Goal: Task Accomplishment & Management: Manage account settings

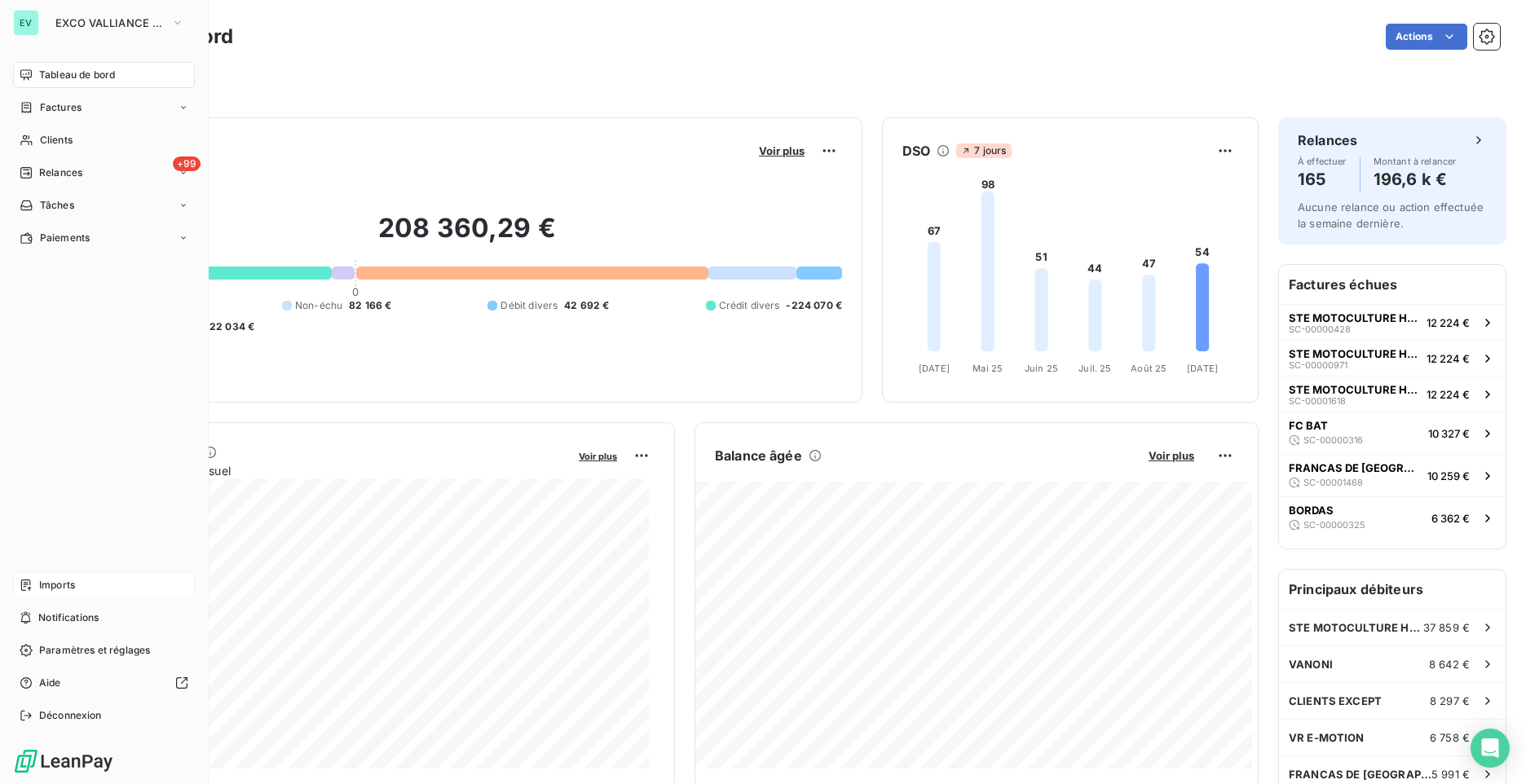
click at [39, 584] on span "Imports" at bounding box center [57, 585] width 36 height 15
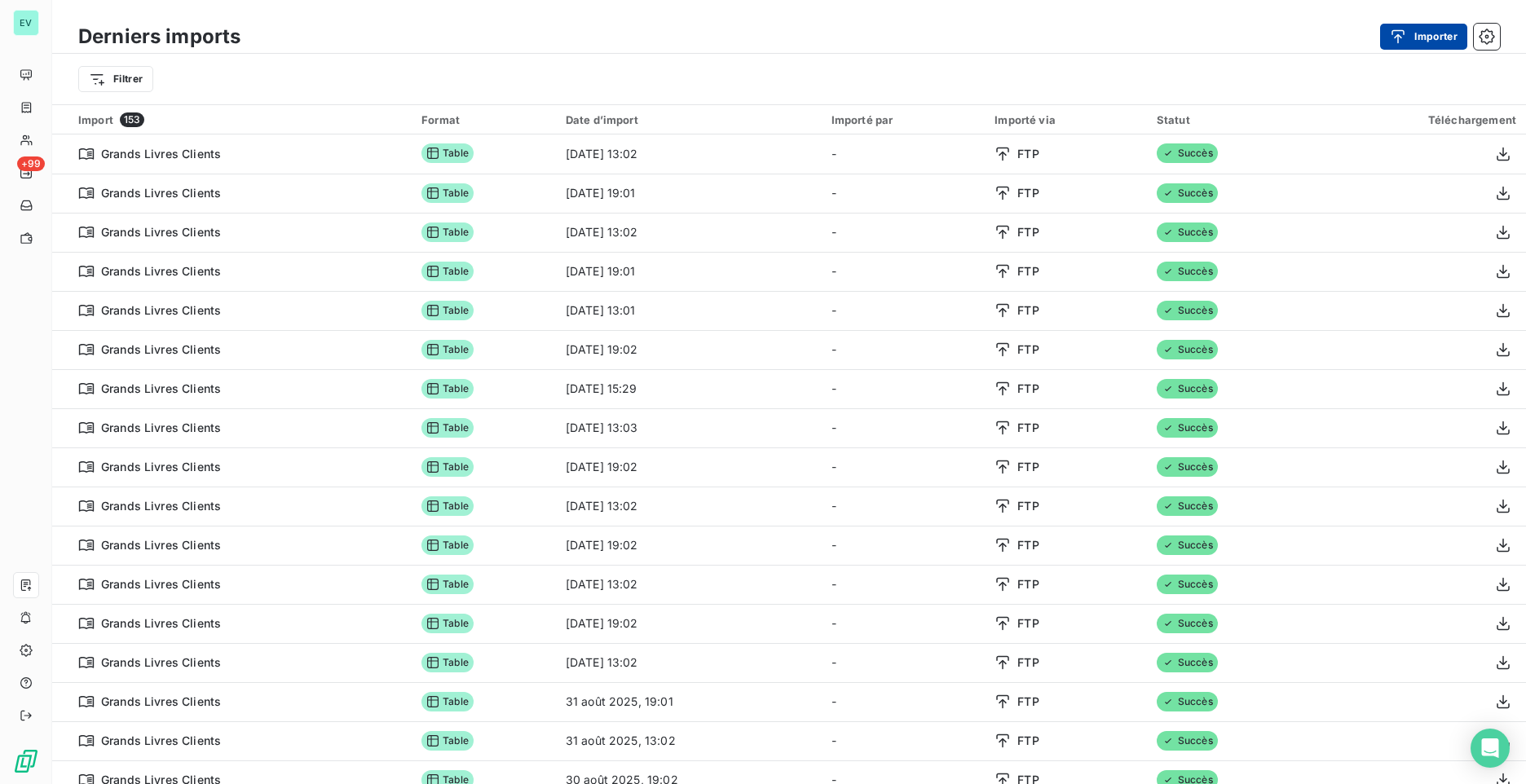
click at [1427, 33] on button "Importer" at bounding box center [1424, 36] width 87 height 26
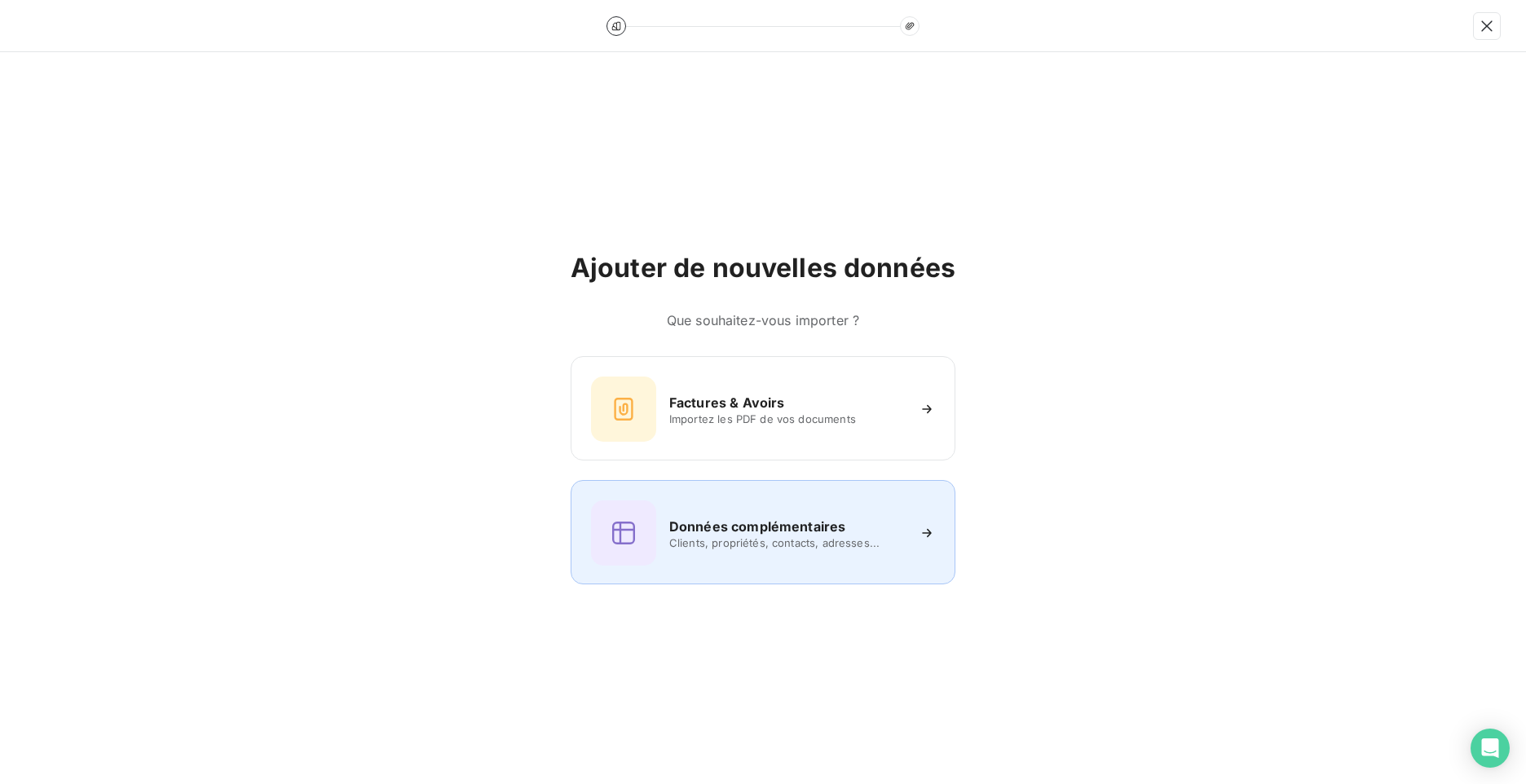
click at [720, 512] on div "Données complémentaires Clients, propriétés, contacts, adresses..." at bounding box center [763, 532] width 344 height 65
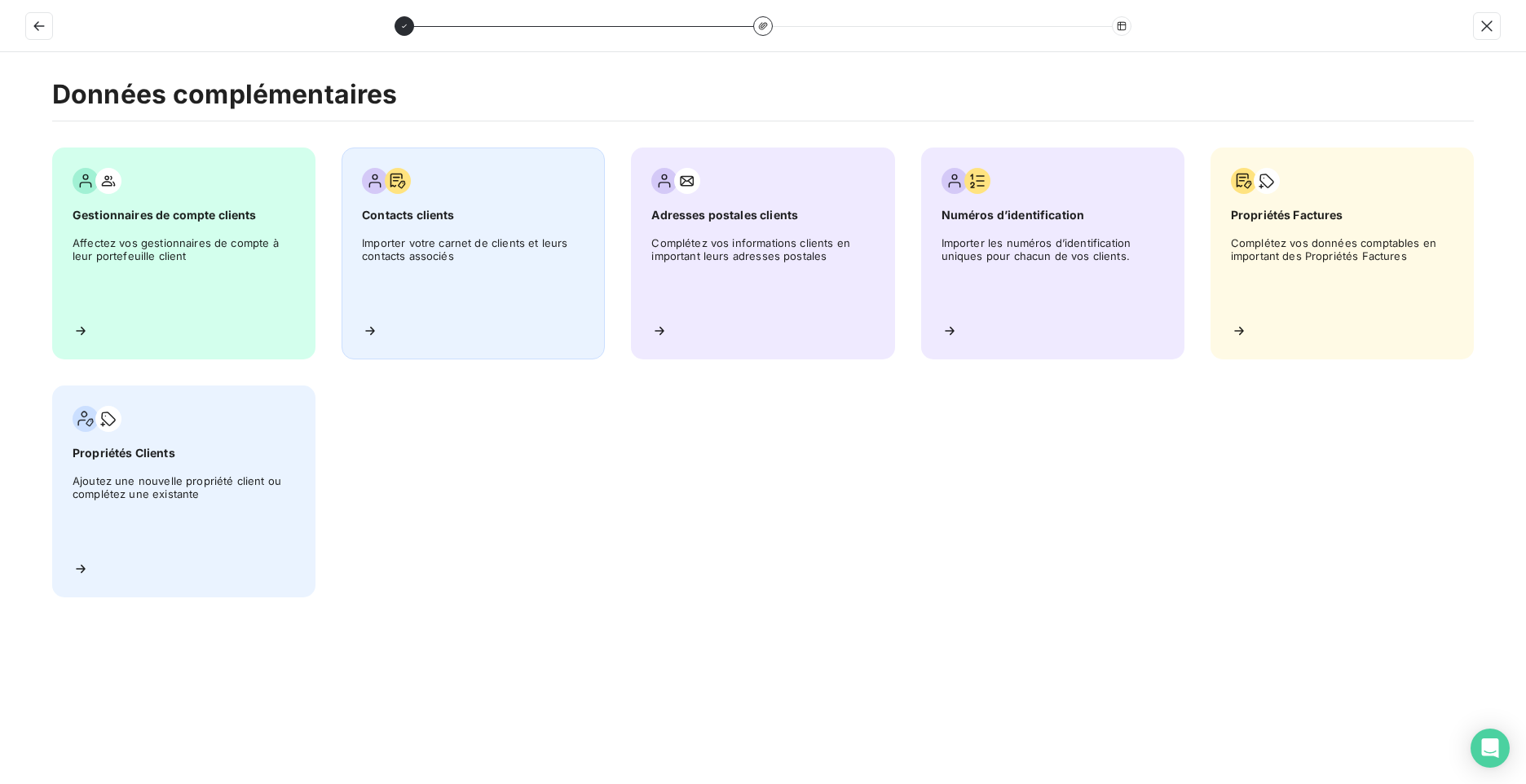
click at [490, 286] on span "Importer votre carnet de clients et leurs contacts associés" at bounding box center [472, 272] width 222 height 73
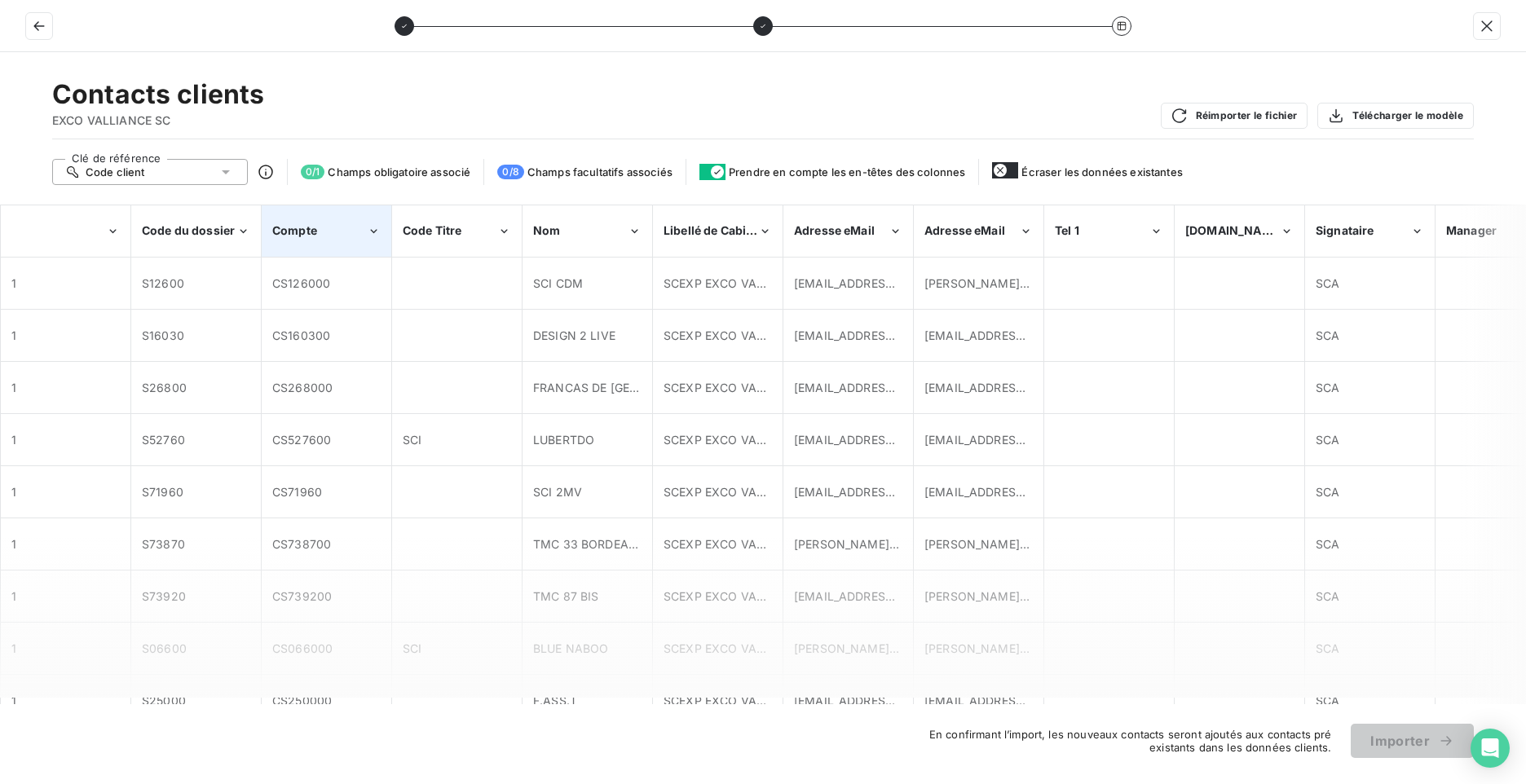
click at [374, 241] on div "Compte" at bounding box center [326, 230] width 128 height 49
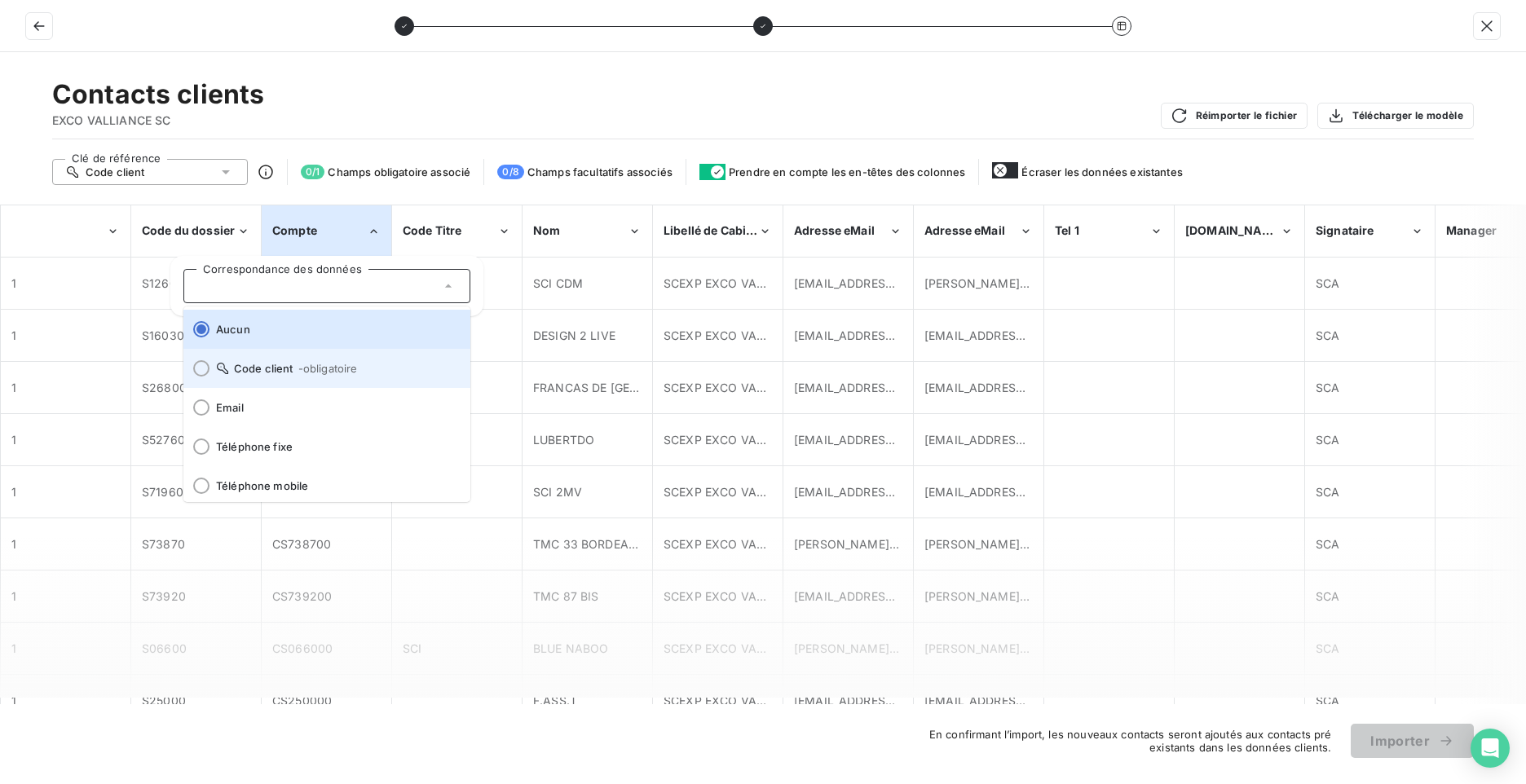
click at [309, 368] on span "- obligatoire" at bounding box center [328, 368] width 59 height 13
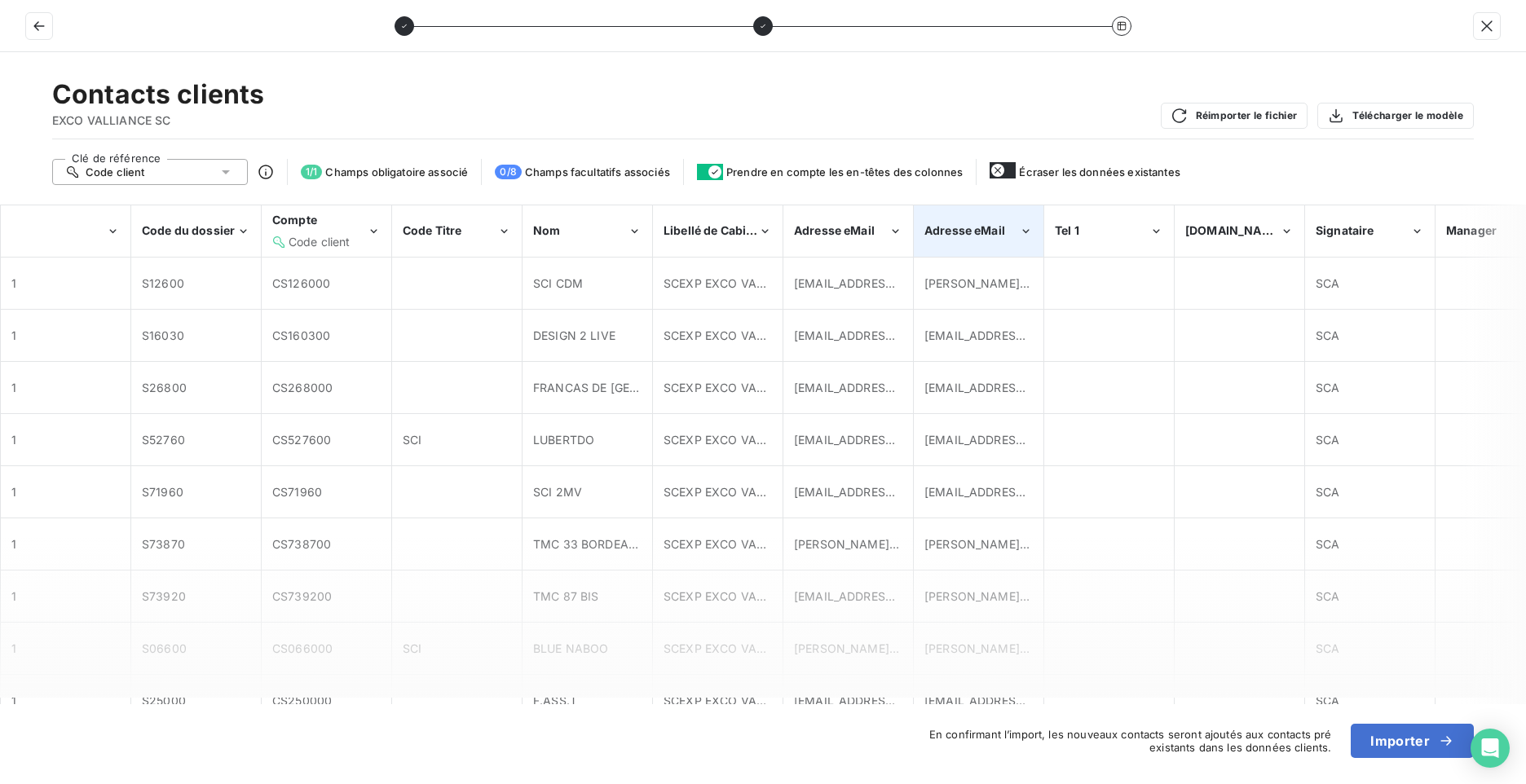
click at [1019, 234] on icon "Adresse eMail" at bounding box center [1025, 231] width 14 height 17
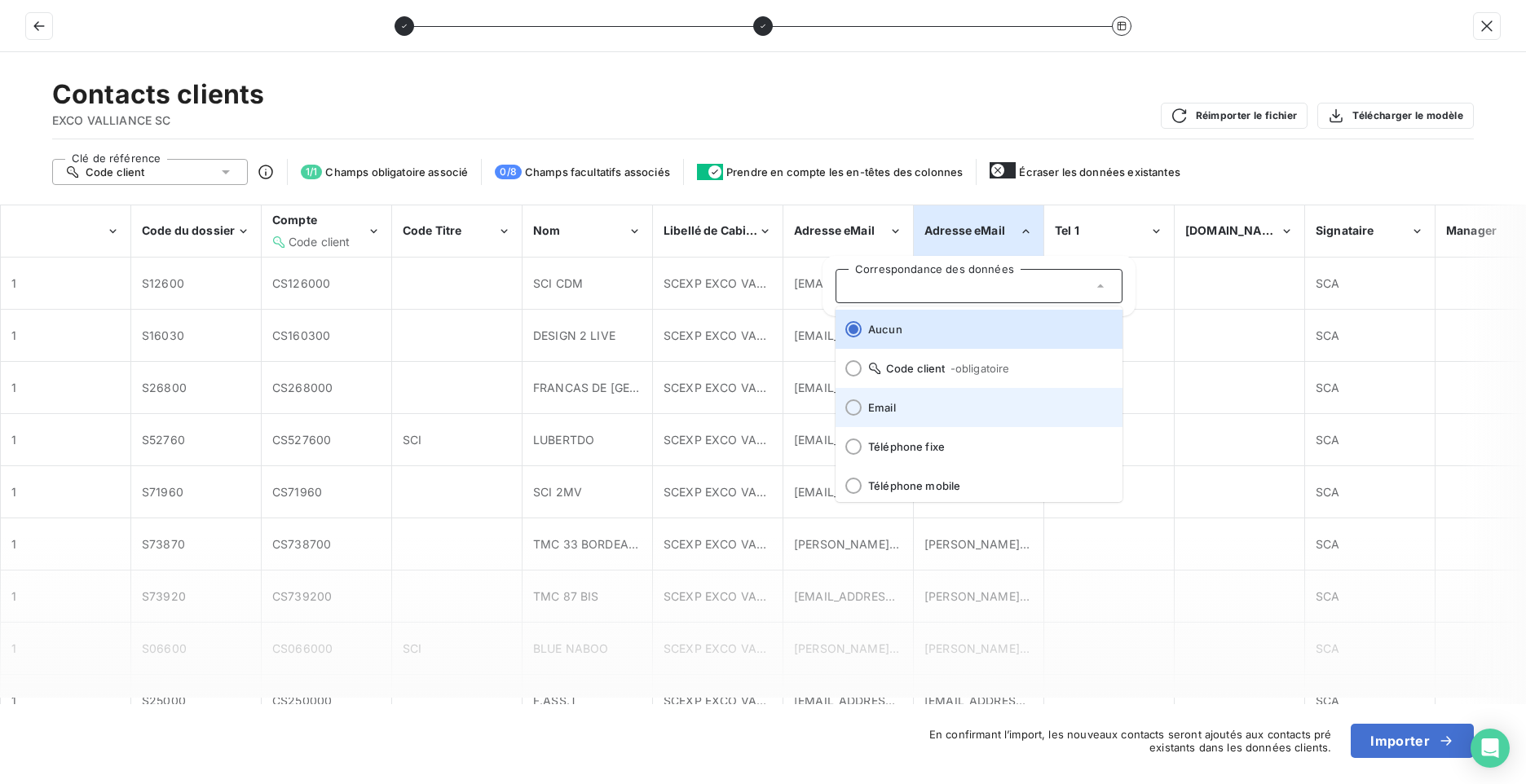
click at [922, 400] on li "Email" at bounding box center [979, 407] width 287 height 39
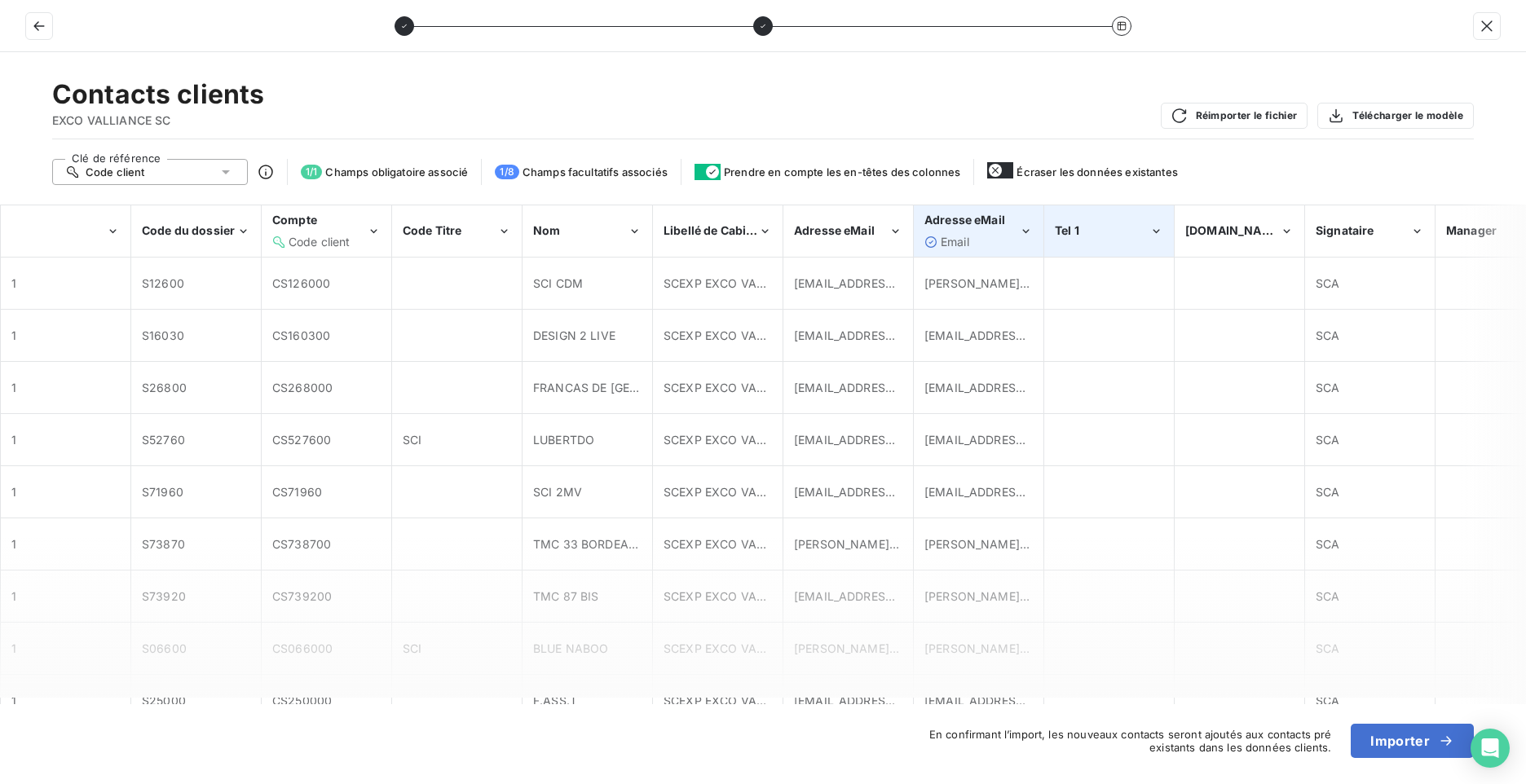
click at [1117, 241] on div "Tel 1" at bounding box center [1109, 230] width 128 height 49
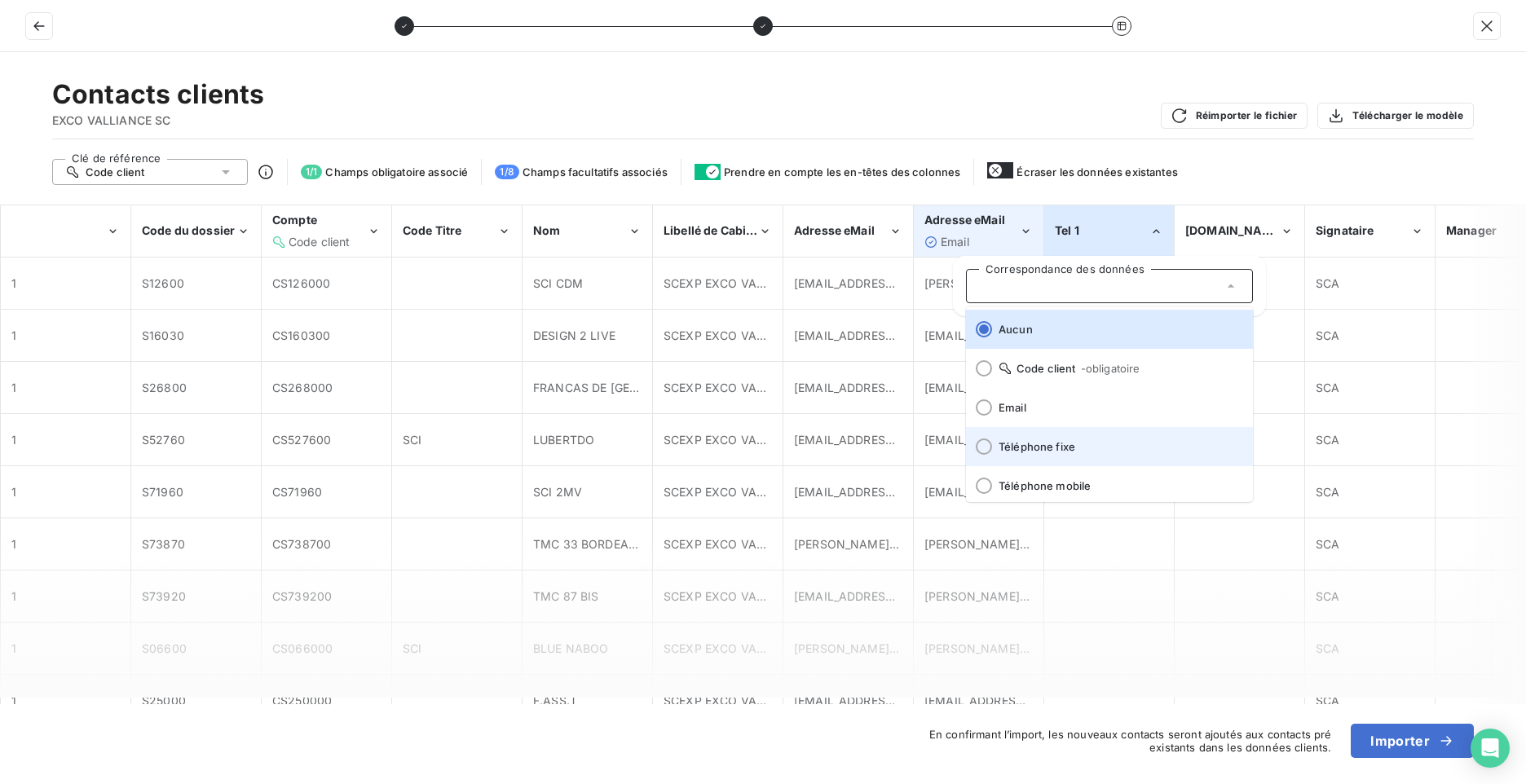
click at [1044, 442] on span "Téléphone fixe" at bounding box center [1119, 447] width 242 height 13
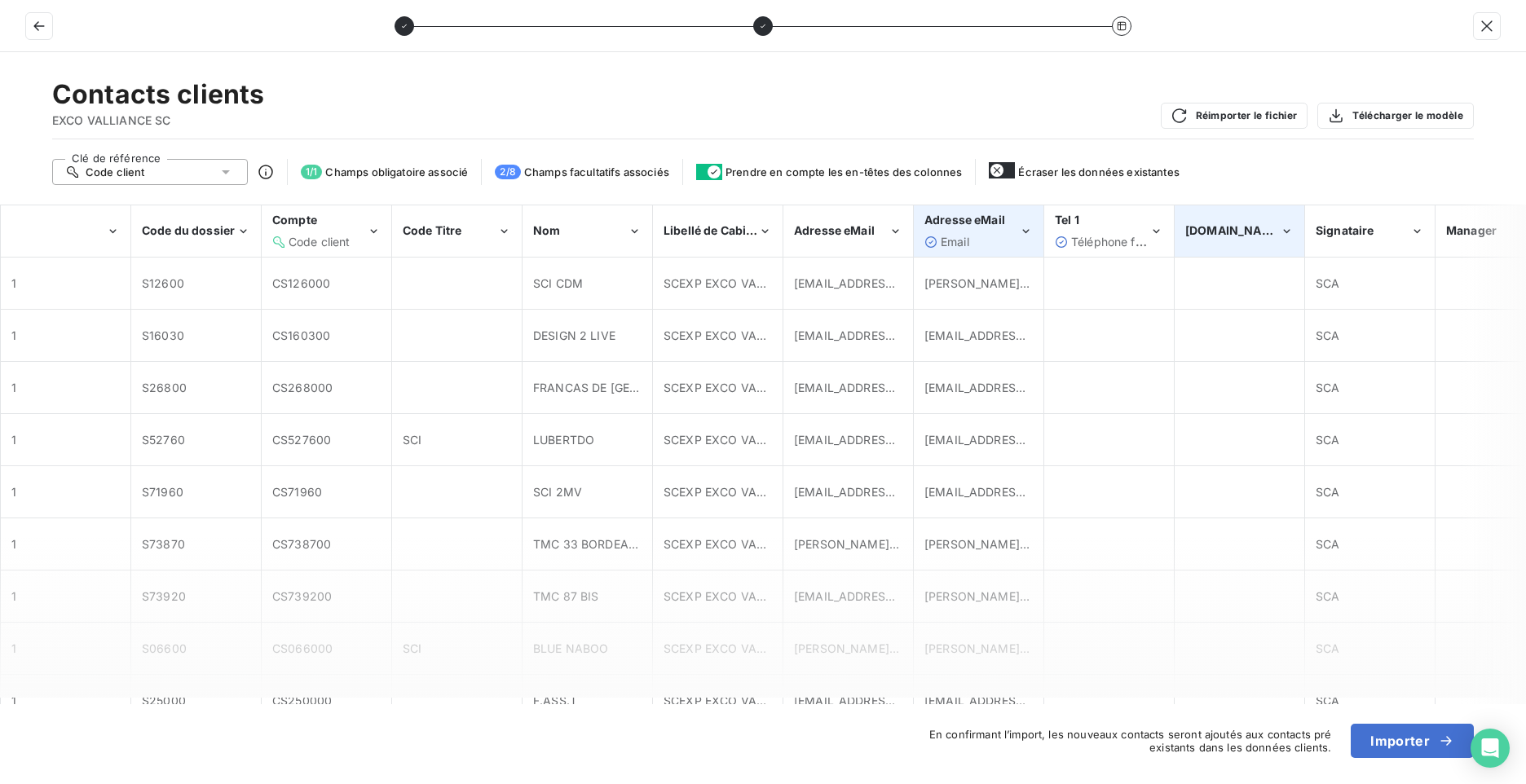
click at [1225, 239] on div "[DOMAIN_NAME]" at bounding box center [1232, 230] width 95 height 17
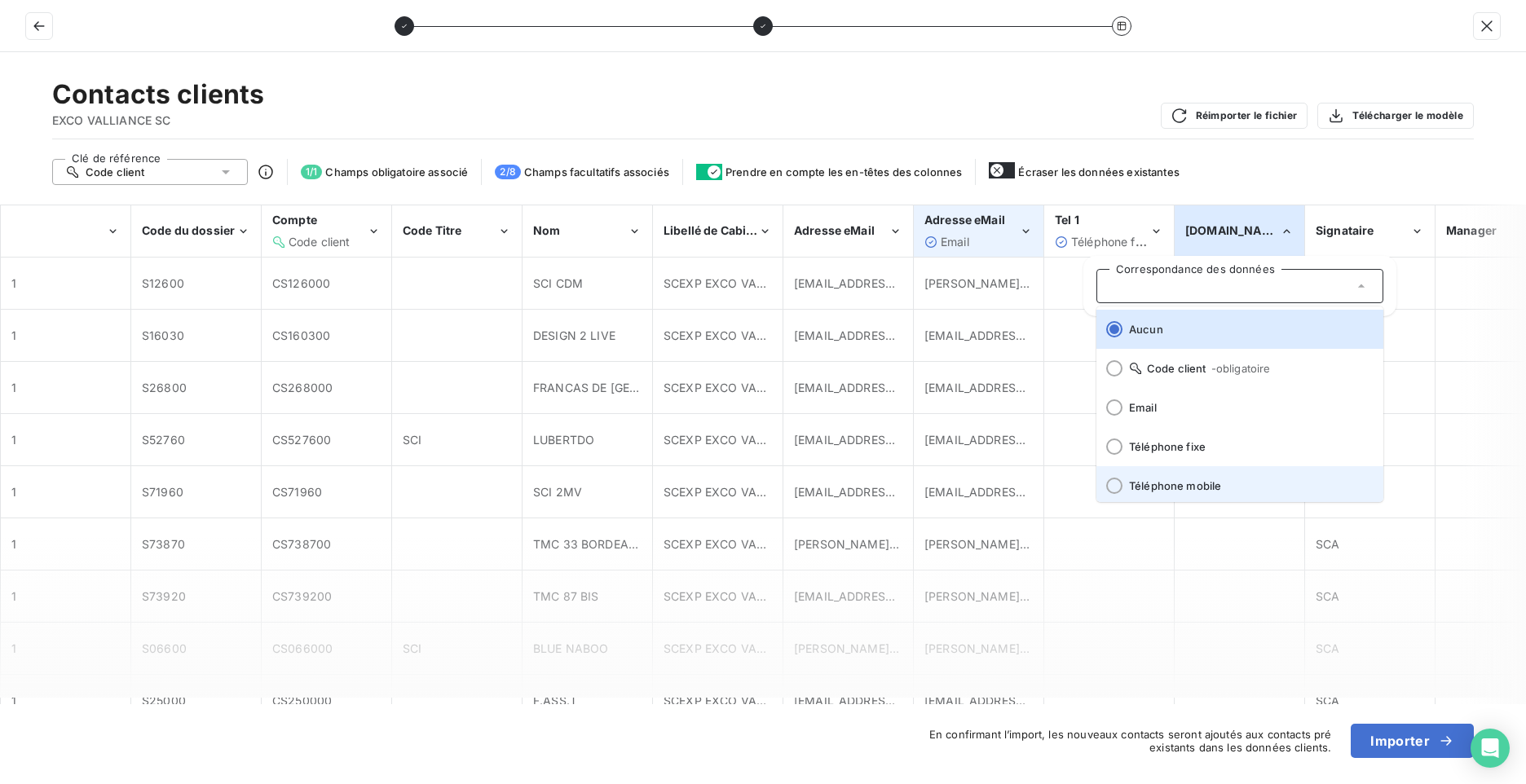
scroll to position [4, 0]
click at [1172, 488] on span "Téléphone mobile" at bounding box center [1250, 482] width 242 height 13
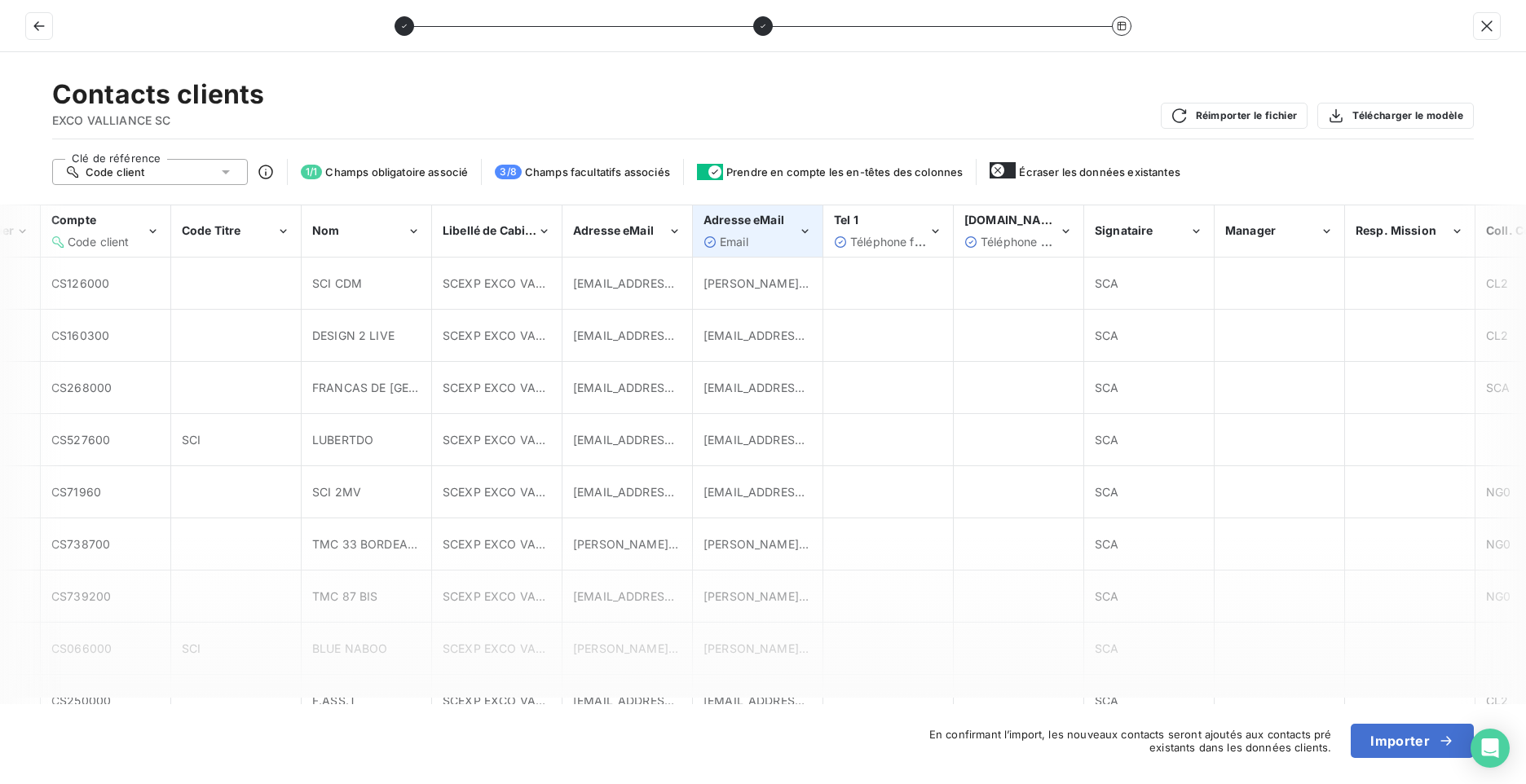
scroll to position [0, 561]
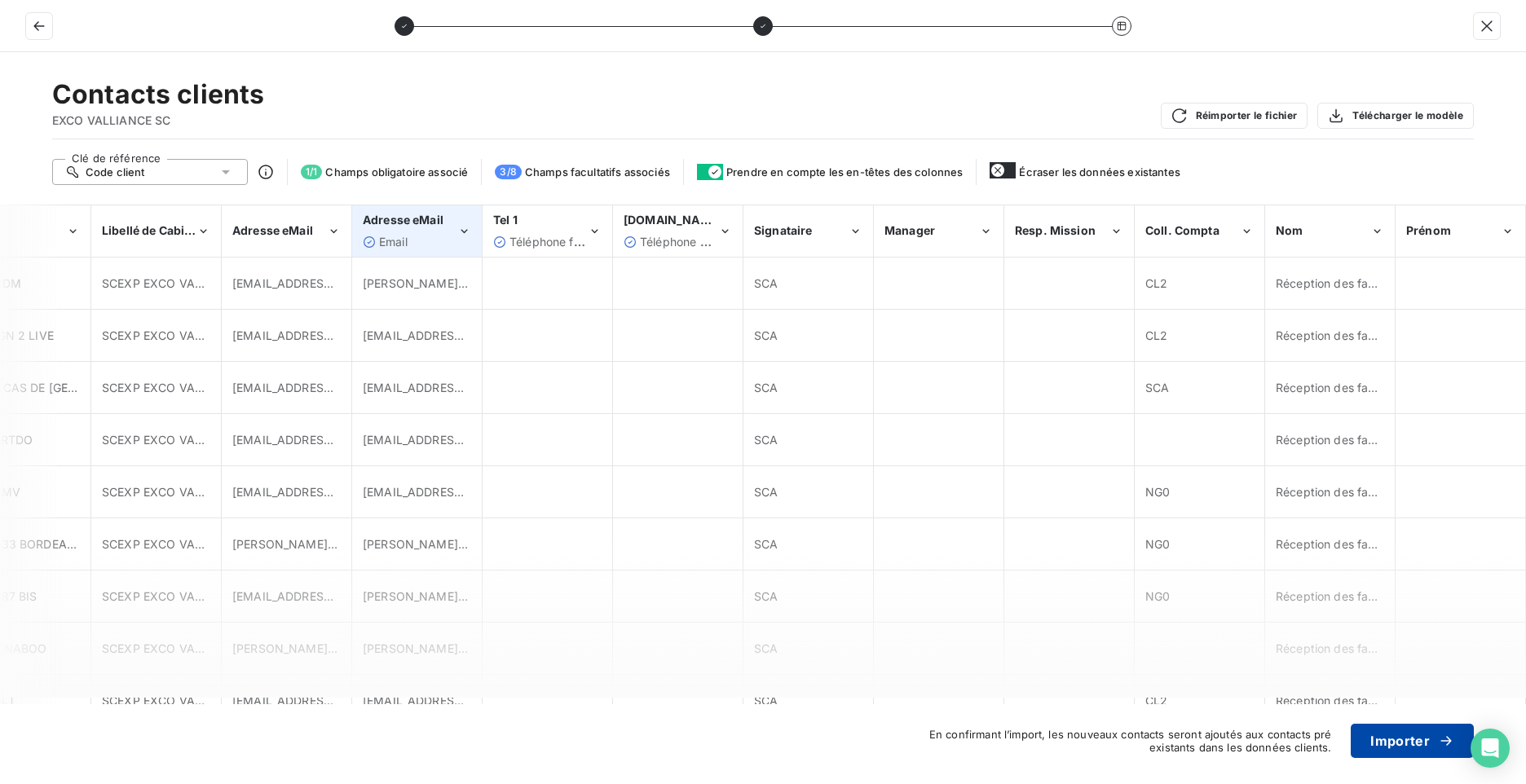
click at [1413, 749] on button "Importer" at bounding box center [1412, 740] width 123 height 34
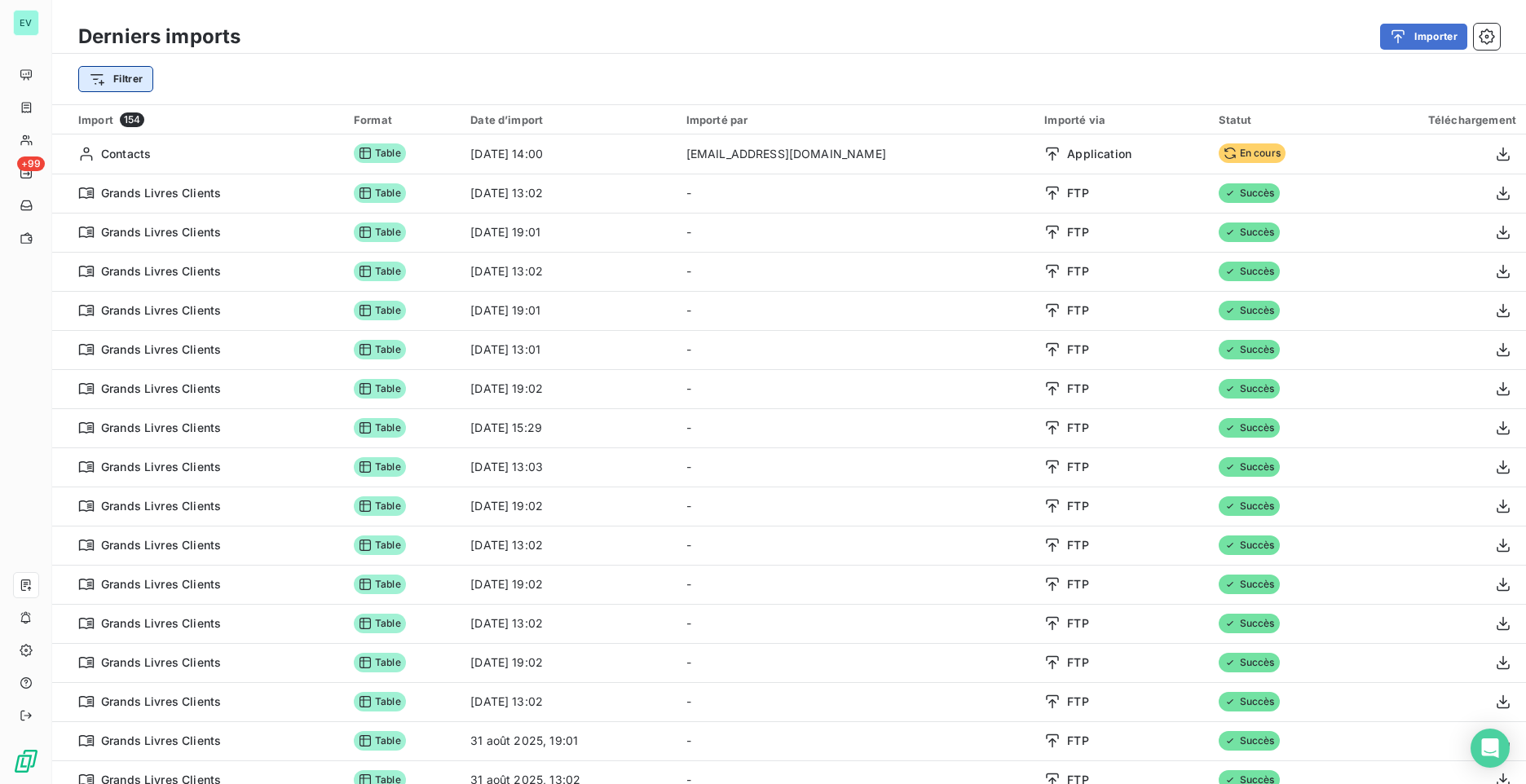
click at [125, 76] on html "EV +99 Derniers imports Importer Filtrer Import 154 Format Date d’import Import…" at bounding box center [763, 392] width 1526 height 784
click at [124, 133] on input "Rechercher et sélectionner" at bounding box center [198, 124] width 206 height 34
type input "CONTACTS"
click at [121, 108] on input "CONTACTS" at bounding box center [198, 124] width 206 height 34
click at [113, 86] on html "EV +99 Derniers imports Importer Filtrer CONTACTS Rechercher et sélectionner Im…" at bounding box center [763, 392] width 1526 height 784
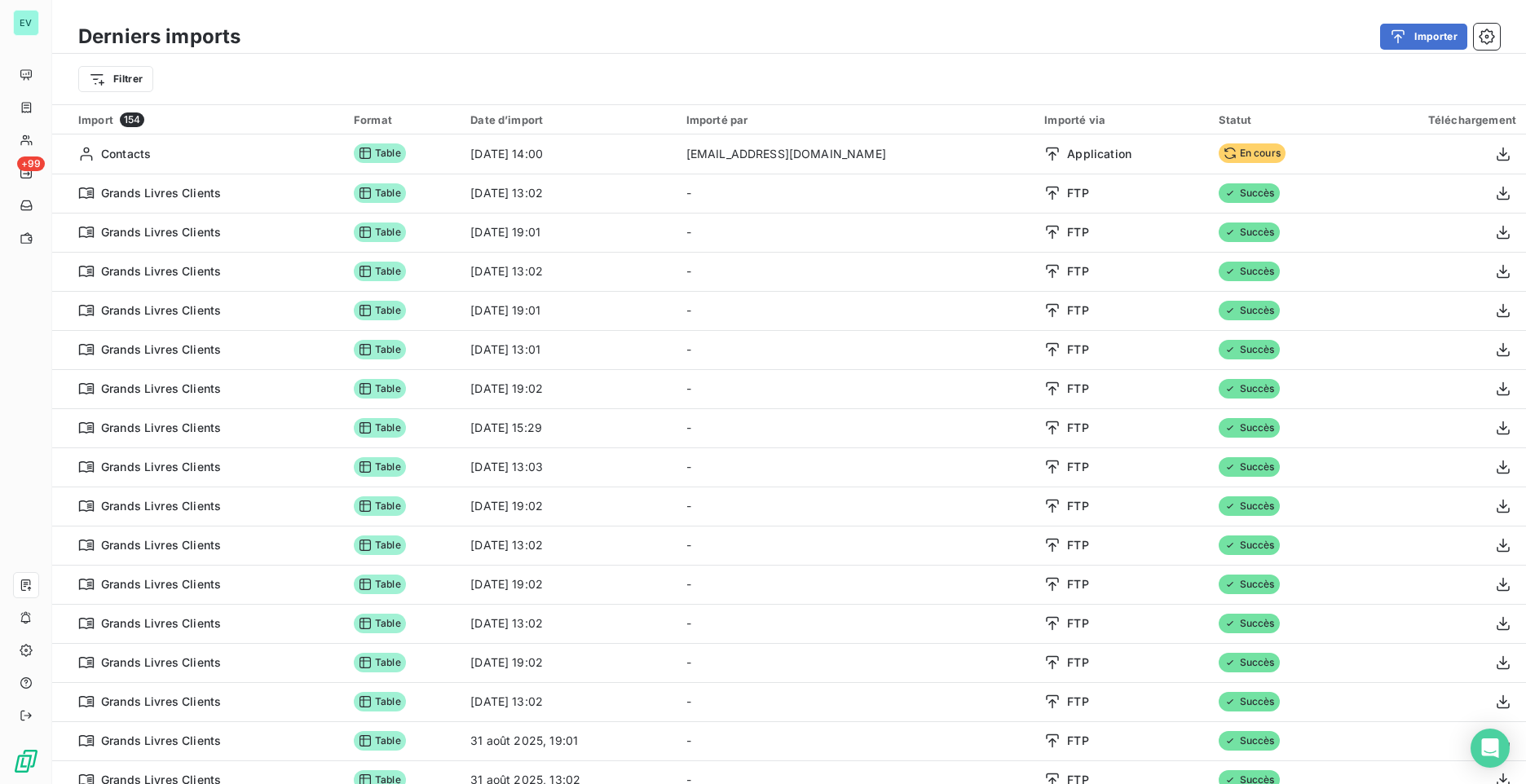
click at [125, 123] on span "154" at bounding box center [132, 120] width 24 height 15
click at [112, 91] on html "EV +99 Derniers imports Importer Filtrer Import 154 Format Date d’import Import…" at bounding box center [763, 392] width 1526 height 784
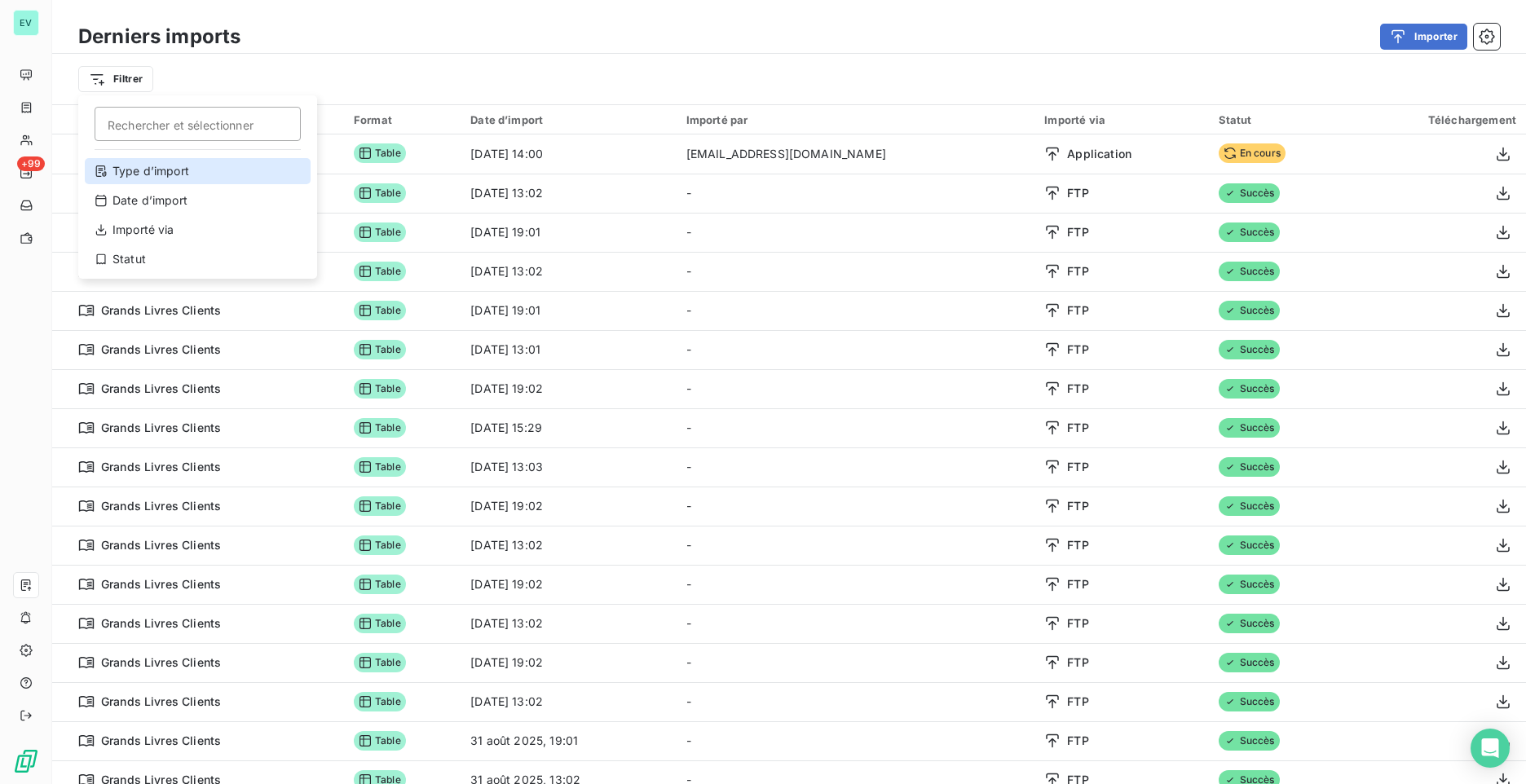
click at [138, 164] on div "Type d’import" at bounding box center [197, 171] width 226 height 26
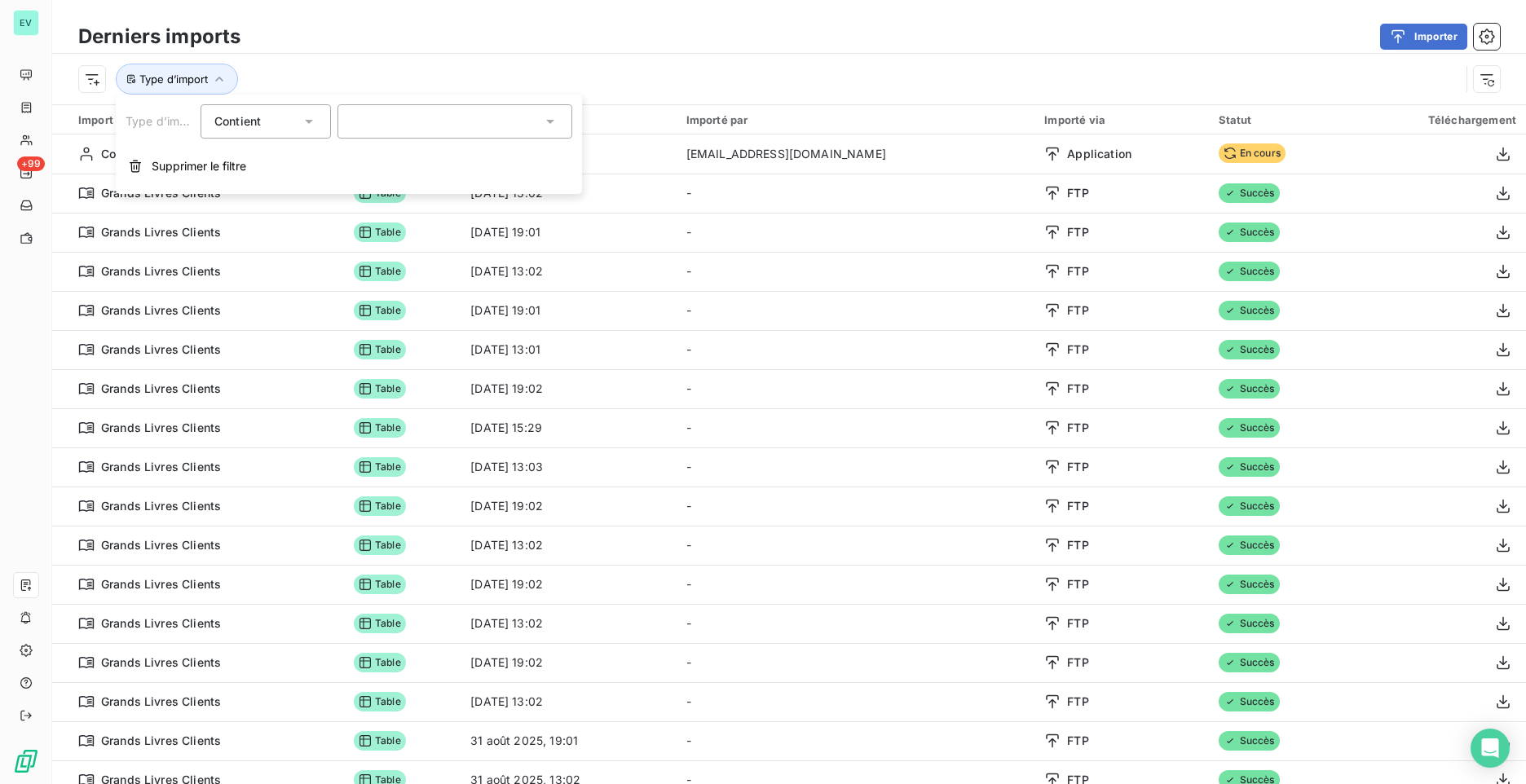
click at [277, 127] on div "Contient is" at bounding box center [257, 121] width 86 height 23
click at [417, 123] on div at bounding box center [454, 121] width 235 height 34
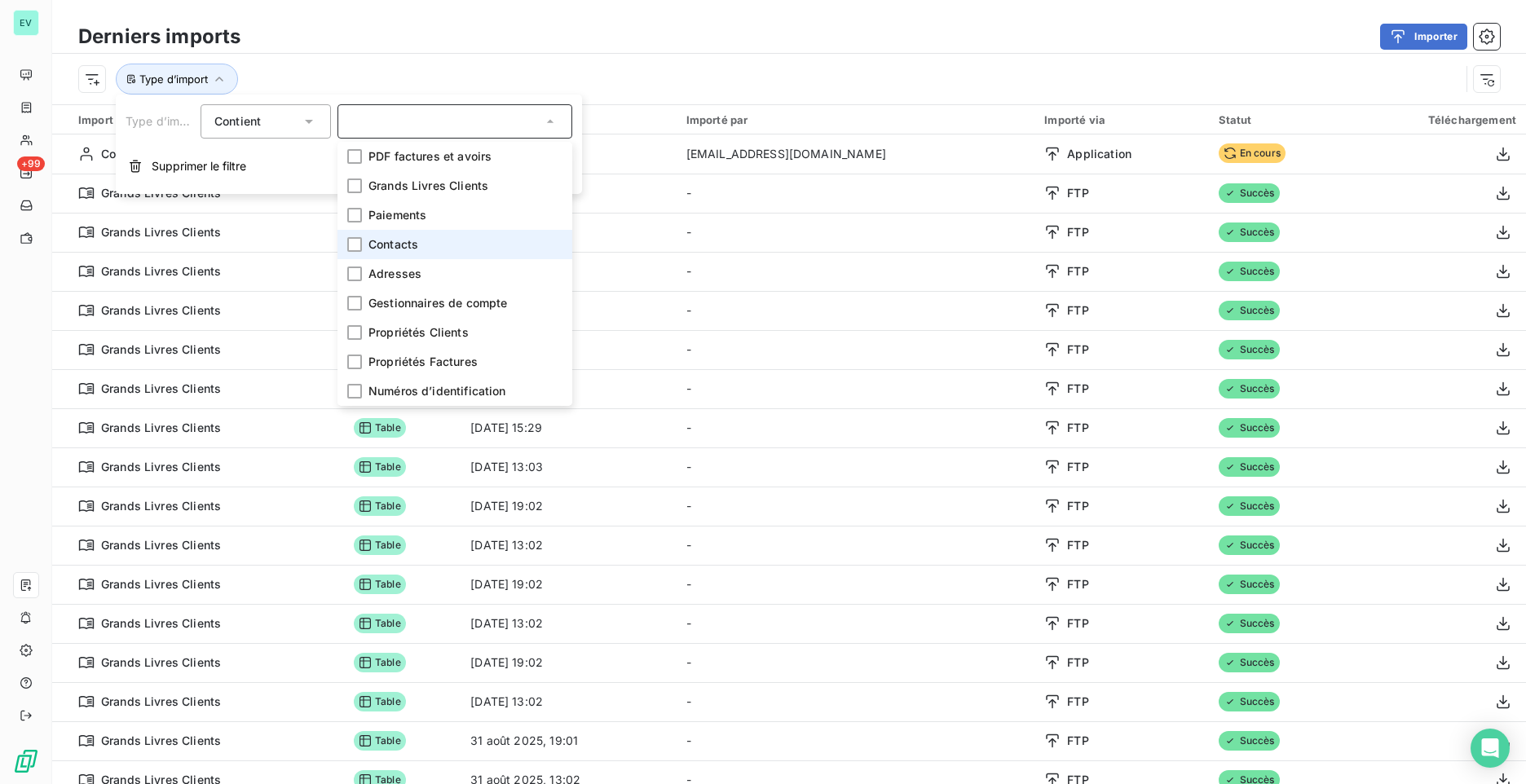
click at [359, 242] on div at bounding box center [355, 244] width 15 height 15
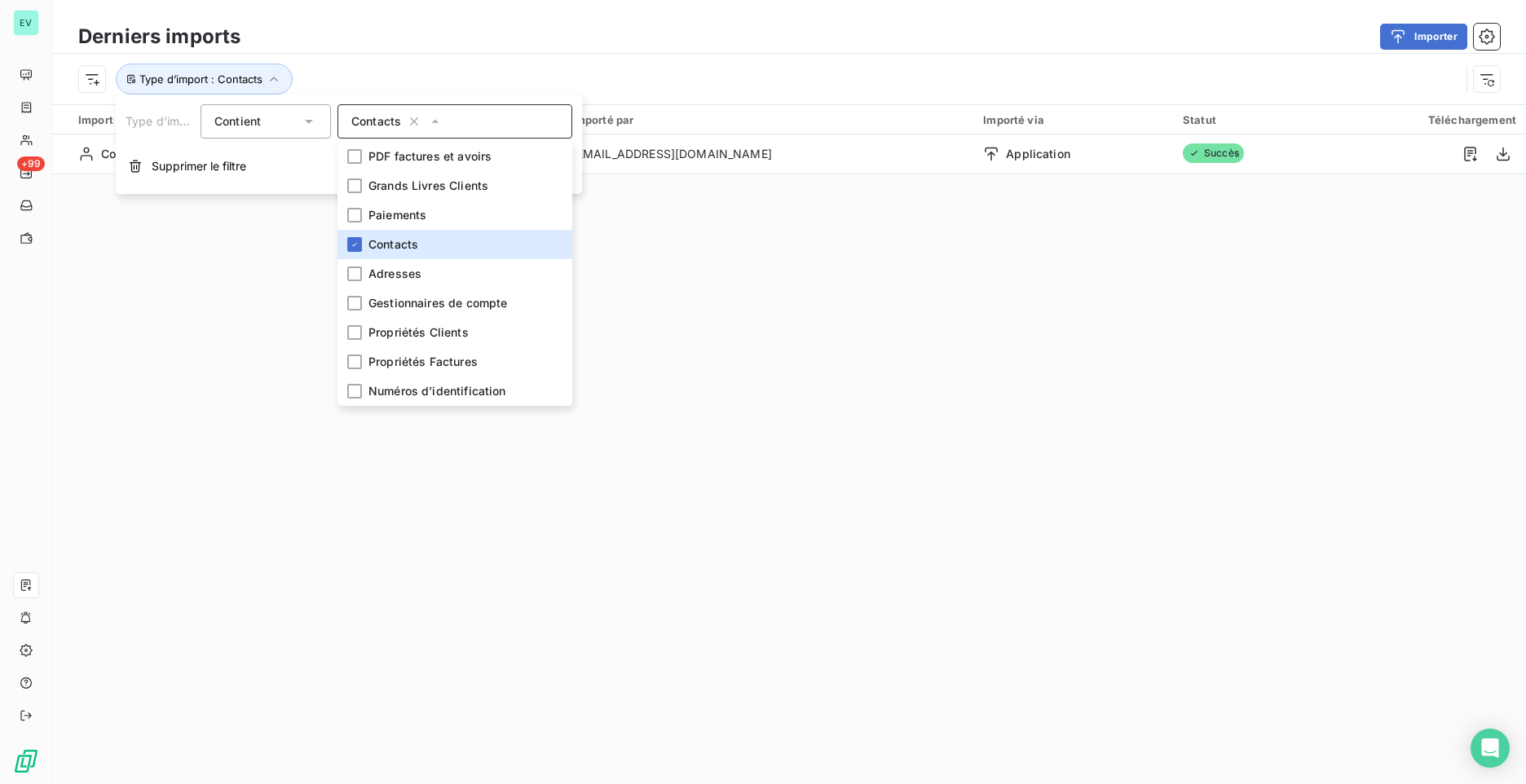
click at [762, 307] on div "Derniers imports Importer Type d’import : Contacts Import 1 Format Date d’impor…" at bounding box center [789, 392] width 1474 height 784
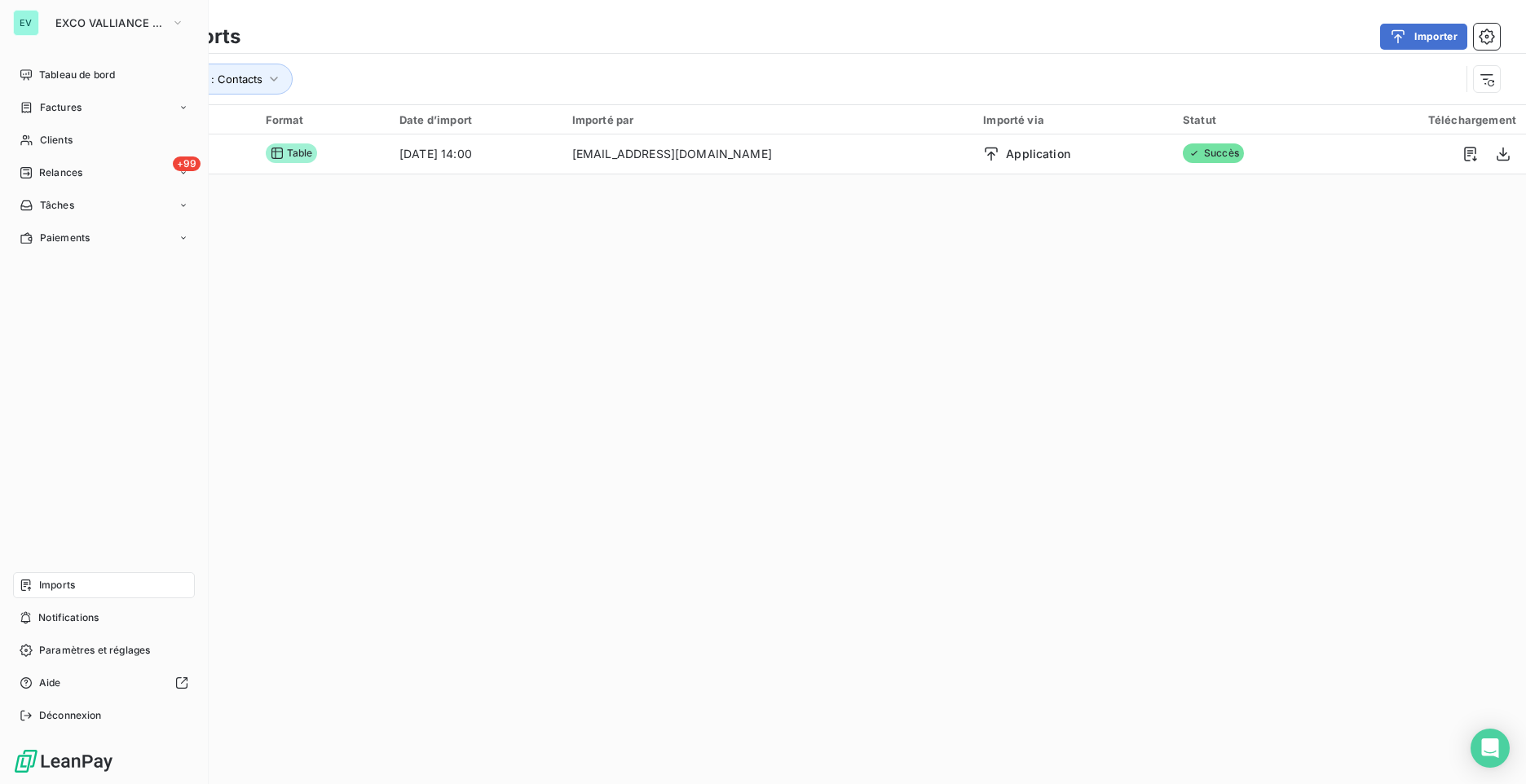
click at [23, 34] on div "EV" at bounding box center [26, 23] width 26 height 26
click at [112, 30] on button "EXCO VALLIANCE SC" at bounding box center [120, 23] width 149 height 26
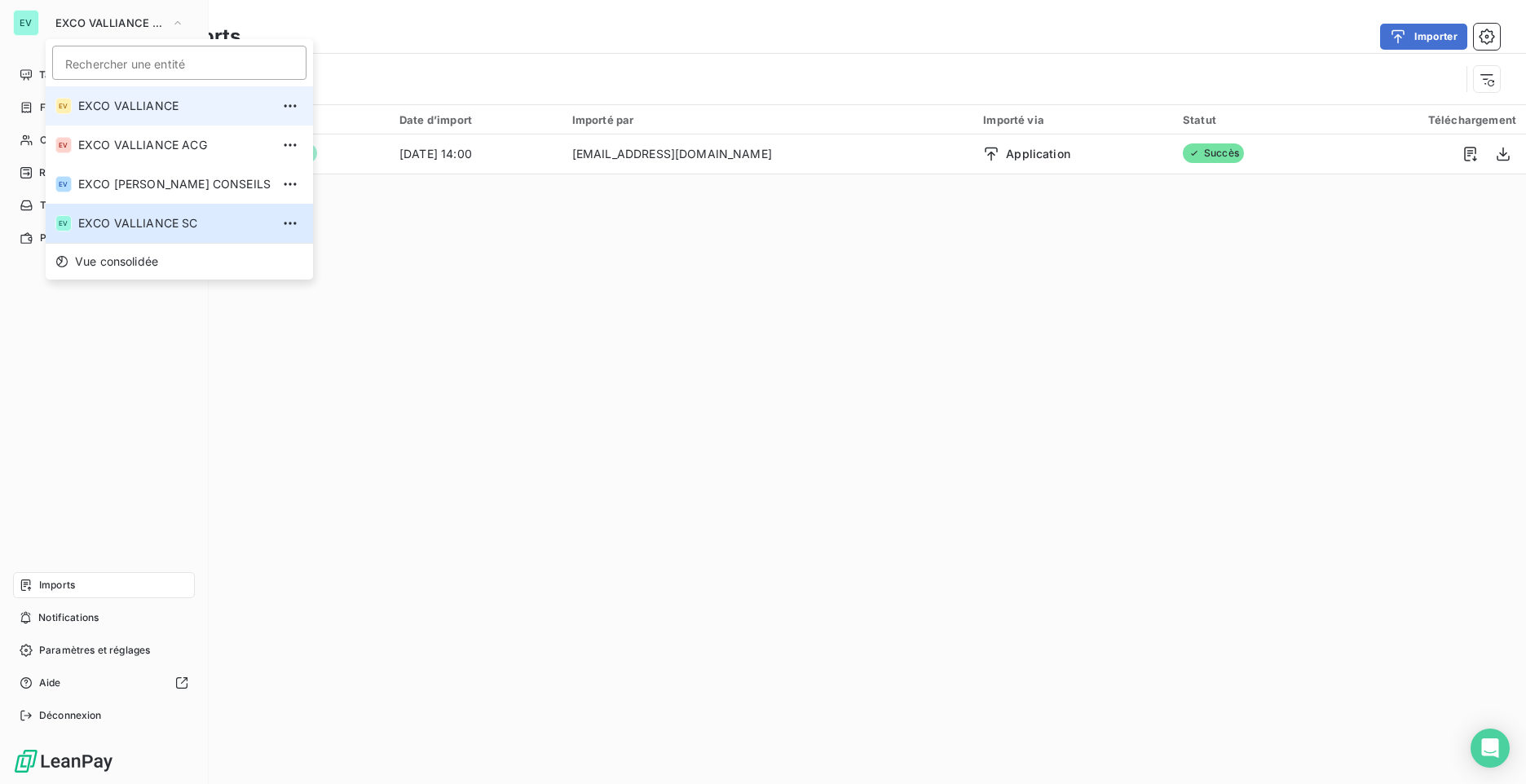
click at [160, 111] on span "EXCO VALLIANCE" at bounding box center [174, 106] width 192 height 17
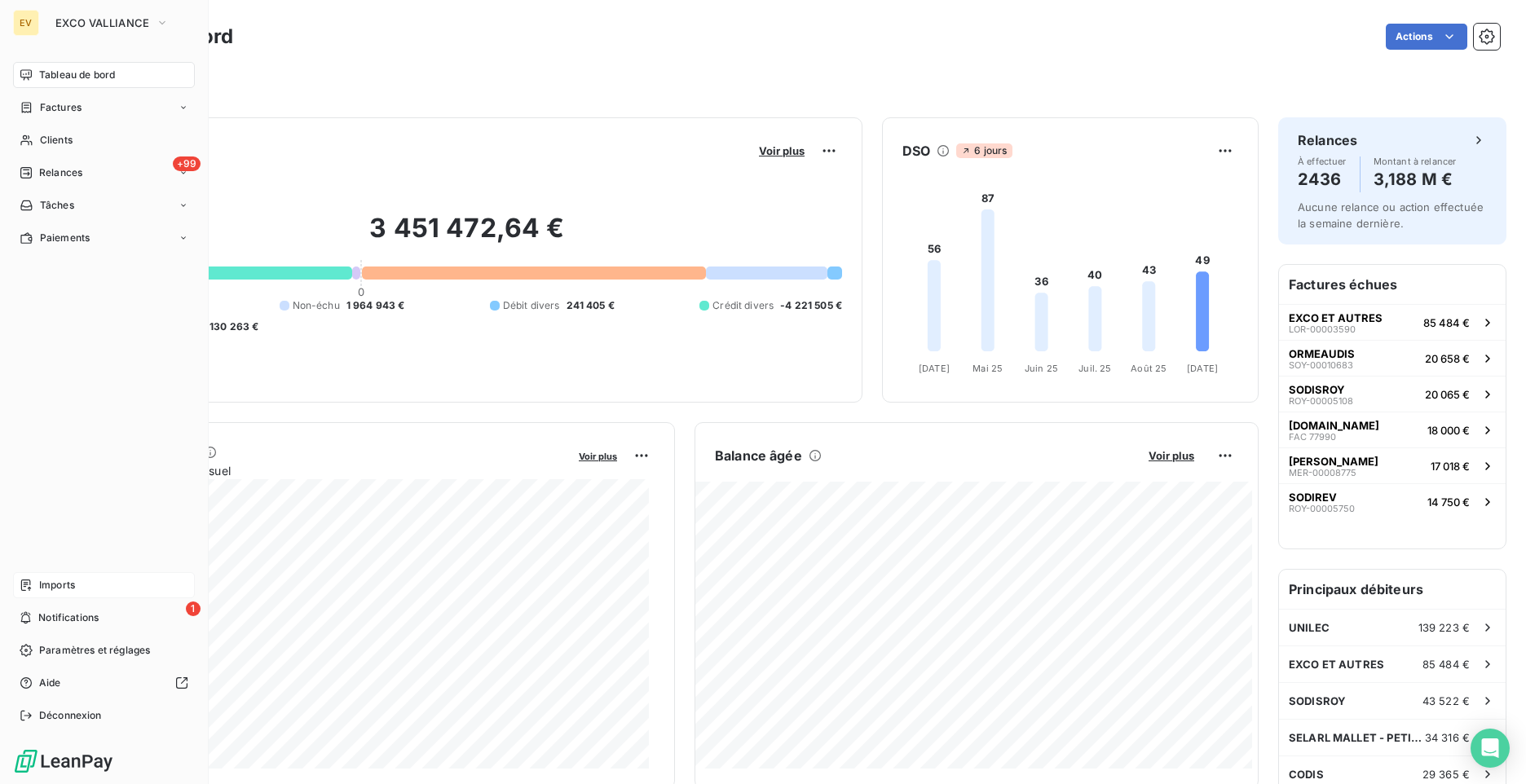
click at [43, 588] on span "Imports" at bounding box center [57, 585] width 36 height 15
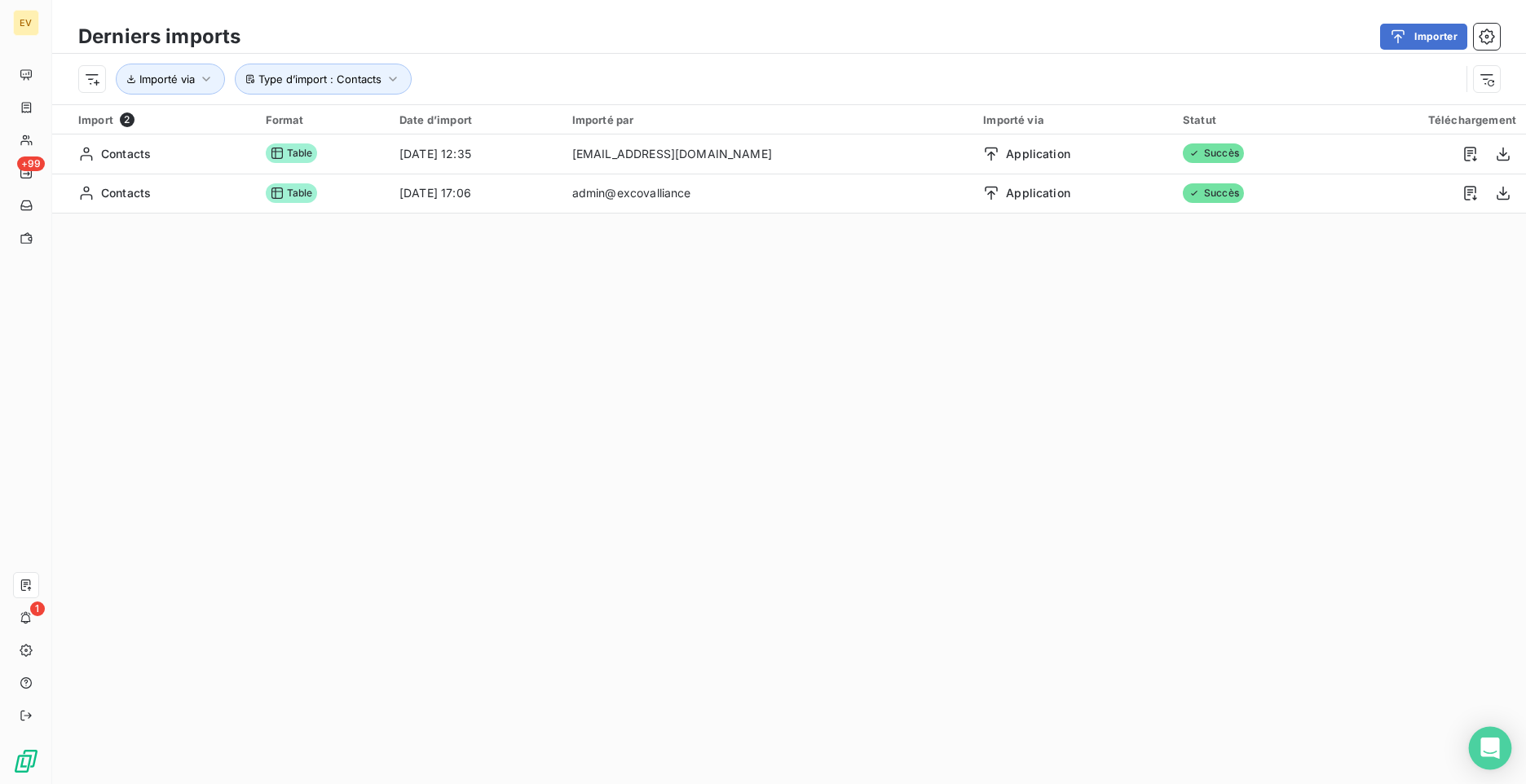
click at [1470, 751] on body "EV +99 1 Derniers imports Importer Type d’import : Contacts Importé via Import …" at bounding box center [763, 392] width 1526 height 784
click at [1481, 738] on icon "Open Intercom Messenger" at bounding box center [1490, 748] width 21 height 21
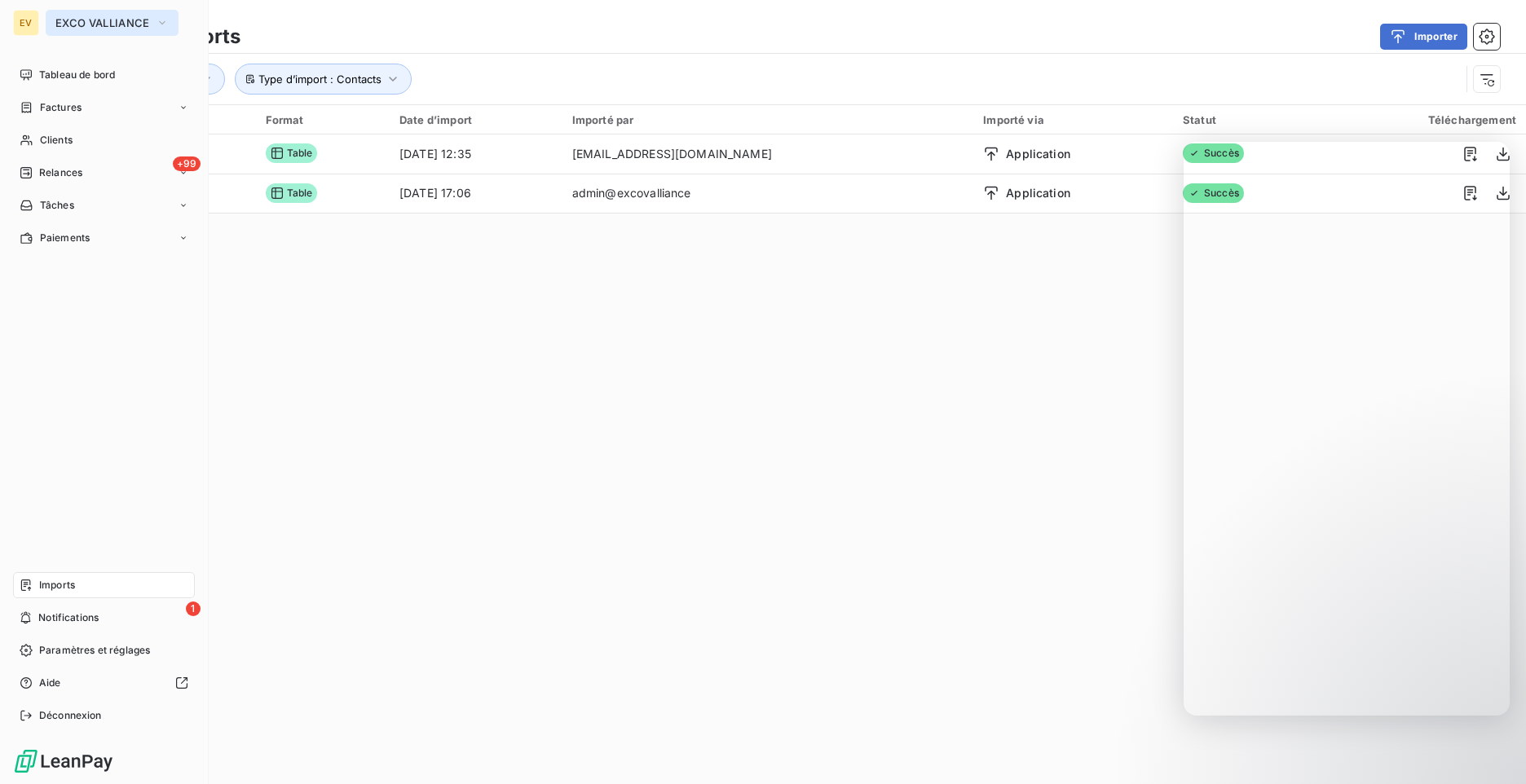
click at [87, 28] on span "EXCO VALLIANCE" at bounding box center [102, 23] width 94 height 13
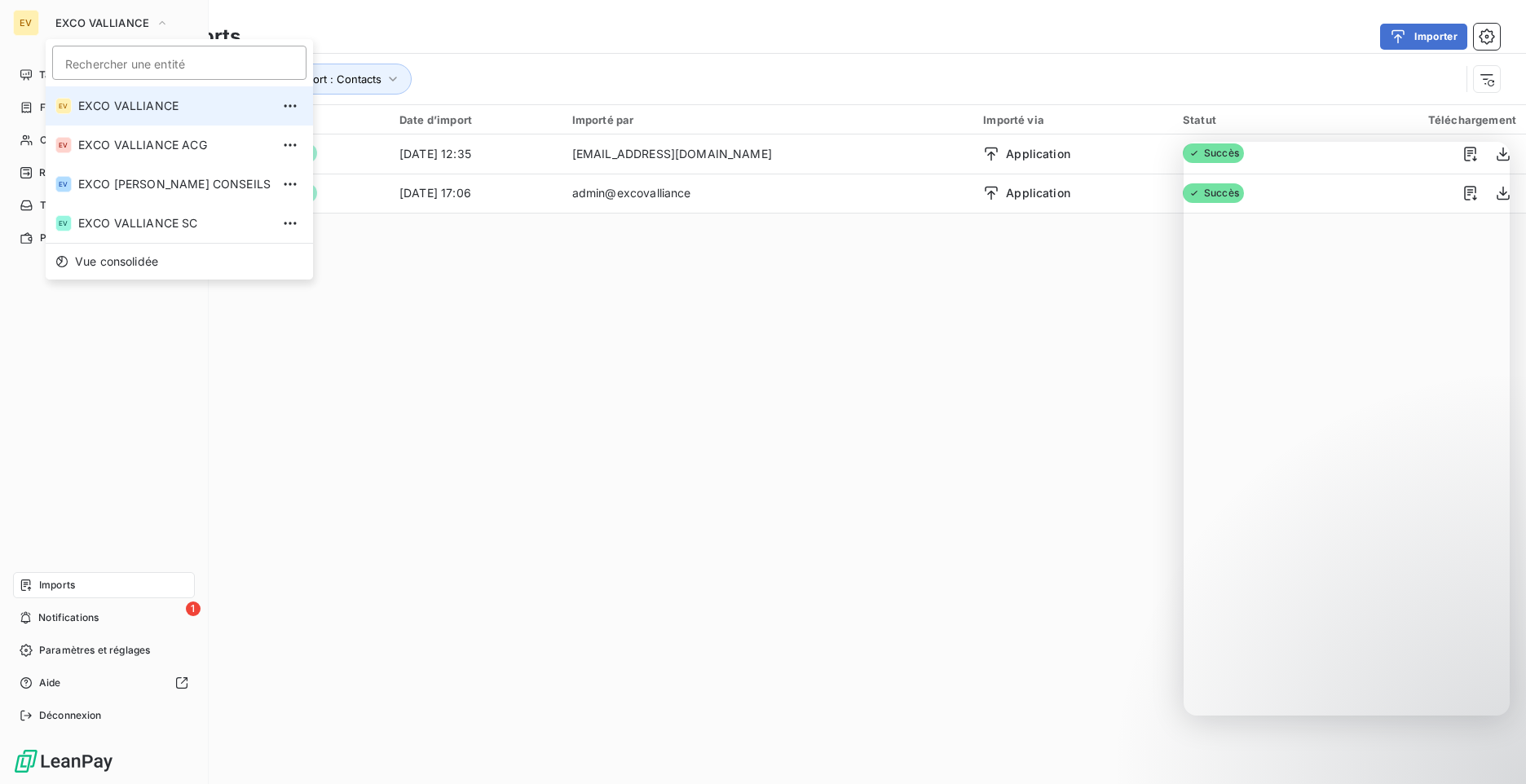
click at [125, 112] on span "EXCO VALLIANCE" at bounding box center [174, 106] width 192 height 17
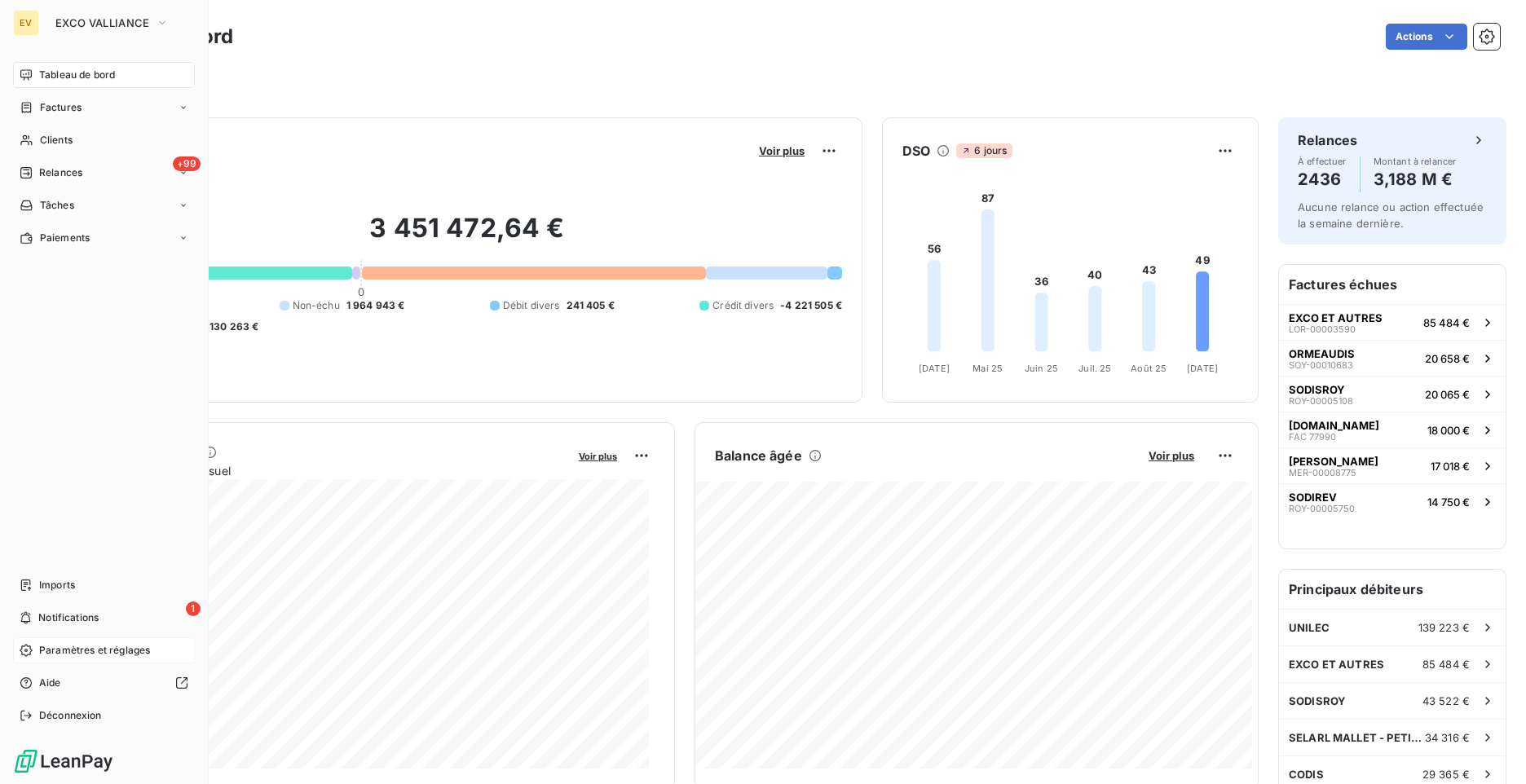
click at [55, 650] on span "Paramètres et réglages" at bounding box center [94, 650] width 111 height 15
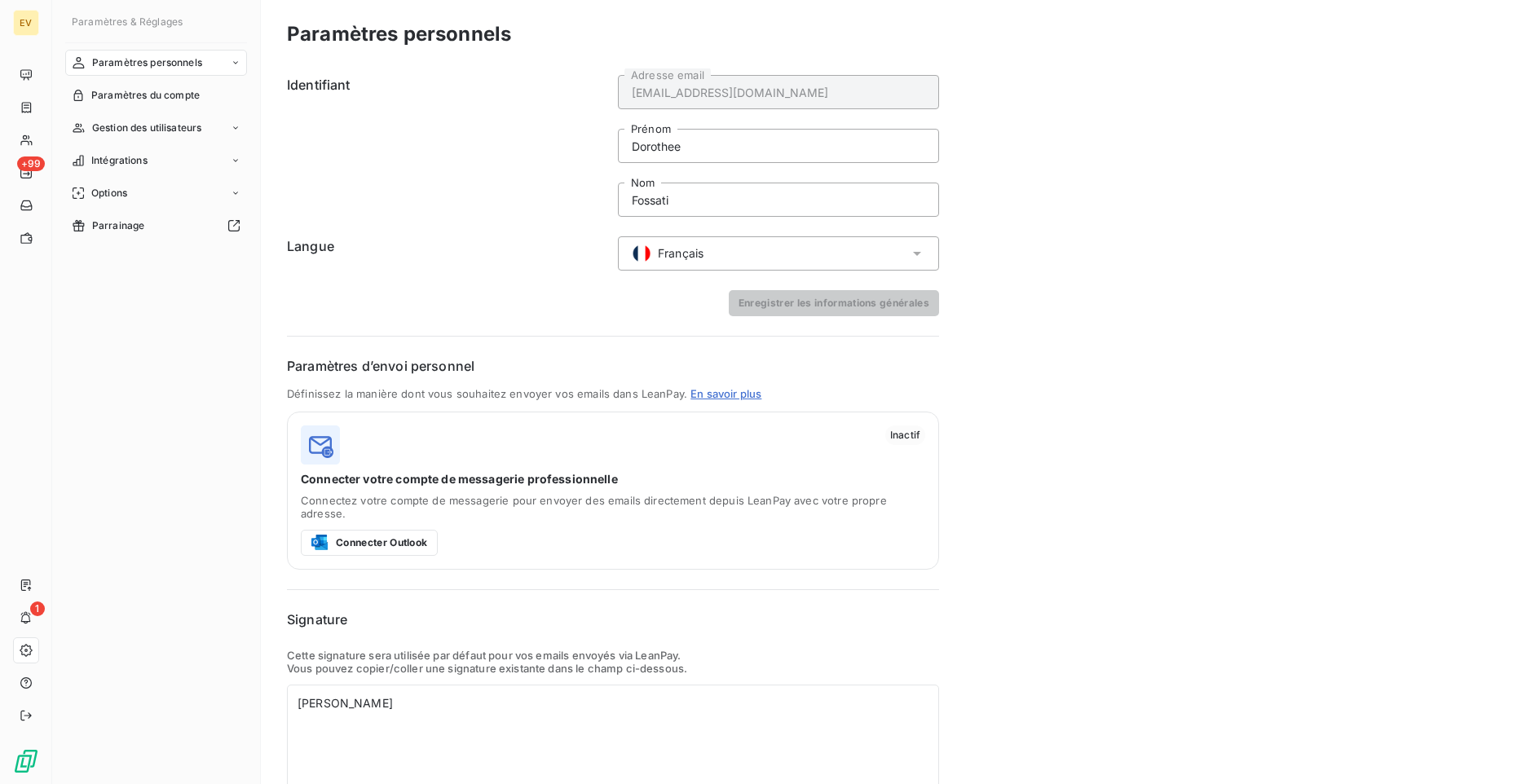
click at [97, 27] on span "Paramètres & Réglages" at bounding box center [126, 21] width 111 height 12
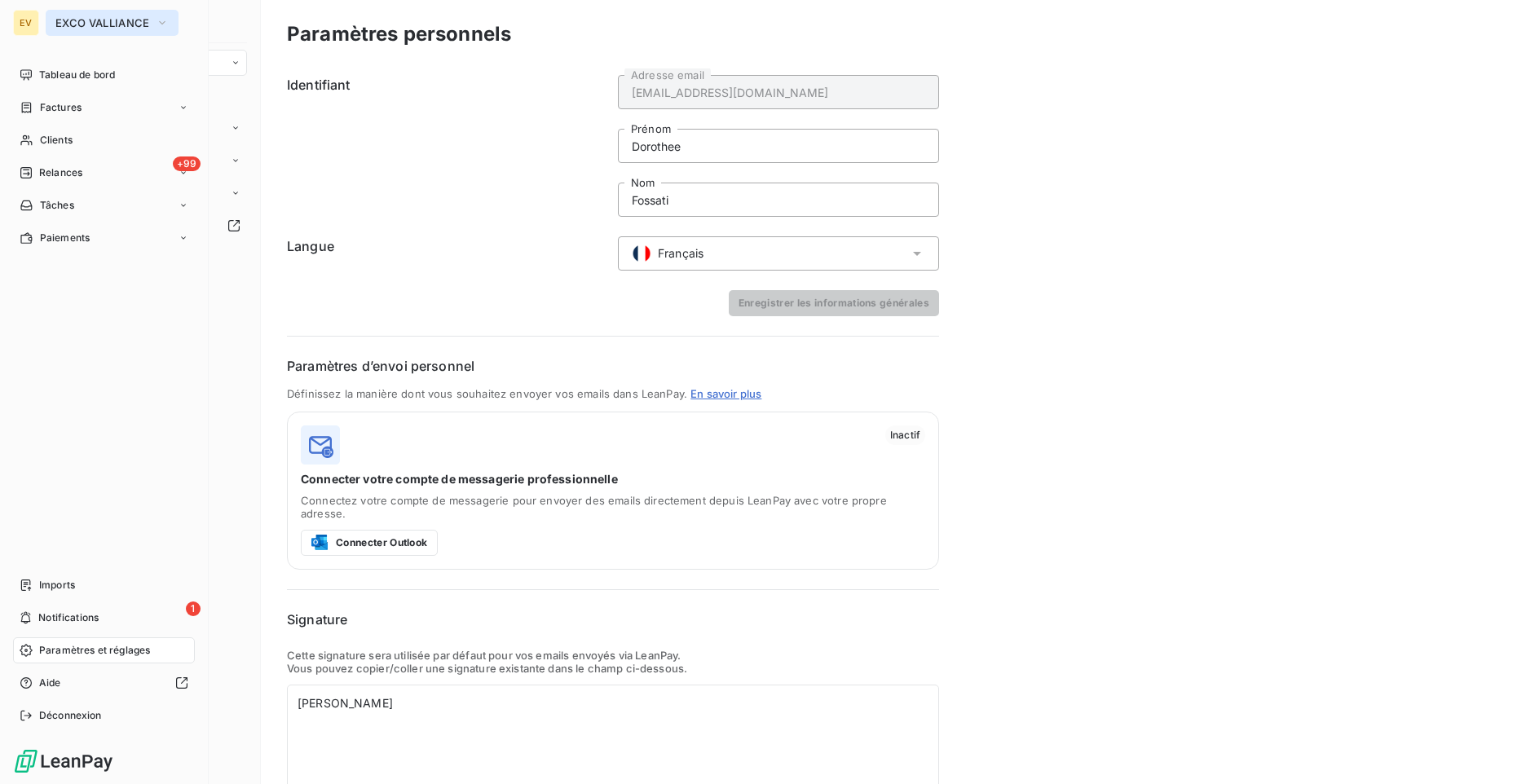
click at [67, 23] on span "EXCO VALLIANCE" at bounding box center [102, 23] width 94 height 13
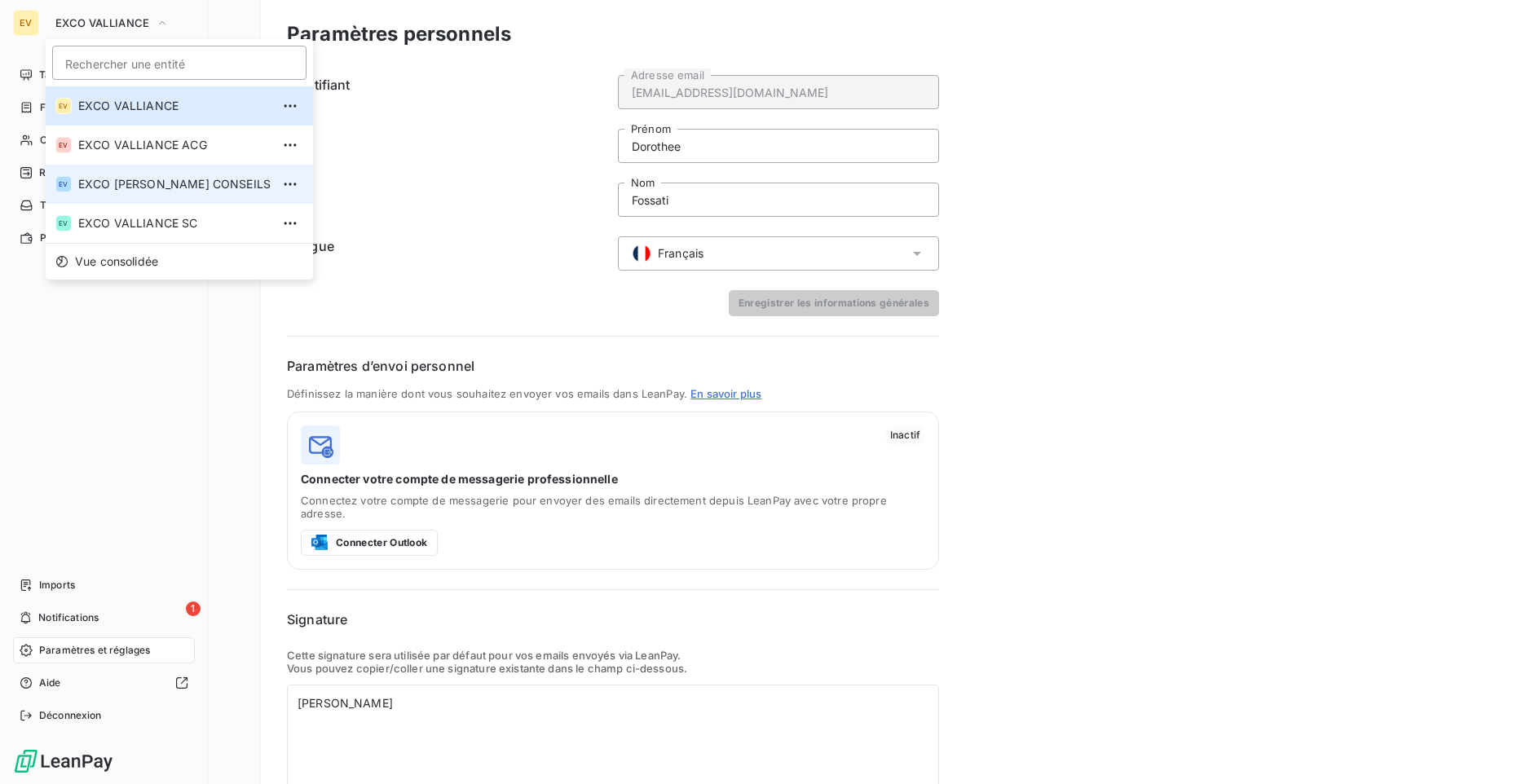
click at [98, 187] on span "EXCO [PERSON_NAME] CONSEILS" at bounding box center [174, 184] width 192 height 17
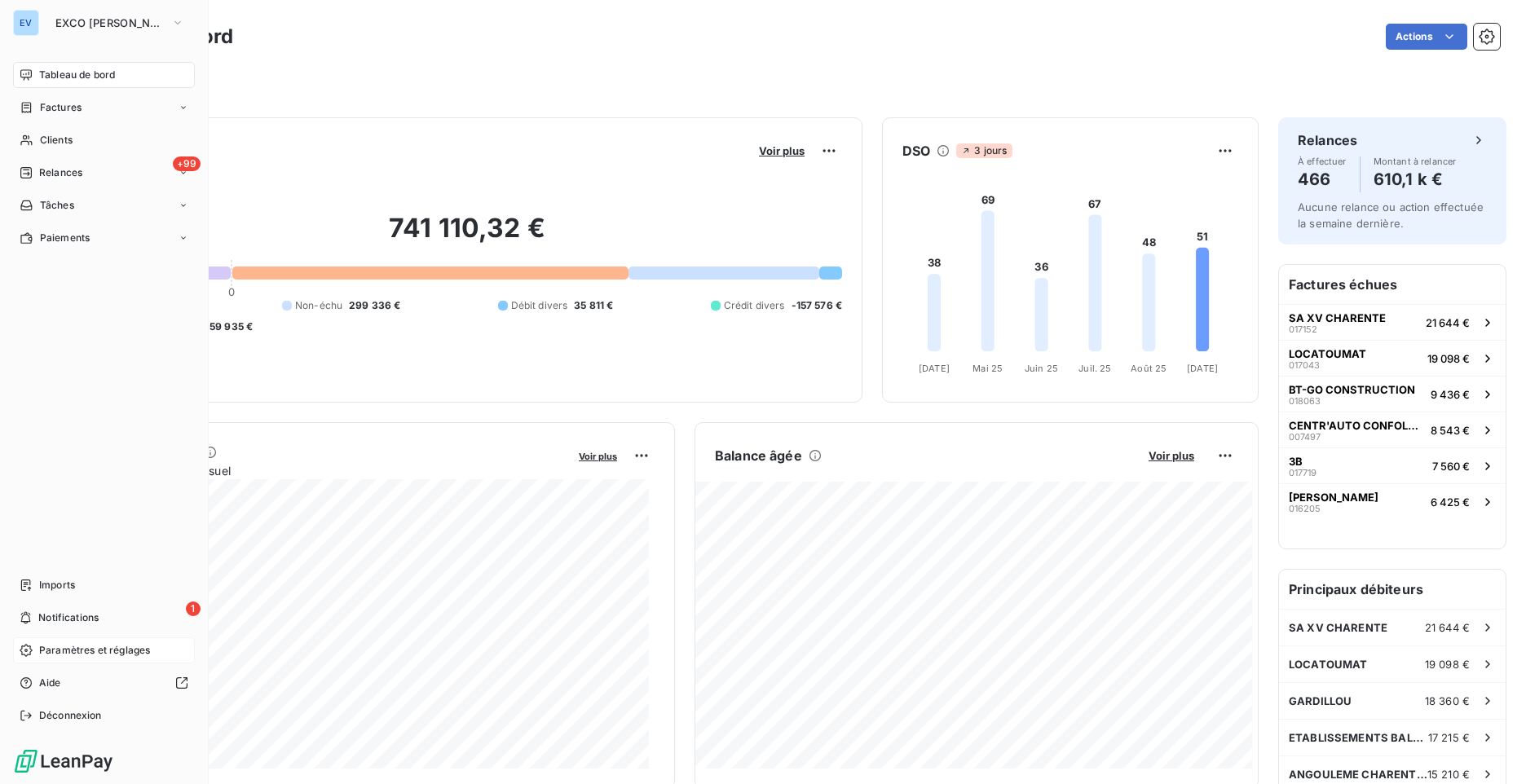
click at [74, 648] on span "Paramètres et réglages" at bounding box center [94, 650] width 111 height 15
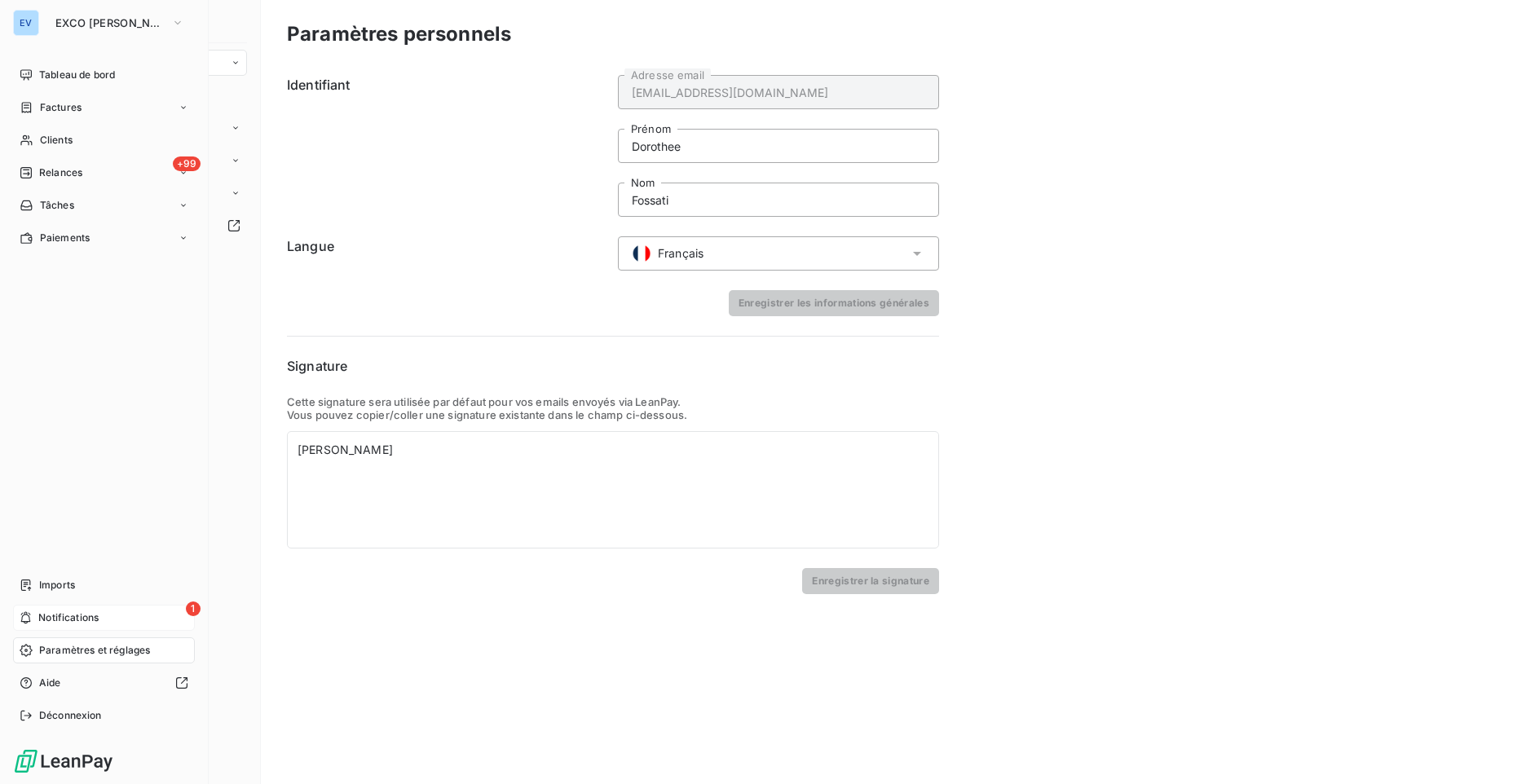
click at [66, 618] on span "Notifications" at bounding box center [68, 618] width 60 height 15
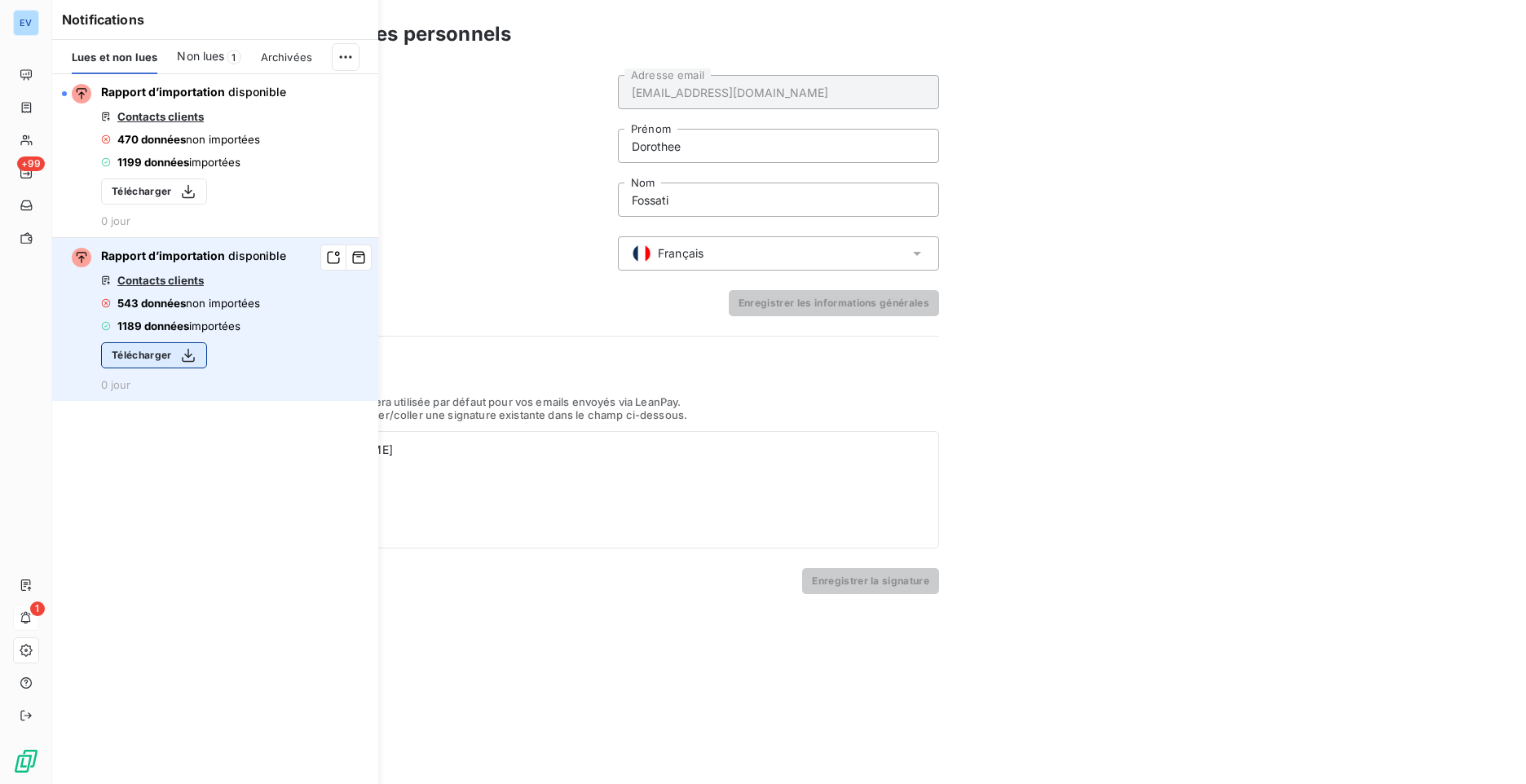
click at [163, 368] on button "Télécharger" at bounding box center [154, 355] width 106 height 26
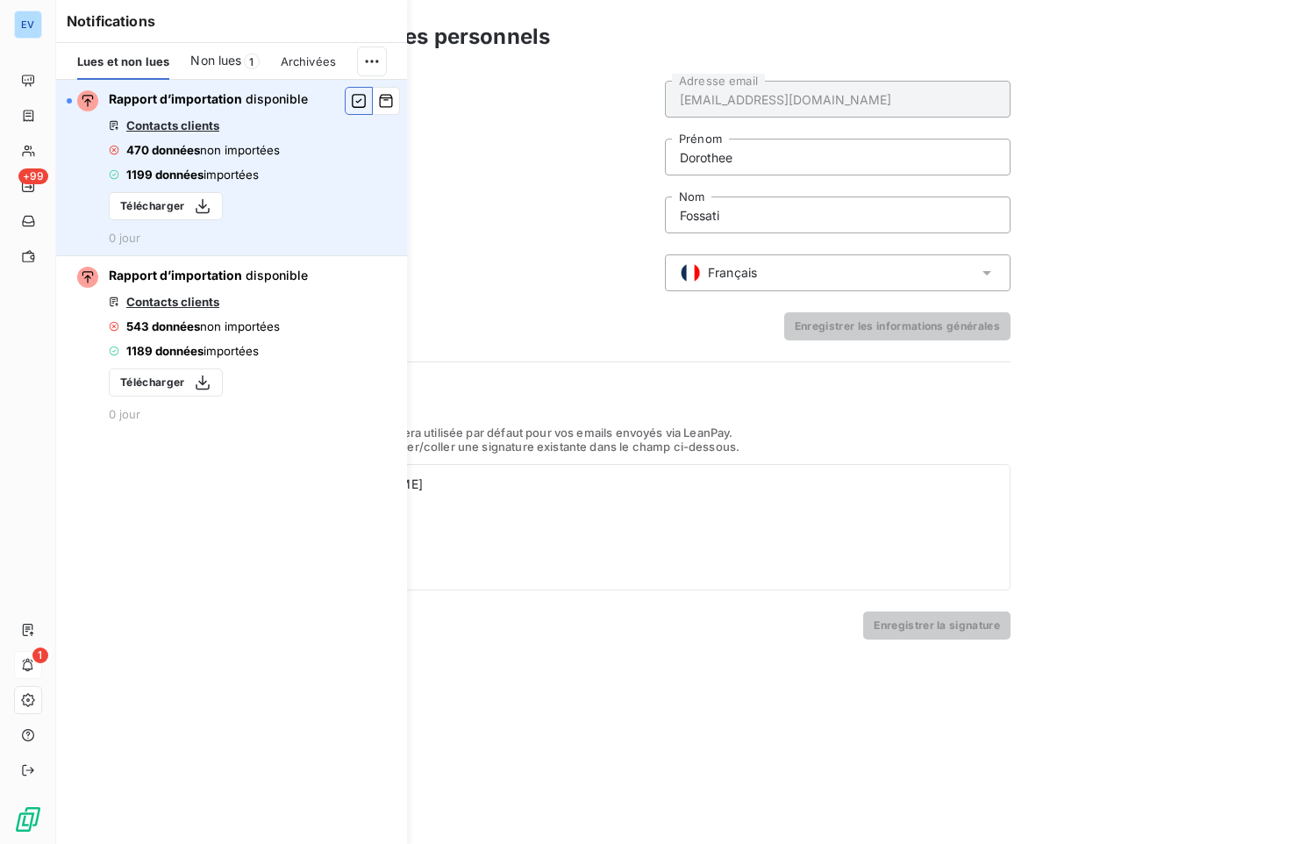
click at [360, 103] on icon "button" at bounding box center [359, 101] width 16 height 18
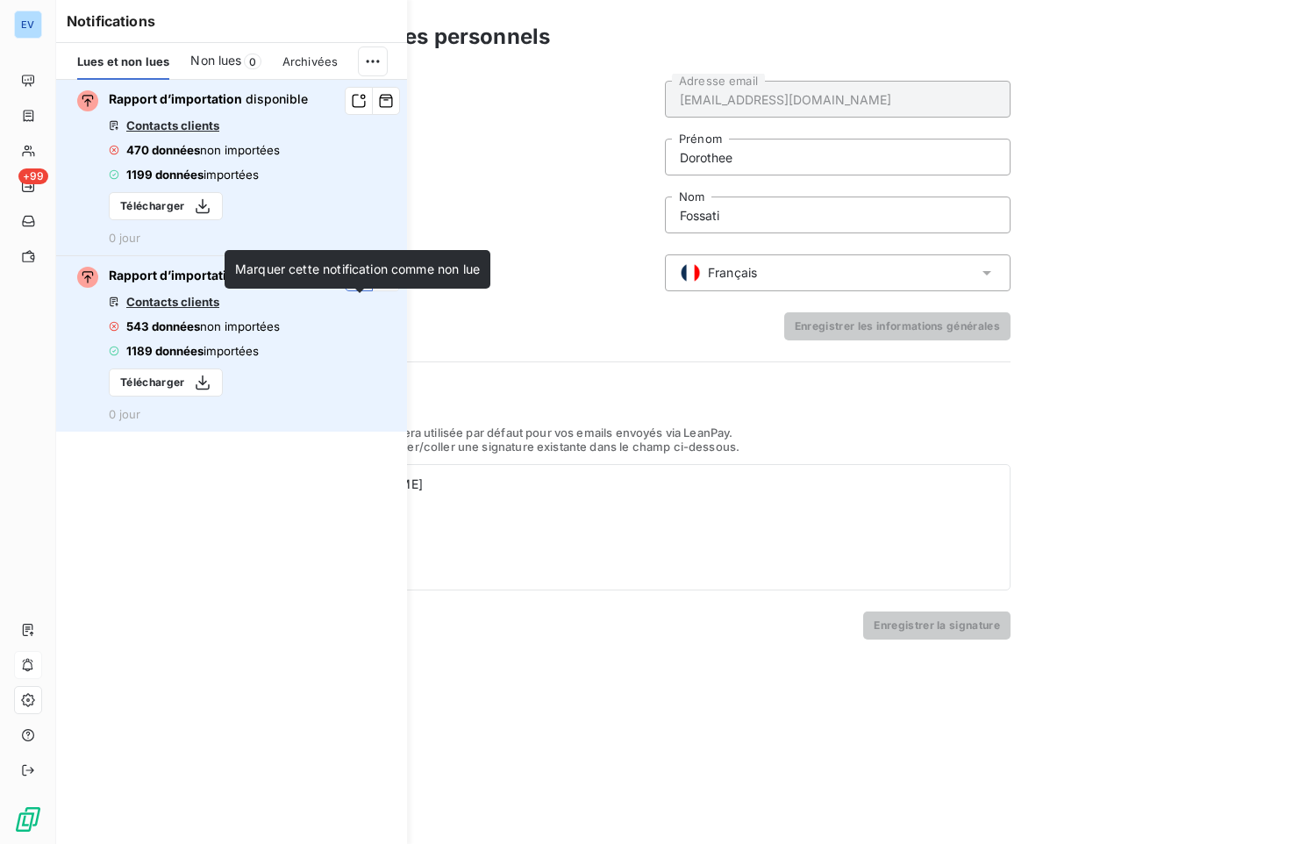
click at [354, 286] on icon "button" at bounding box center [359, 277] width 16 height 18
click at [355, 286] on icon "button" at bounding box center [359, 277] width 16 height 18
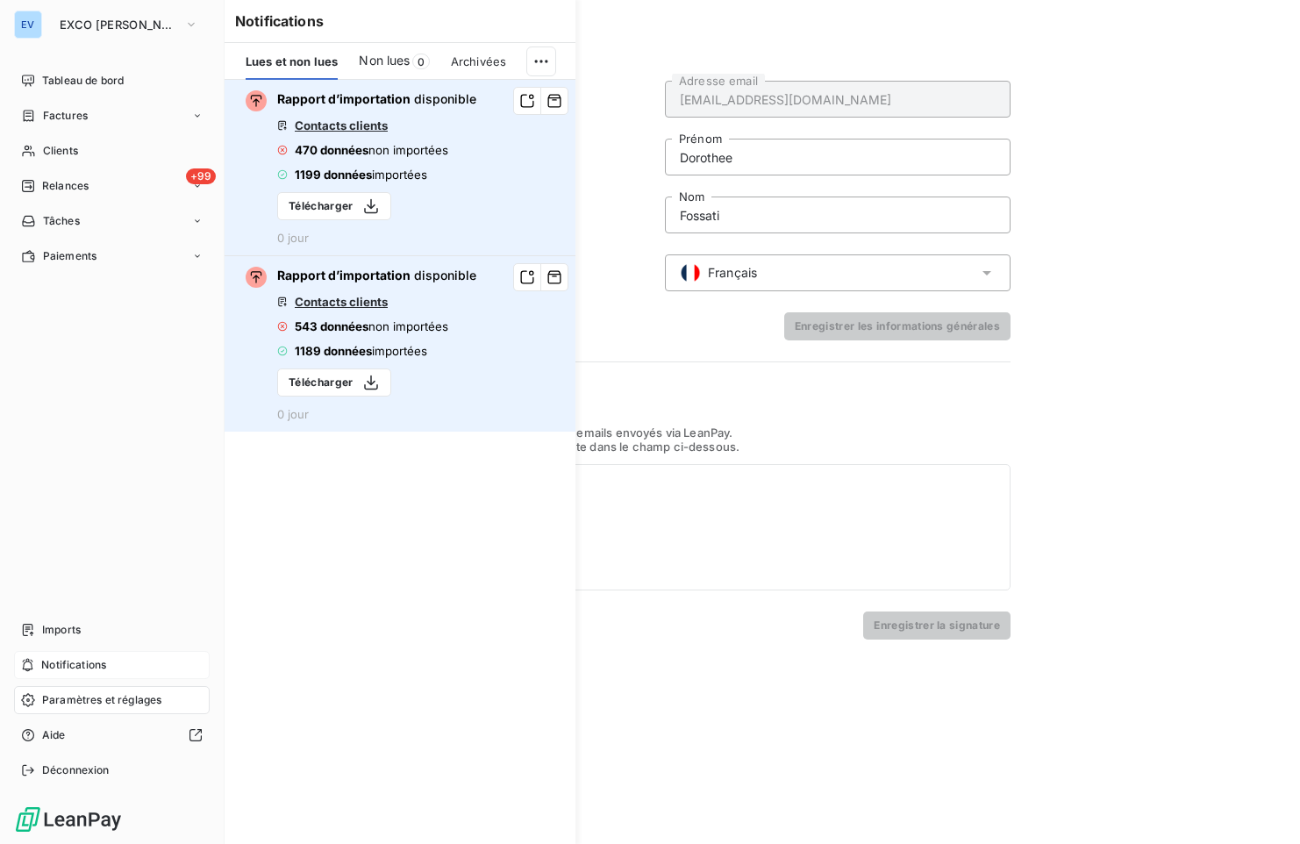
click at [54, 658] on span "Notifications" at bounding box center [73, 665] width 65 height 16
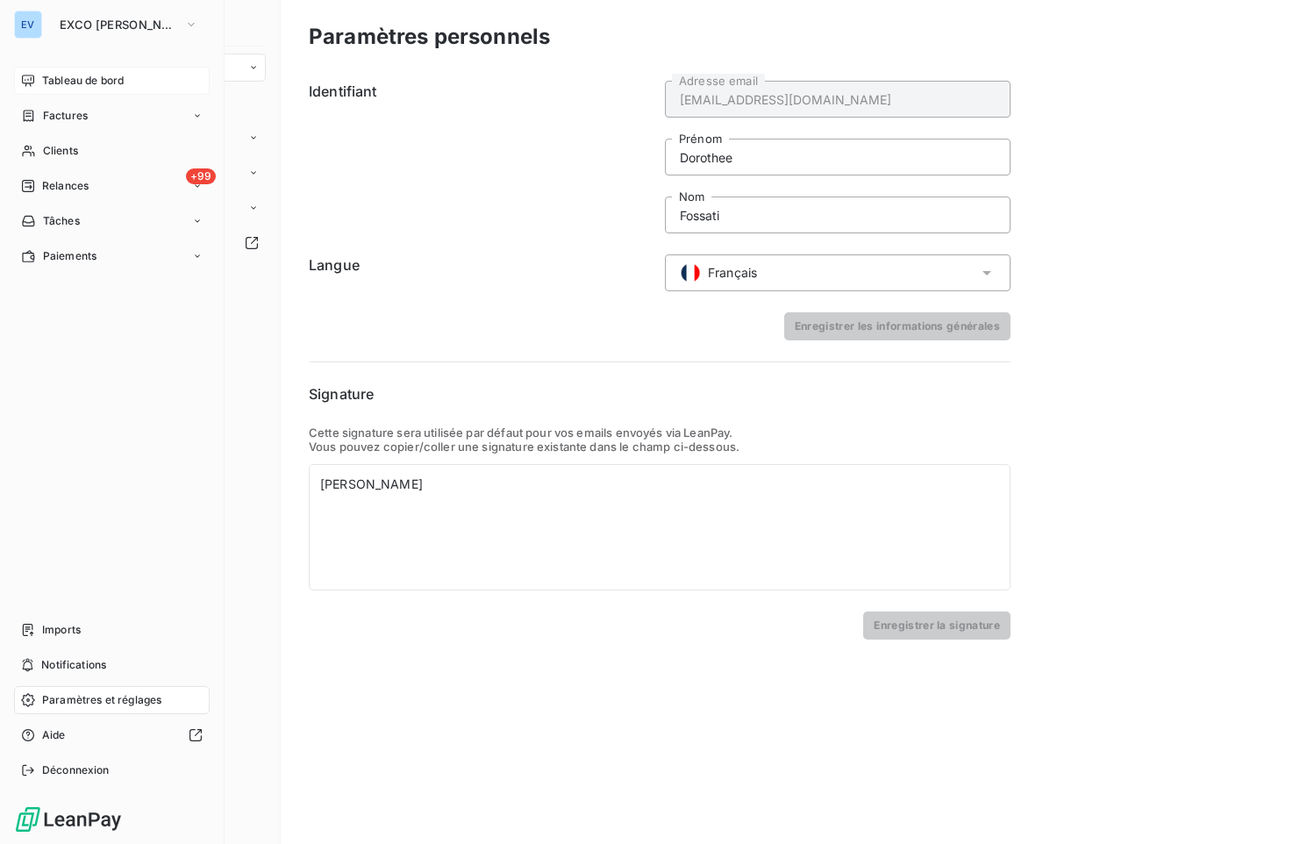
click at [82, 85] on span "Tableau de bord" at bounding box center [83, 81] width 82 height 16
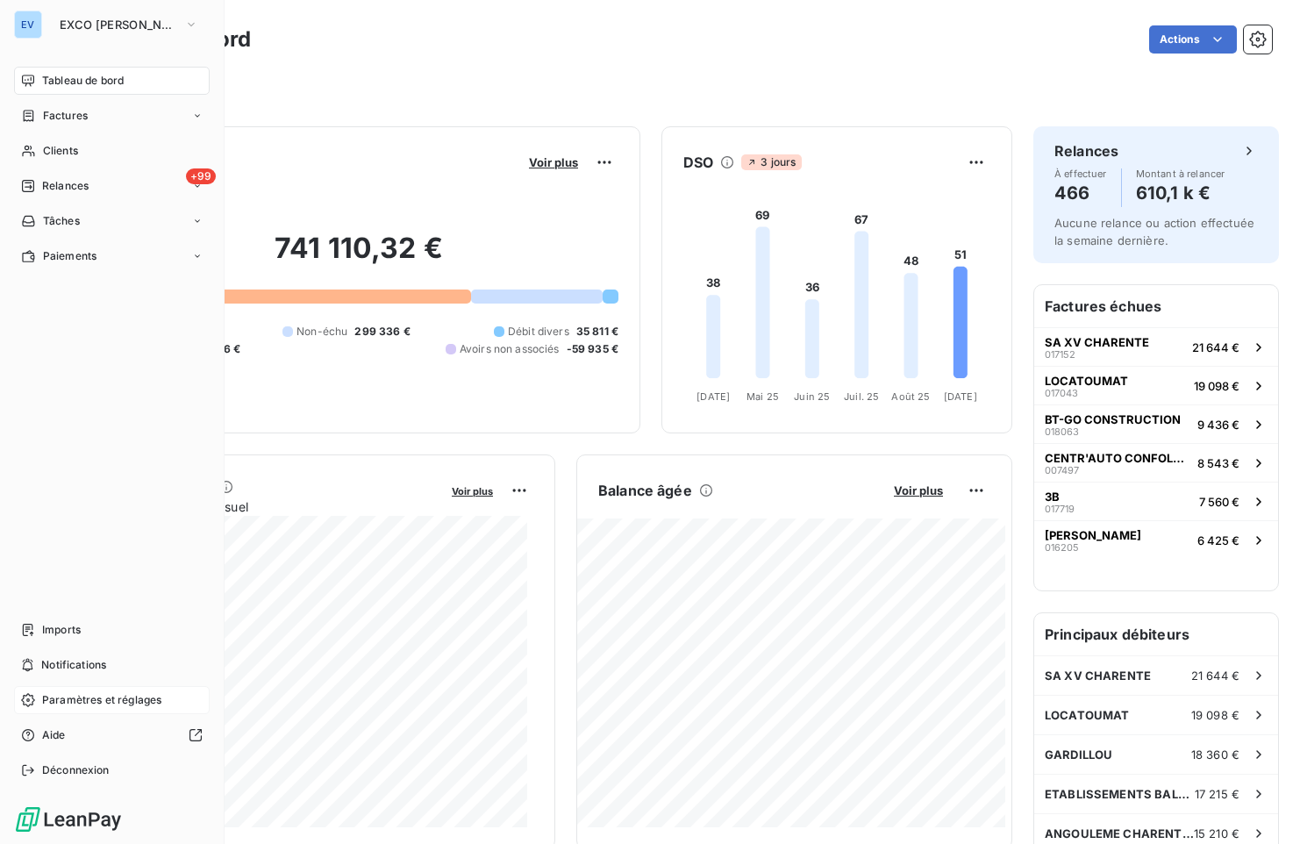
click at [65, 693] on span "Paramètres et réglages" at bounding box center [101, 700] width 119 height 16
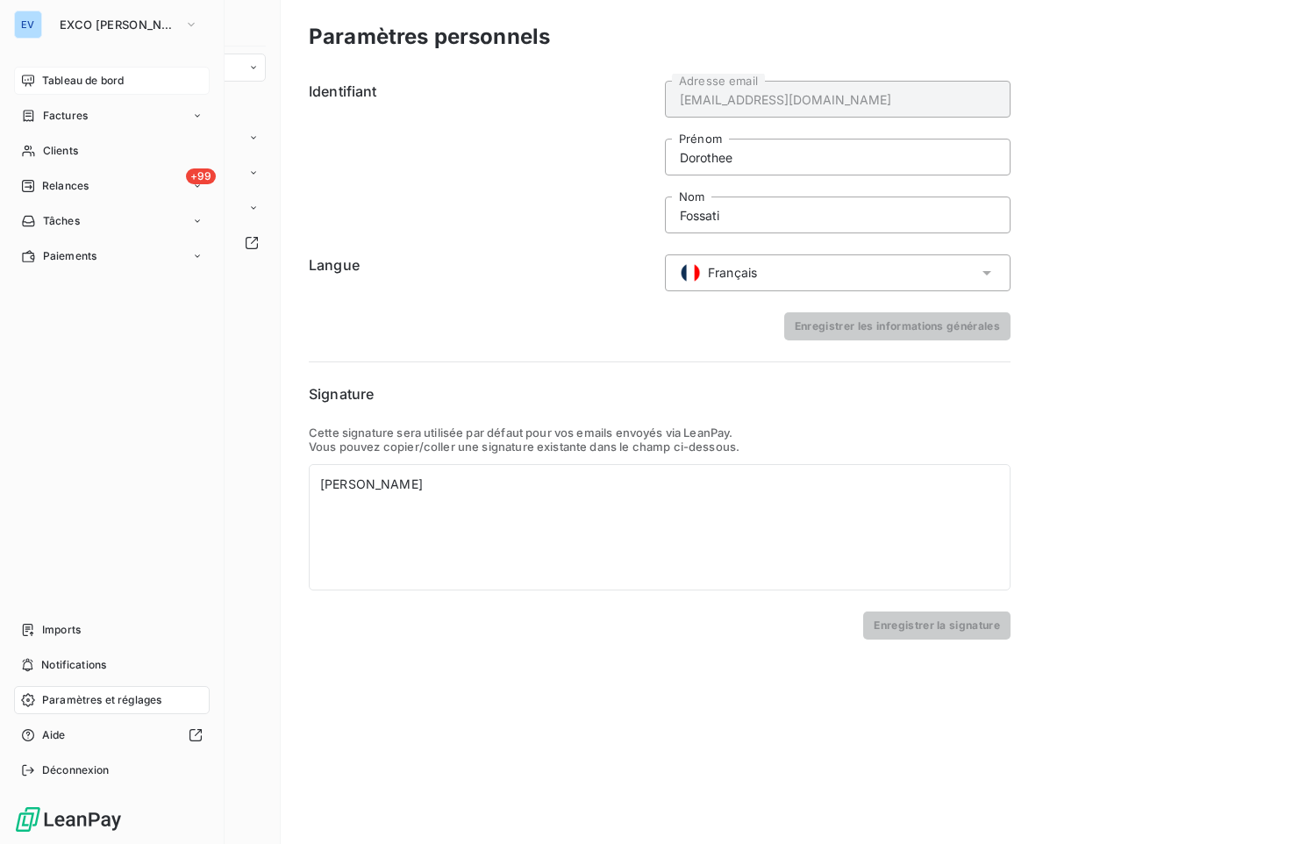
click at [130, 83] on div "Tableau de bord" at bounding box center [112, 81] width 196 height 28
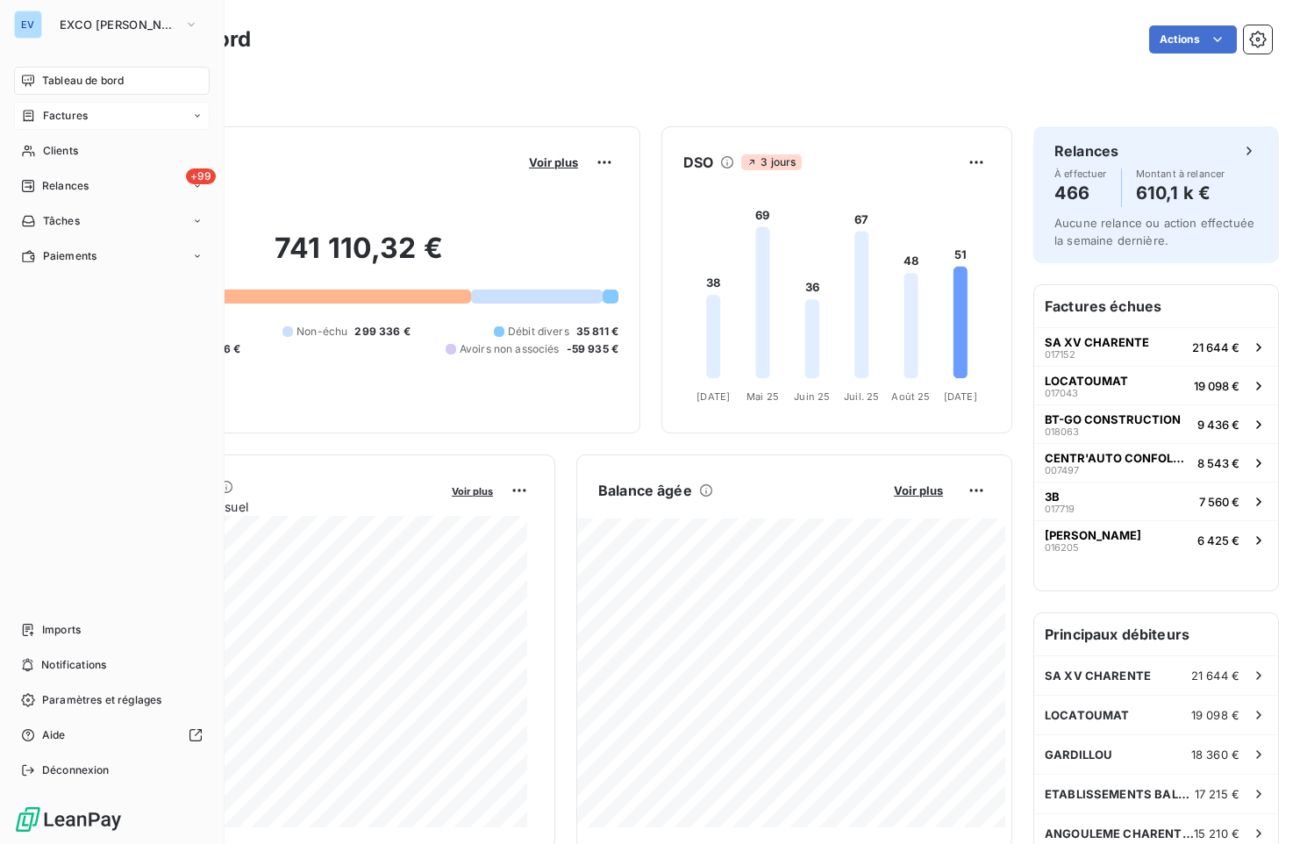
click at [193, 120] on icon at bounding box center [197, 116] width 11 height 11
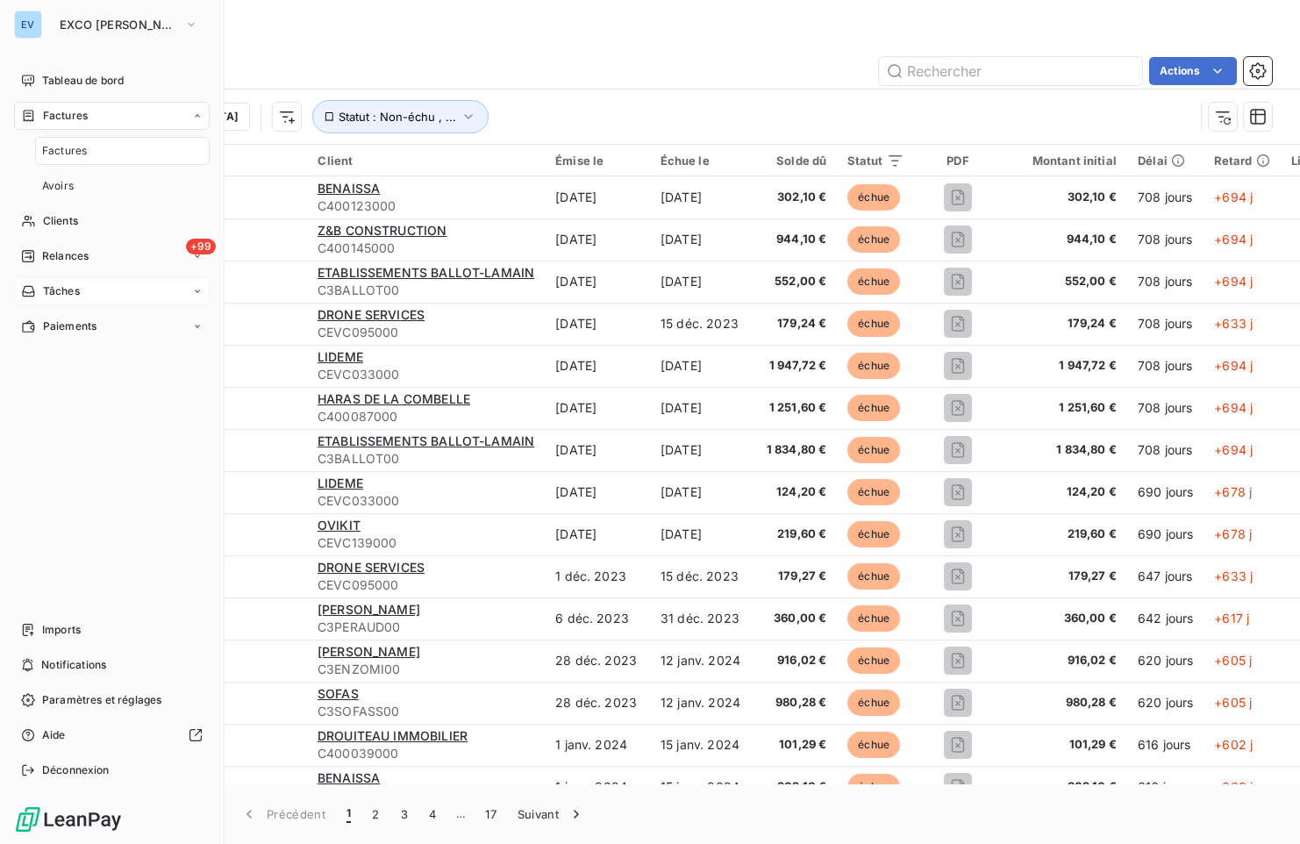
click at [126, 288] on div "Tâches" at bounding box center [112, 291] width 196 height 28
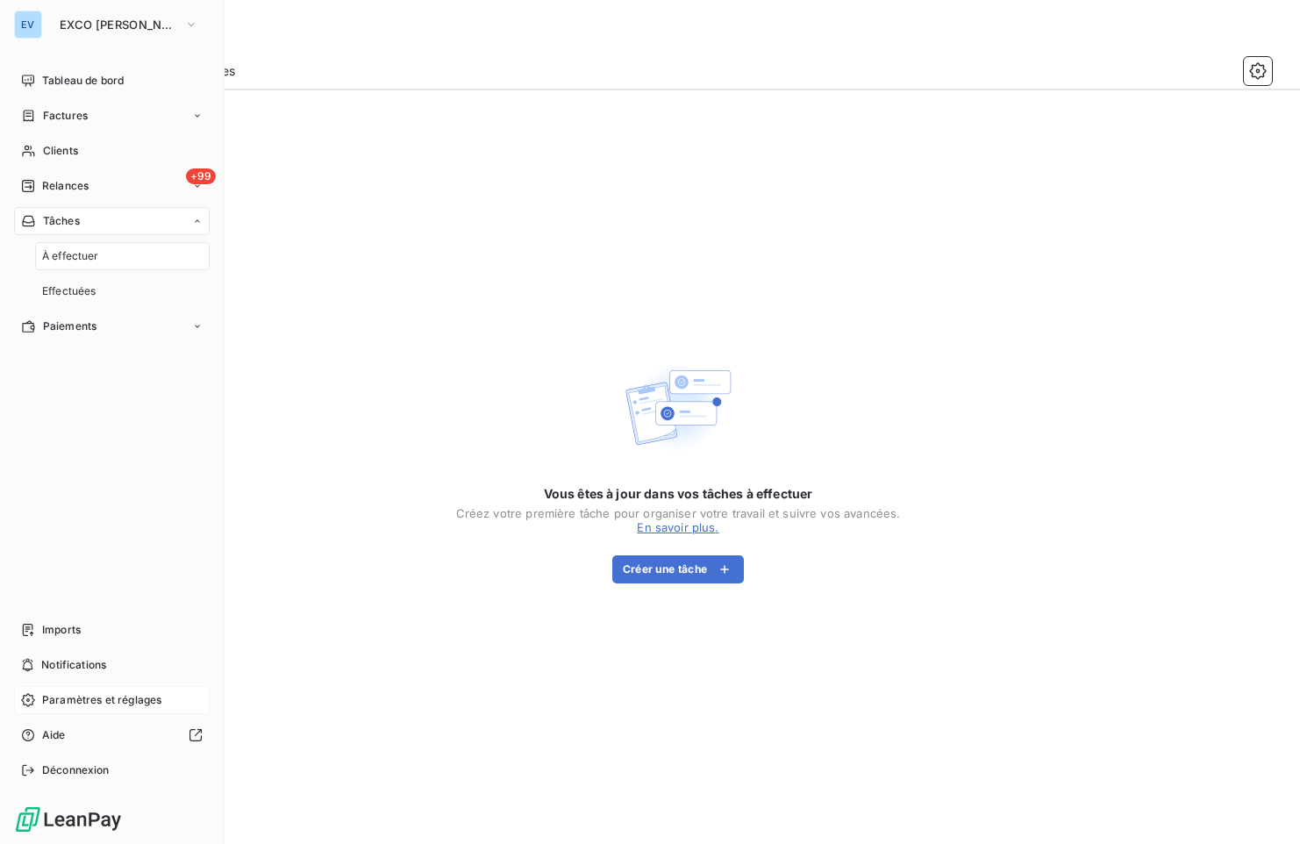
click at [95, 693] on span "Paramètres et réglages" at bounding box center [101, 700] width 119 height 16
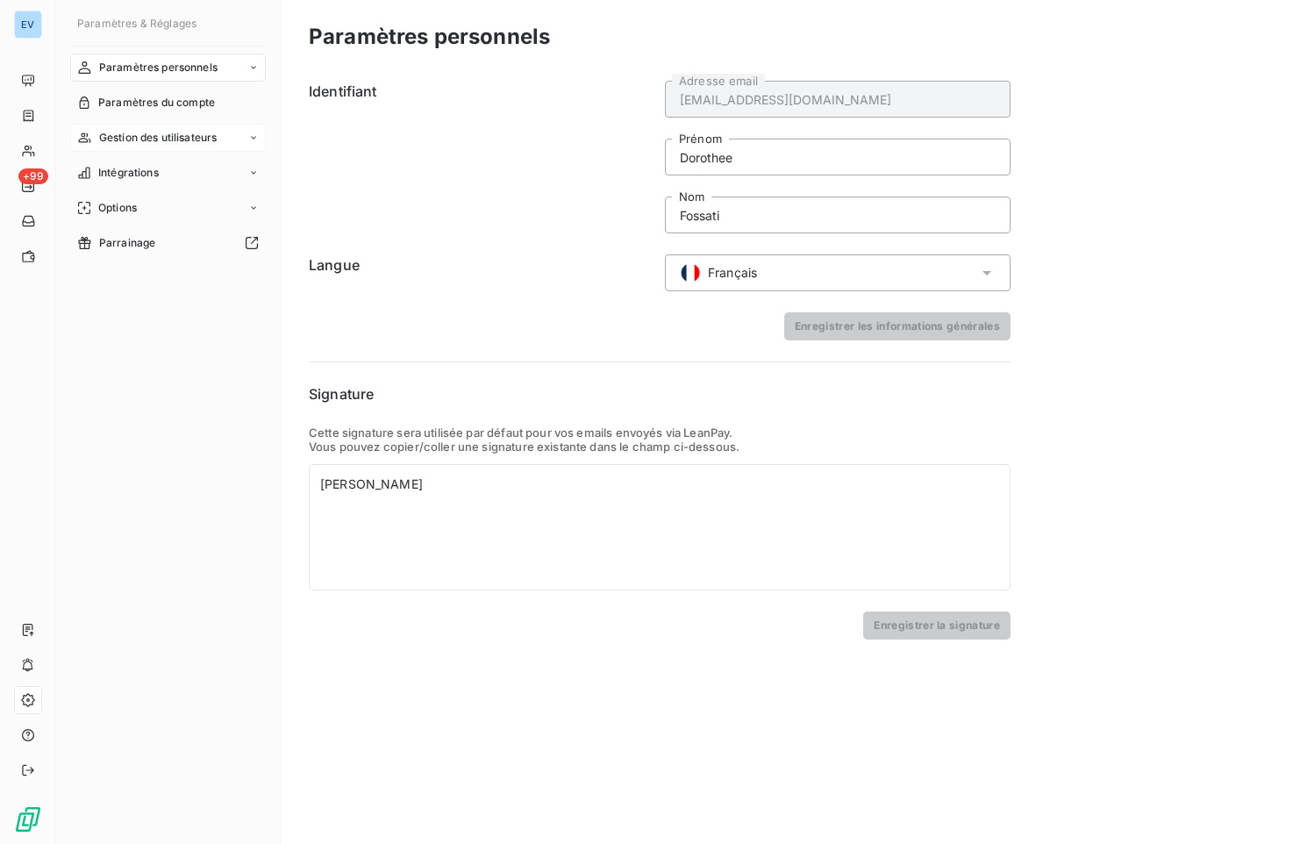
click at [171, 142] on span "Gestion des utilisateurs" at bounding box center [158, 138] width 118 height 16
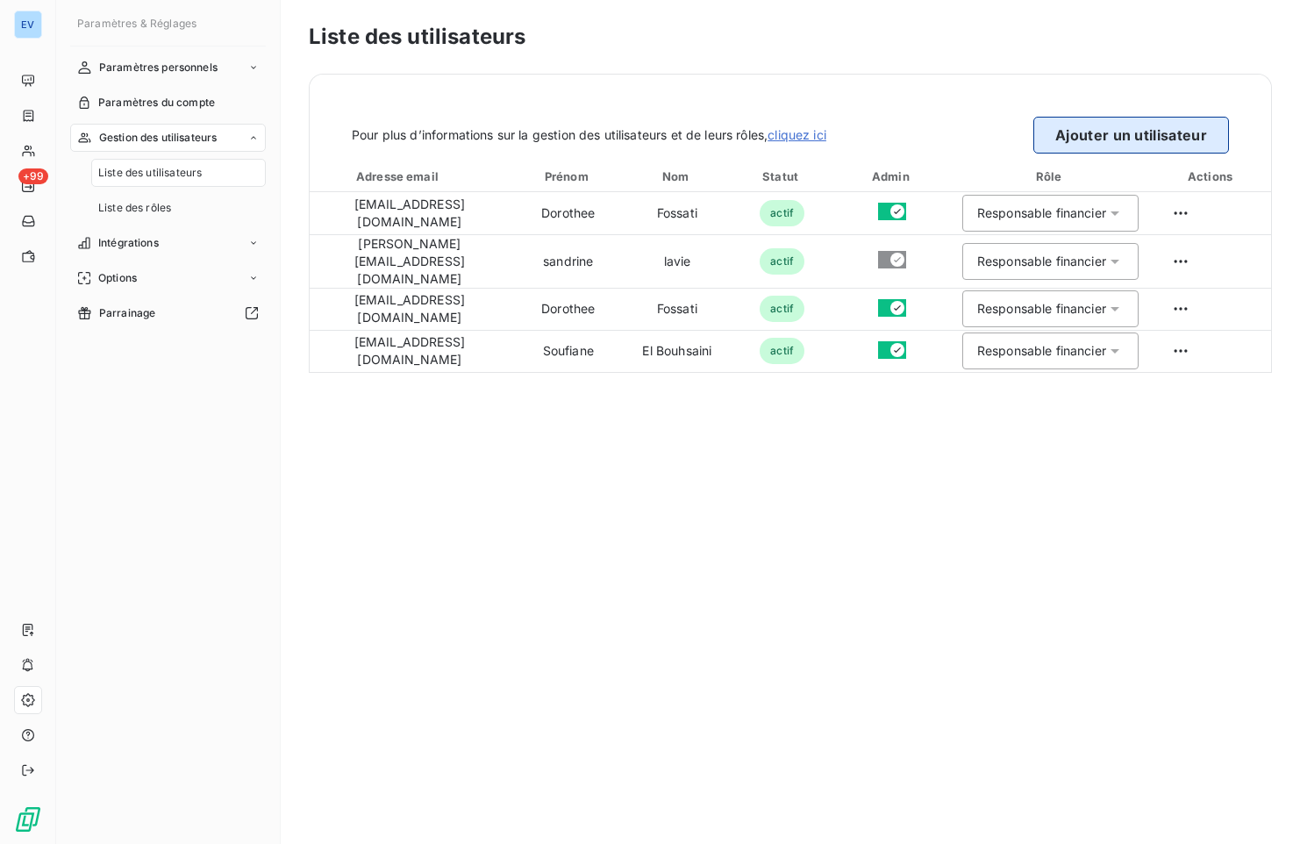
click at [1119, 141] on button "Ajouter un utilisateur" at bounding box center [1131, 135] width 196 height 37
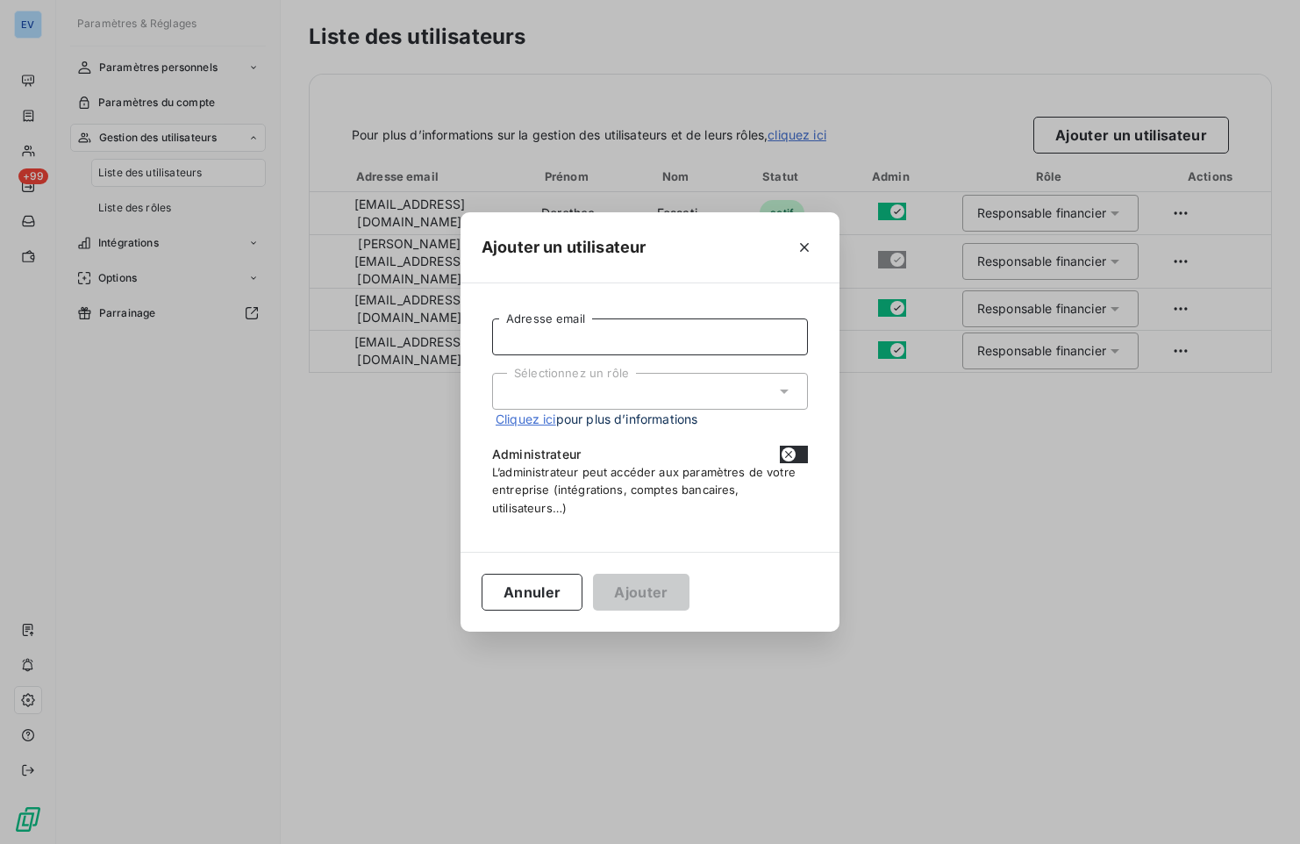
click at [573, 344] on input "Adresse email" at bounding box center [650, 336] width 316 height 37
type input "[EMAIL_ADDRESS][DOMAIN_NAME]"
click at [558, 398] on div "Sélectionnez un rôle" at bounding box center [650, 391] width 316 height 37
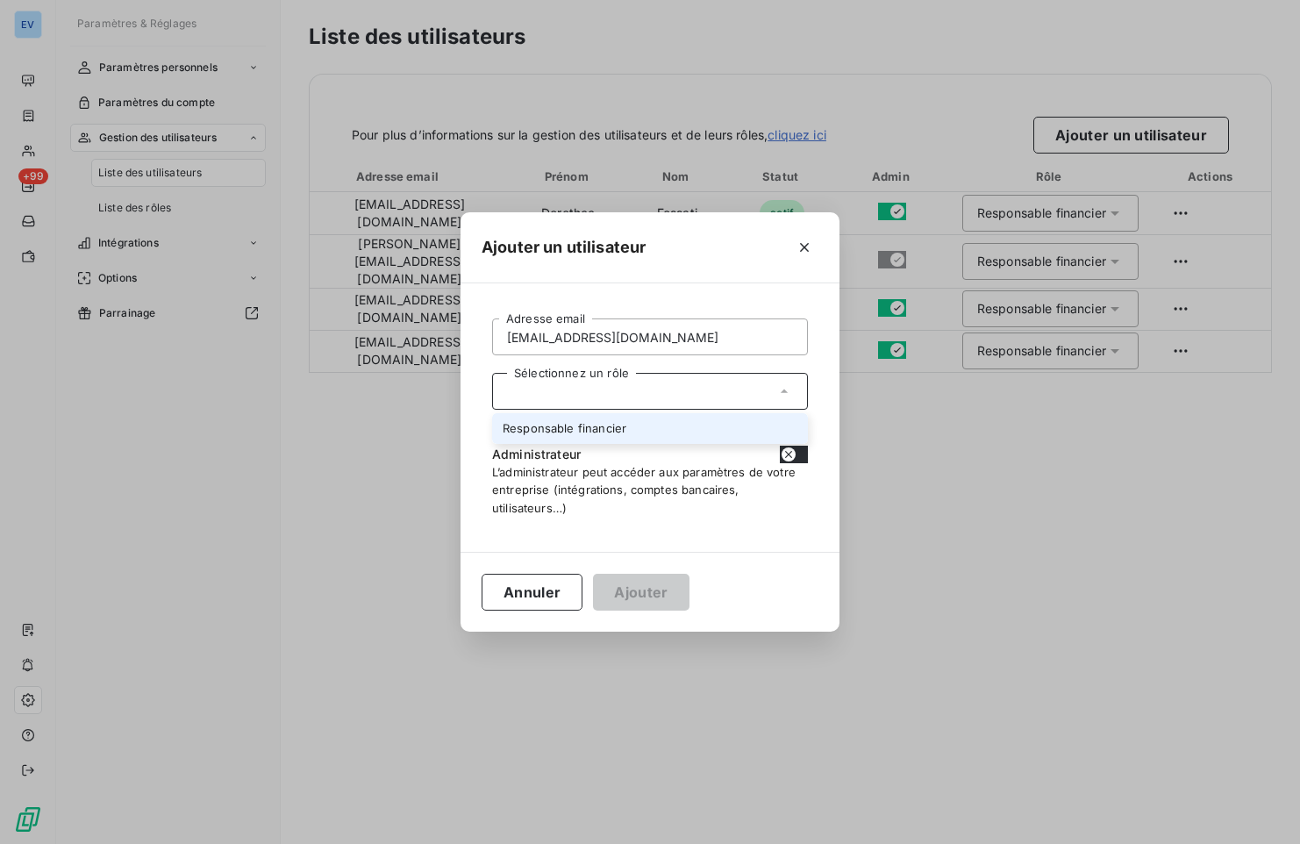
click at [782, 398] on icon at bounding box center [784, 391] width 18 height 18
click at [516, 423] on link "Cliquez ici" at bounding box center [525, 418] width 61 height 15
click at [808, 247] on icon "button" at bounding box center [804, 248] width 18 height 18
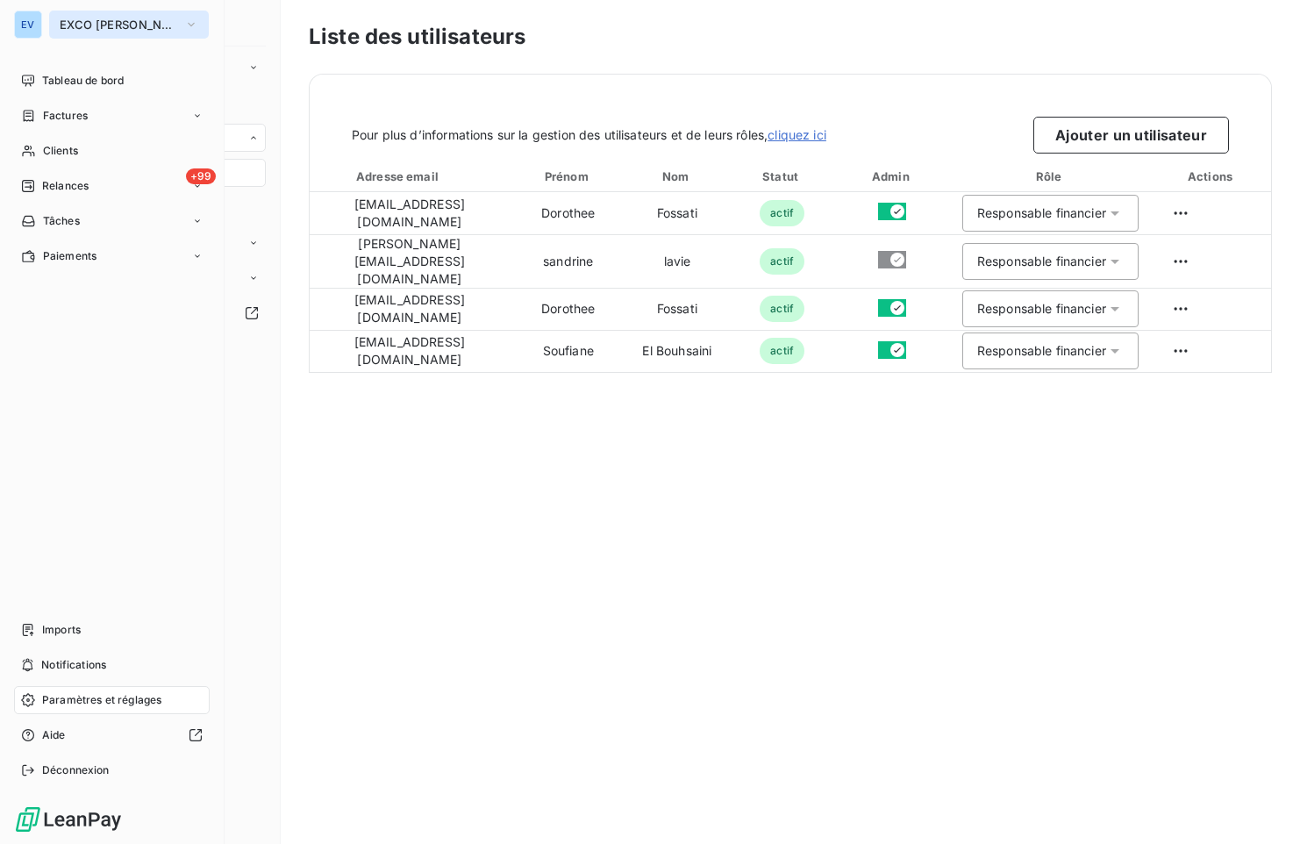
click at [55, 23] on button "EXCO [PERSON_NAME] CONSEILS" at bounding box center [129, 25] width 160 height 28
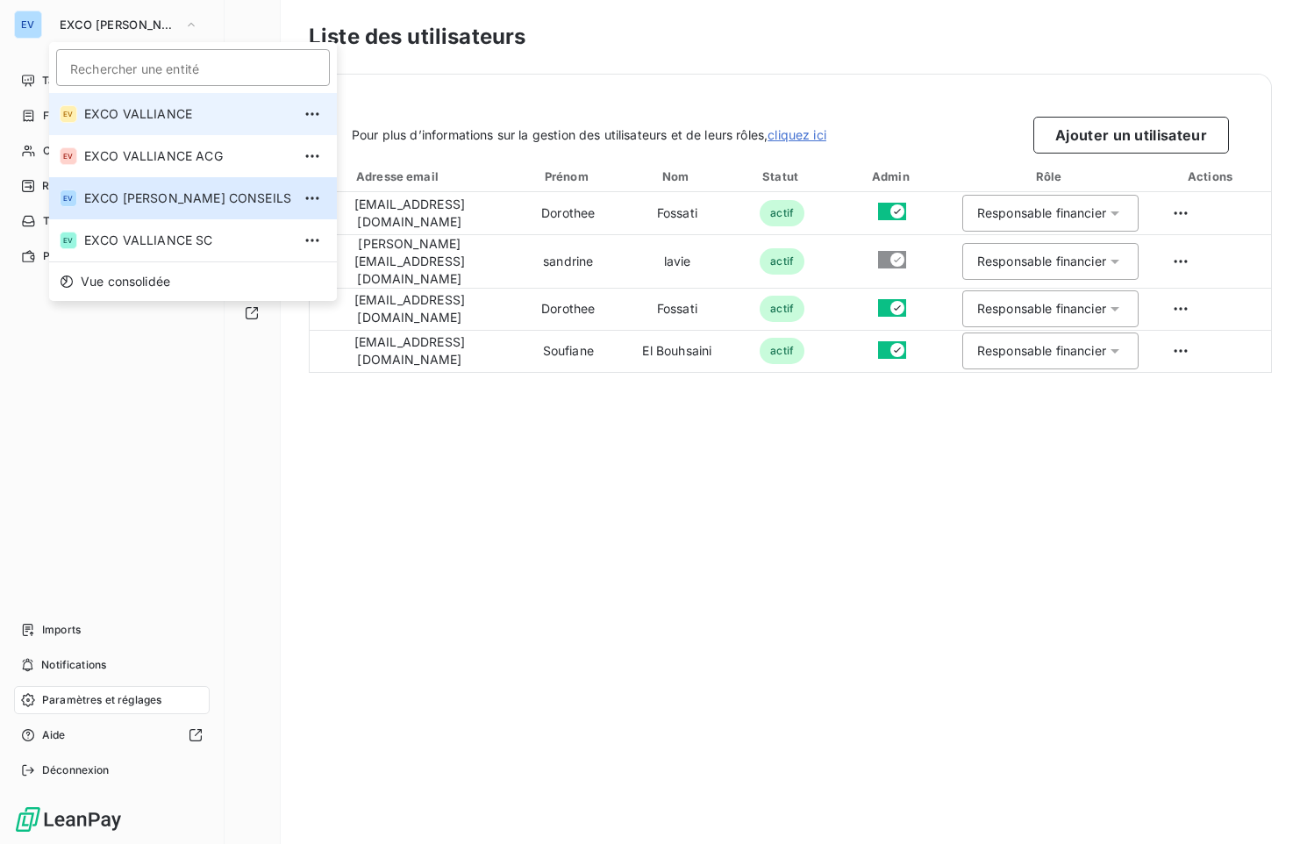
click at [123, 116] on span "EXCO VALLIANCE" at bounding box center [187, 114] width 207 height 18
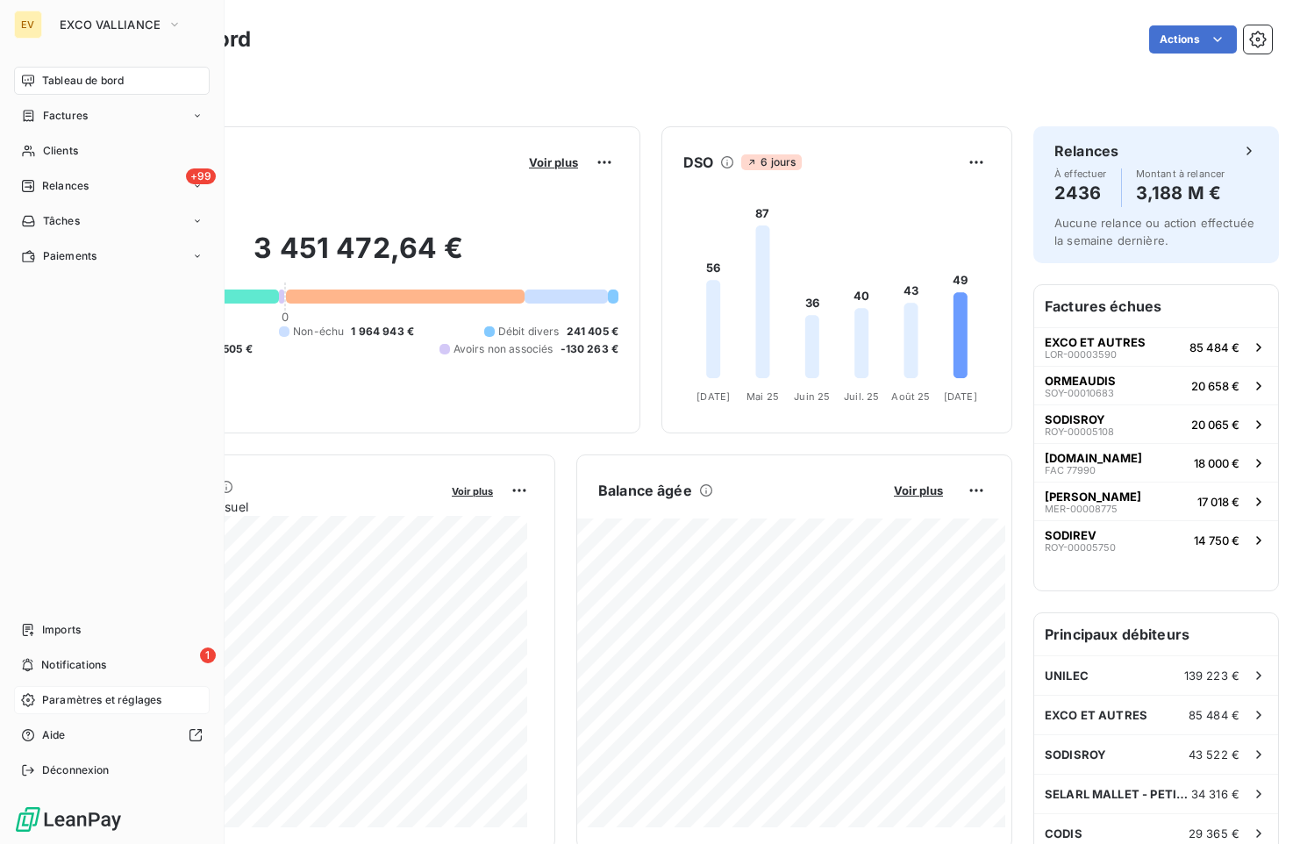
click at [55, 691] on div "Paramètres et réglages" at bounding box center [112, 700] width 196 height 28
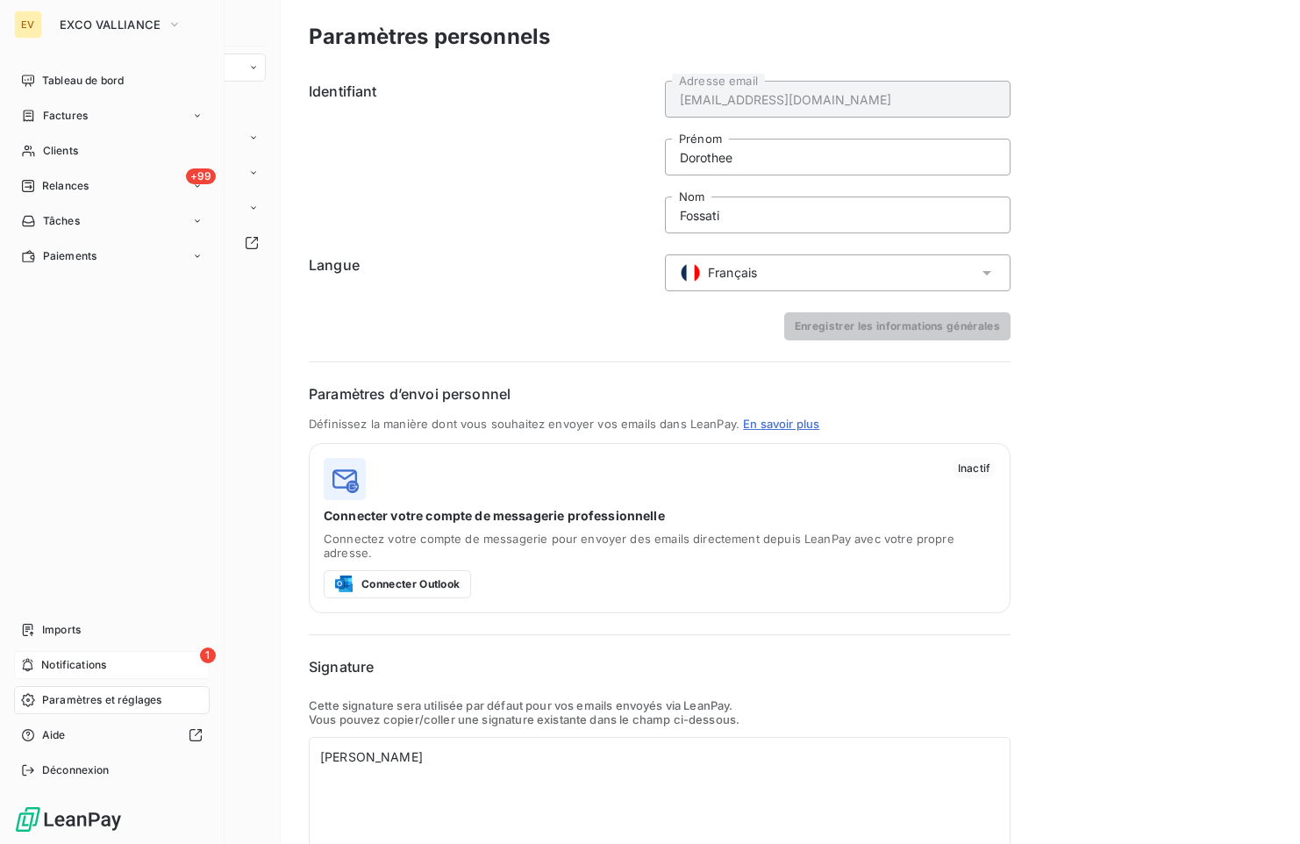
click at [129, 658] on div "1 Notifications" at bounding box center [112, 665] width 196 height 28
click at [71, 87] on span "Tableau de bord" at bounding box center [83, 81] width 82 height 16
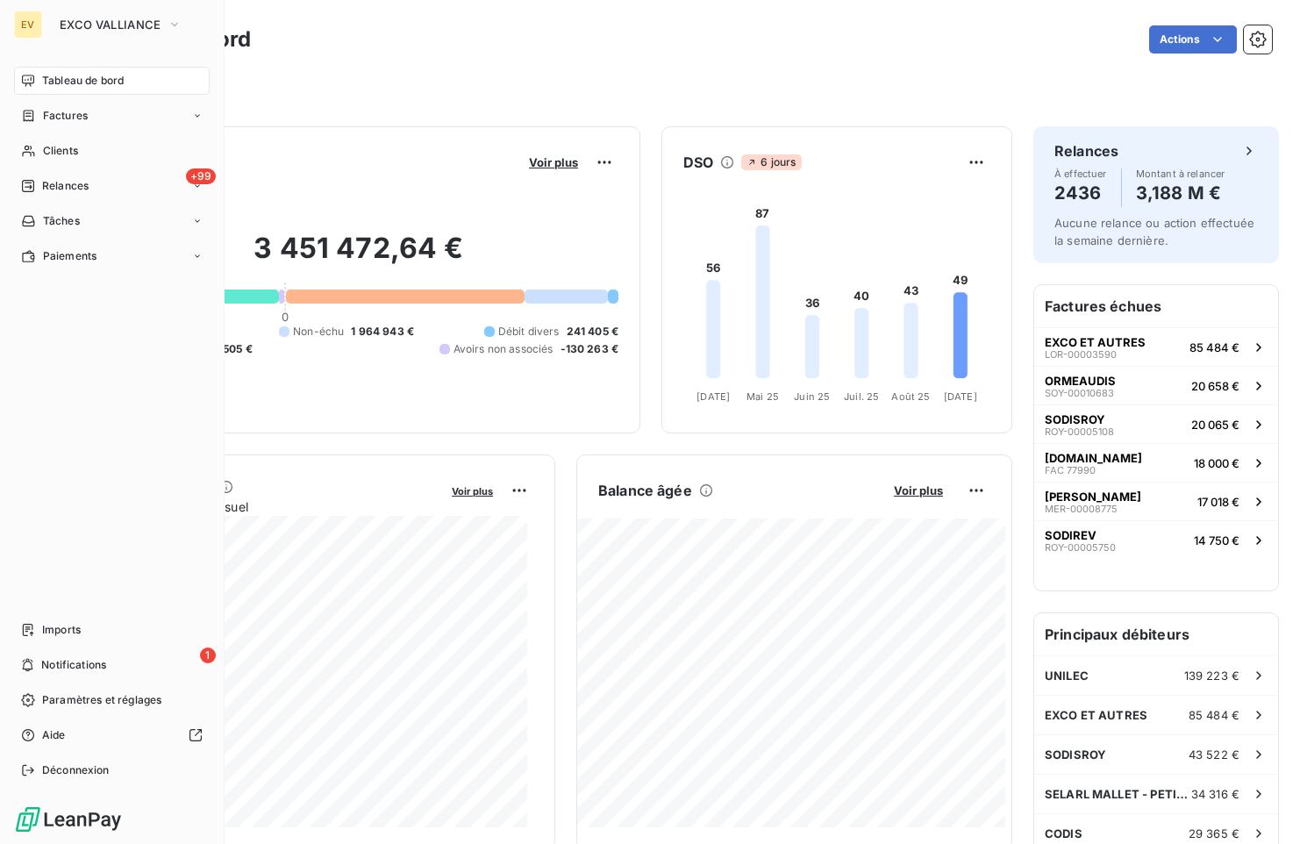
click at [214, 118] on div "EV EXCO VALLIANCE Tableau de bord Factures Clients +99 Relances Tâches Paiement…" at bounding box center [112, 422] width 225 height 844
click at [201, 119] on icon at bounding box center [197, 116] width 11 height 11
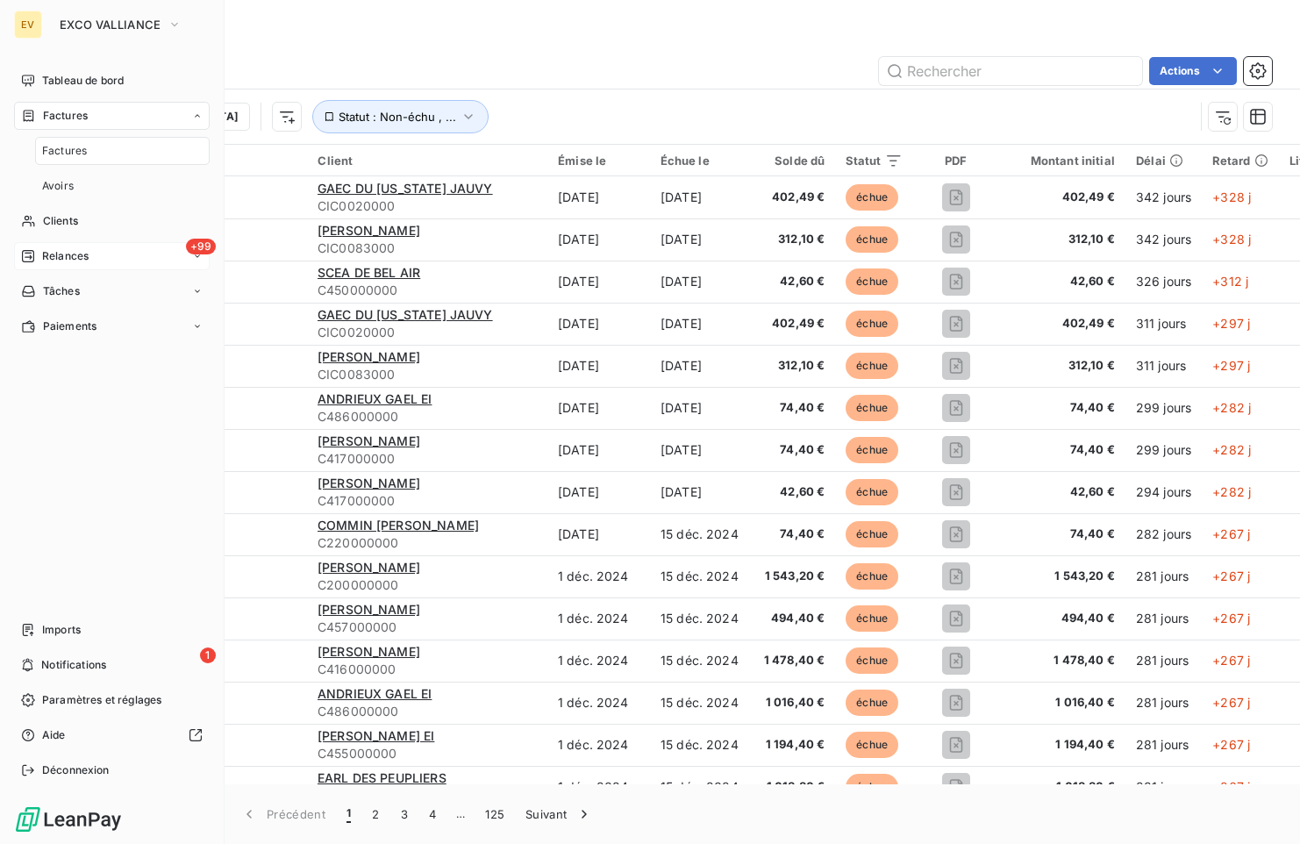
click at [144, 261] on div "+99 Relances" at bounding box center [112, 256] width 196 height 28
click at [175, 360] on div "Tâches" at bounding box center [112, 361] width 196 height 28
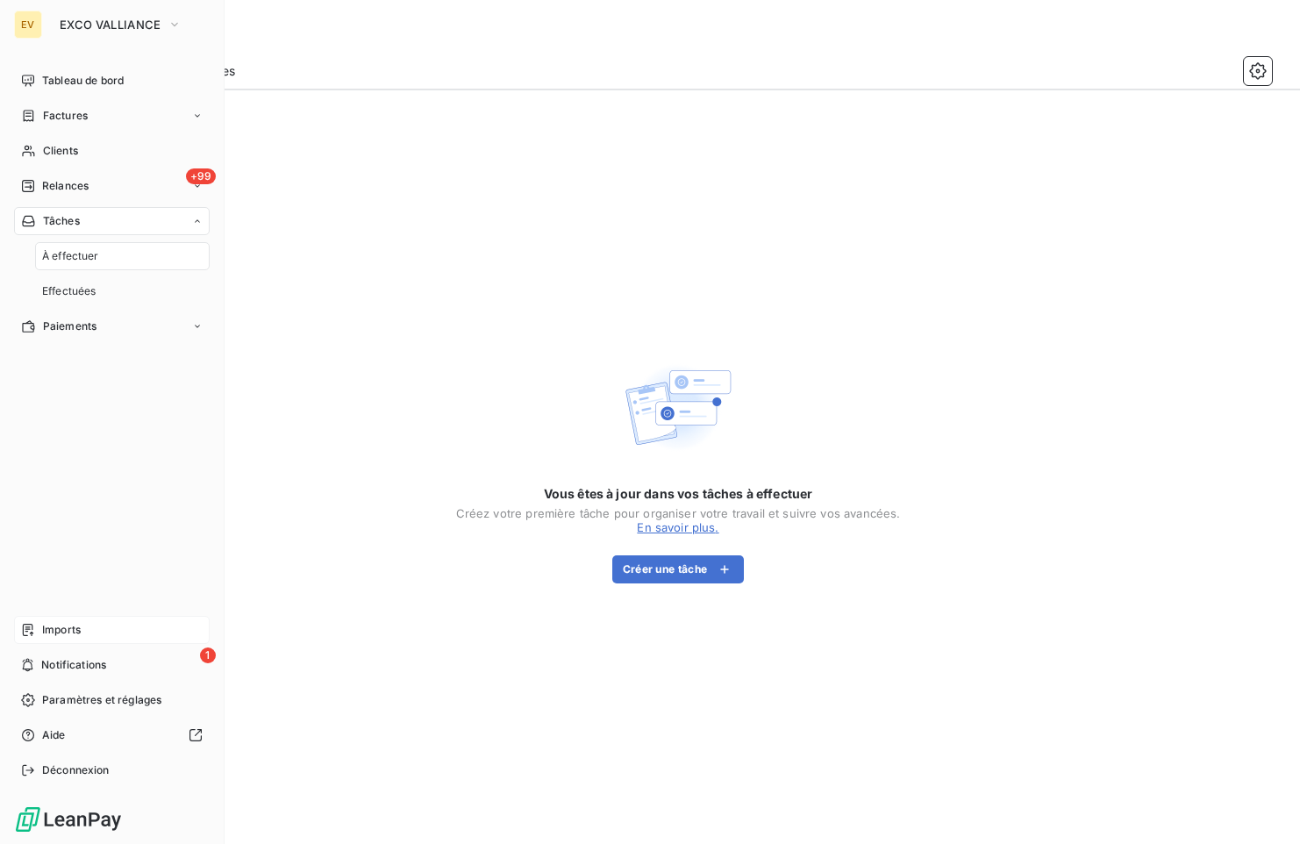
click at [146, 633] on div "Imports" at bounding box center [112, 630] width 196 height 28
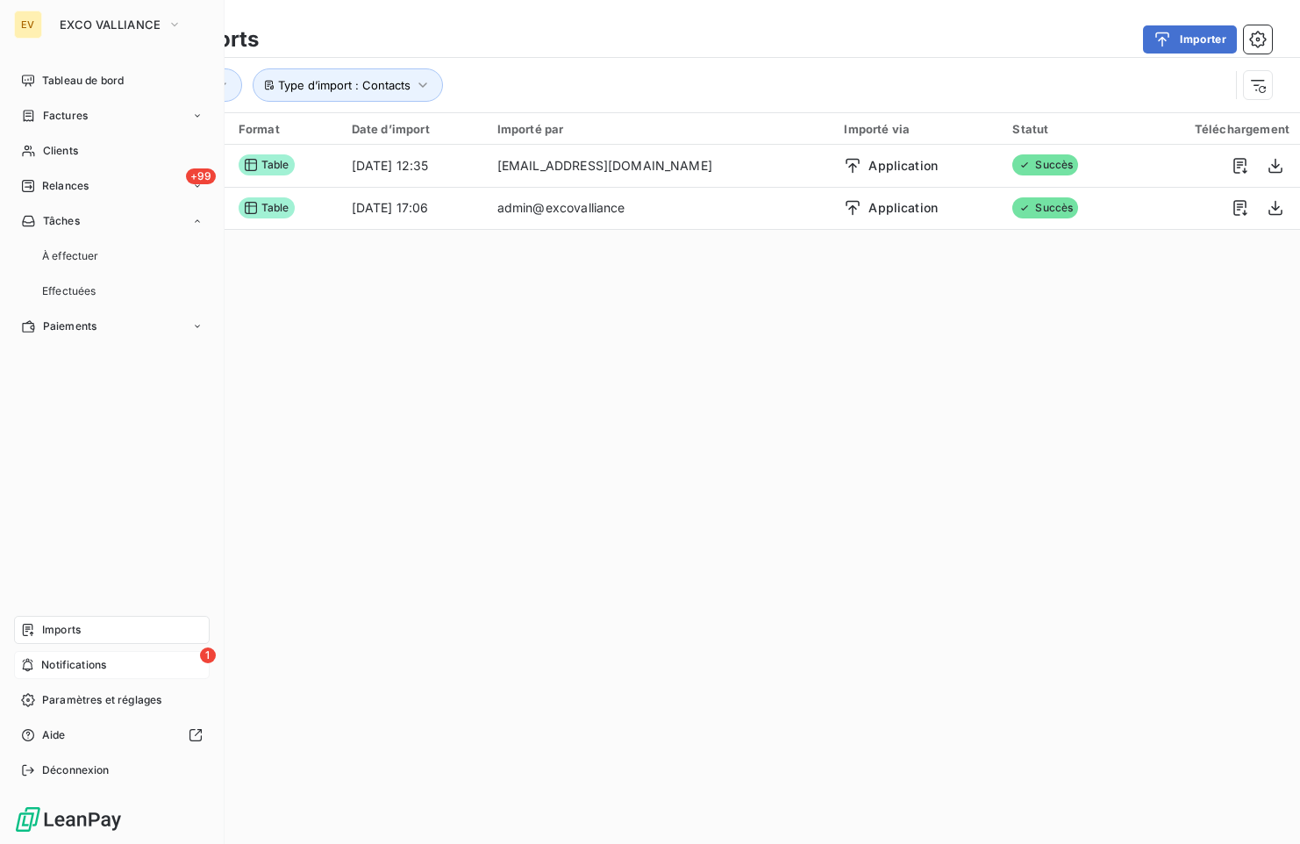
click at [134, 662] on div "1 Notifications" at bounding box center [112, 665] width 196 height 28
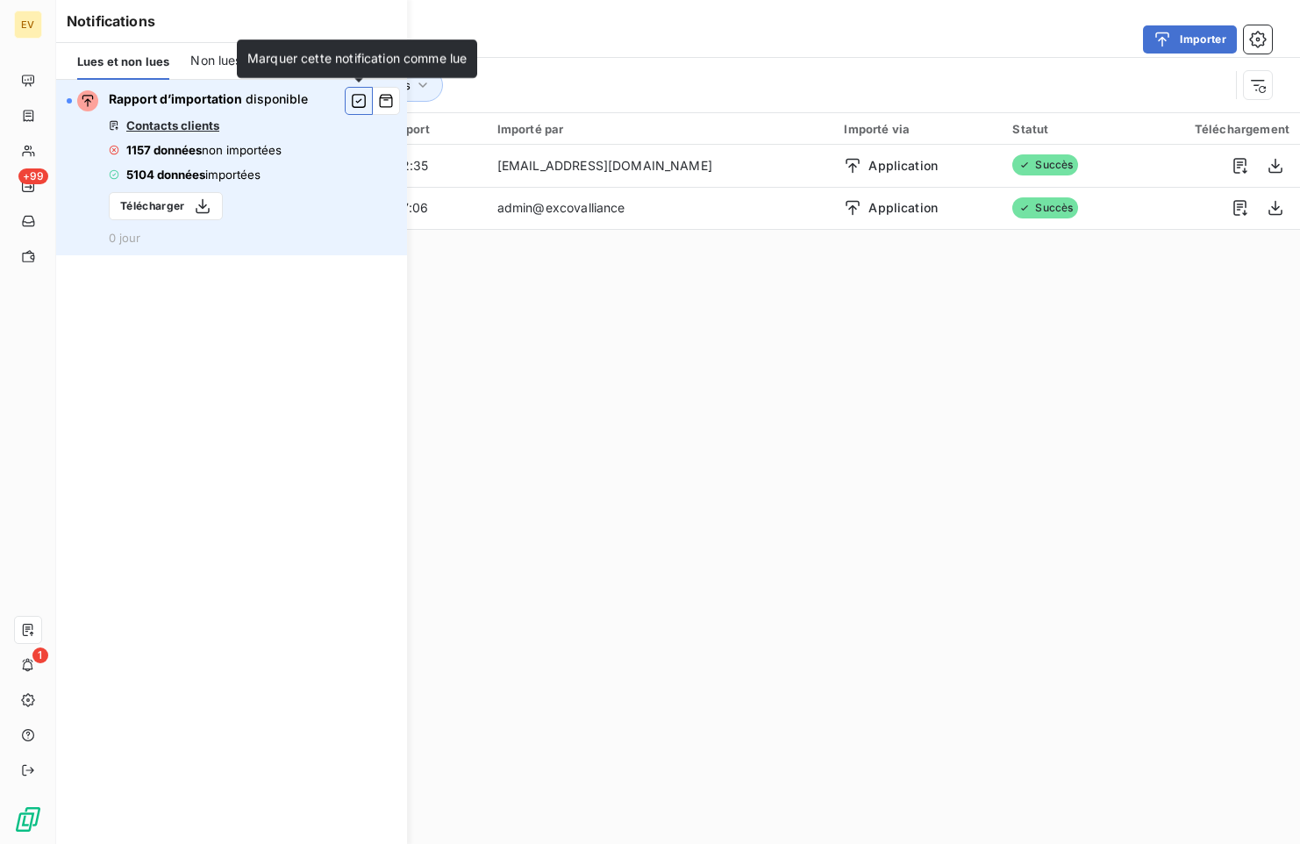
click at [362, 102] on icon "button" at bounding box center [359, 101] width 16 height 18
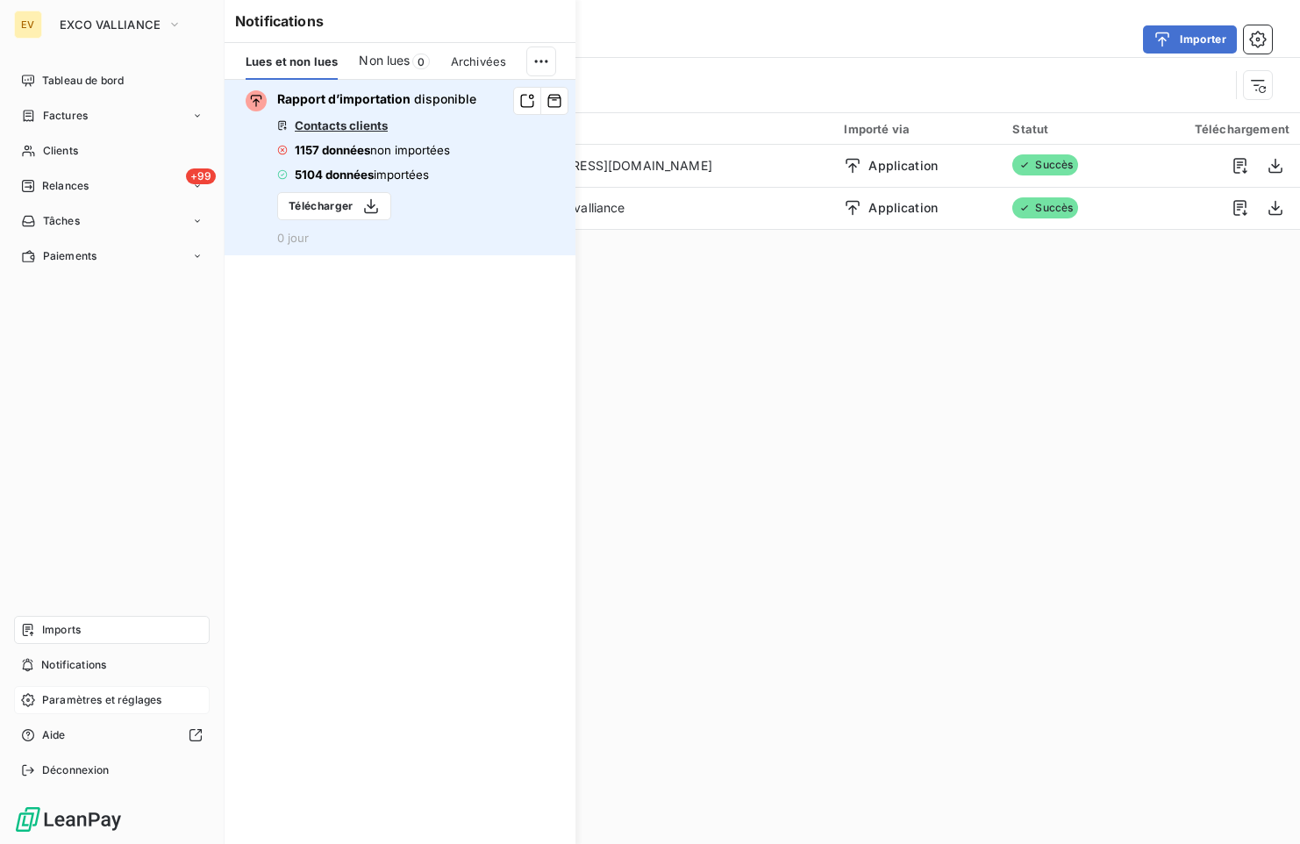
click at [73, 708] on div "Paramètres et réglages" at bounding box center [112, 700] width 196 height 28
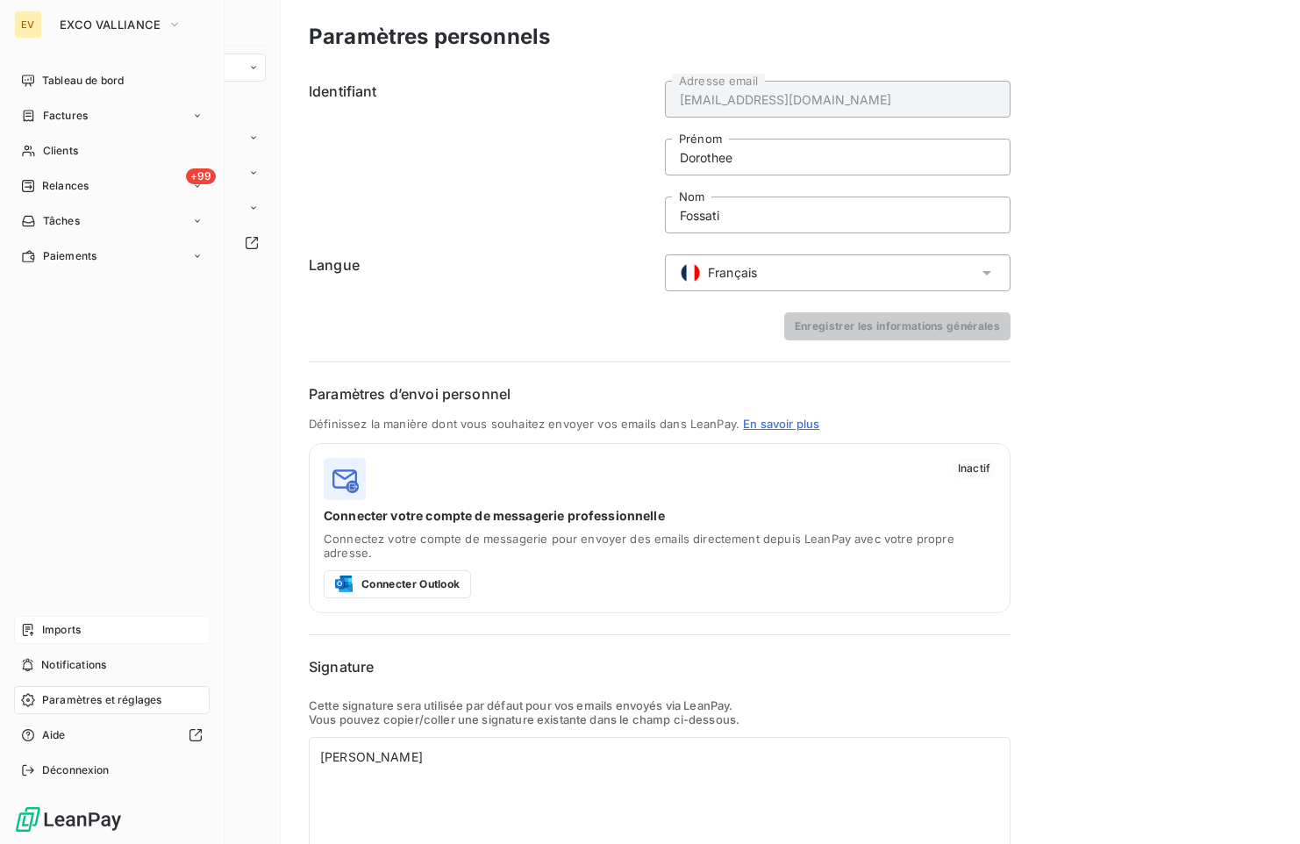
click at [47, 639] on div "Imports" at bounding box center [112, 630] width 196 height 28
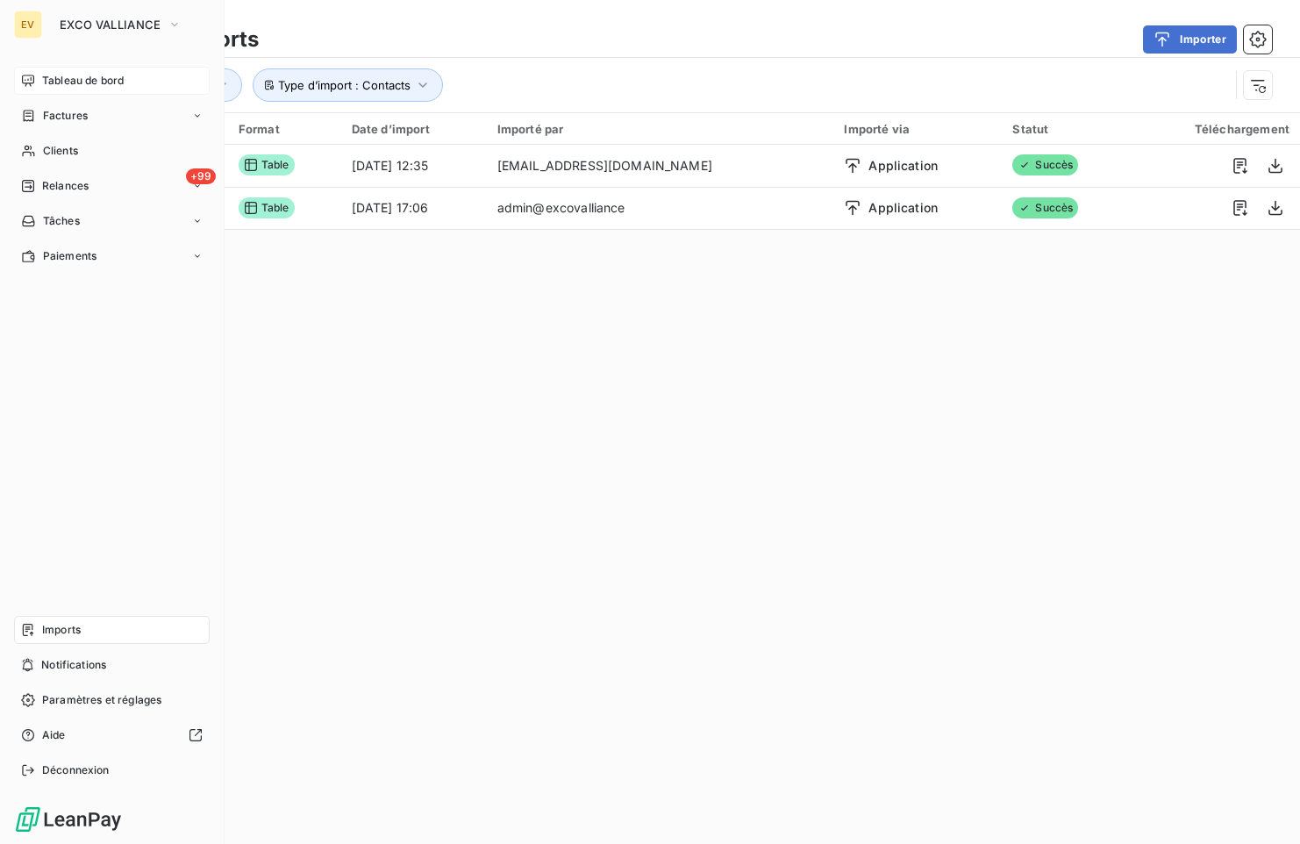
click at [140, 89] on div "Tableau de bord" at bounding box center [112, 81] width 196 height 28
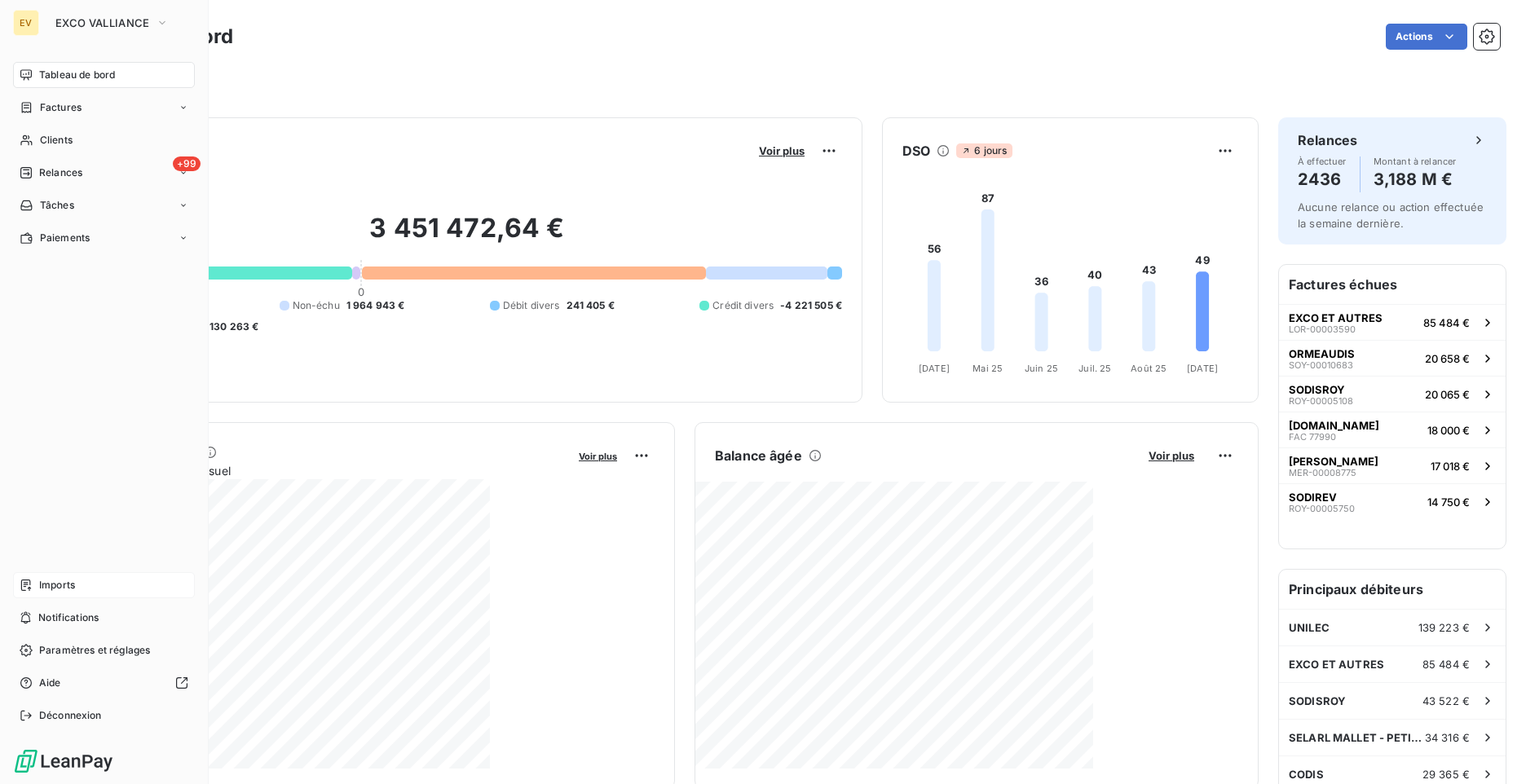
click at [49, 580] on span "Imports" at bounding box center [57, 585] width 36 height 15
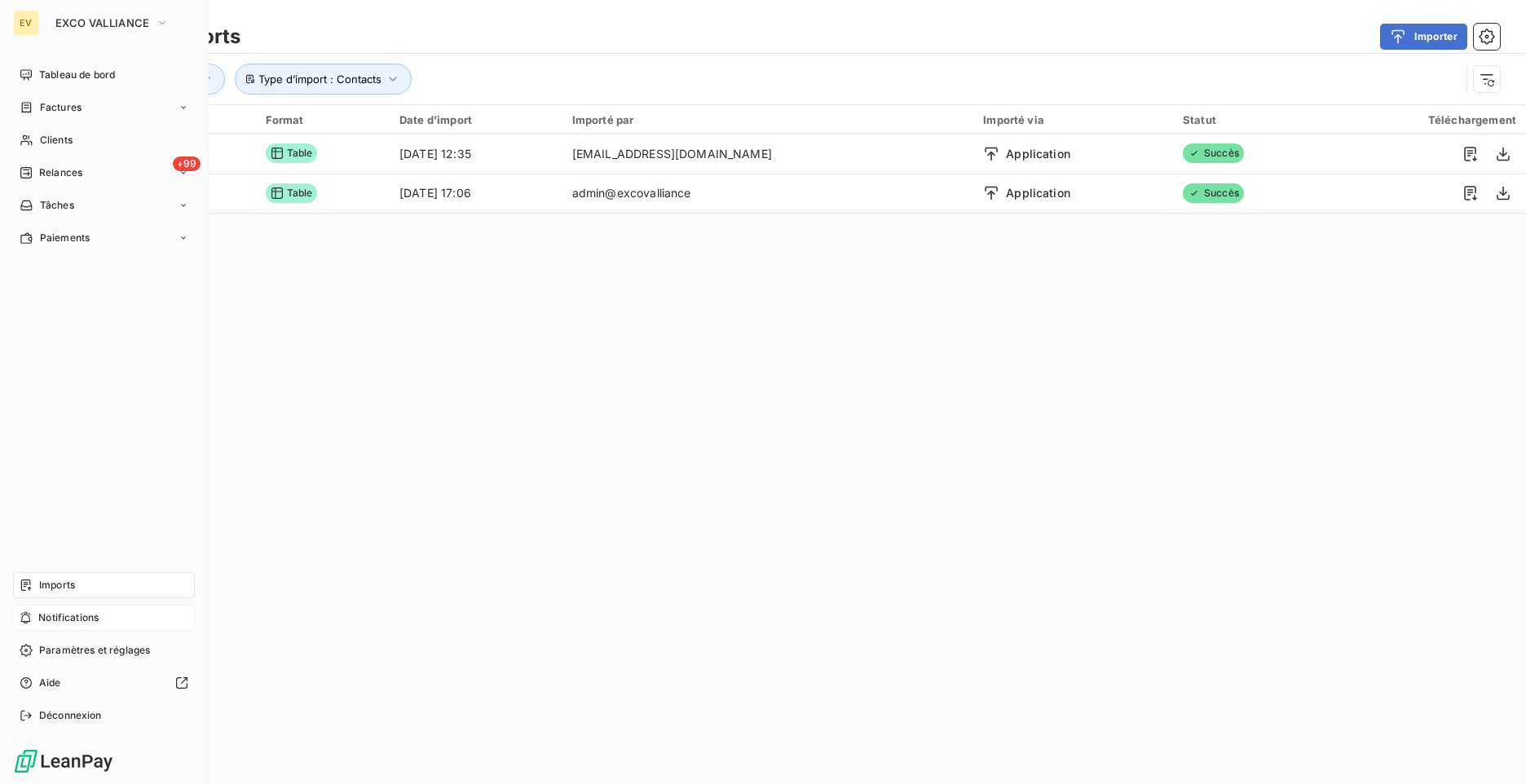
click at [48, 619] on span "Notifications" at bounding box center [68, 618] width 60 height 15
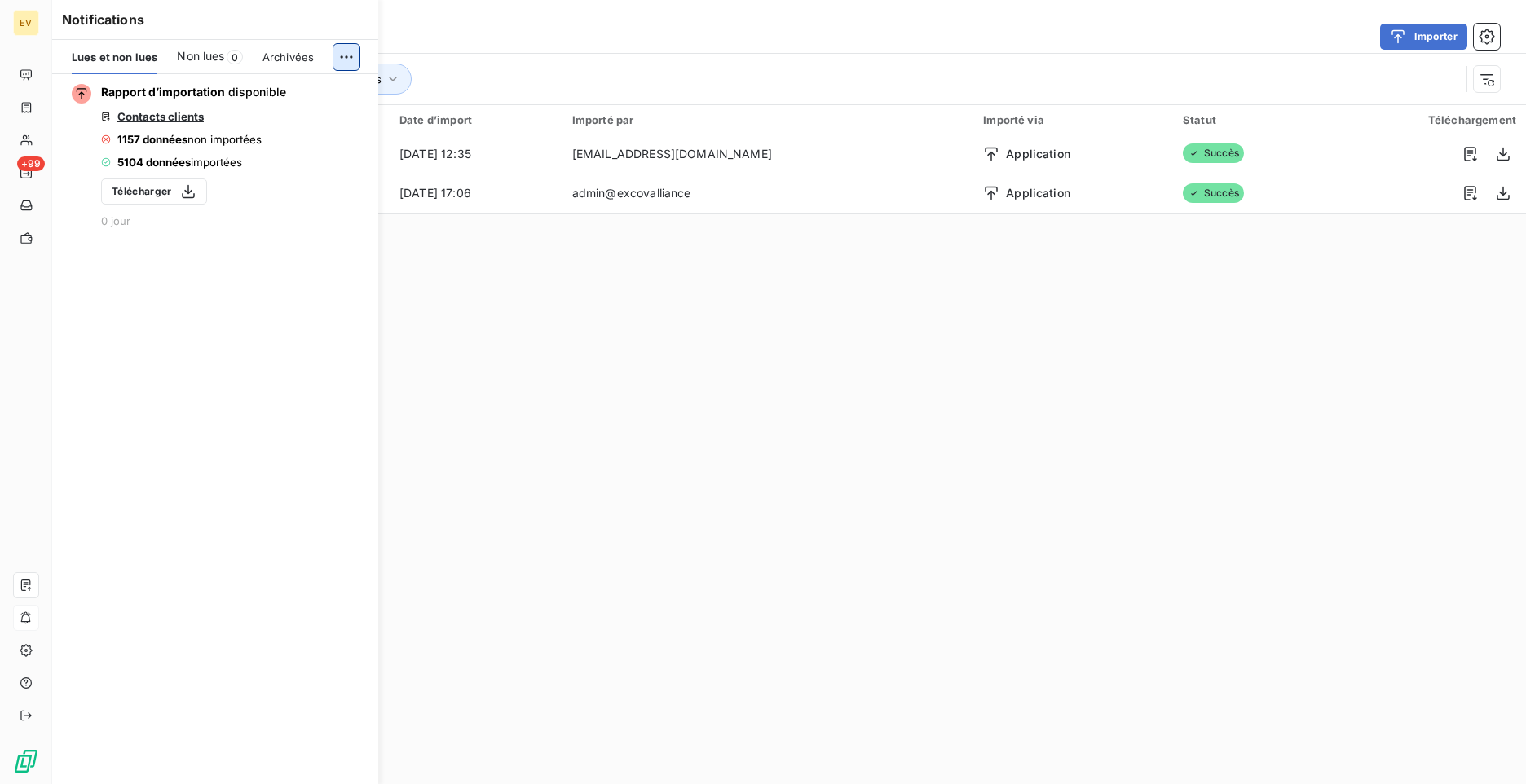
click at [353, 54] on html "EV +99 Derniers imports Importer Type d’import : Contacts Importé via Import 2 …" at bounding box center [763, 392] width 1526 height 784
click at [19, 621] on html "EV +99 Derniers imports Importer Type d’import : Contacts Importé via Import 2 …" at bounding box center [763, 392] width 1526 height 784
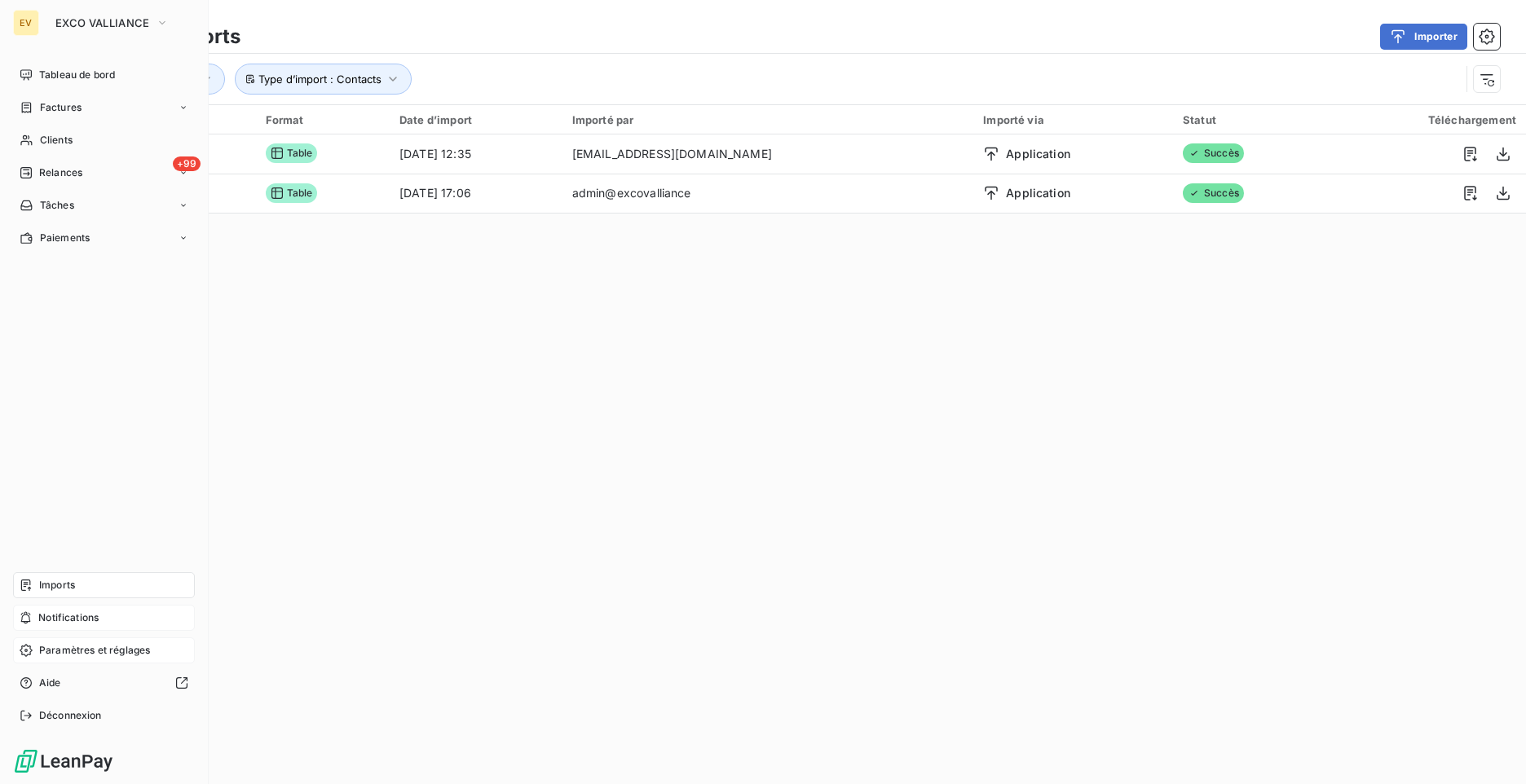
click at [21, 649] on icon at bounding box center [25, 649] width 12 height 12
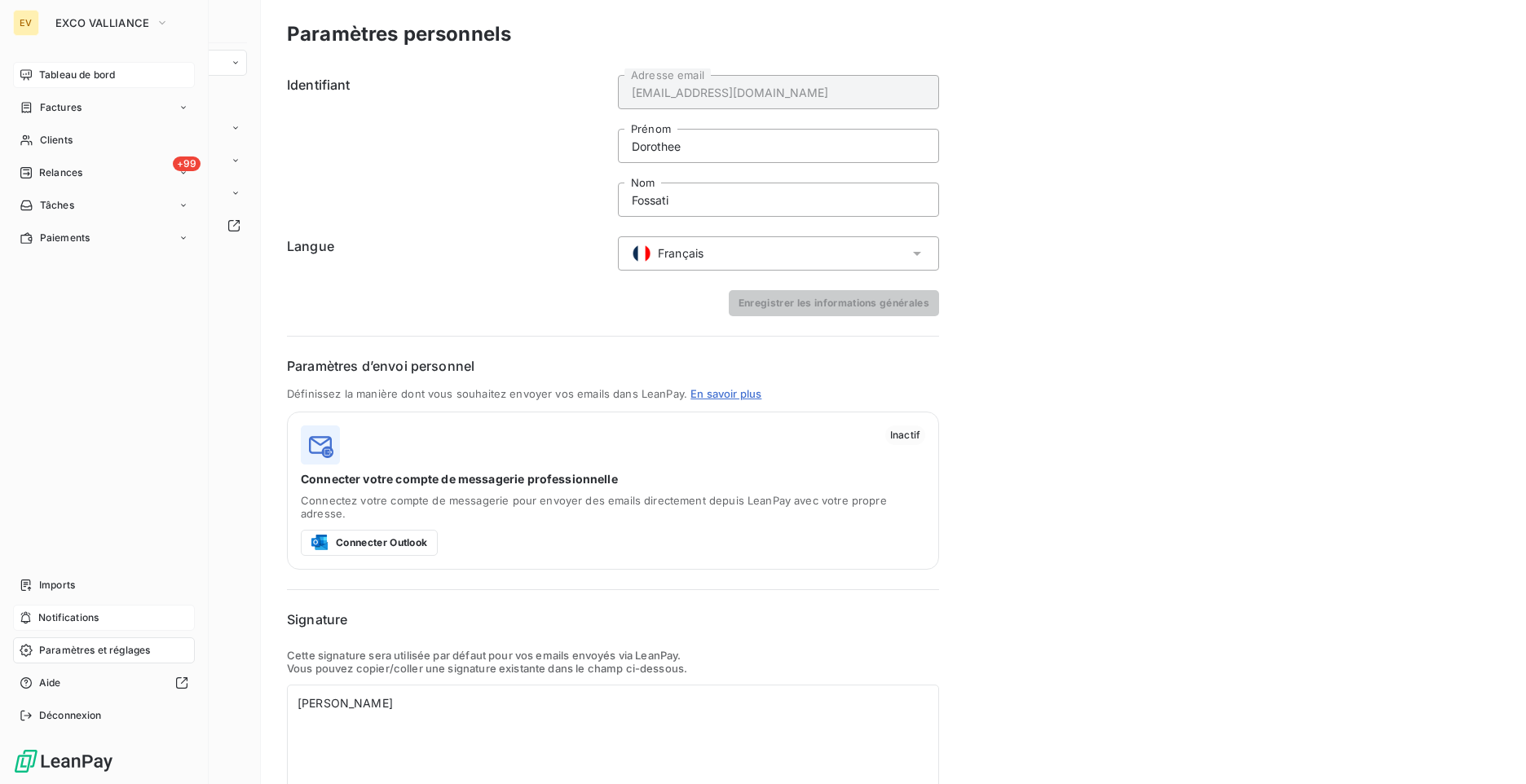
click at [110, 82] on span "Tableau de bord" at bounding box center [77, 75] width 76 height 15
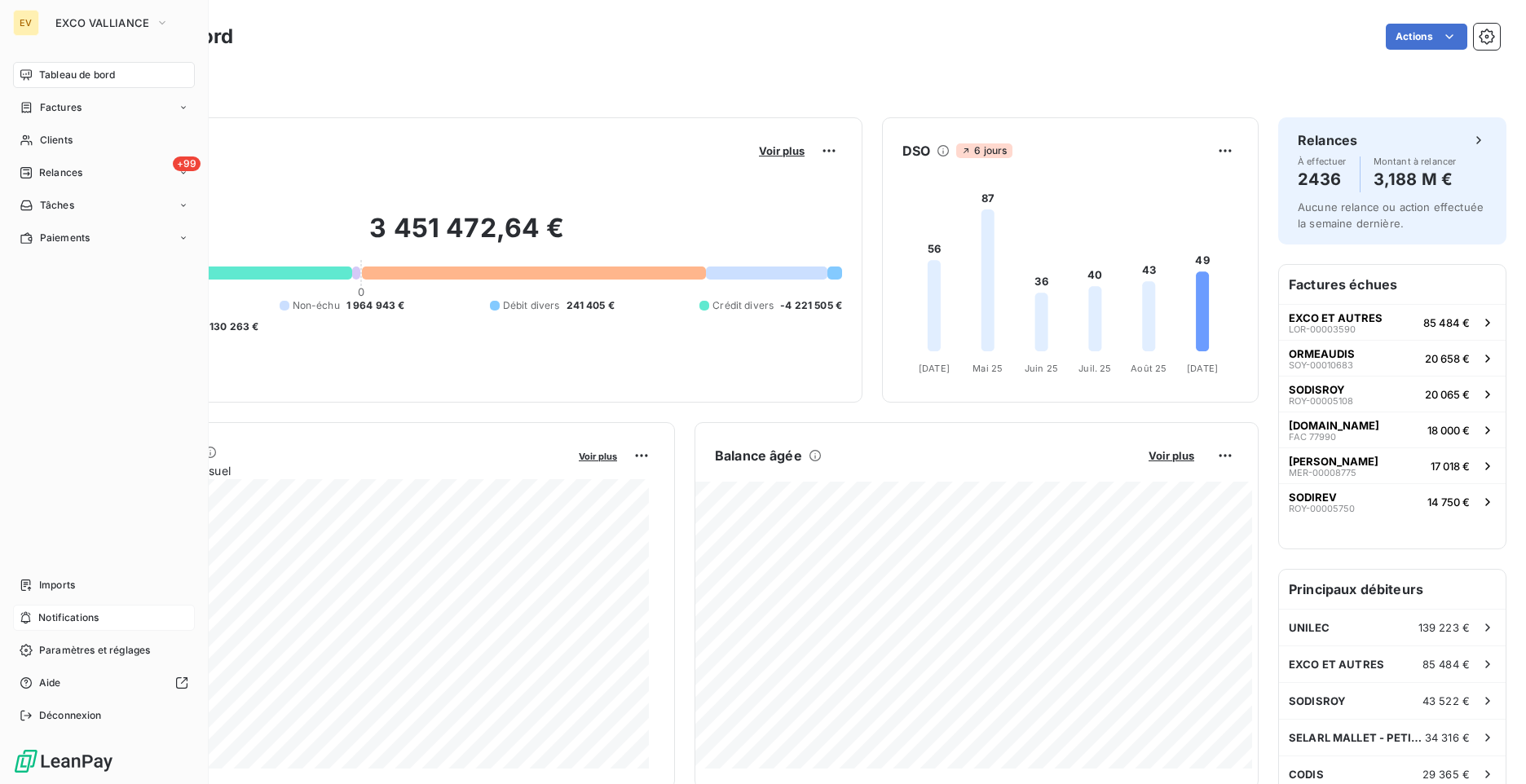
click at [49, 613] on span "Notifications" at bounding box center [68, 618] width 60 height 15
click at [48, 586] on span "Imports" at bounding box center [57, 585] width 36 height 15
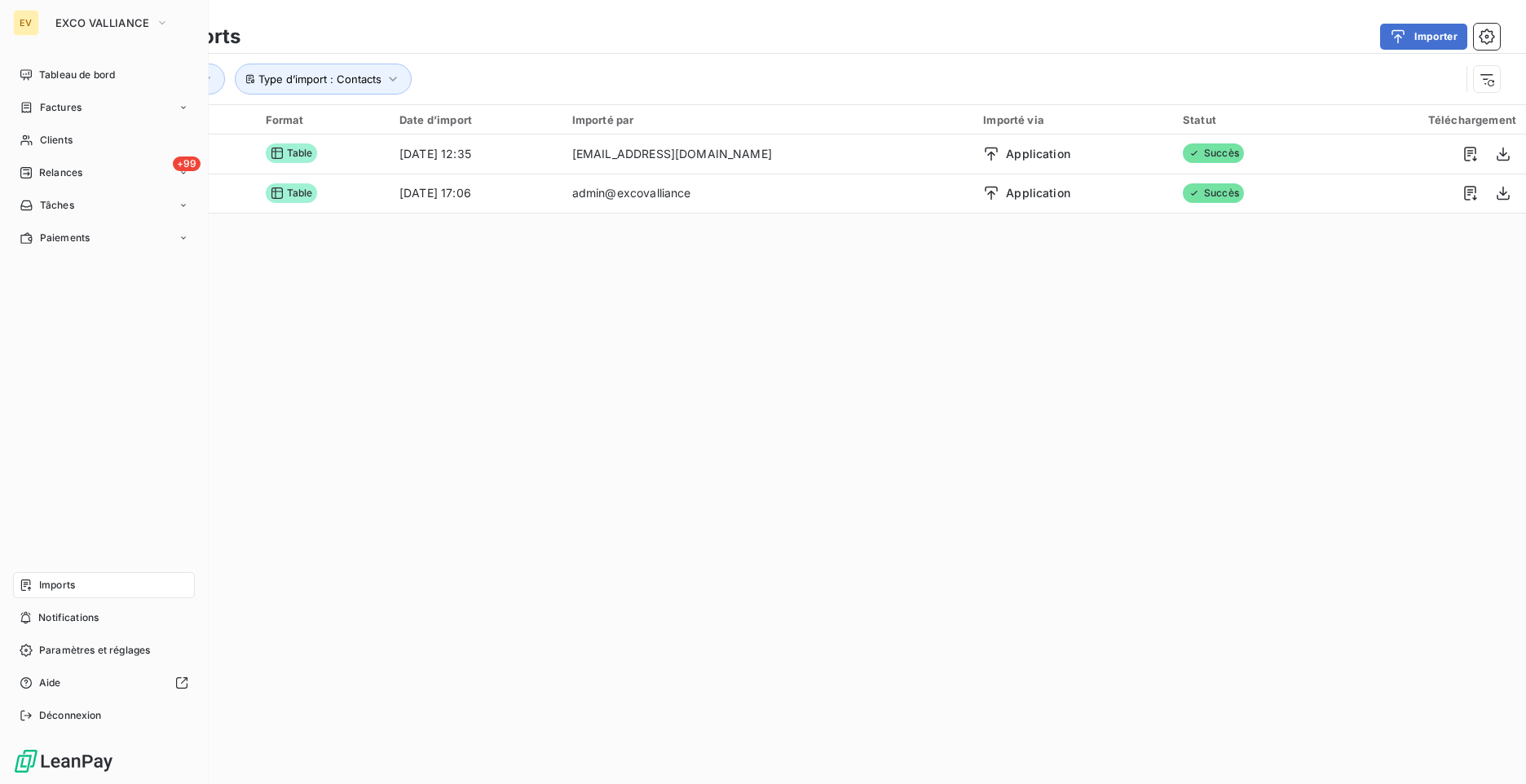
drag, startPoint x: 176, startPoint y: 42, endPoint x: 192, endPoint y: 26, distance: 22.6
click at [192, 26] on div "EXCO VALLIANCE" at bounding box center [120, 23] width 149 height 26
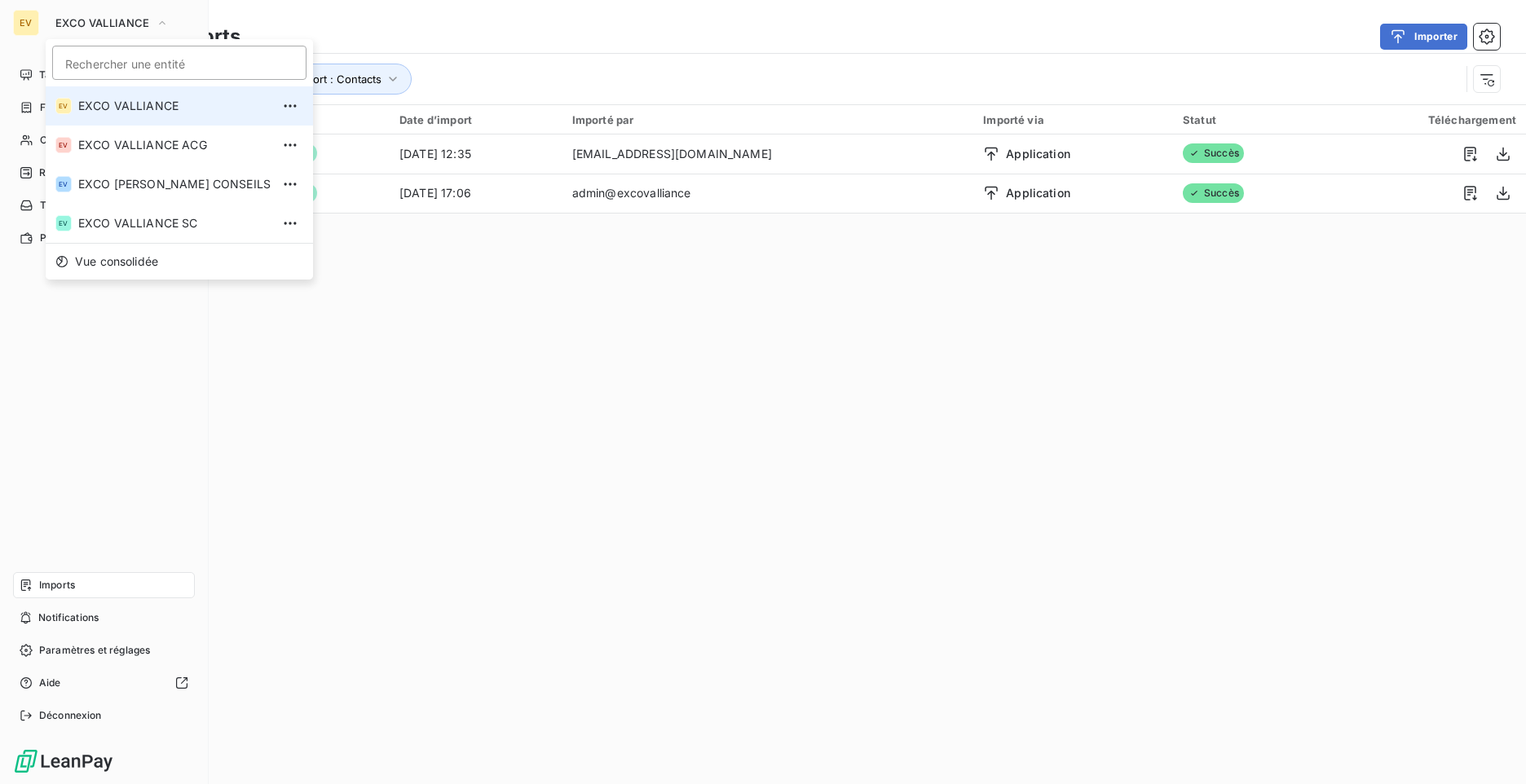
click at [188, 23] on div "EXCO VALLIANCE" at bounding box center [120, 23] width 149 height 26
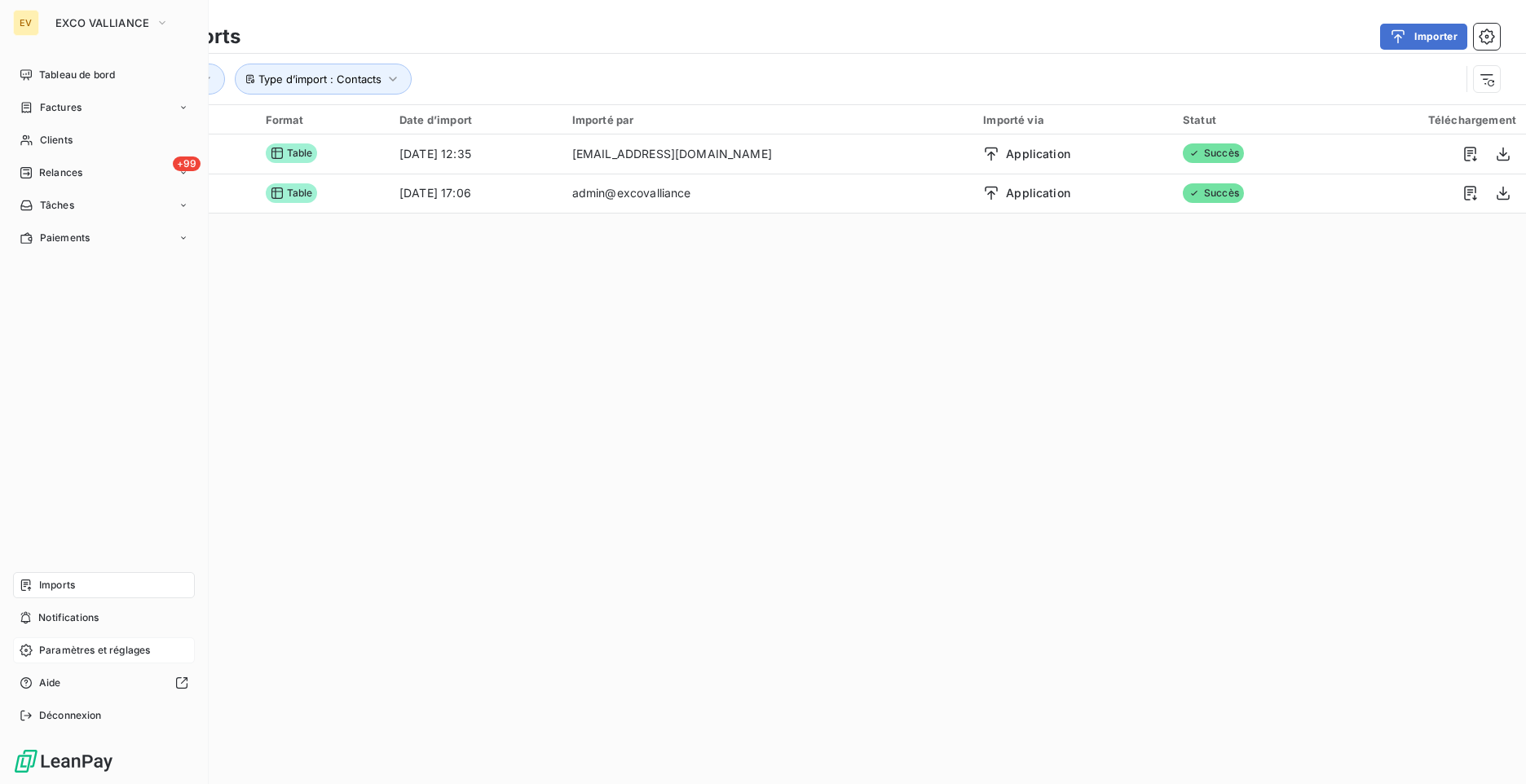
click at [36, 651] on div "Paramètres et réglages" at bounding box center [104, 650] width 182 height 26
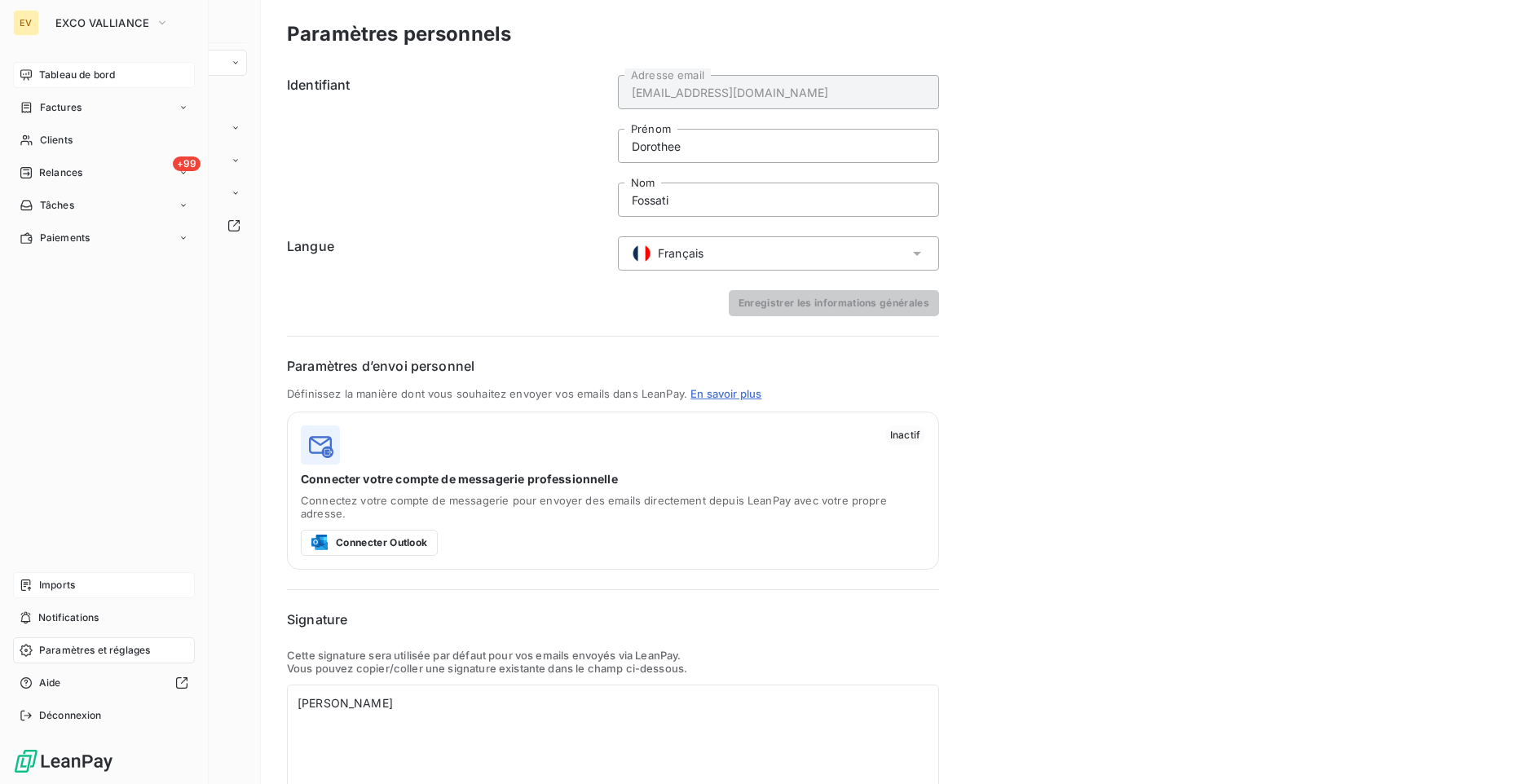
click at [110, 75] on span "Tableau de bord" at bounding box center [77, 75] width 76 height 15
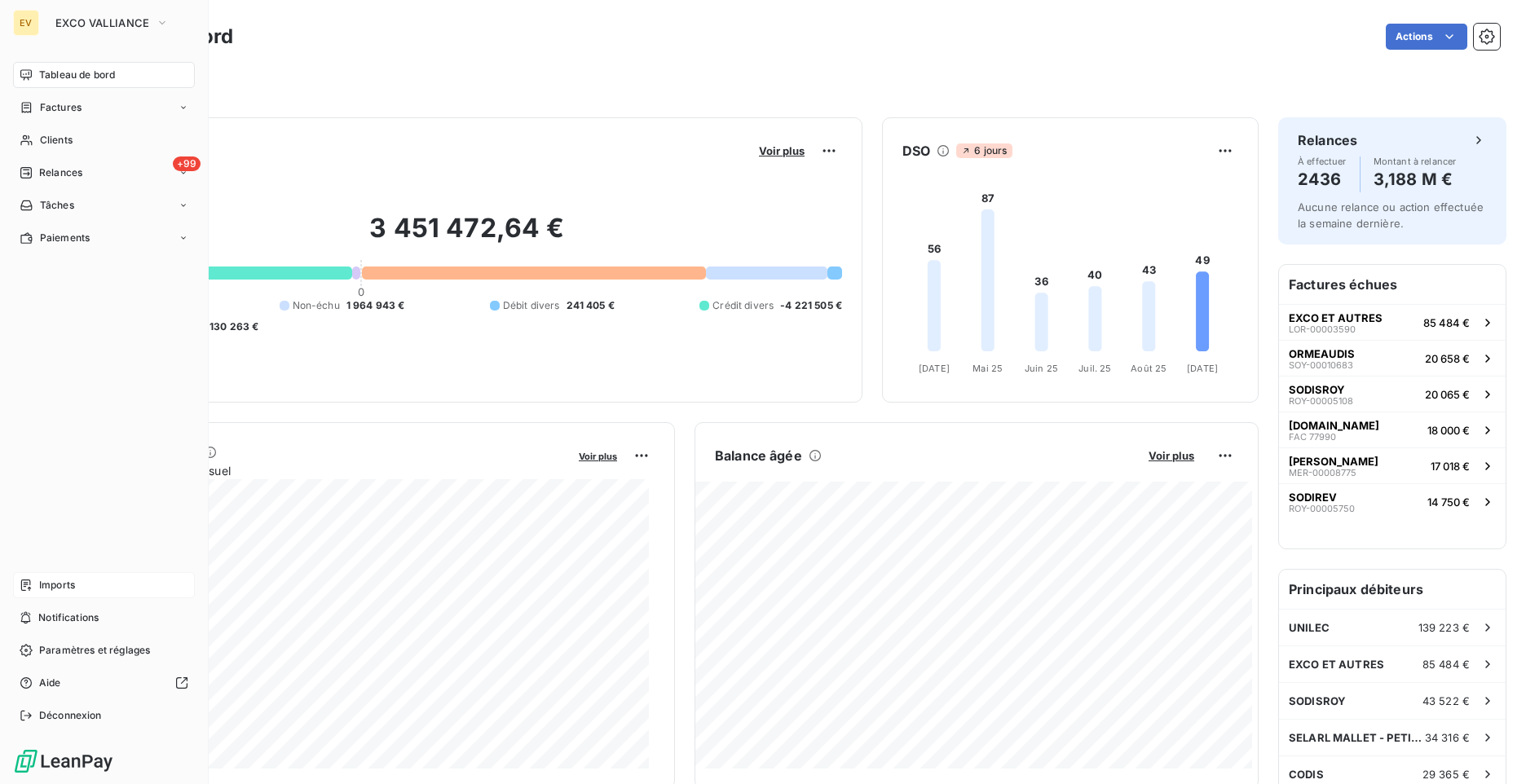
click at [21, 79] on icon at bounding box center [26, 75] width 13 height 13
click at [36, 33] on div "EV" at bounding box center [26, 23] width 26 height 26
click at [116, 13] on button "EXCO VALLIANCE" at bounding box center [112, 23] width 133 height 26
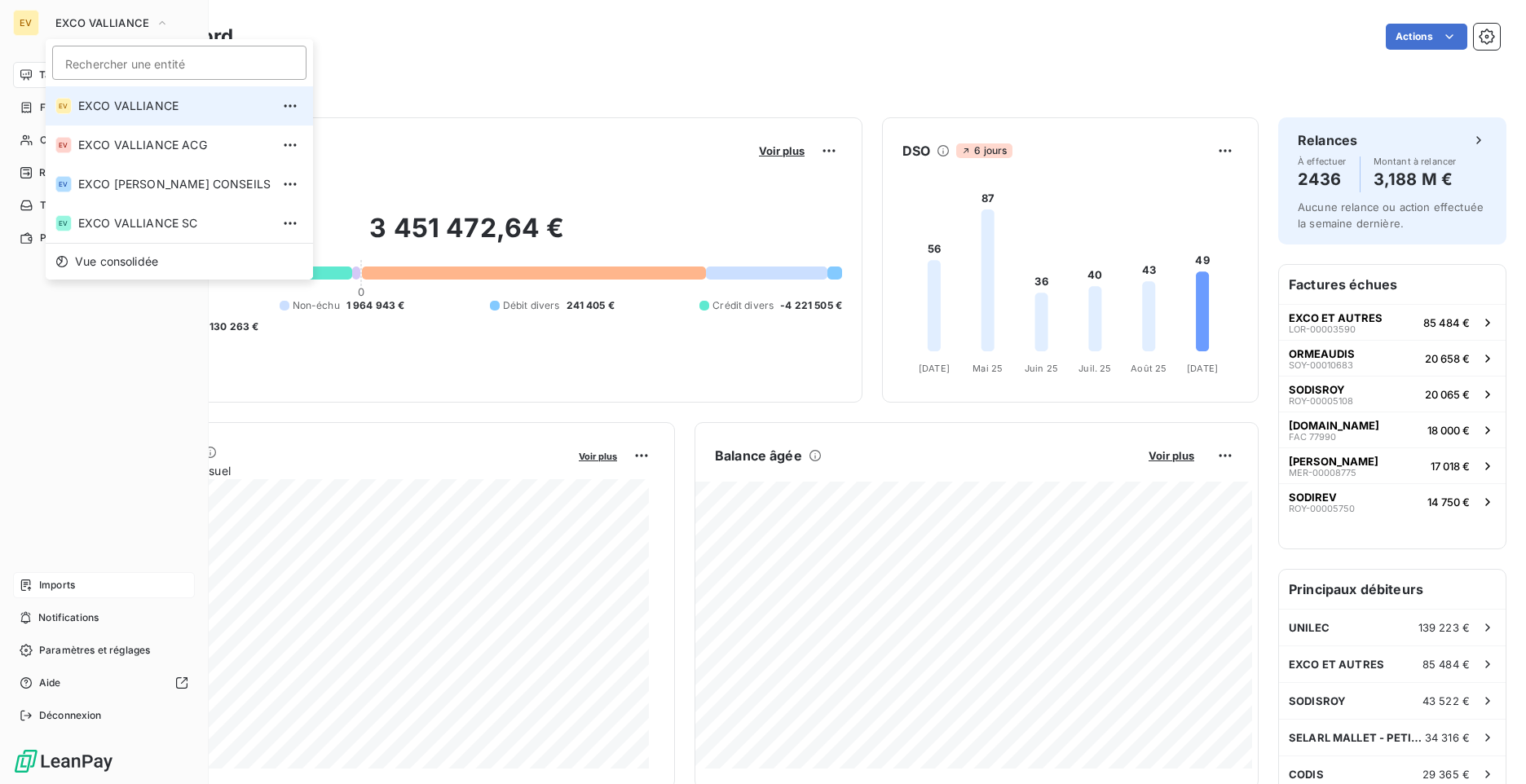
click at [125, 109] on span "EXCO VALLIANCE" at bounding box center [174, 106] width 192 height 17
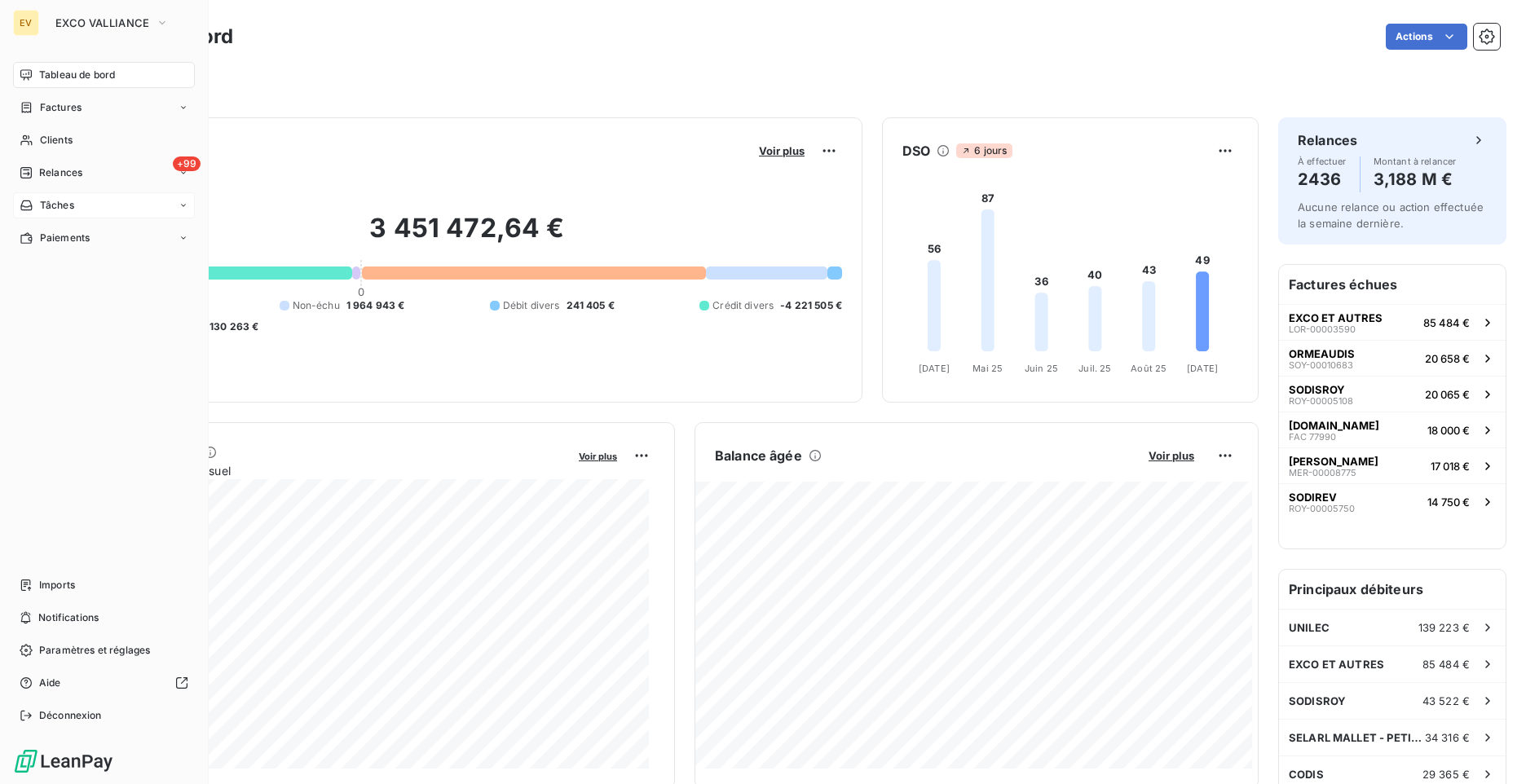
click at [178, 210] on div "Tâches" at bounding box center [104, 205] width 182 height 26
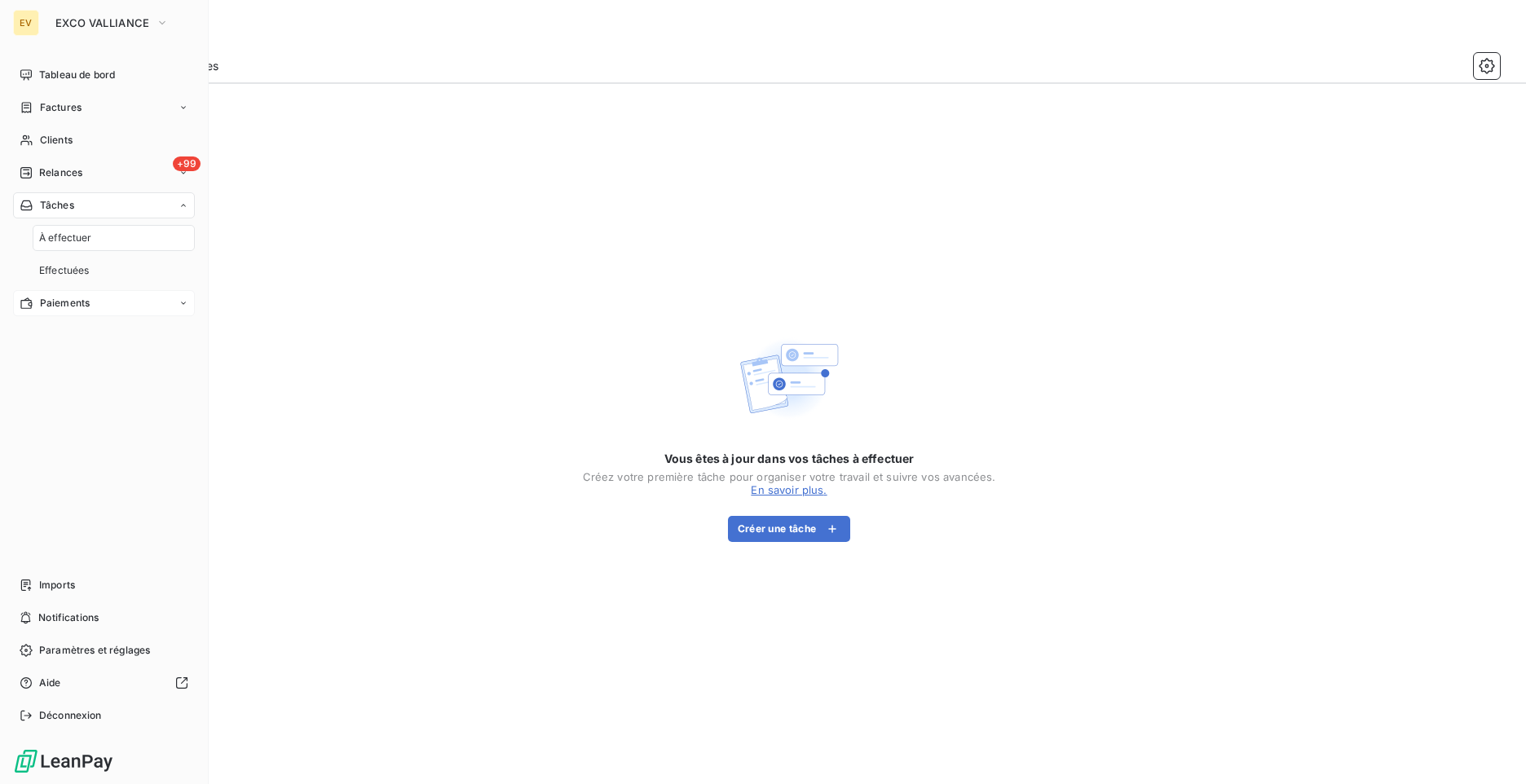
click at [169, 307] on div "Paiements" at bounding box center [104, 303] width 182 height 26
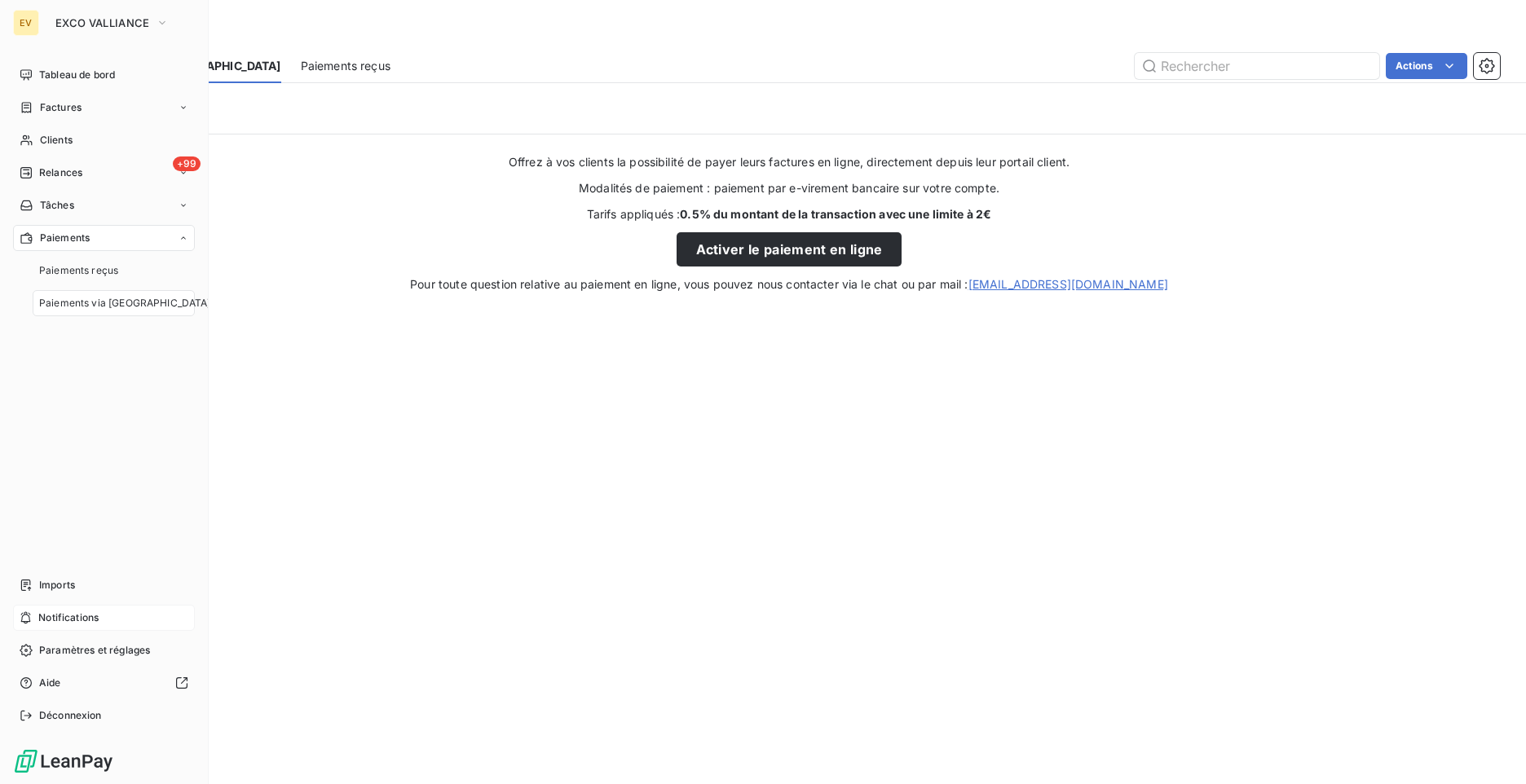
click at [57, 615] on span "Notifications" at bounding box center [68, 618] width 60 height 15
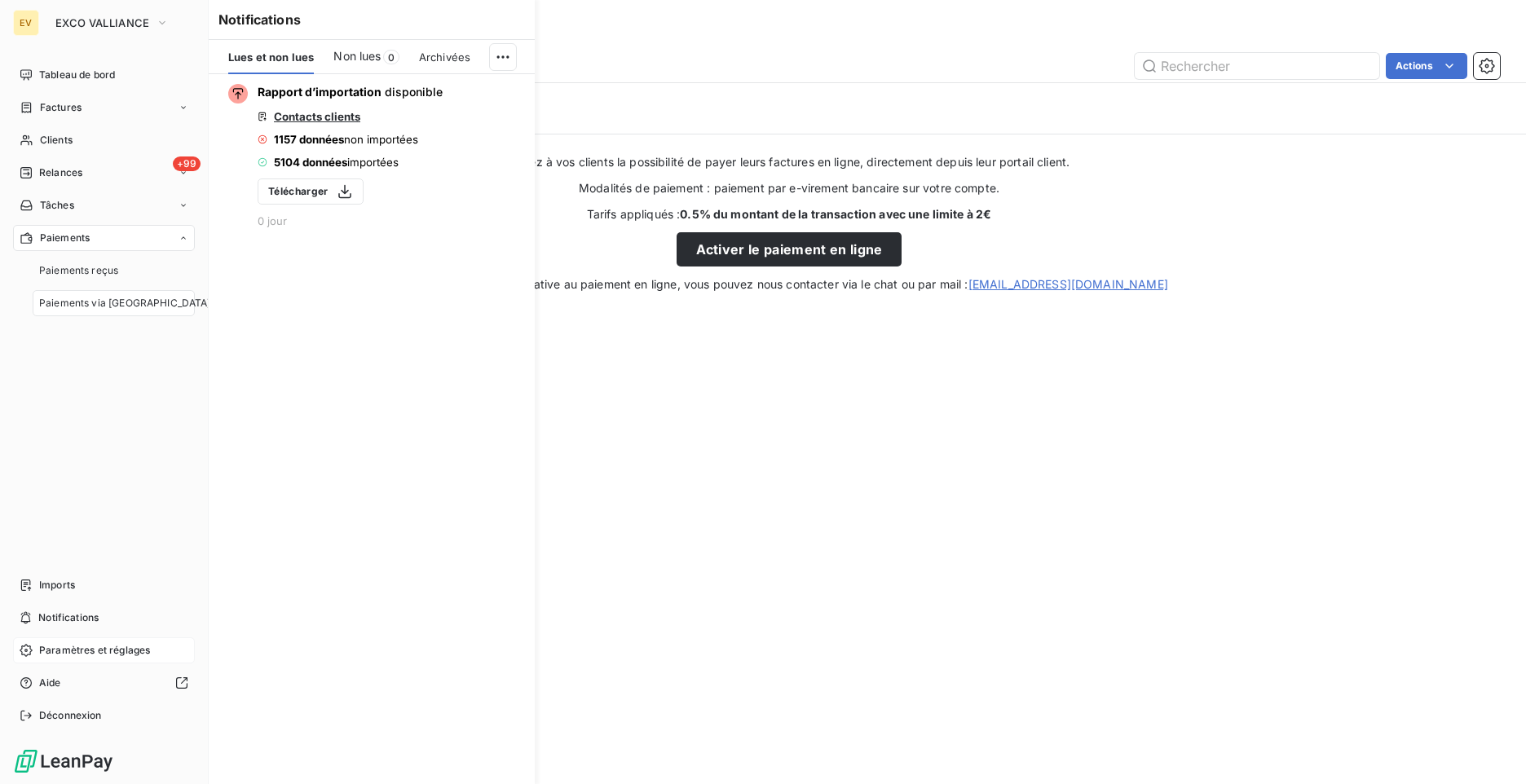
click at [53, 646] on span "Paramètres et réglages" at bounding box center [94, 650] width 111 height 15
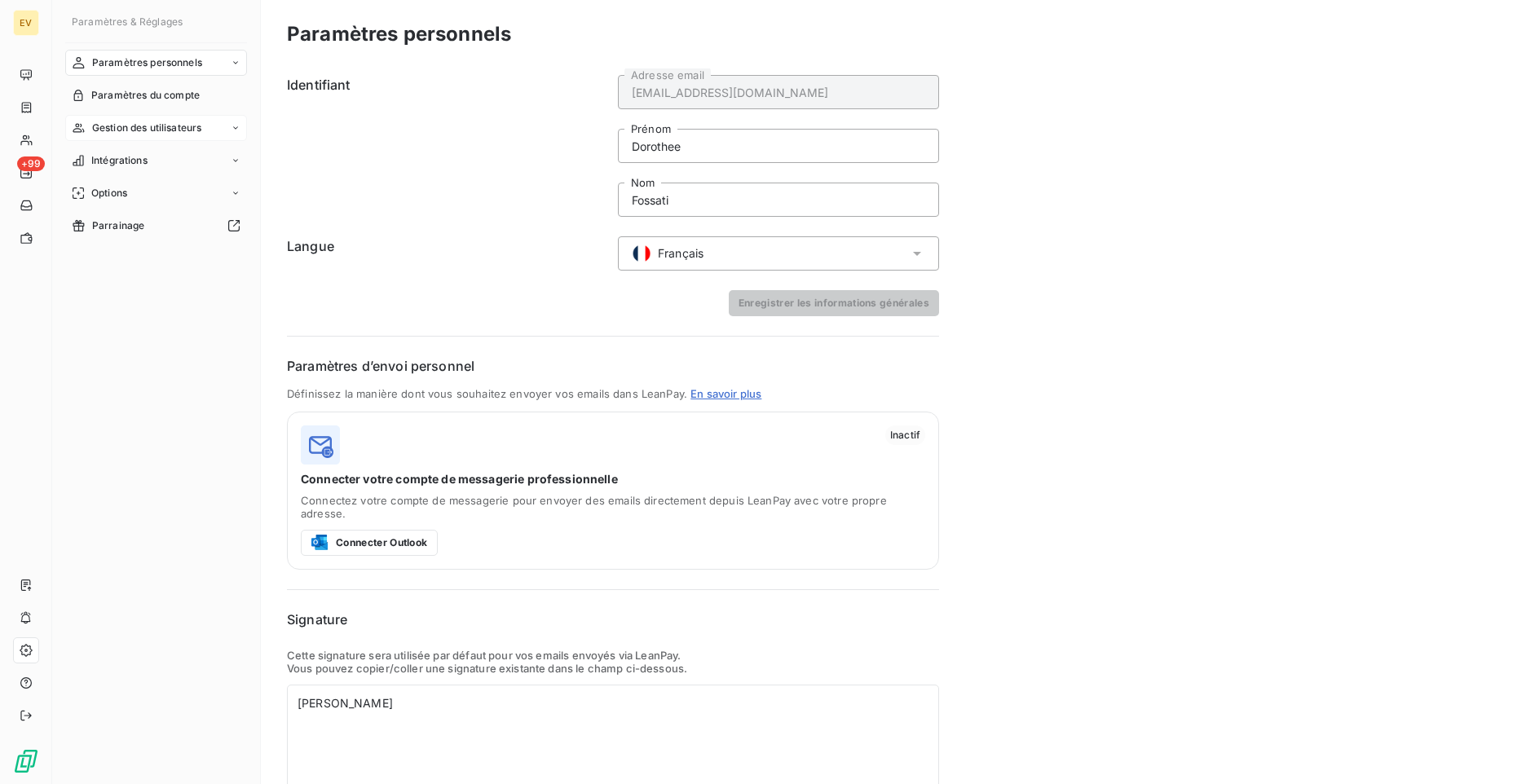
click at [190, 129] on span "Gestion des utilisateurs" at bounding box center [147, 128] width 110 height 15
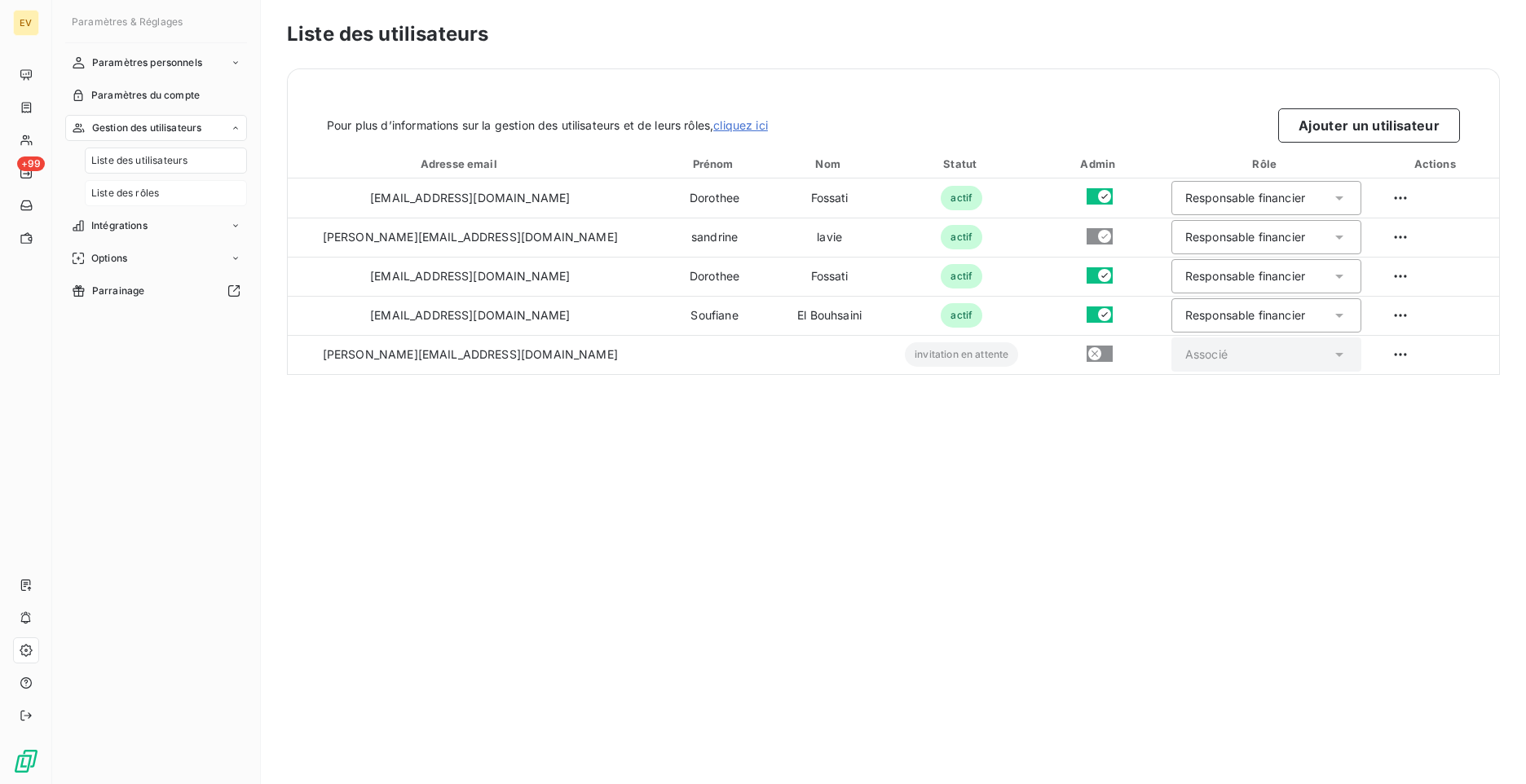
click at [159, 193] on span "Liste des rôles" at bounding box center [125, 193] width 68 height 15
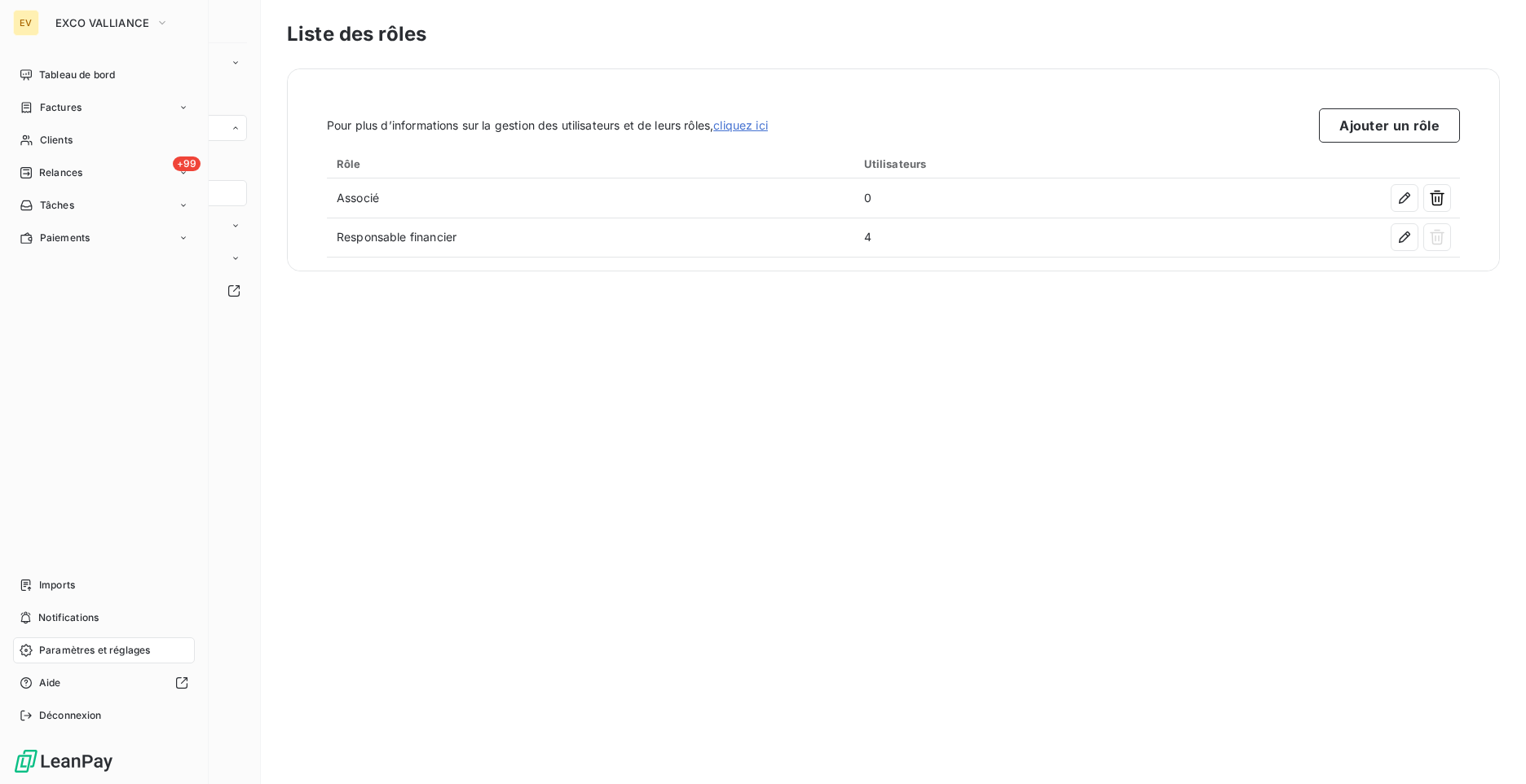
click at [35, 23] on div "EV" at bounding box center [26, 23] width 26 height 26
click at [84, 22] on span "EXCO VALLIANCE" at bounding box center [102, 23] width 94 height 13
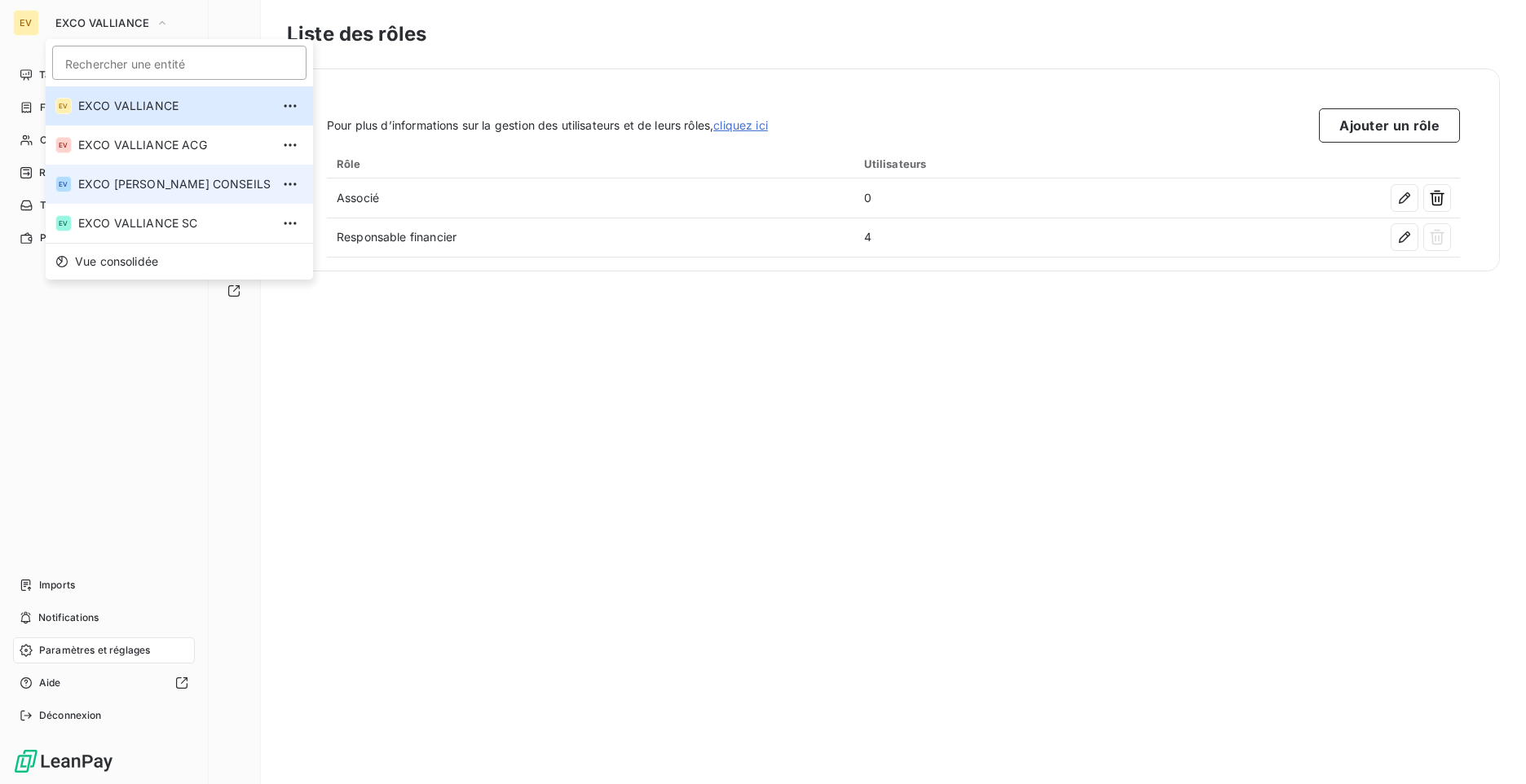
click at [172, 191] on span "EXCO [PERSON_NAME] CONSEILS" at bounding box center [174, 184] width 192 height 17
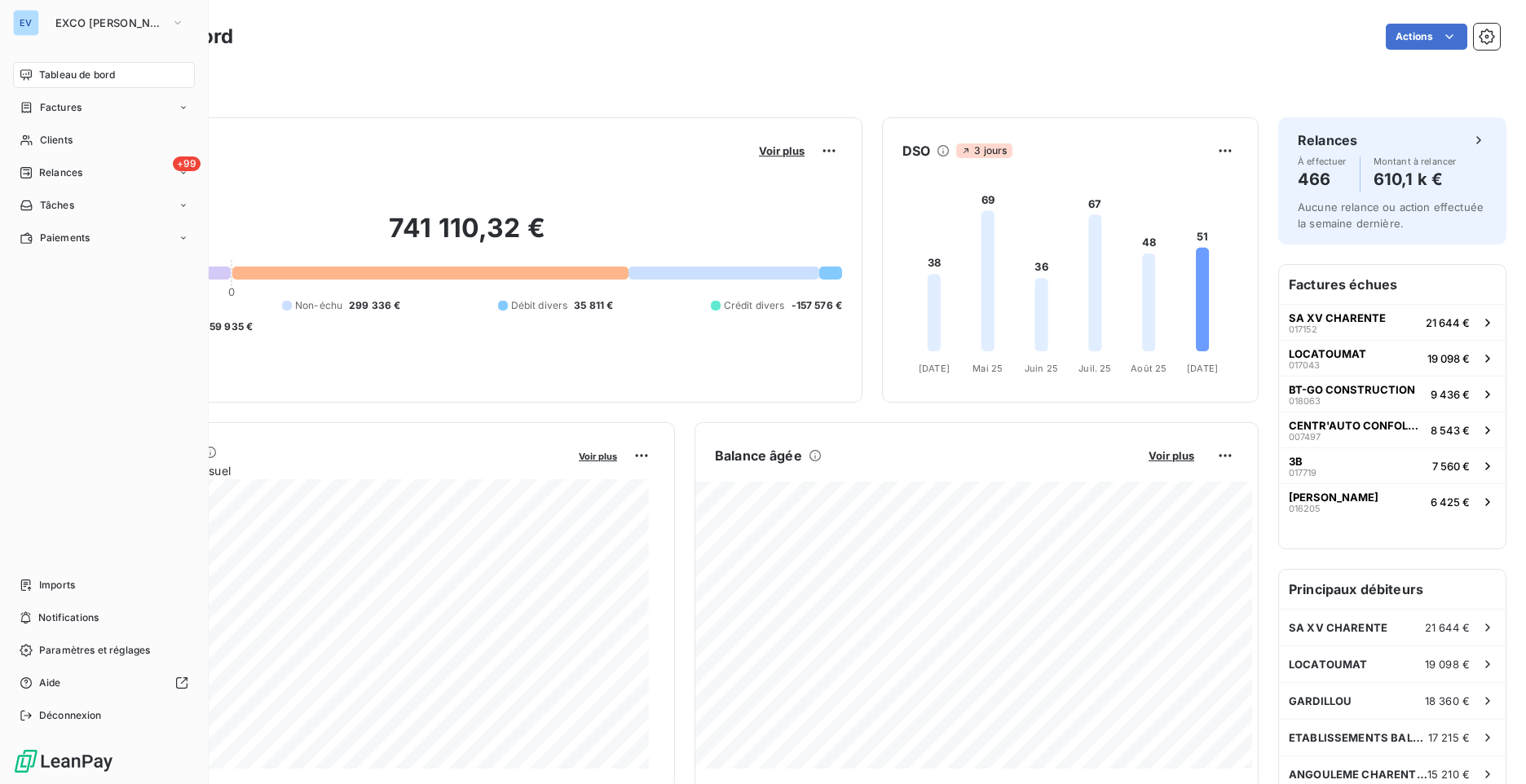
click at [127, 76] on div "Tableau de bord" at bounding box center [104, 75] width 182 height 26
click at [98, 646] on span "Paramètres et réglages" at bounding box center [94, 650] width 111 height 15
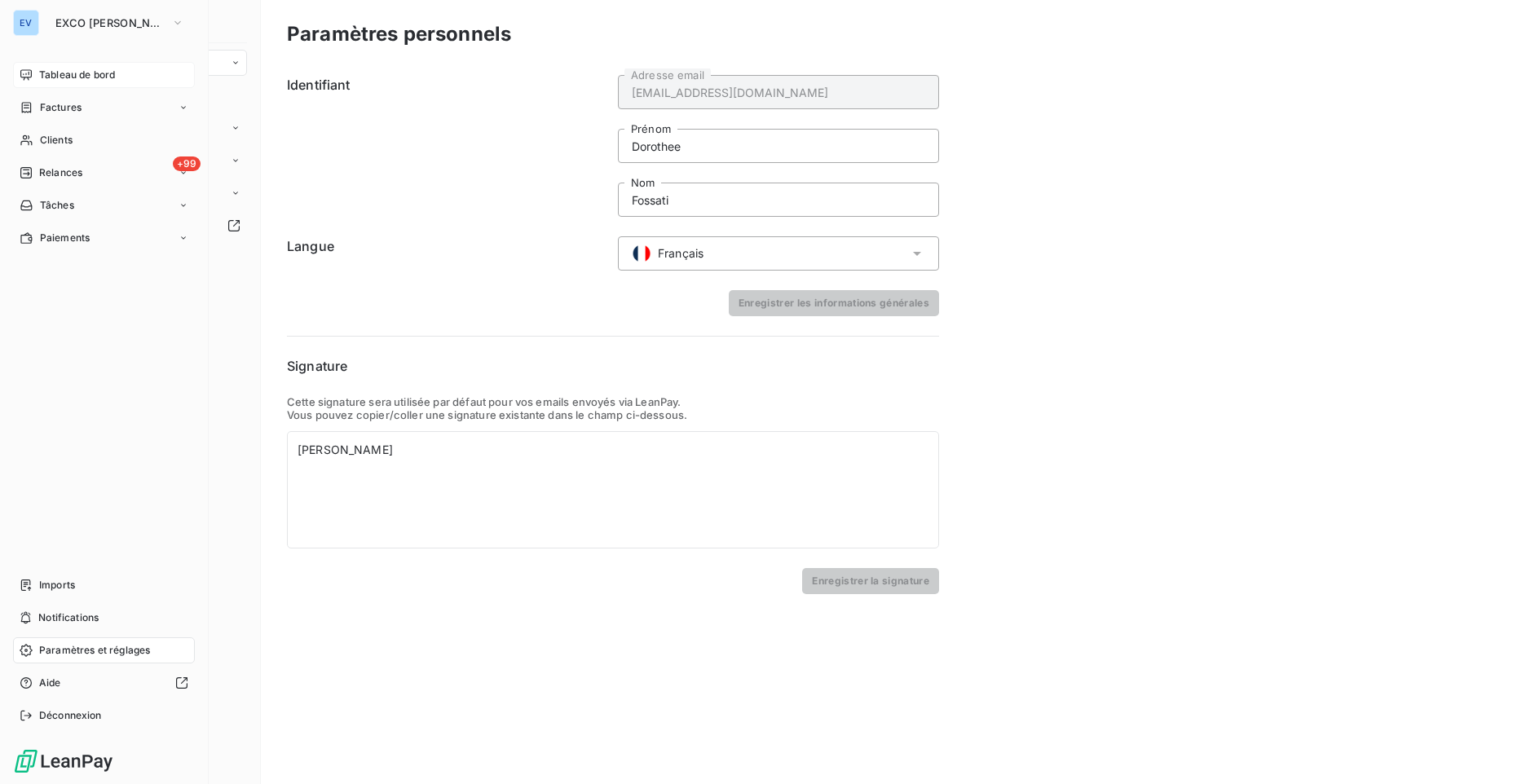
click at [147, 70] on div "Tableau de bord" at bounding box center [104, 75] width 182 height 26
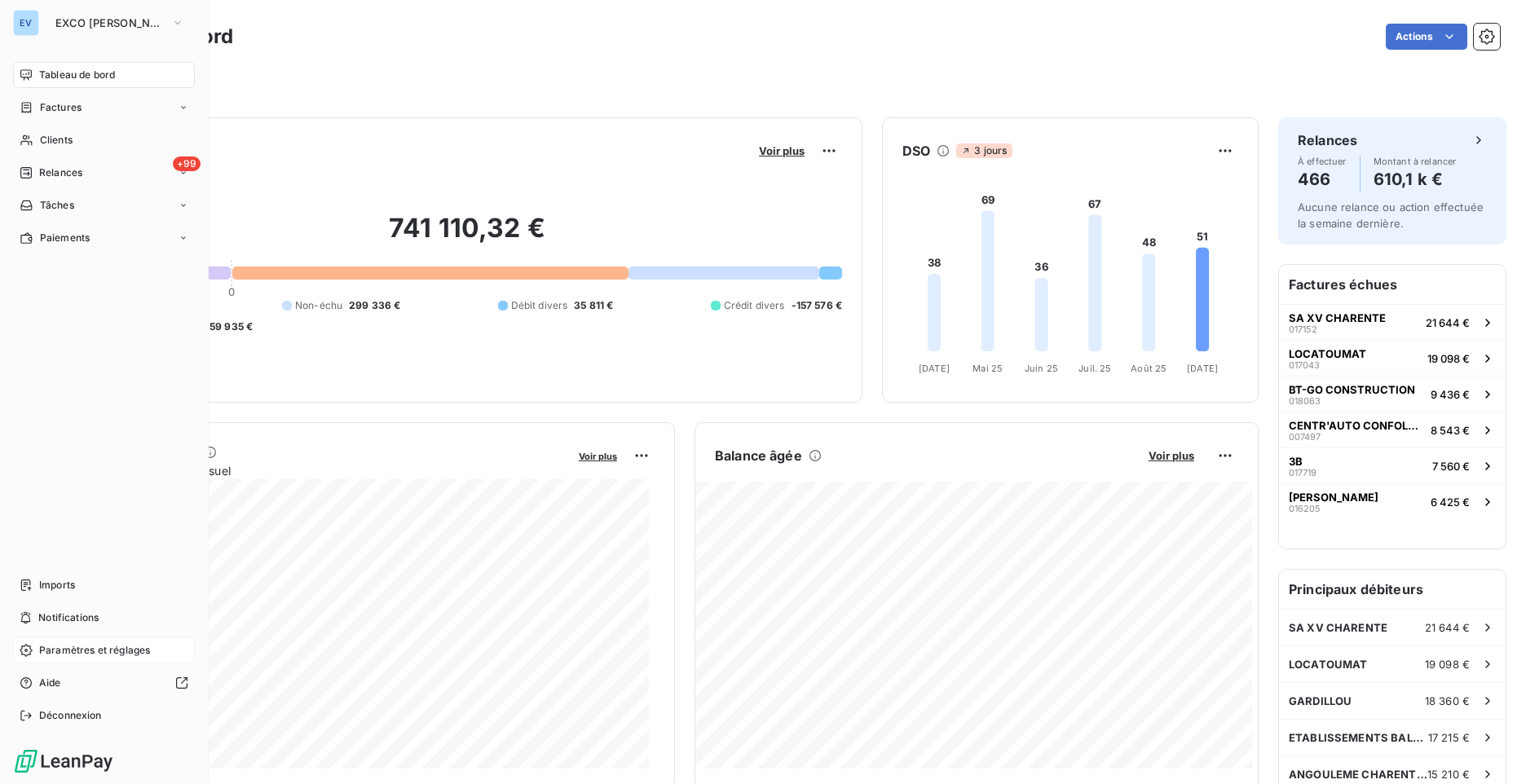
click at [90, 651] on span "Paramètres et réglages" at bounding box center [94, 650] width 111 height 15
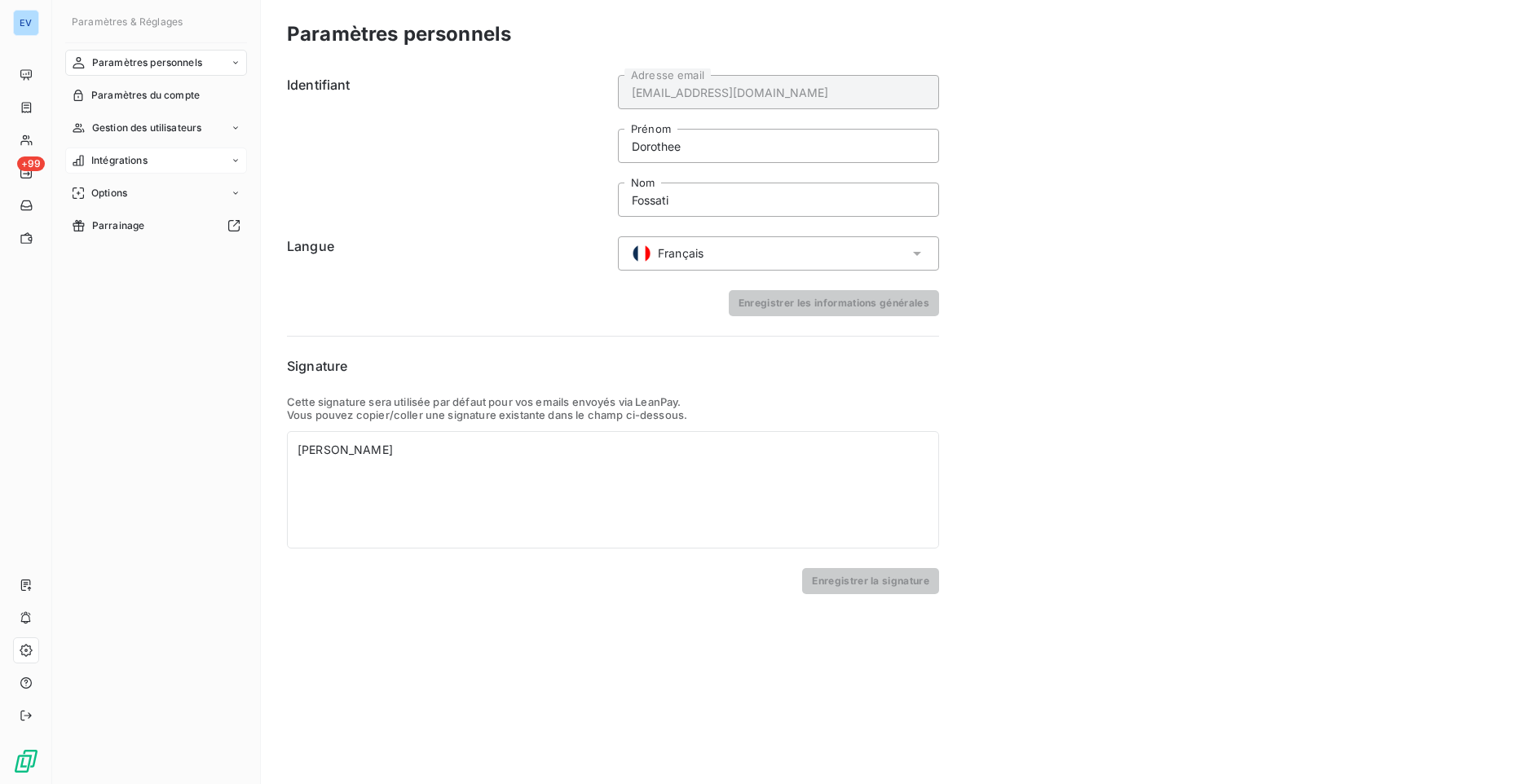
click at [164, 161] on div "Intégrations" at bounding box center [156, 161] width 182 height 26
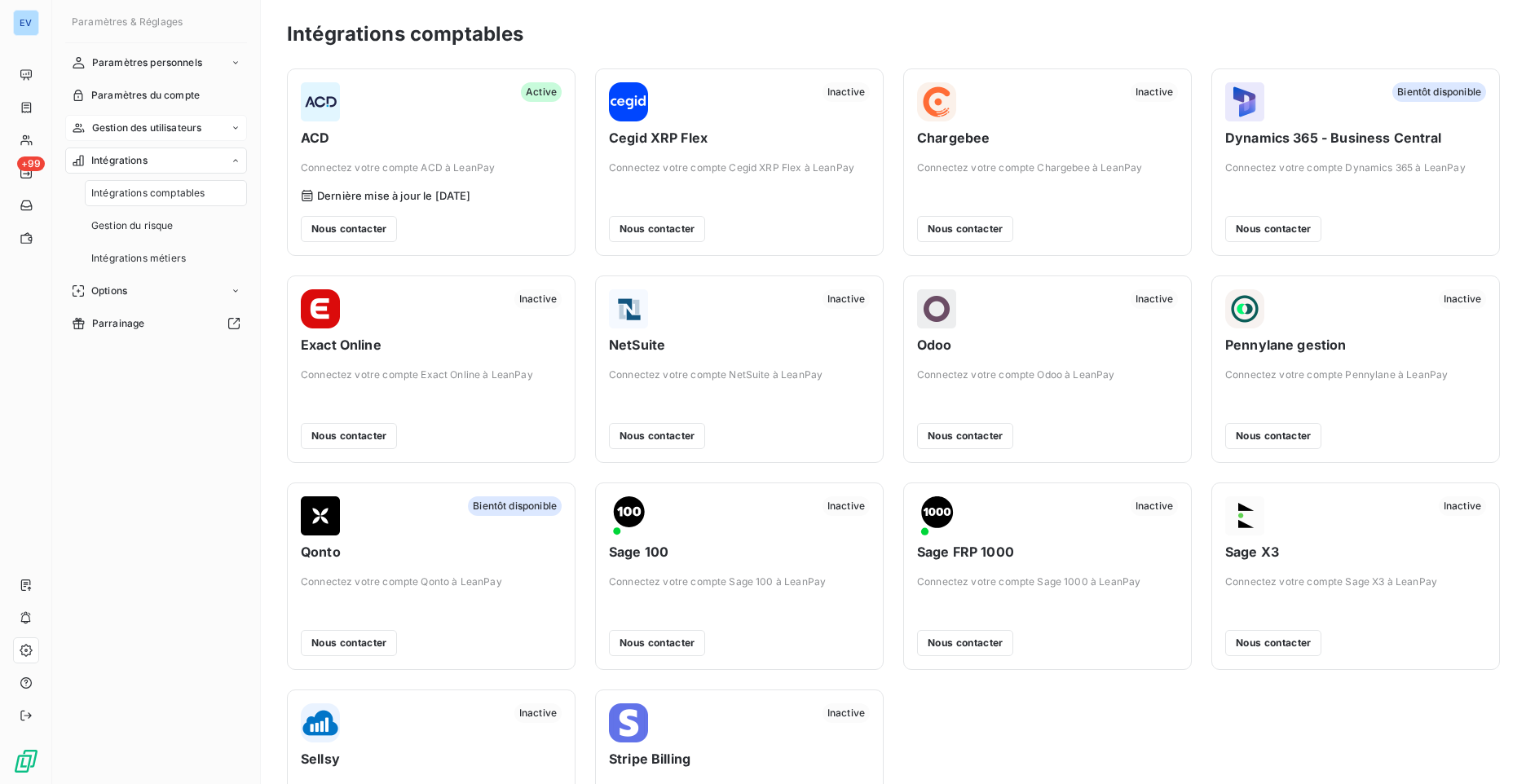
click at [202, 132] on span "Gestion des utilisateurs" at bounding box center [147, 128] width 110 height 15
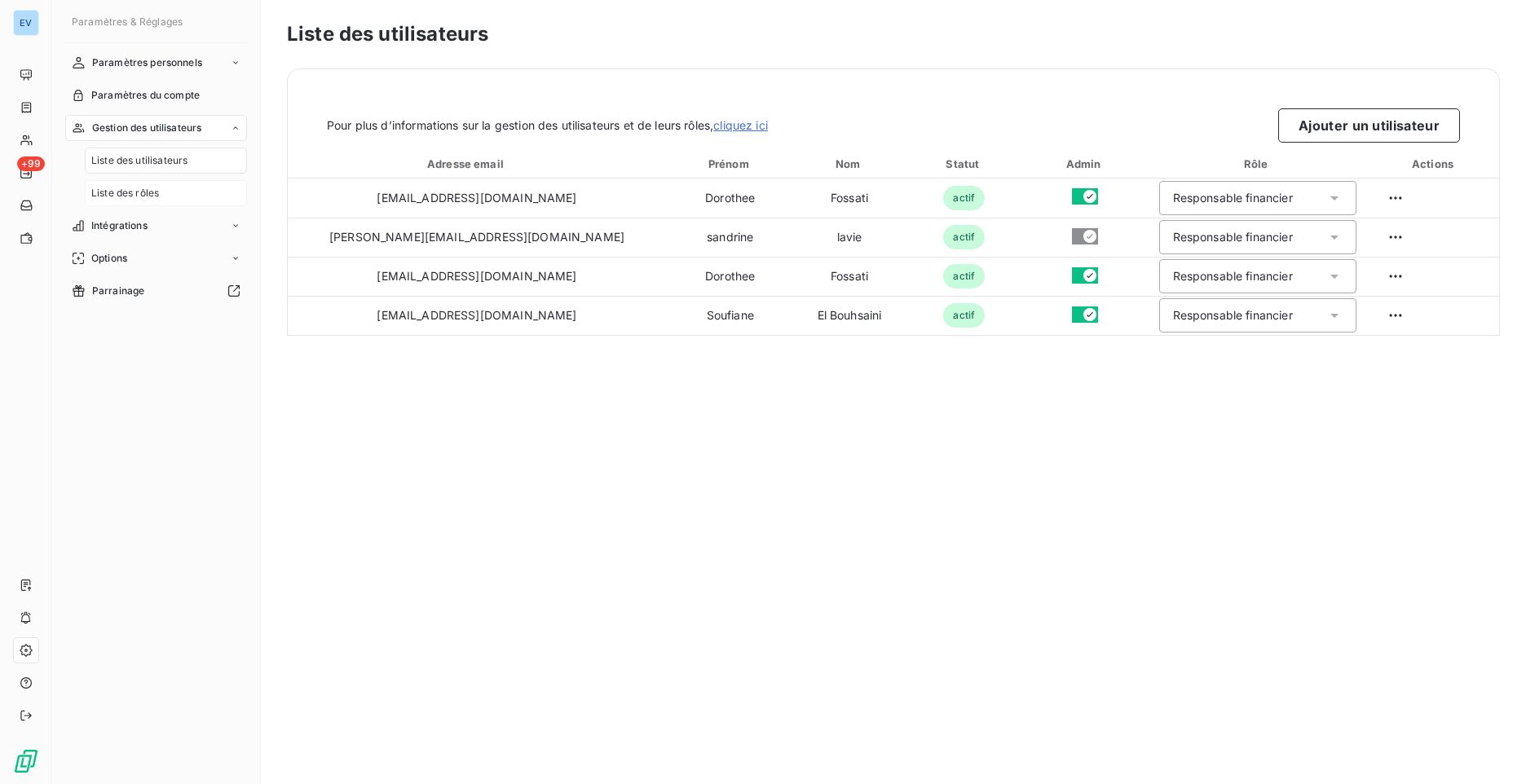
click at [164, 192] on div "Liste des rôles" at bounding box center [165, 193] width 163 height 26
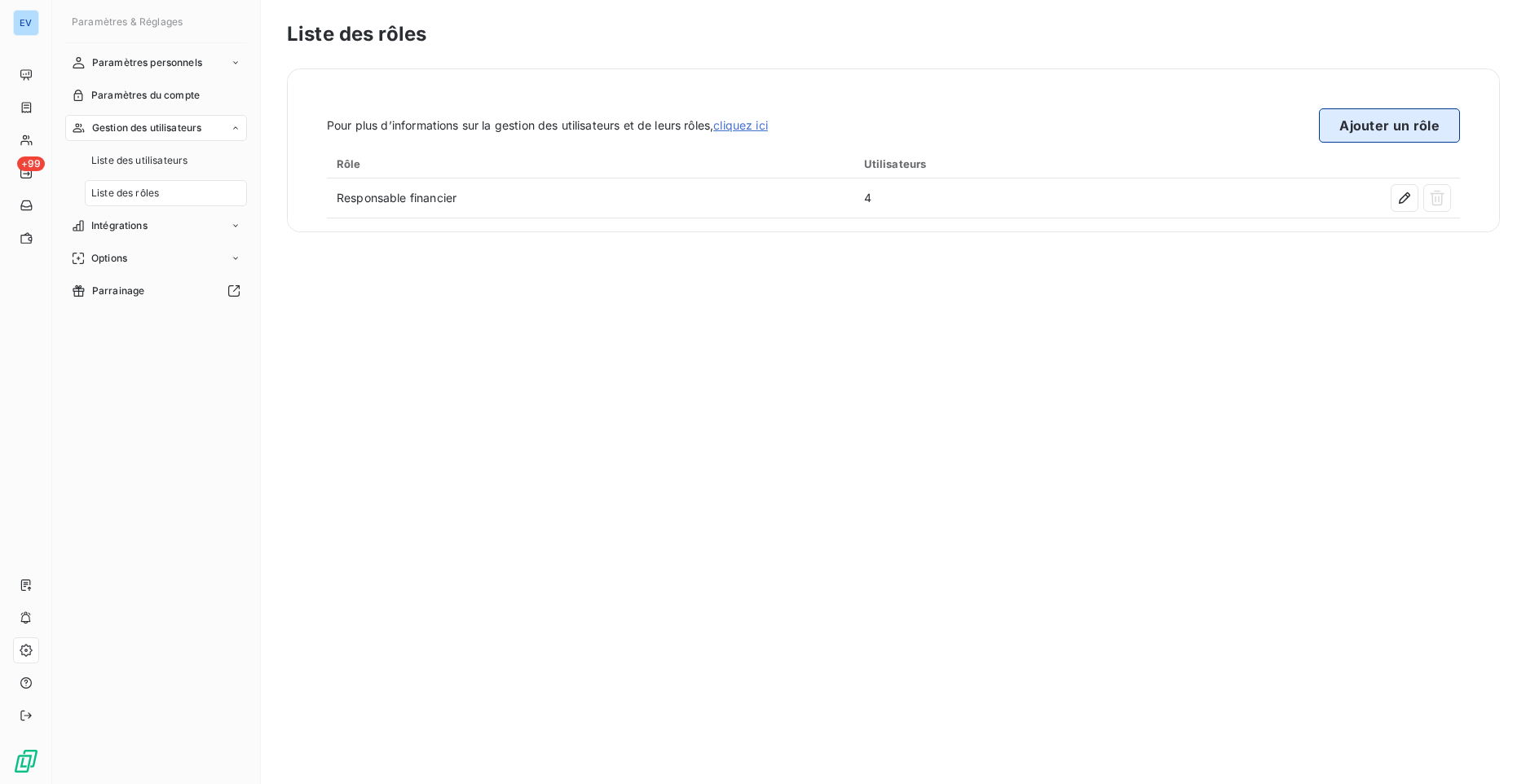
click at [1357, 130] on button "Ajouter un rôle" at bounding box center [1389, 125] width 141 height 34
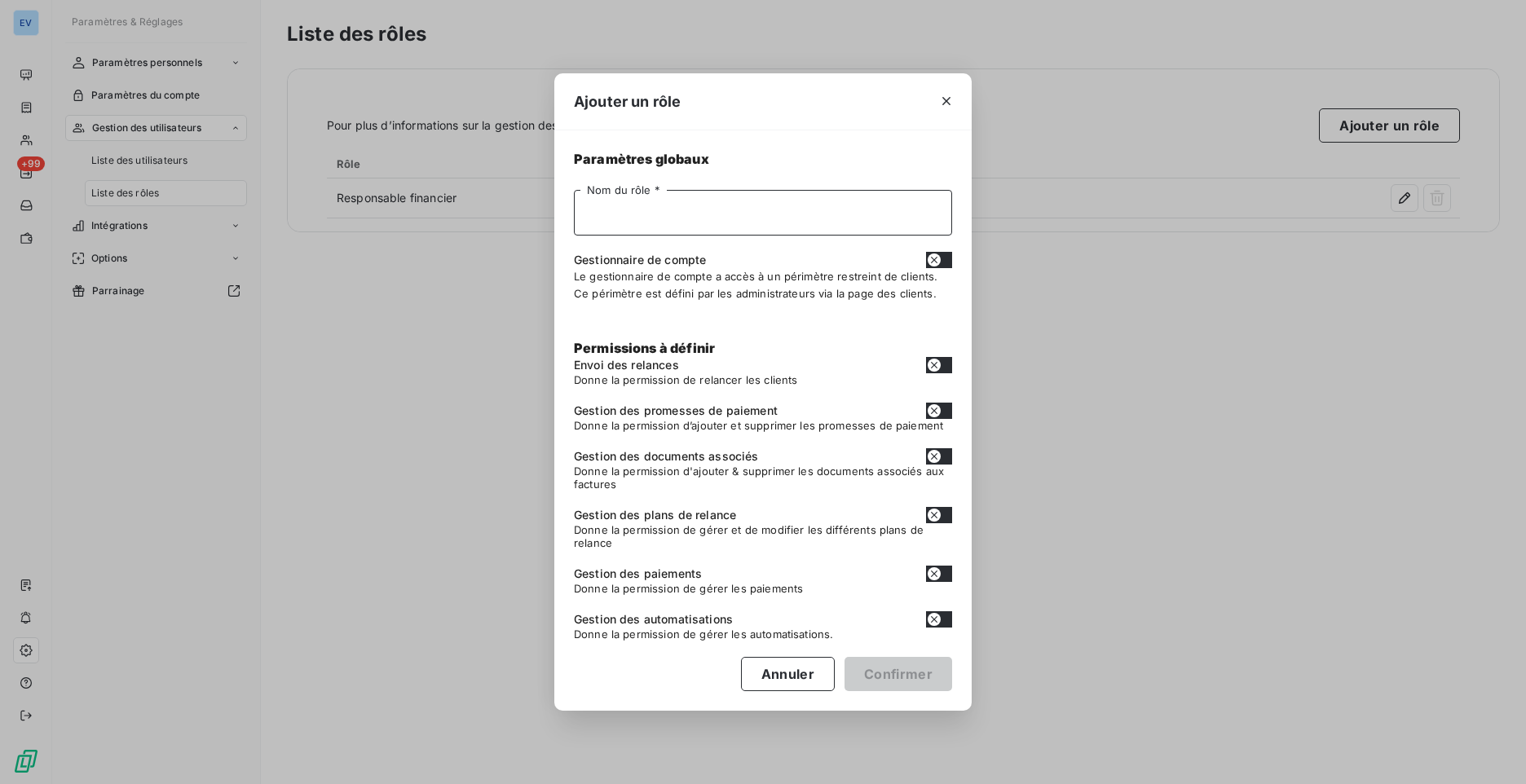
click at [823, 216] on input "Nom du rôle *" at bounding box center [762, 212] width 378 height 46
type input "Associés"
click at [944, 261] on button "button" at bounding box center [939, 260] width 26 height 17
checkbox input "true"
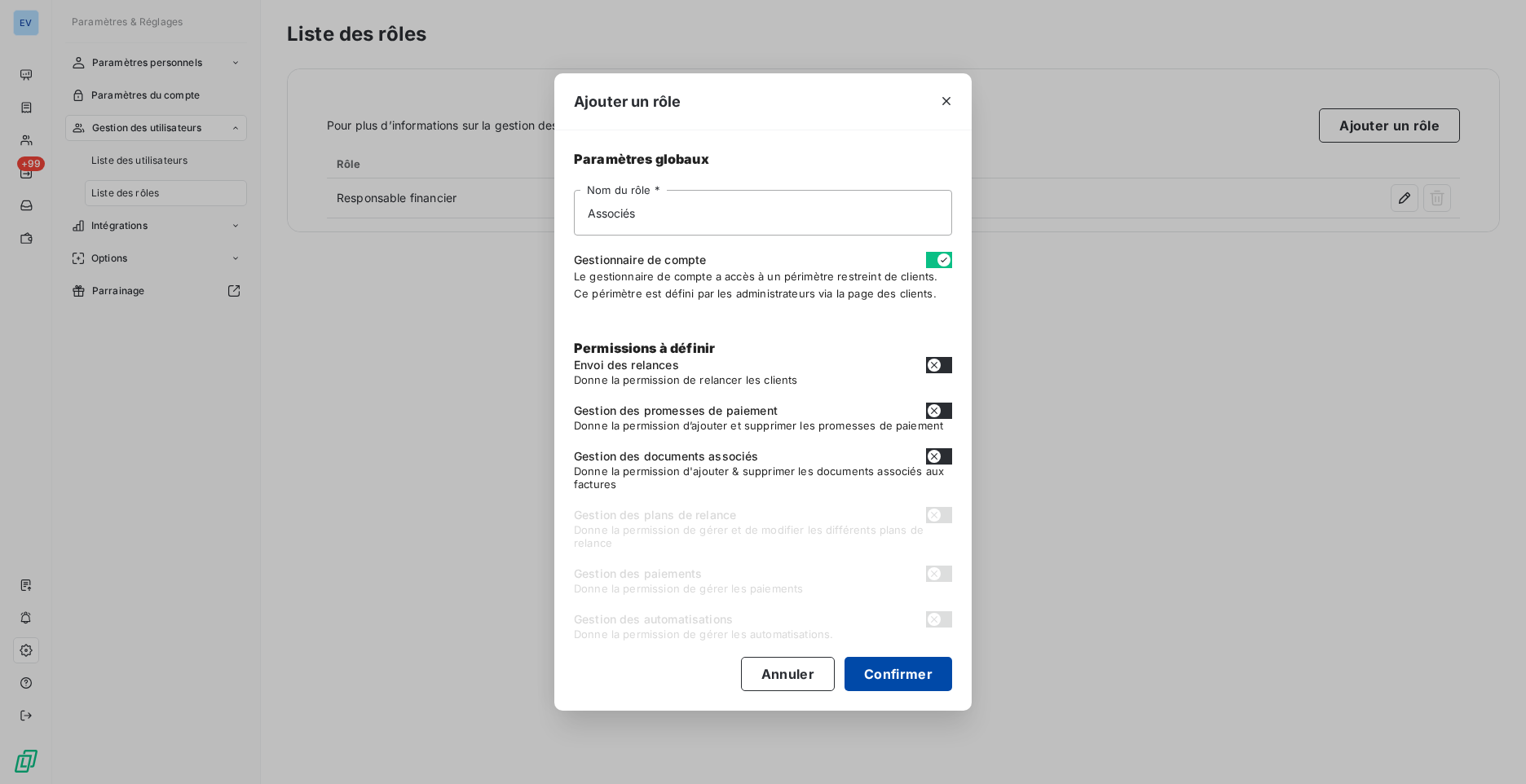
click at [914, 677] on button "Confirmer" at bounding box center [899, 673] width 108 height 34
checkbox input "false"
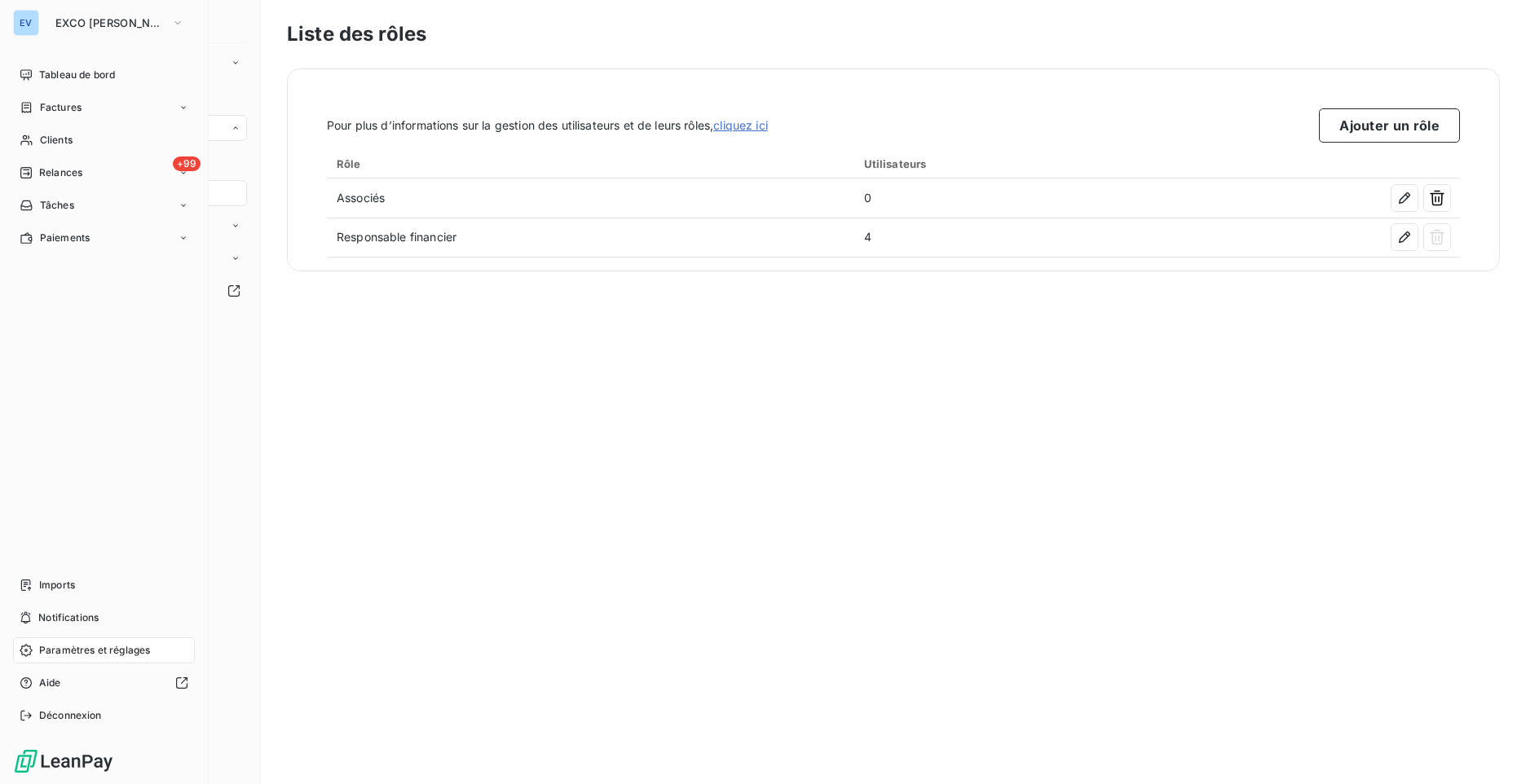
click at [43, 29] on div "EV EXCO [PERSON_NAME] CONSEILS" at bounding box center [104, 23] width 182 height 26
click at [116, 20] on span "EXCO [PERSON_NAME] CONSEILS" at bounding box center [111, 23] width 110 height 13
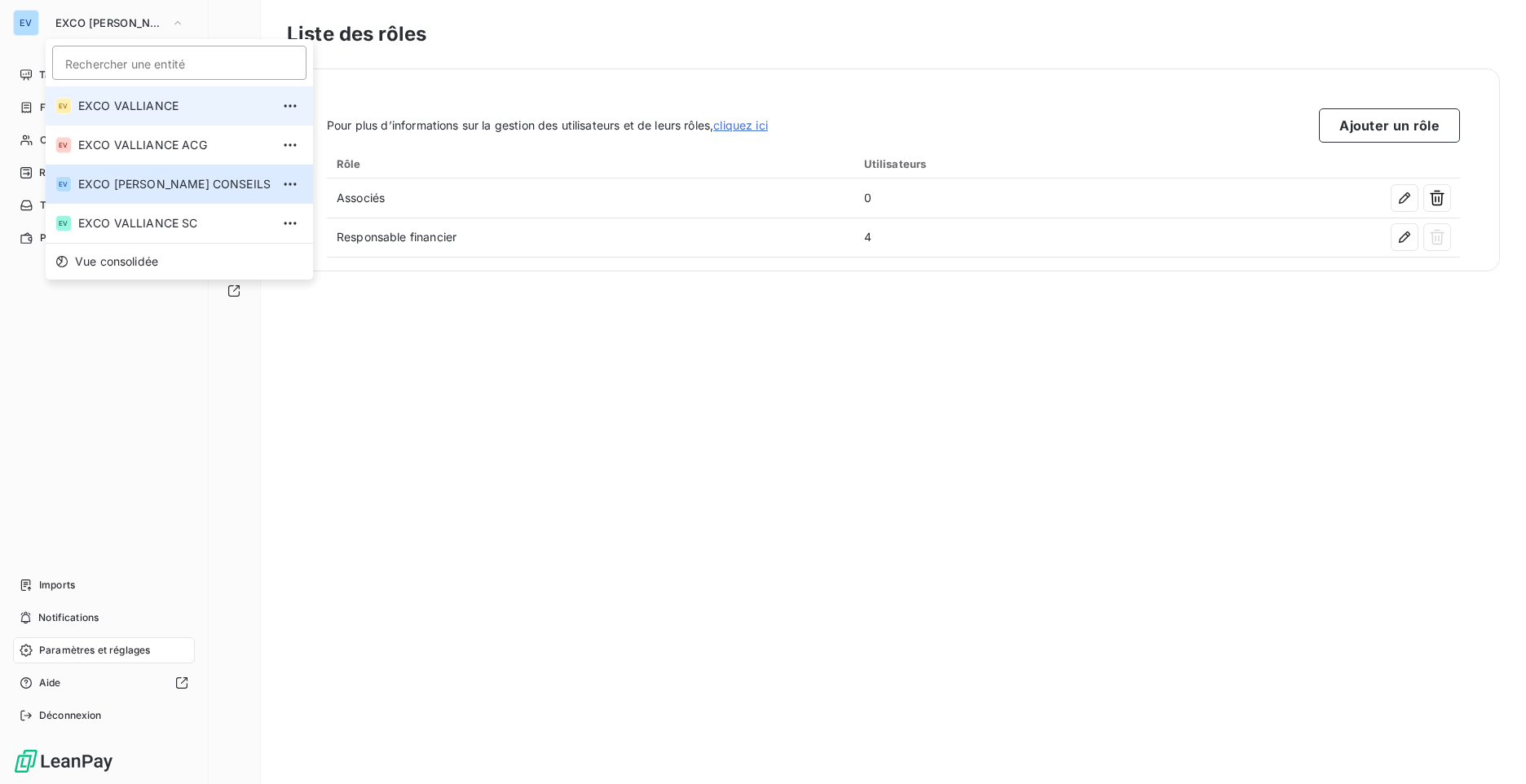
click at [159, 107] on span "EXCO VALLIANCE" at bounding box center [174, 106] width 192 height 17
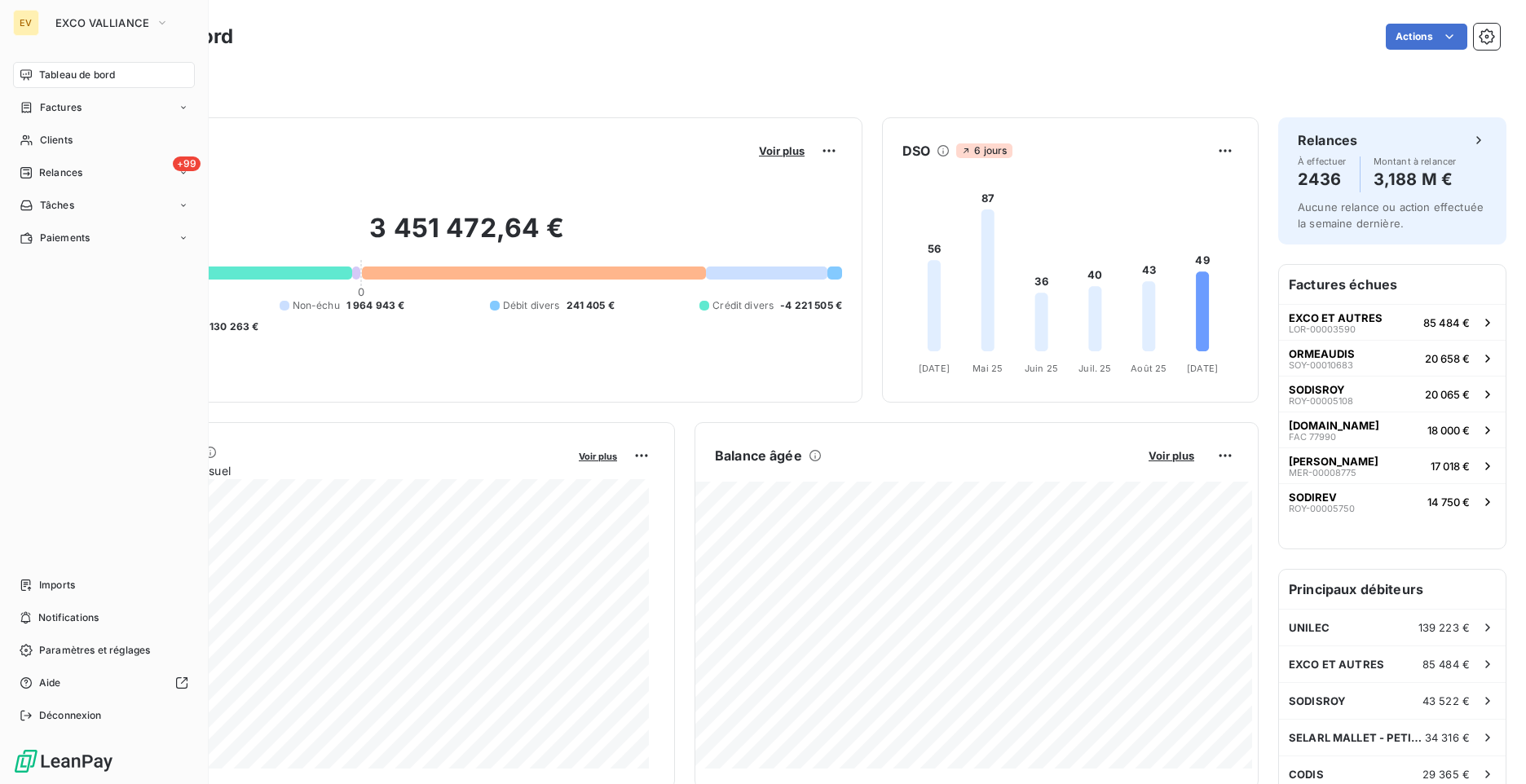
click at [123, 72] on div "Tableau de bord" at bounding box center [104, 75] width 182 height 26
click at [95, 651] on span "Paramètres et réglages" at bounding box center [94, 650] width 111 height 15
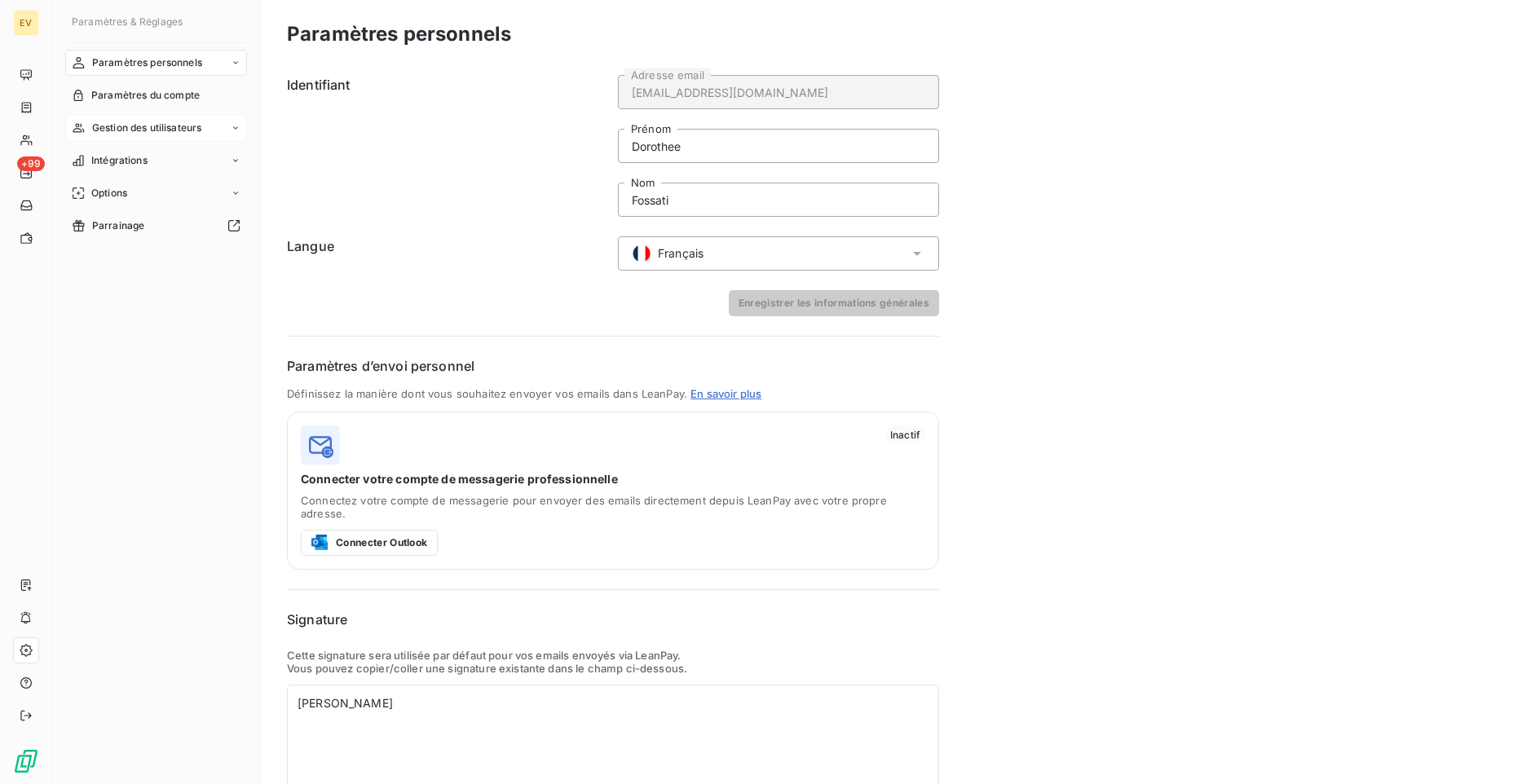
click at [207, 130] on div "Gestion des utilisateurs" at bounding box center [156, 128] width 182 height 26
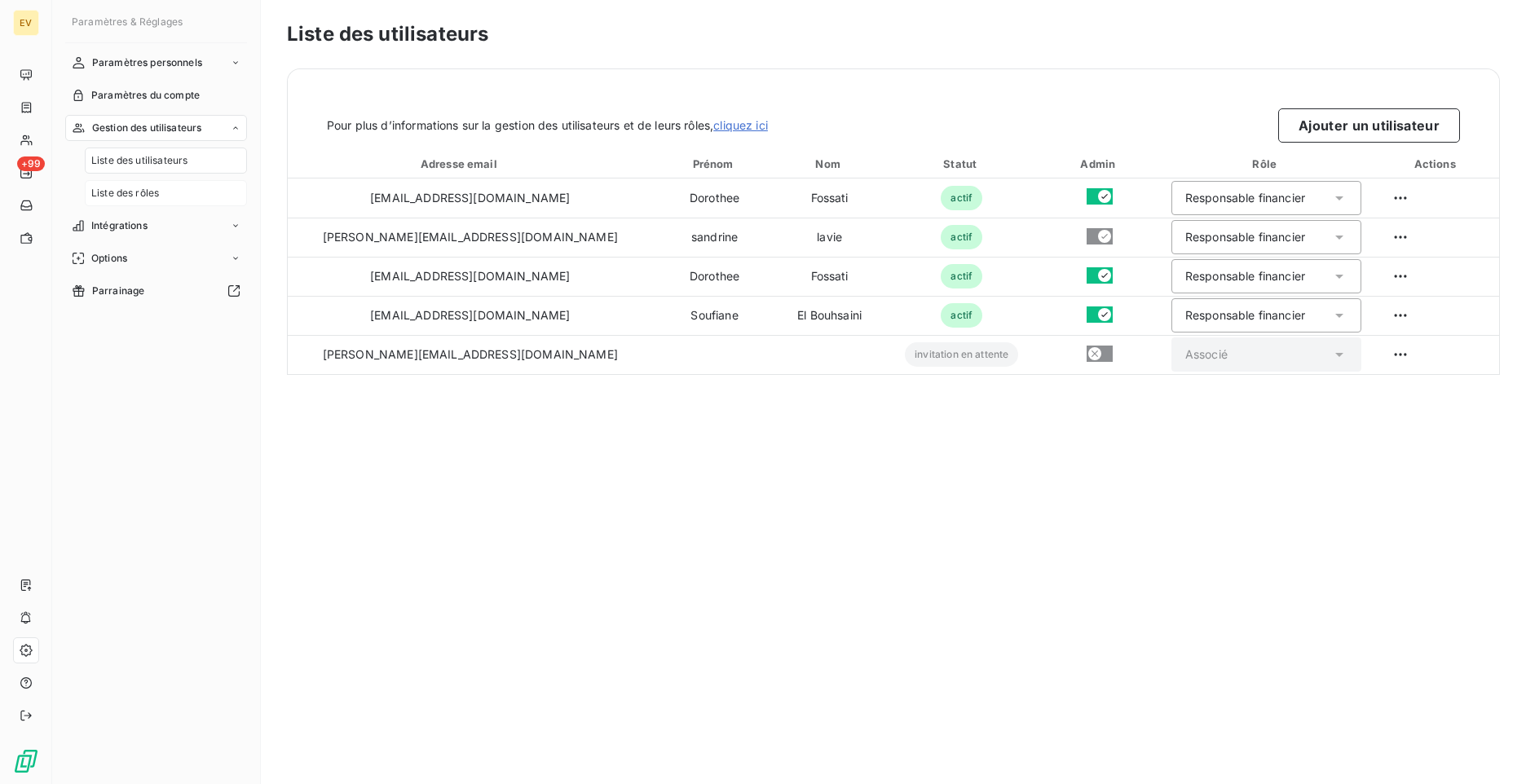
click at [184, 200] on div "Liste des rôles" at bounding box center [165, 193] width 163 height 26
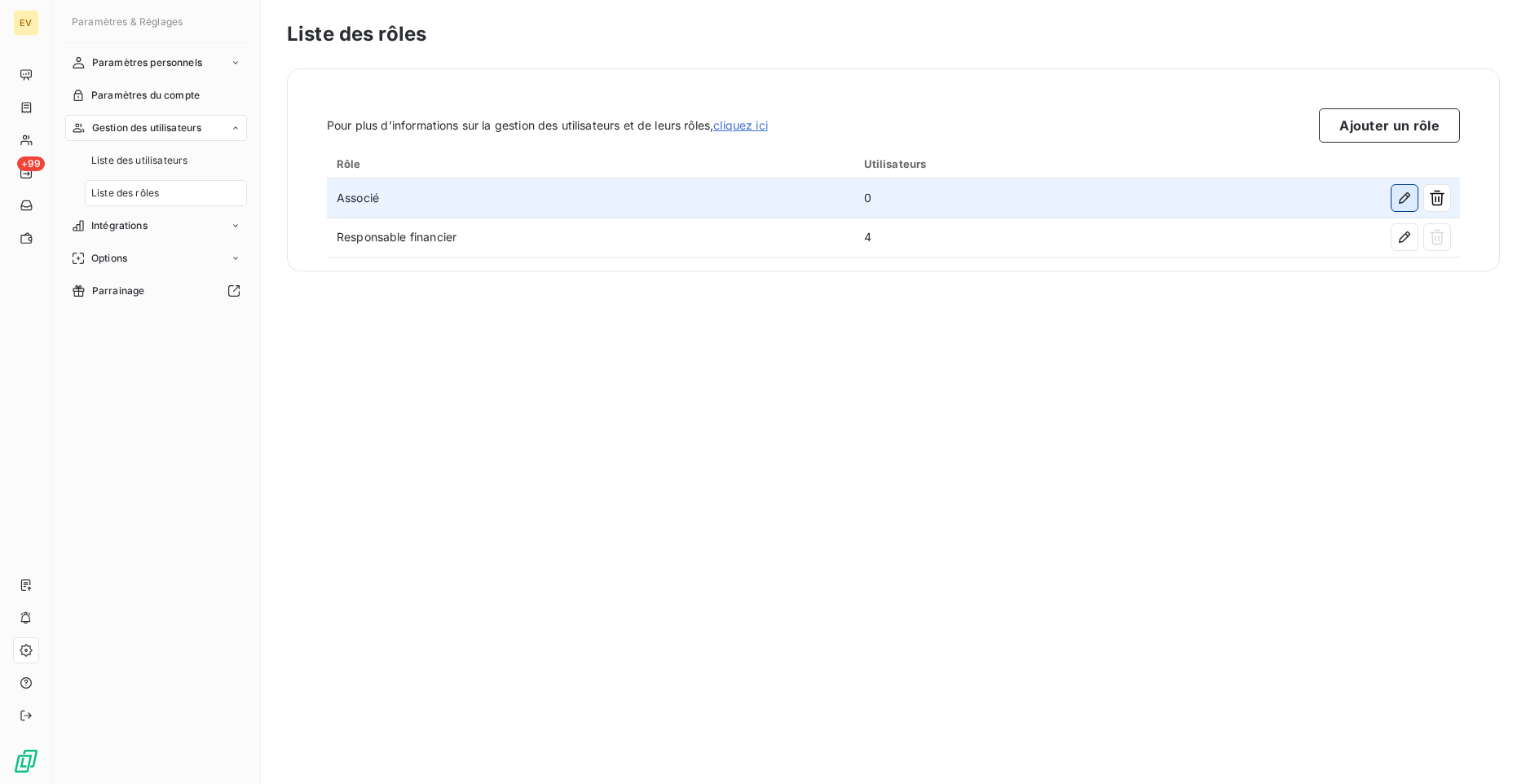
click at [1410, 199] on icon "button" at bounding box center [1404, 198] width 17 height 17
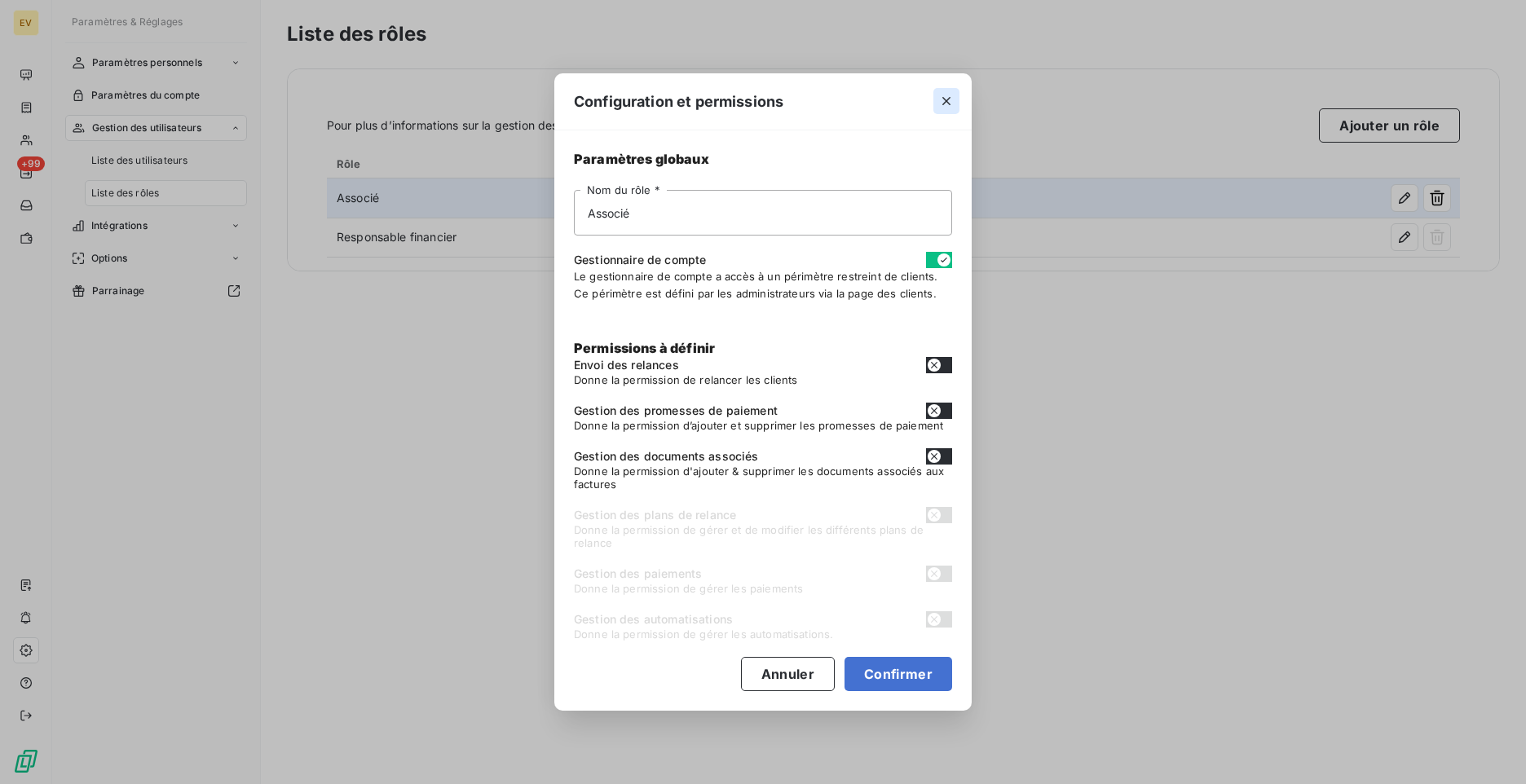
click at [949, 102] on icon "button" at bounding box center [946, 101] width 17 height 17
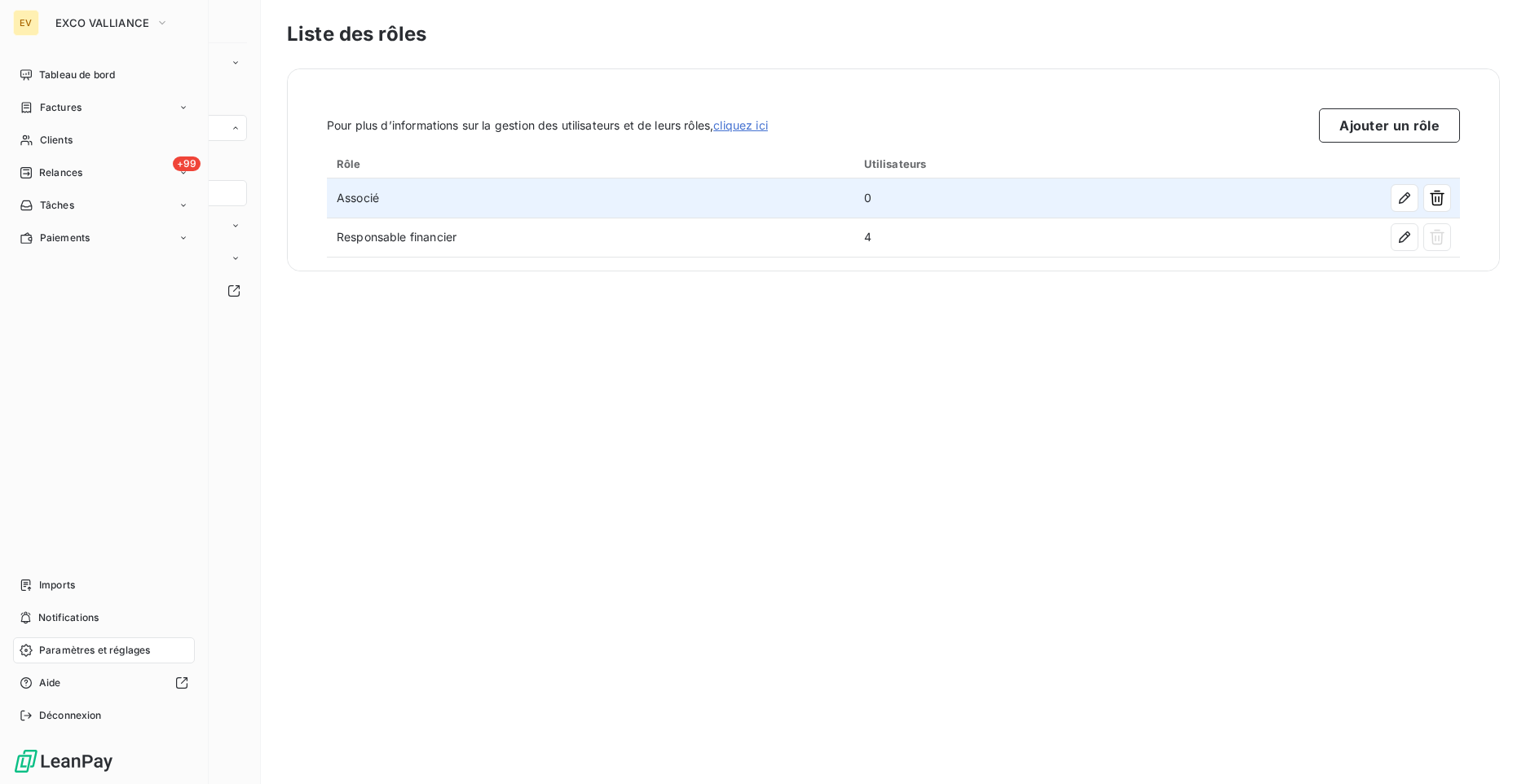
click at [23, 26] on div "EV" at bounding box center [26, 23] width 26 height 26
click at [96, 25] on span "EXCO VALLIANCE" at bounding box center [102, 23] width 94 height 13
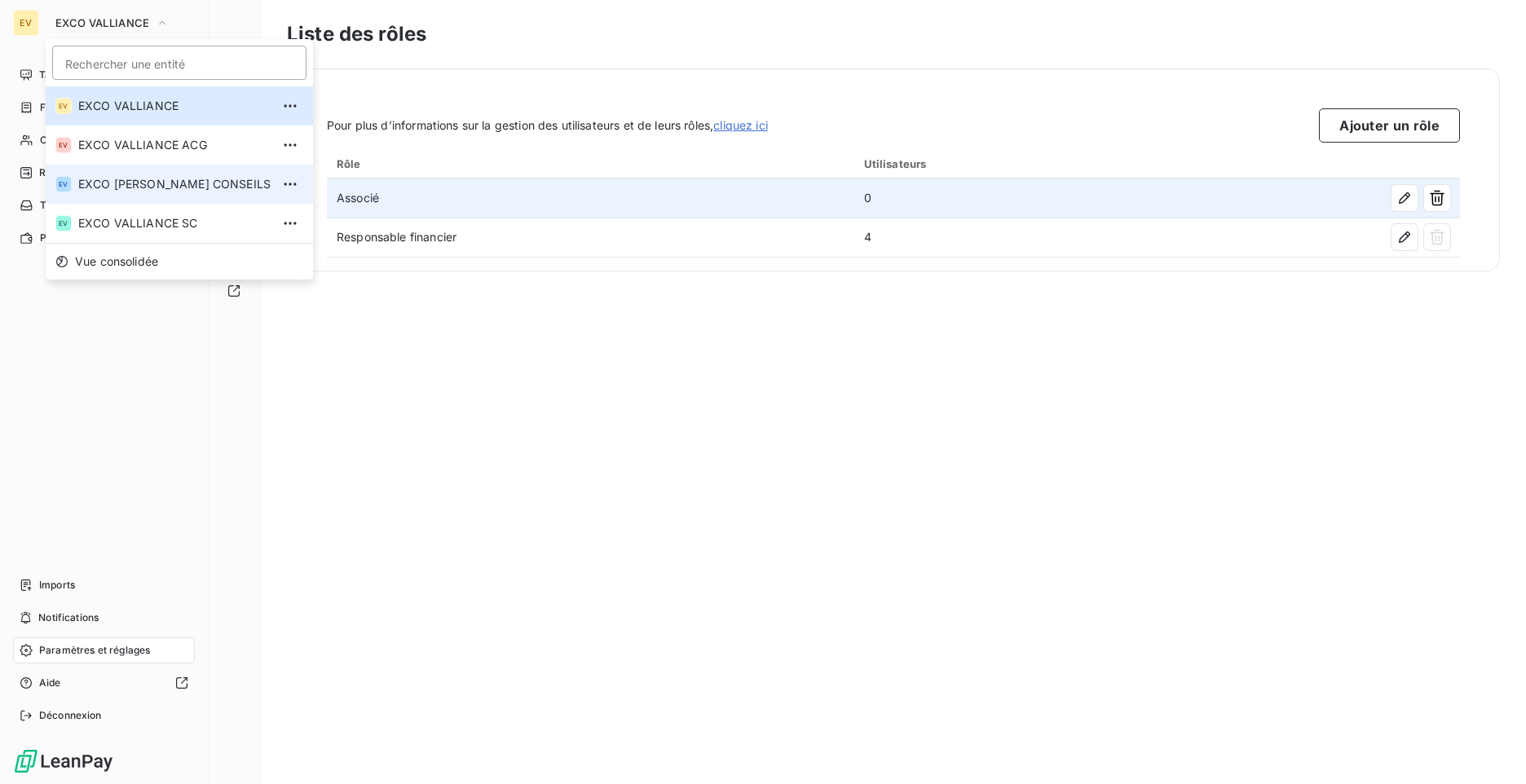
click at [141, 176] on li "EV EXCO [PERSON_NAME] CONSEILS" at bounding box center [179, 184] width 268 height 39
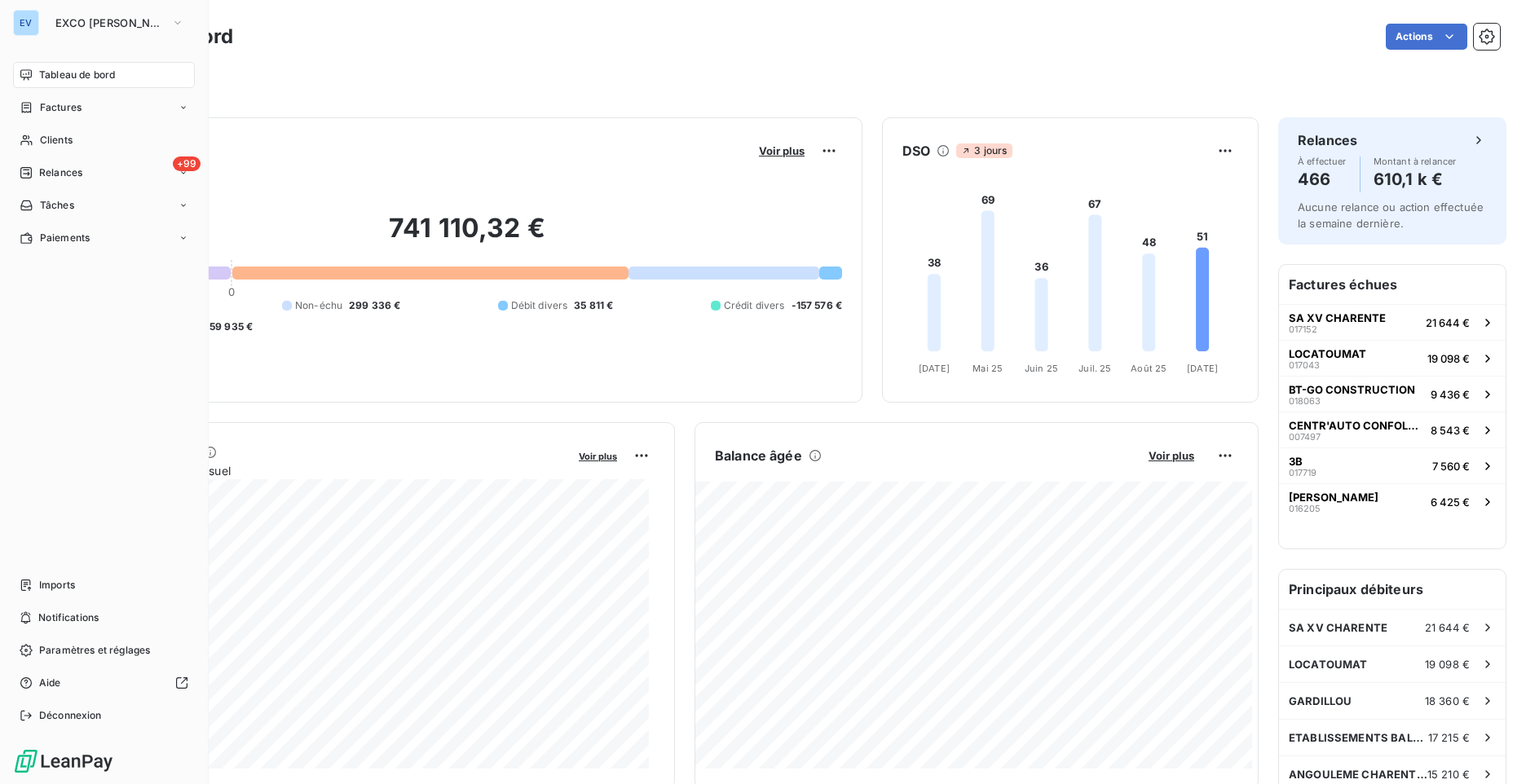
click at [129, 83] on div "Tableau de bord" at bounding box center [104, 75] width 182 height 26
click at [62, 643] on span "Paramètres et réglages" at bounding box center [94, 650] width 111 height 15
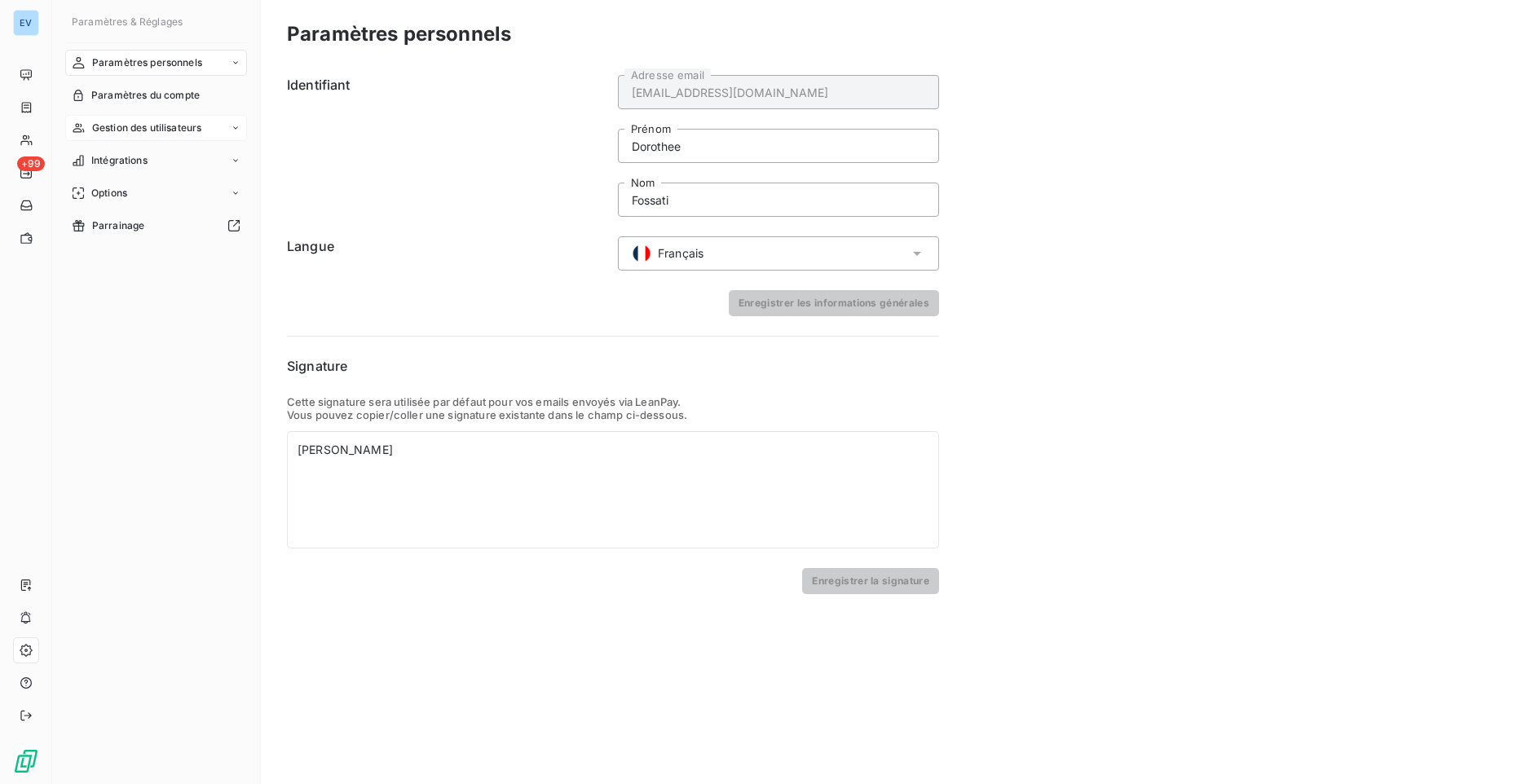
click at [237, 134] on div "Gestion des utilisateurs" at bounding box center [156, 128] width 182 height 26
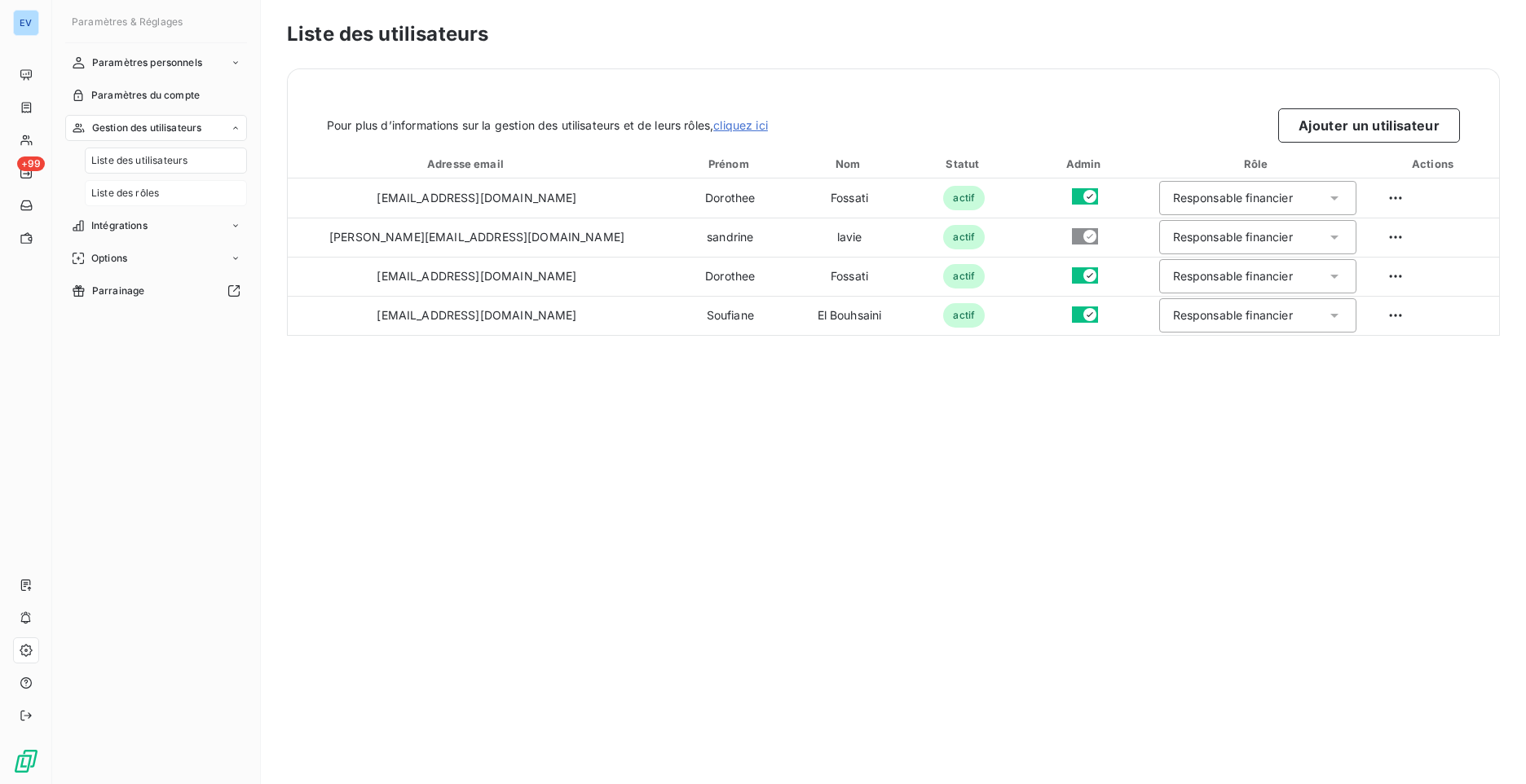
click at [156, 194] on span "Liste des rôles" at bounding box center [125, 193] width 68 height 15
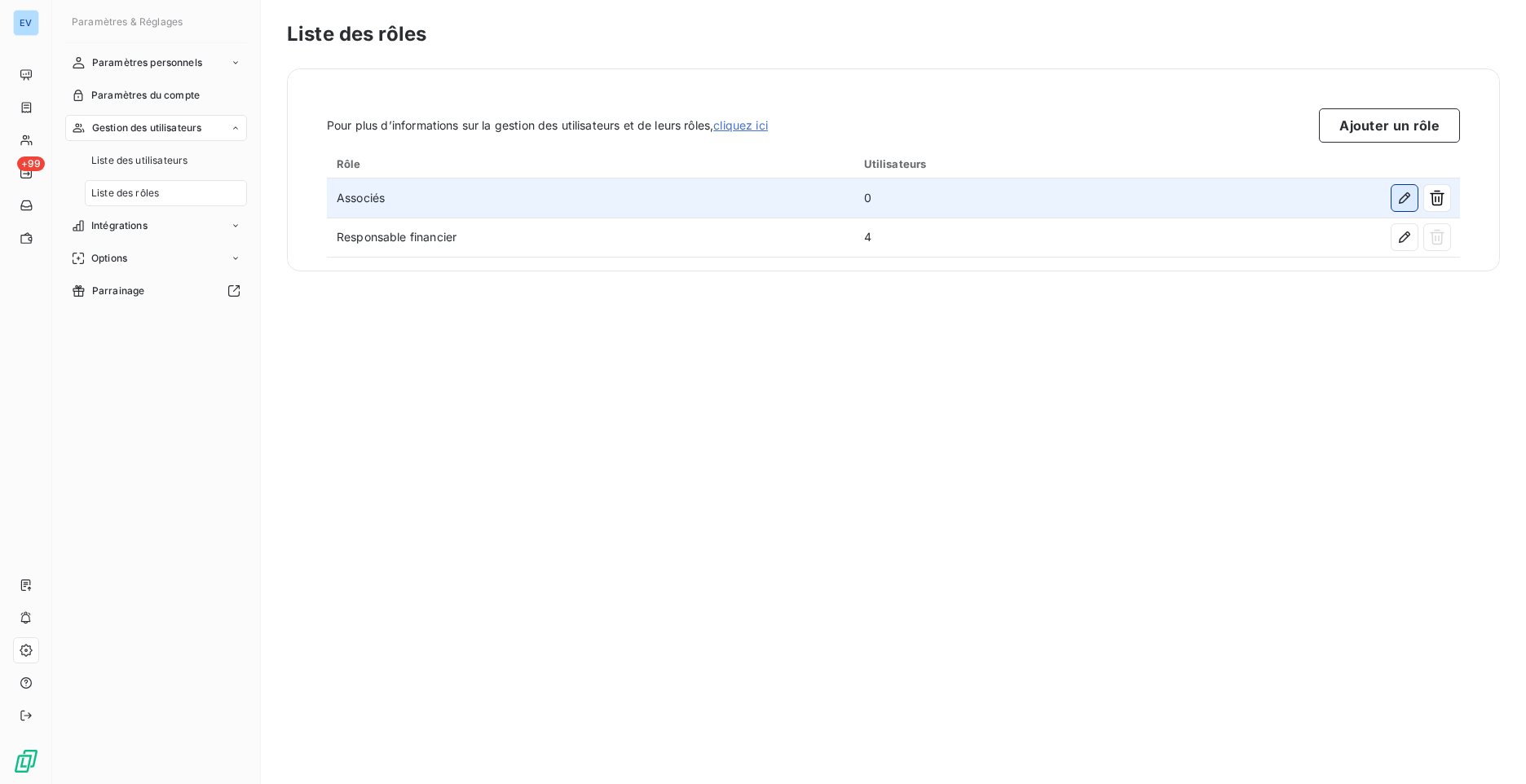
click at [1399, 204] on icon "button" at bounding box center [1404, 198] width 17 height 17
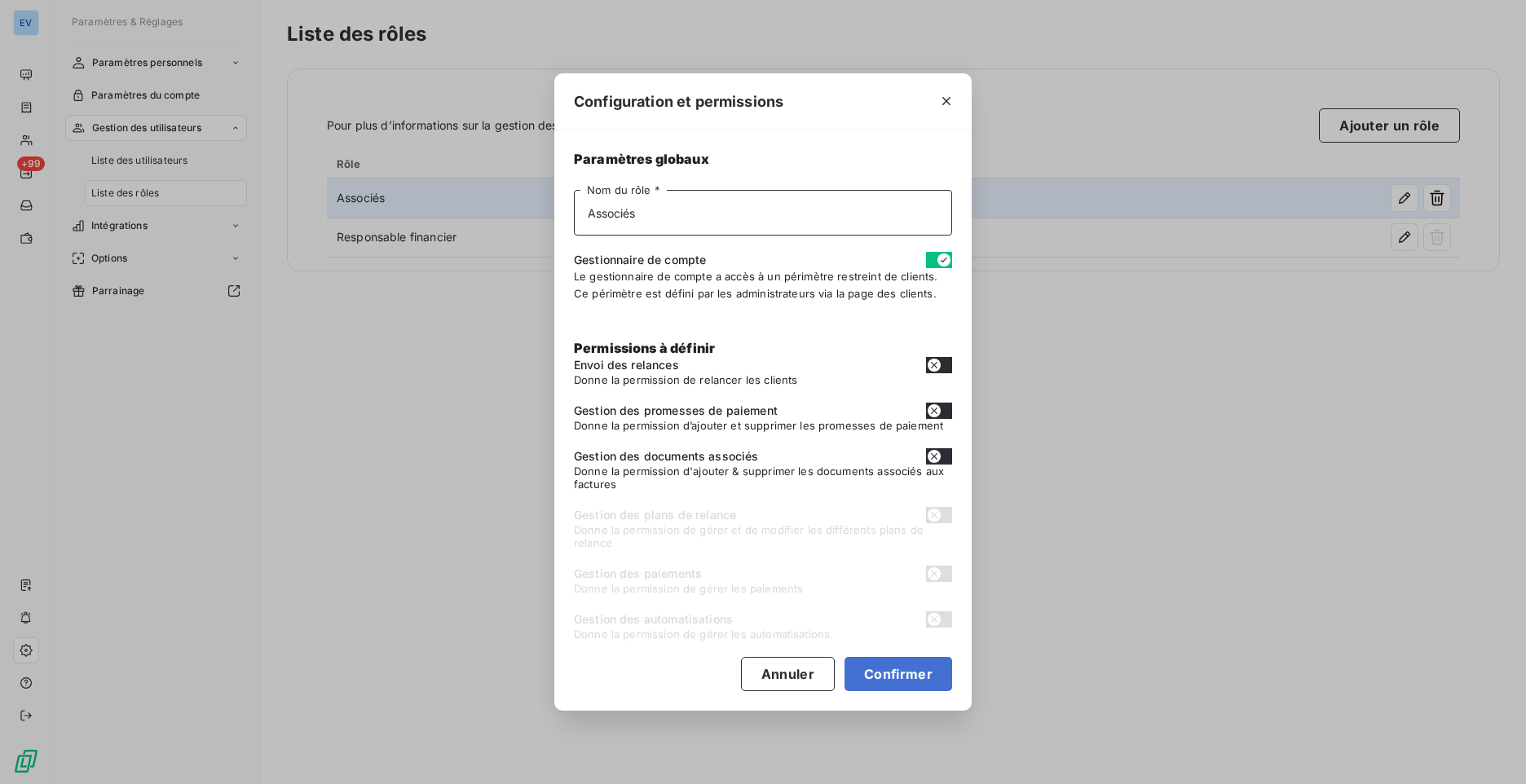
click at [638, 213] on input "Associés" at bounding box center [762, 212] width 378 height 46
click at [906, 672] on button "Confirmer" at bounding box center [899, 673] width 108 height 34
type input "Associé"
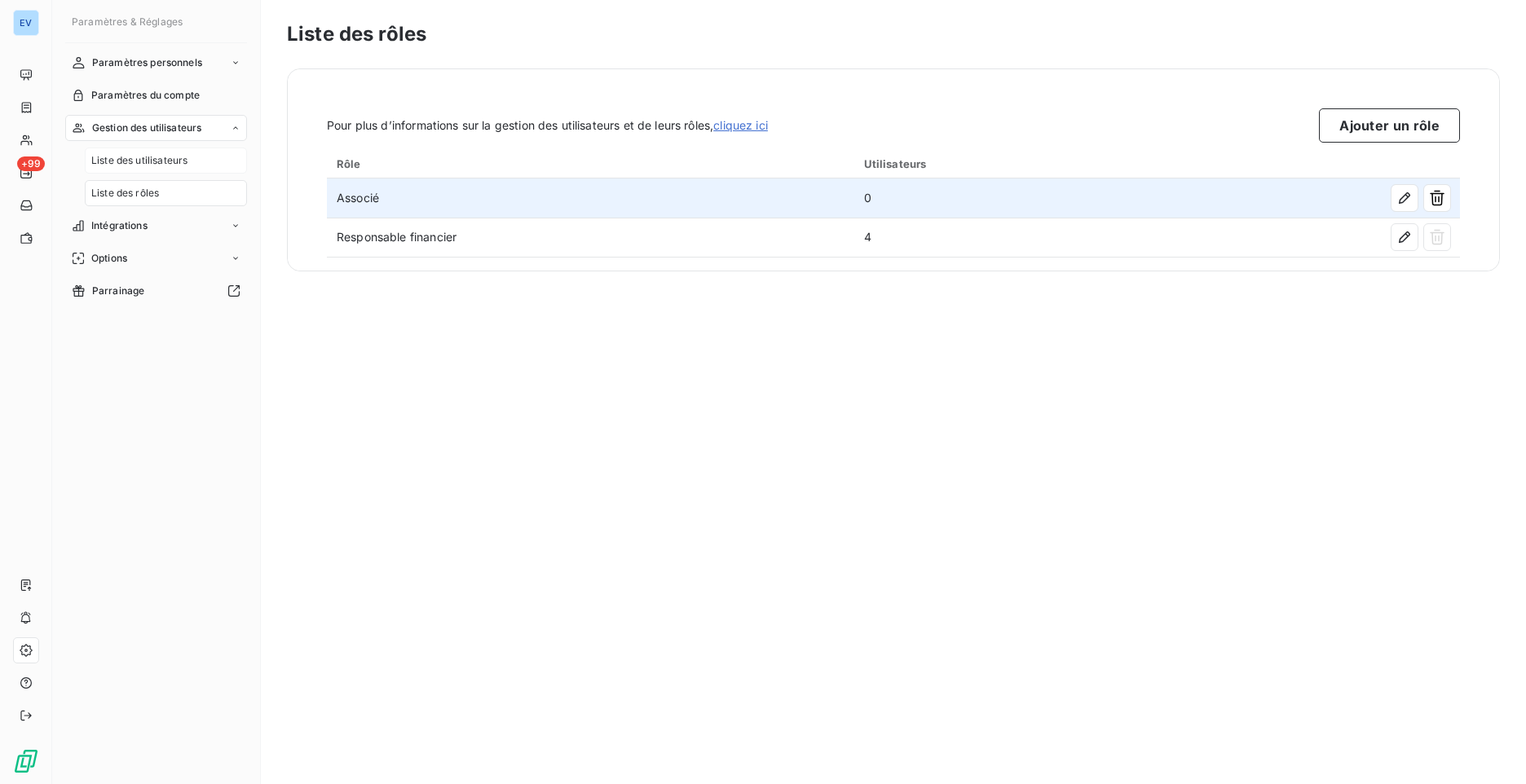
click at [143, 163] on span "Liste des utilisateurs" at bounding box center [138, 161] width 96 height 15
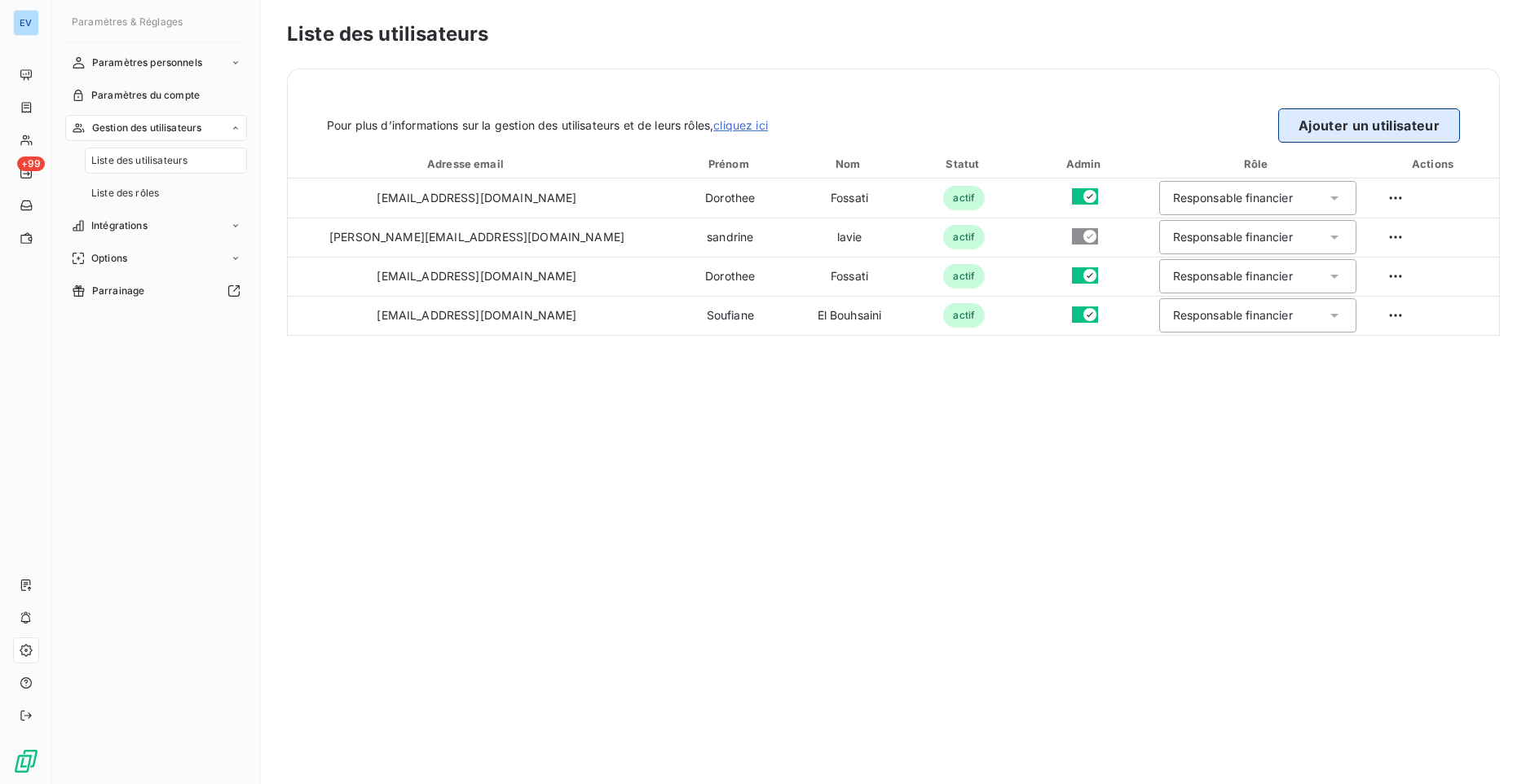
click at [1397, 133] on button "Ajouter un utilisateur" at bounding box center [1369, 125] width 182 height 34
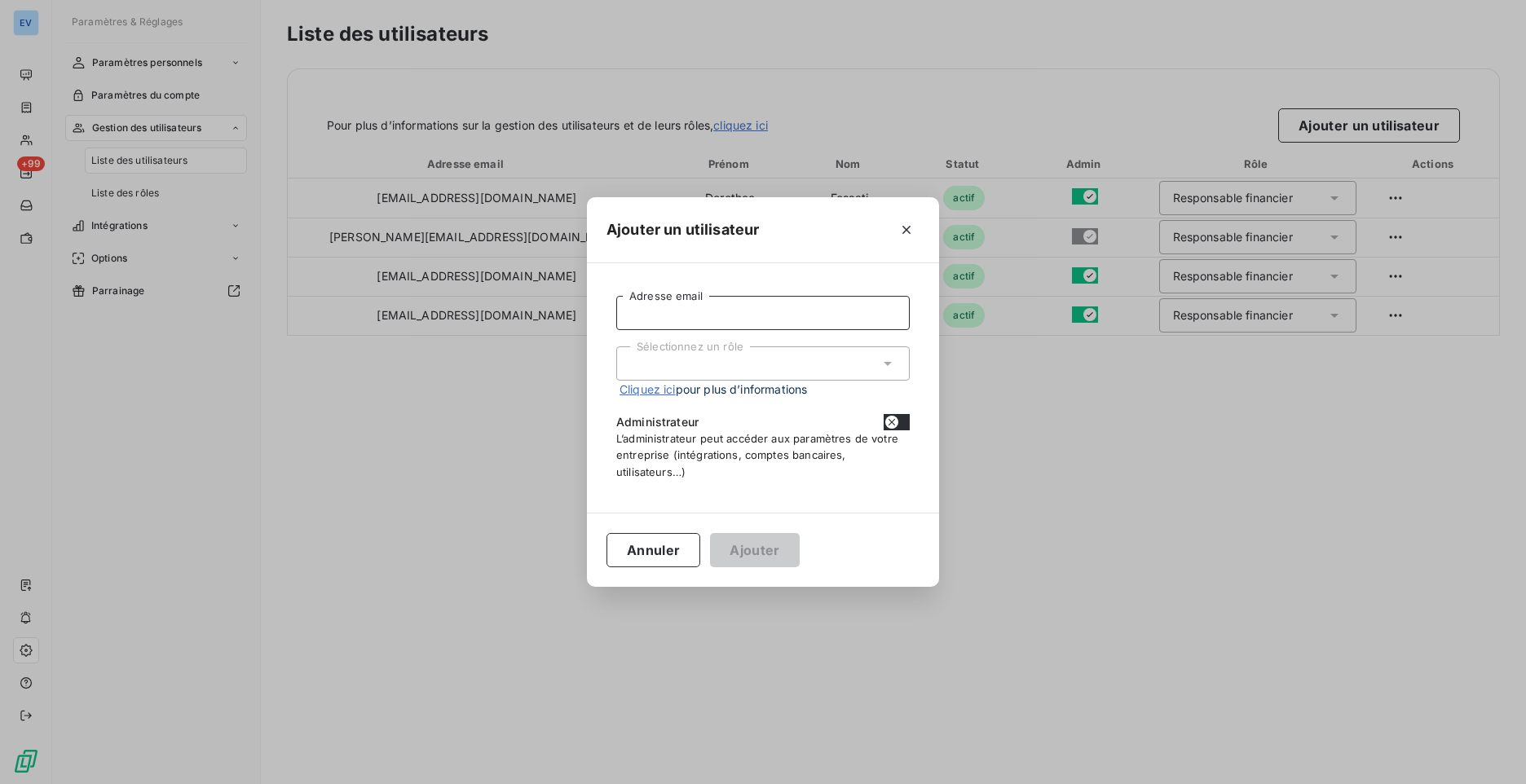
click at [723, 319] on input "Adresse email" at bounding box center [763, 312] width 294 height 34
type input "[EMAIL_ADDRESS][DOMAIN_NAME]"
click at [647, 356] on div "Sélectionnez un rôle" at bounding box center [763, 363] width 294 height 34
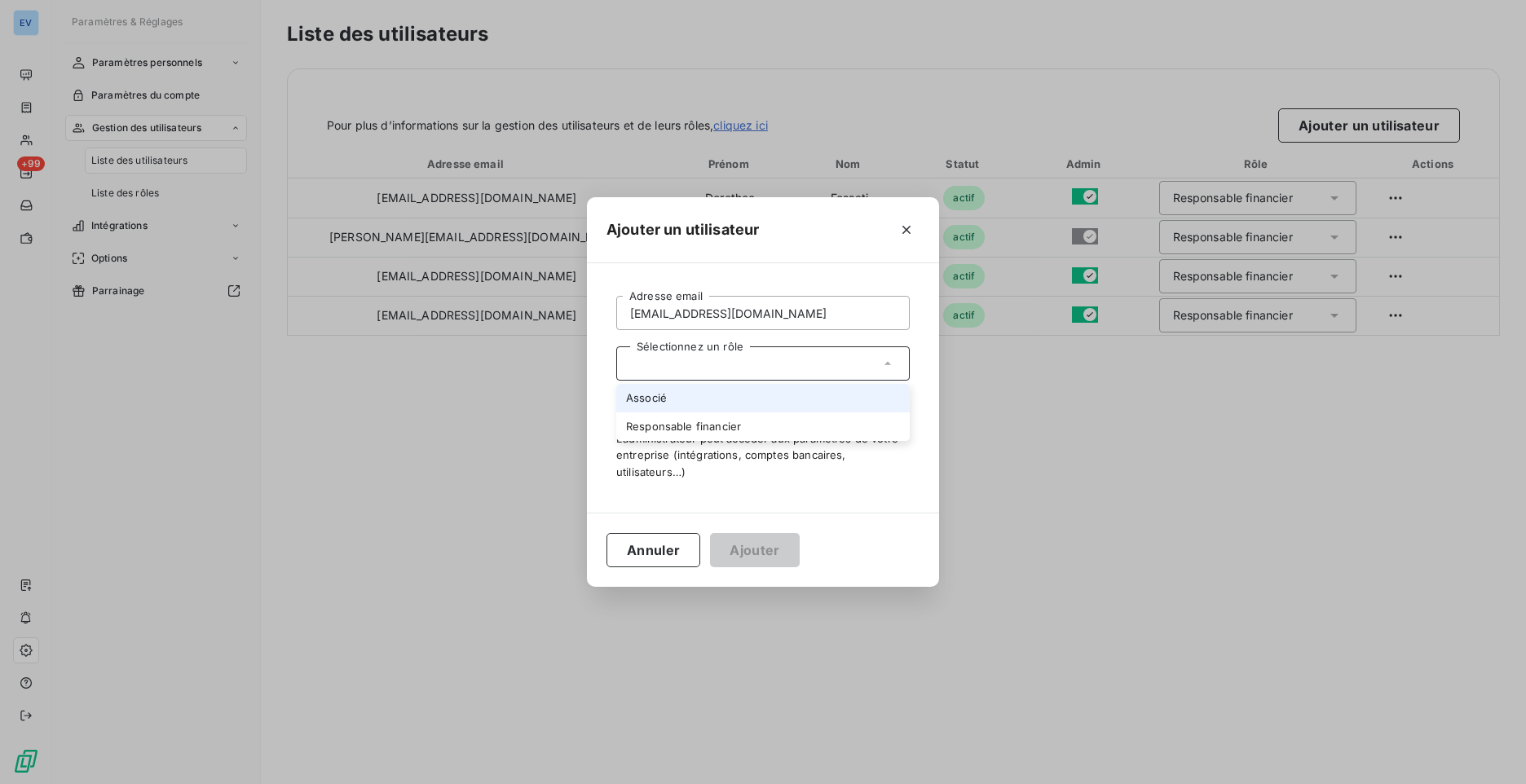
click at [644, 397] on li "Associé" at bounding box center [763, 398] width 294 height 29
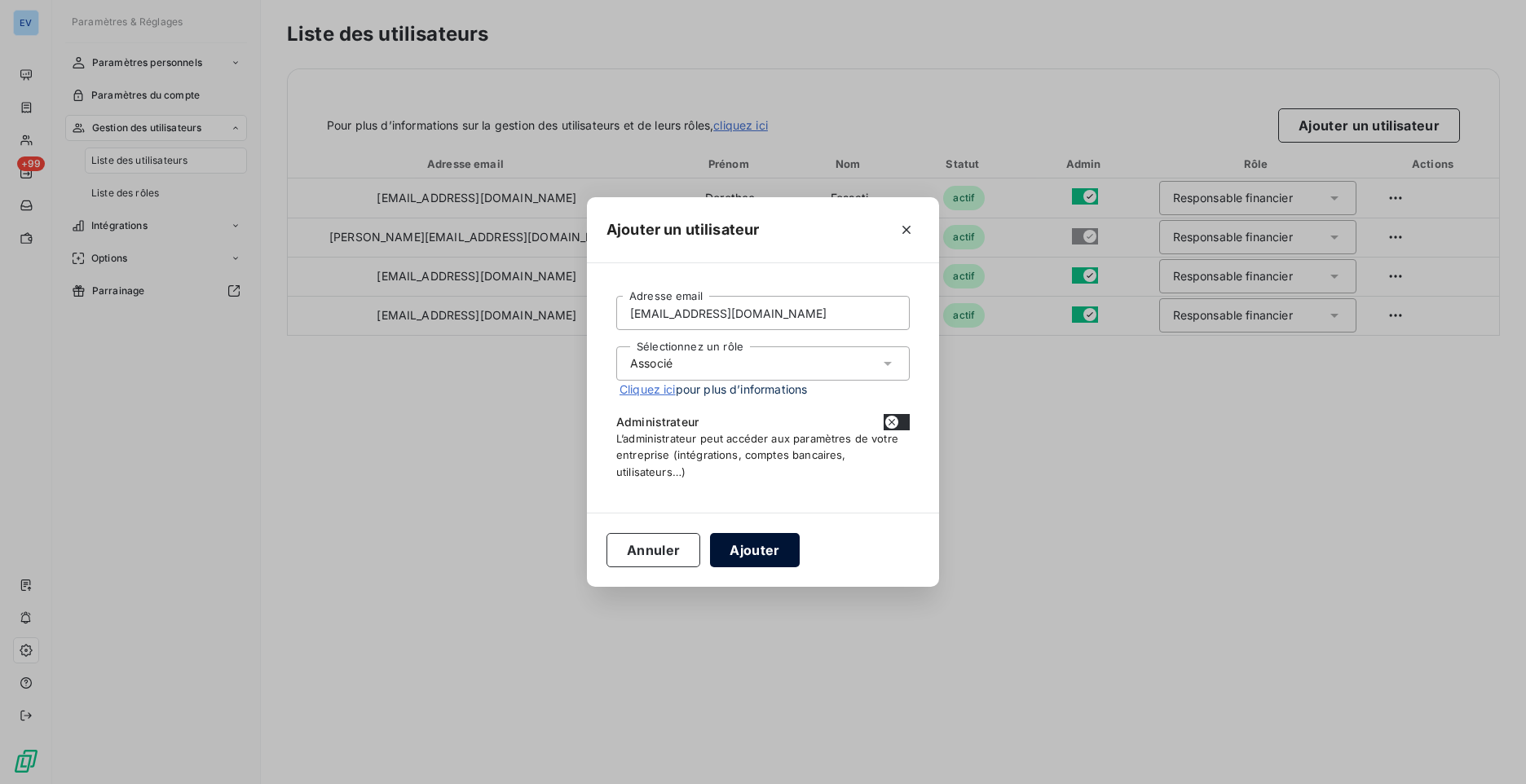
click at [746, 552] on button "Ajouter" at bounding box center [755, 550] width 89 height 34
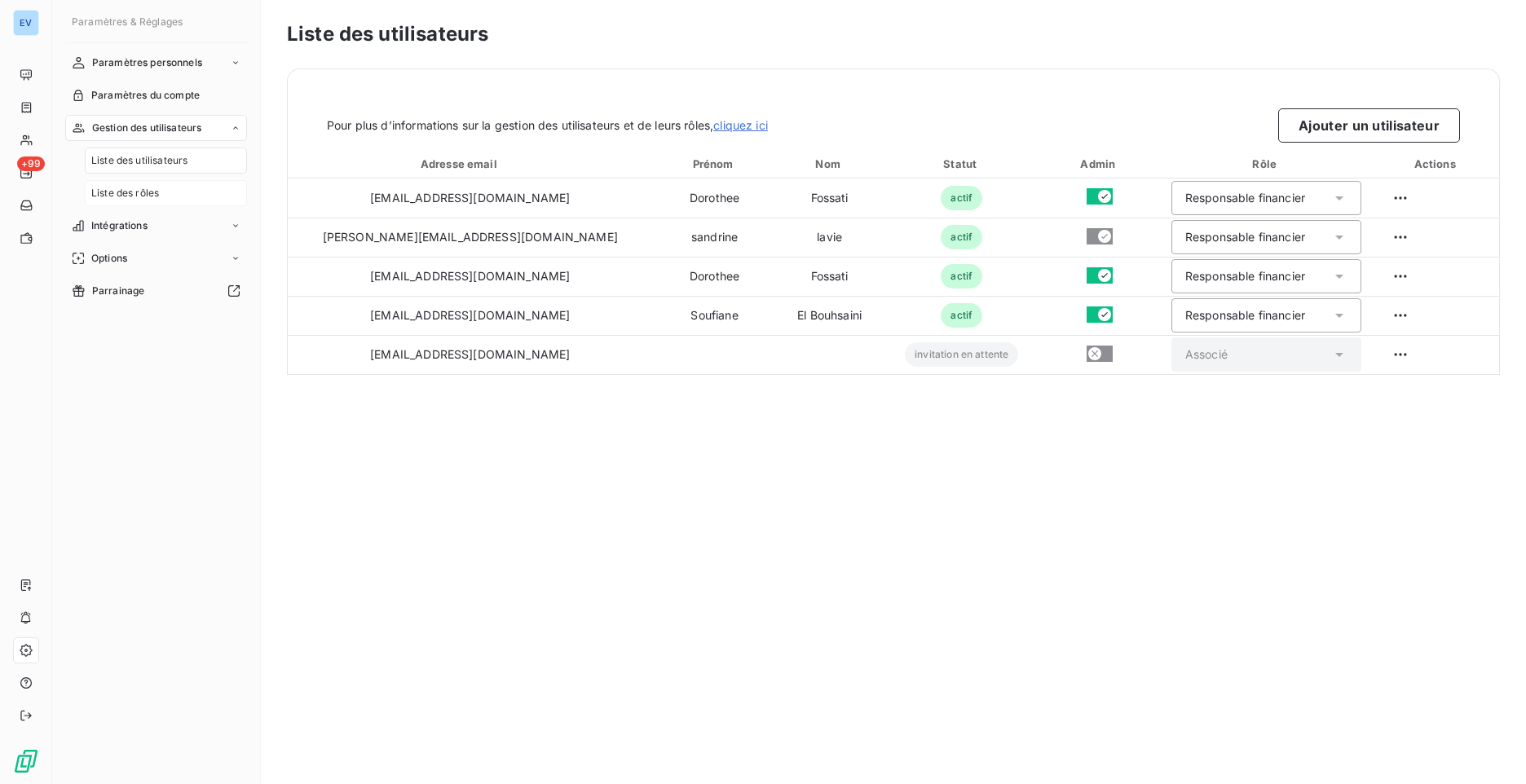
click at [147, 192] on span "Liste des rôles" at bounding box center [125, 193] width 68 height 15
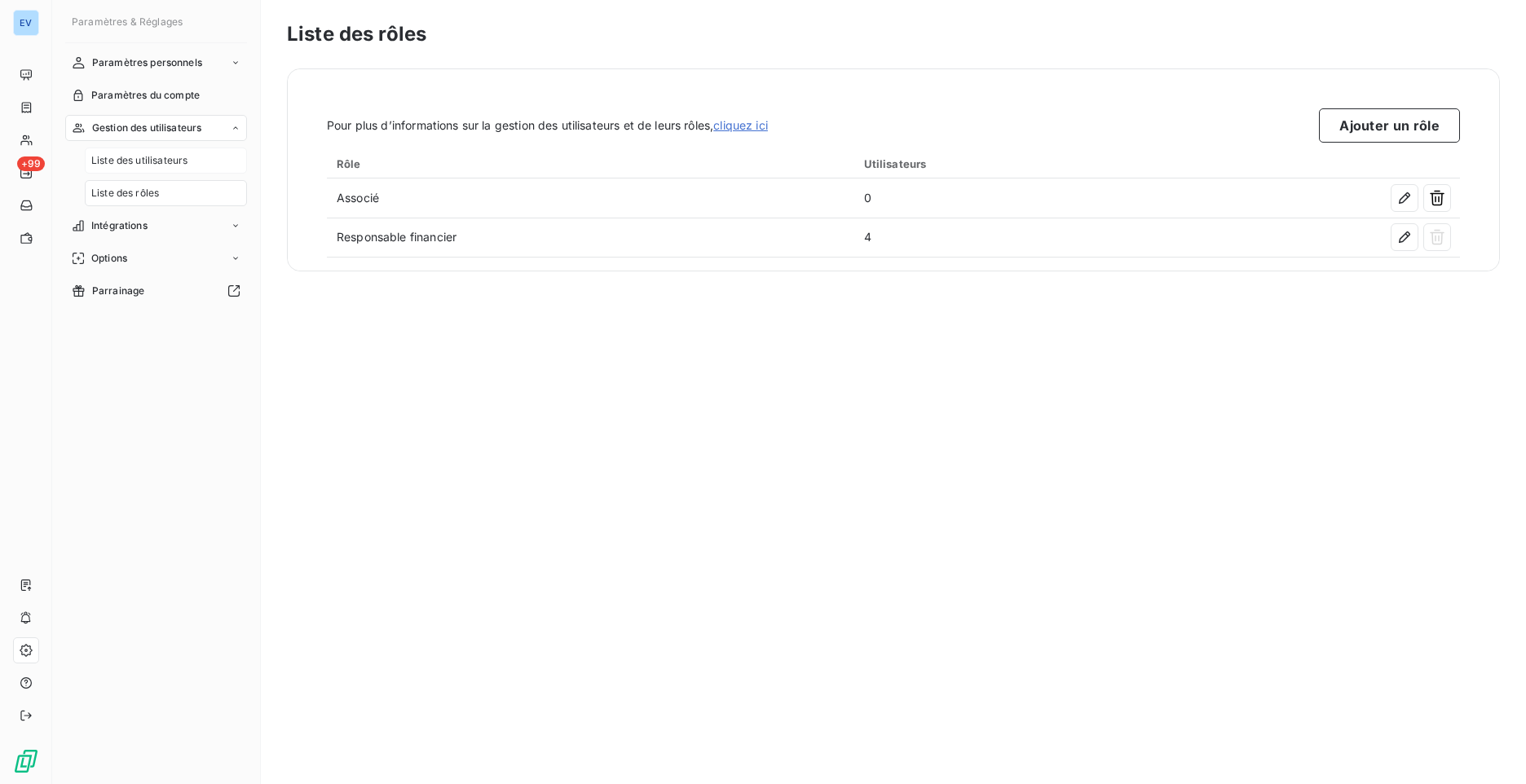
click at [155, 165] on span "Liste des utilisateurs" at bounding box center [138, 161] width 96 height 15
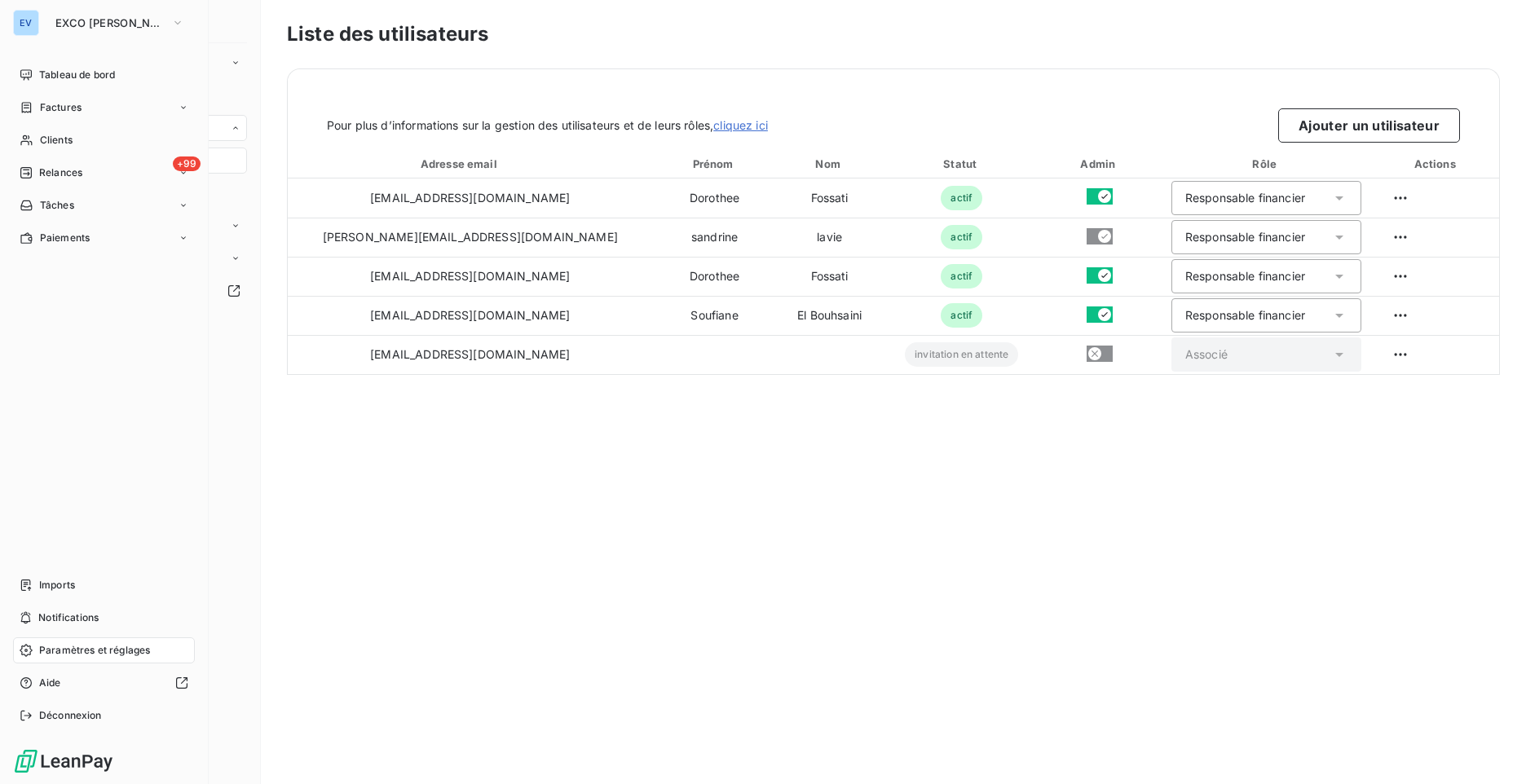
click at [26, 30] on div "EV" at bounding box center [26, 23] width 26 height 26
click at [123, 25] on span "EXCO [PERSON_NAME] CONSEILS" at bounding box center [111, 23] width 110 height 13
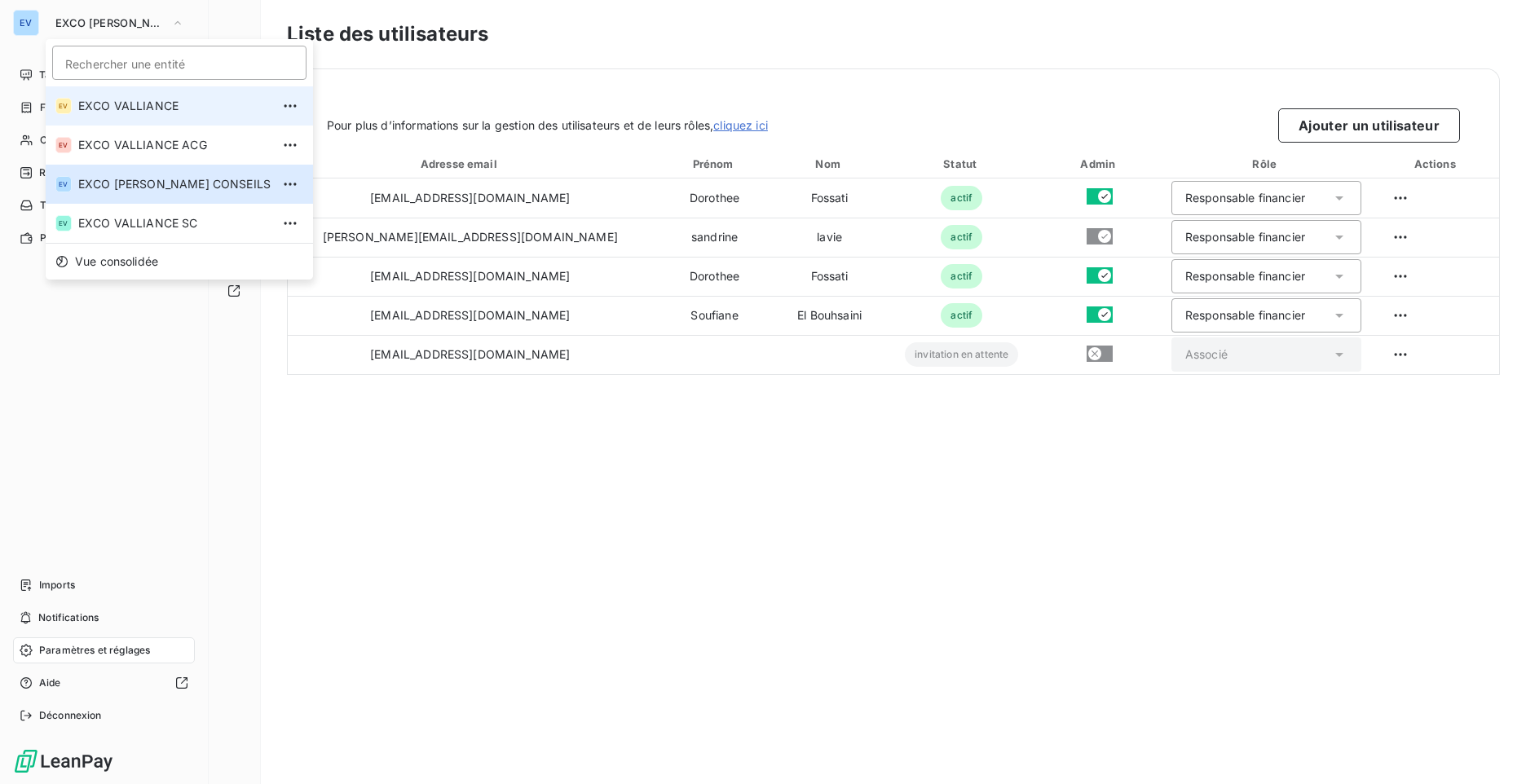
click at [183, 112] on span "EXCO VALLIANCE" at bounding box center [174, 106] width 192 height 17
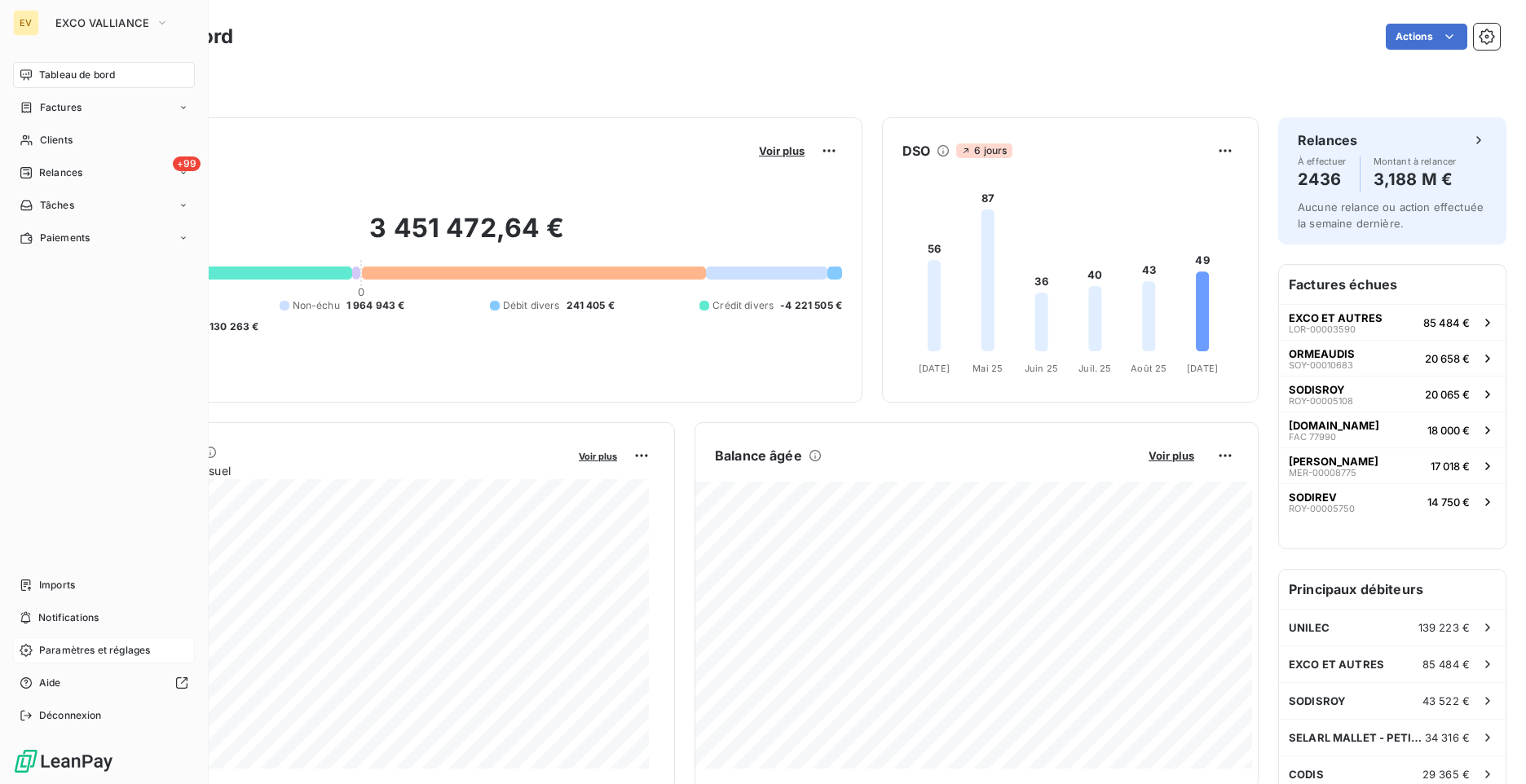
click at [96, 656] on span "Paramètres et réglages" at bounding box center [94, 650] width 111 height 15
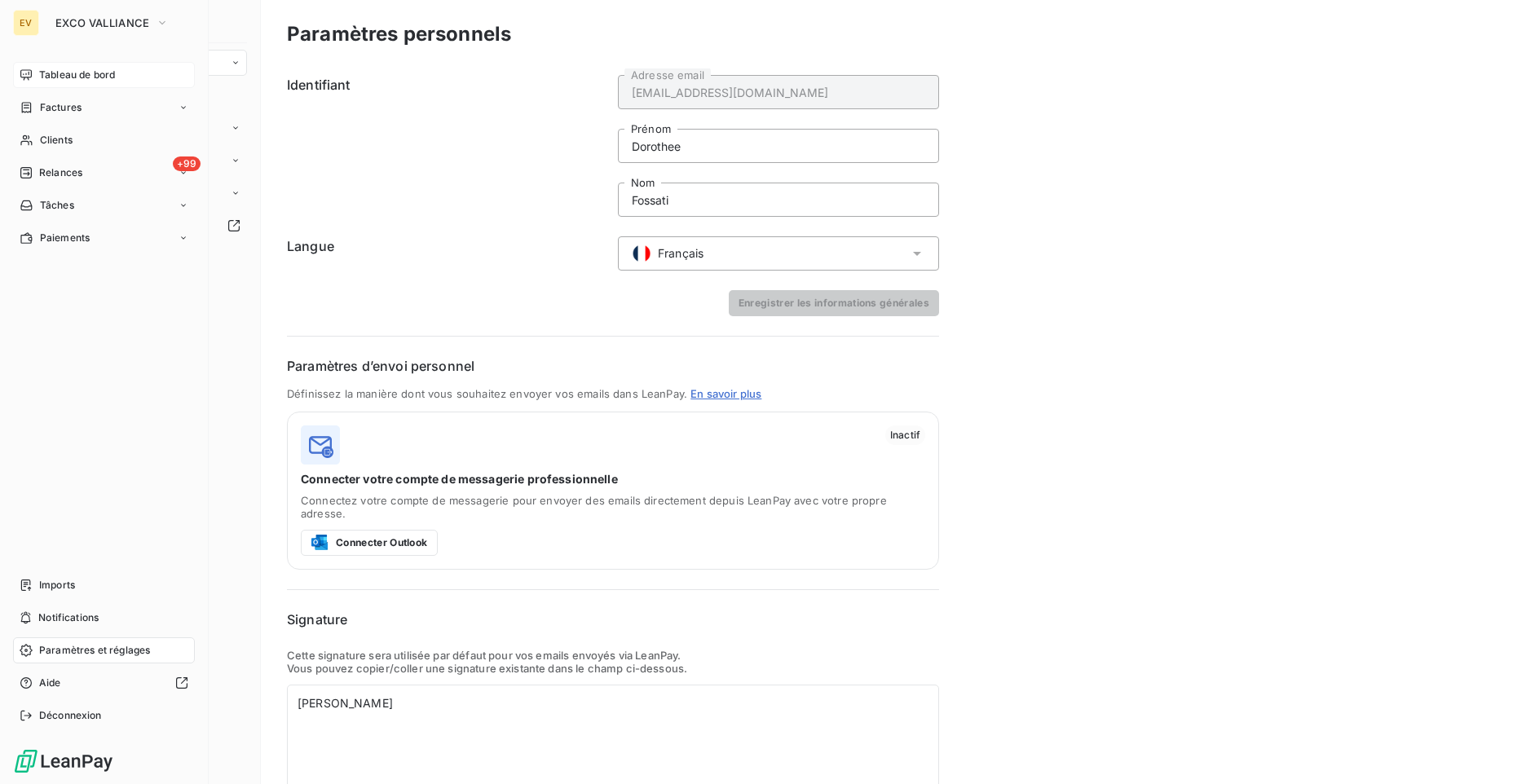
click at [176, 83] on div "Tableau de bord" at bounding box center [104, 75] width 182 height 26
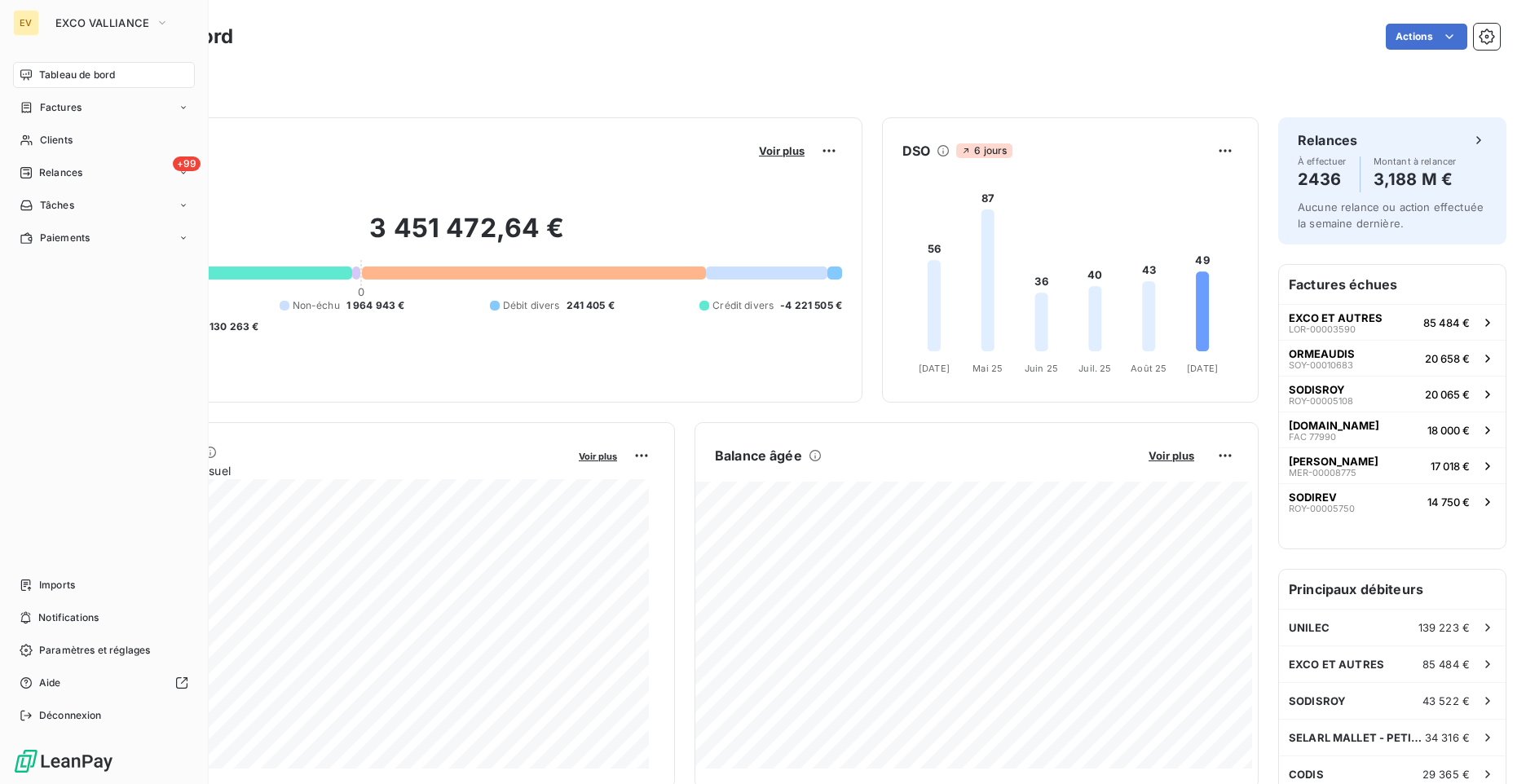
click at [159, 84] on div "Tableau de bord" at bounding box center [104, 75] width 182 height 26
click at [93, 652] on span "Paramètres et réglages" at bounding box center [94, 650] width 111 height 15
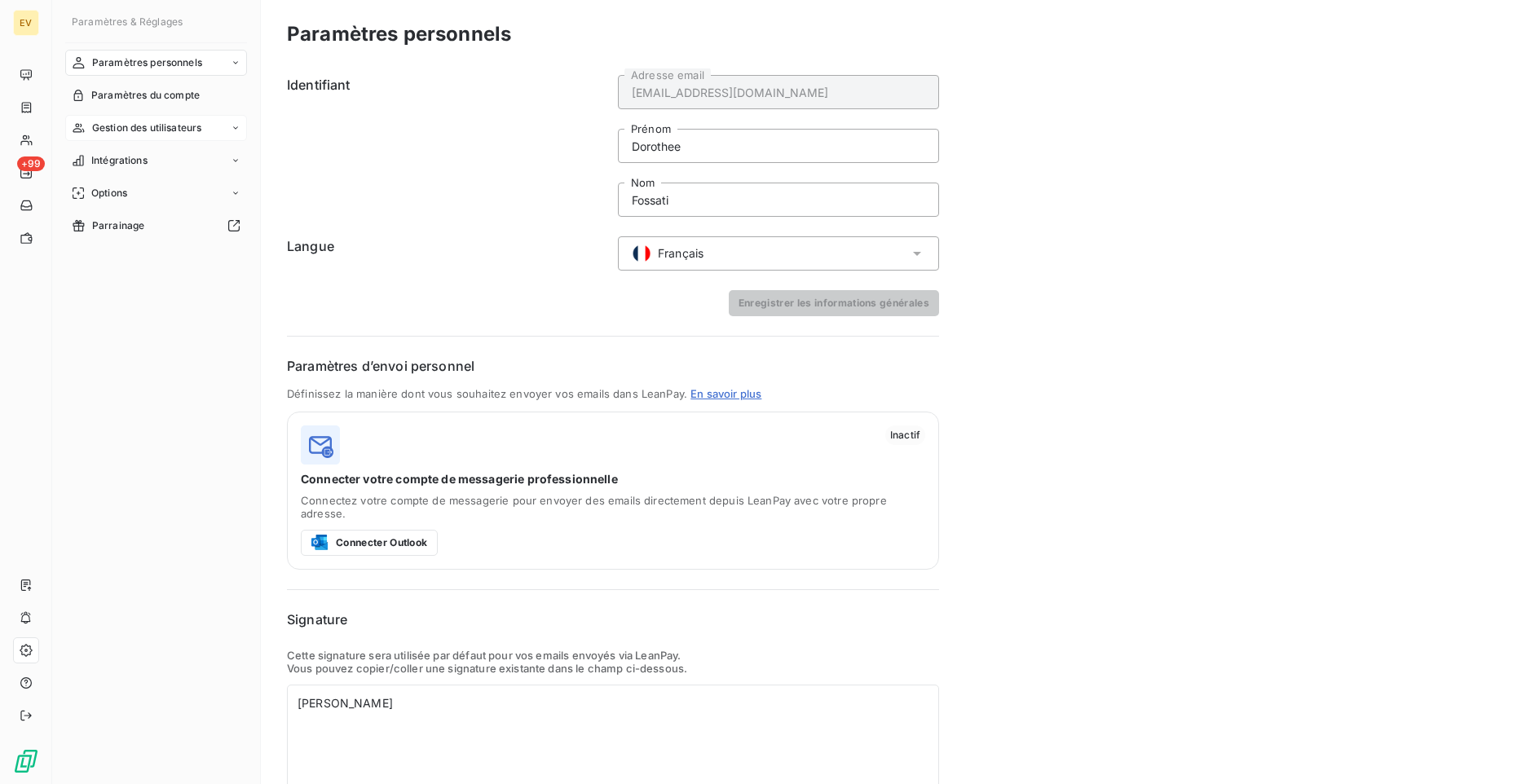
click at [225, 128] on div "Gestion des utilisateurs" at bounding box center [156, 128] width 182 height 26
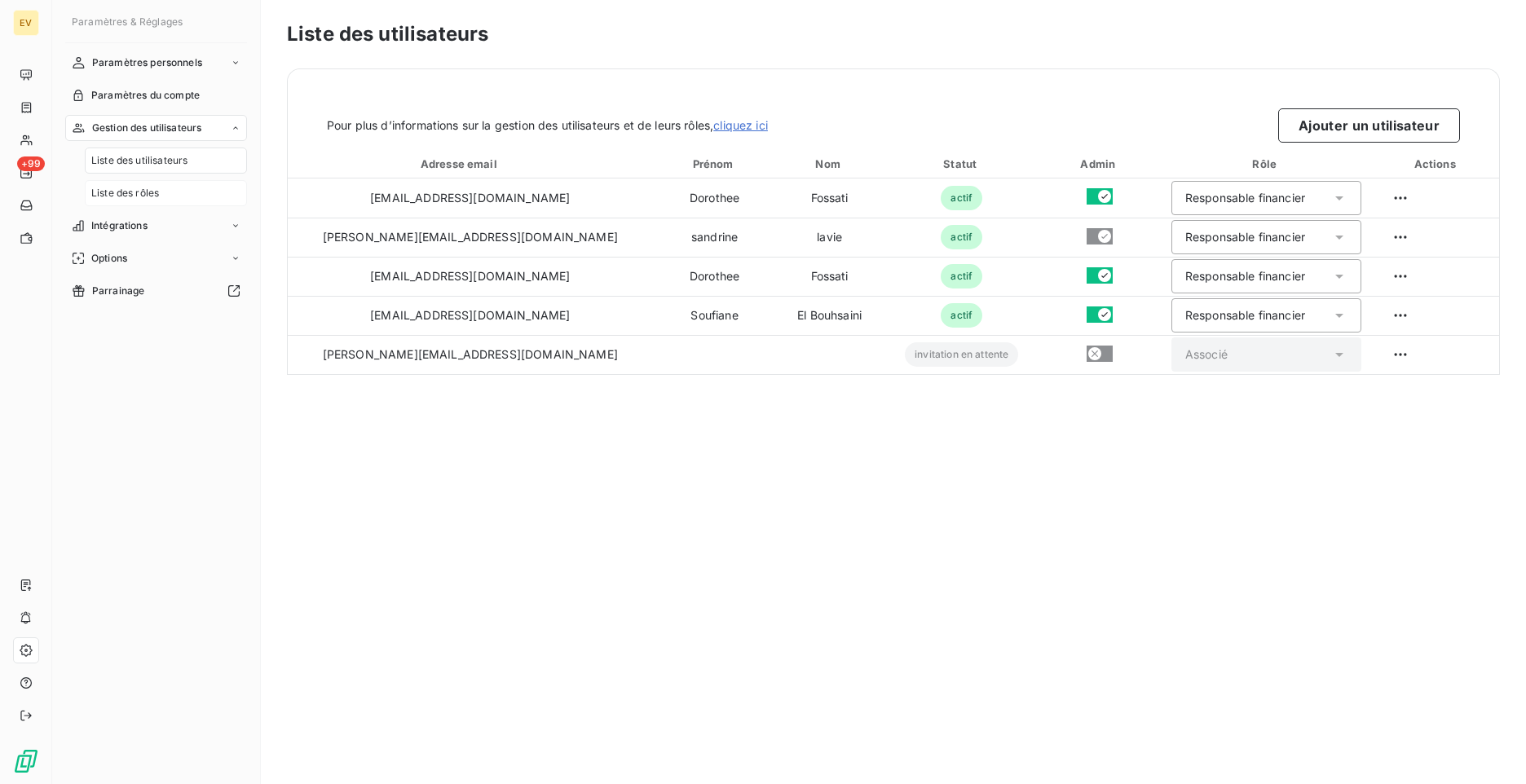
click at [189, 192] on div "Liste des rôles" at bounding box center [165, 193] width 163 height 26
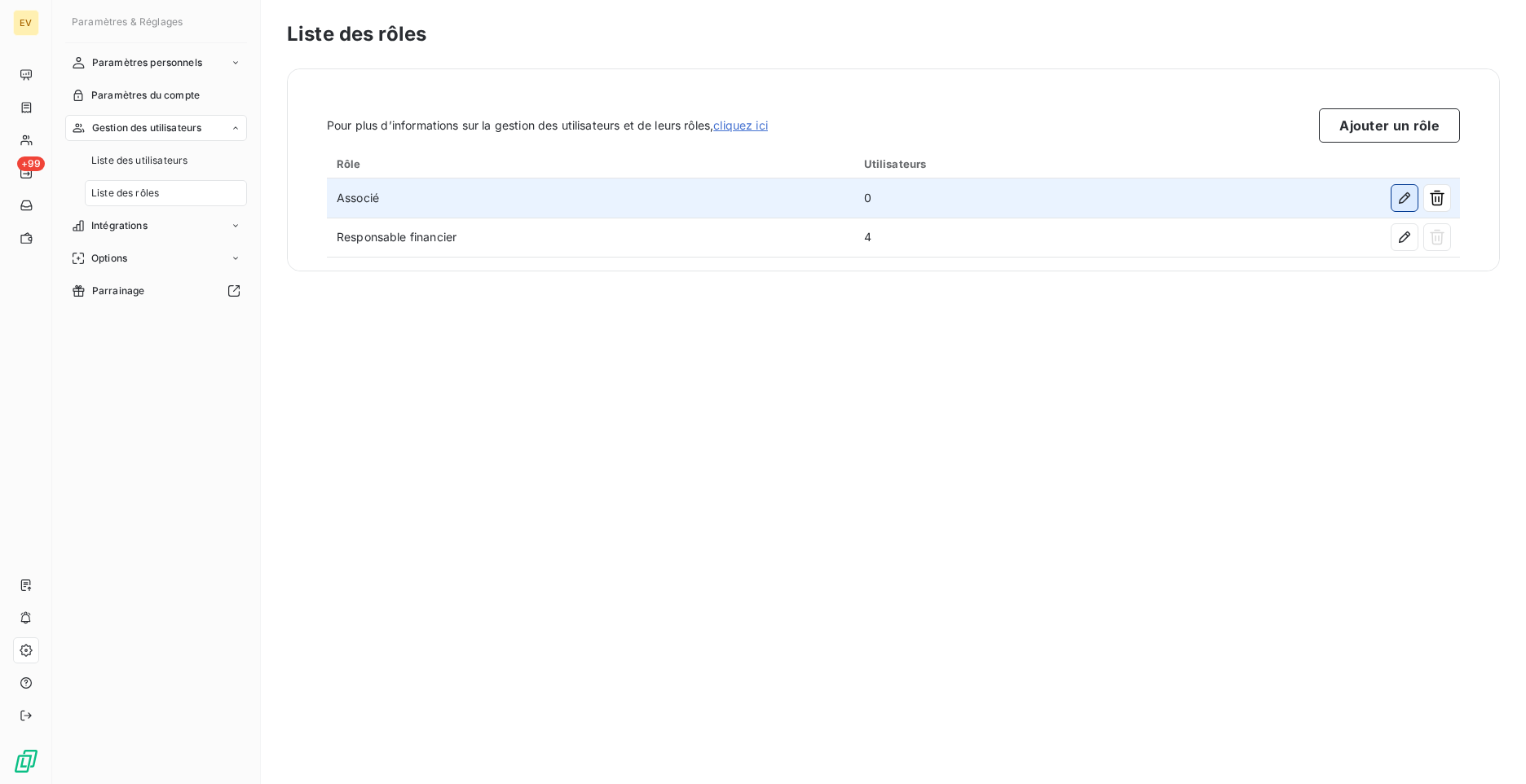
click at [1398, 201] on icon "button" at bounding box center [1404, 198] width 17 height 17
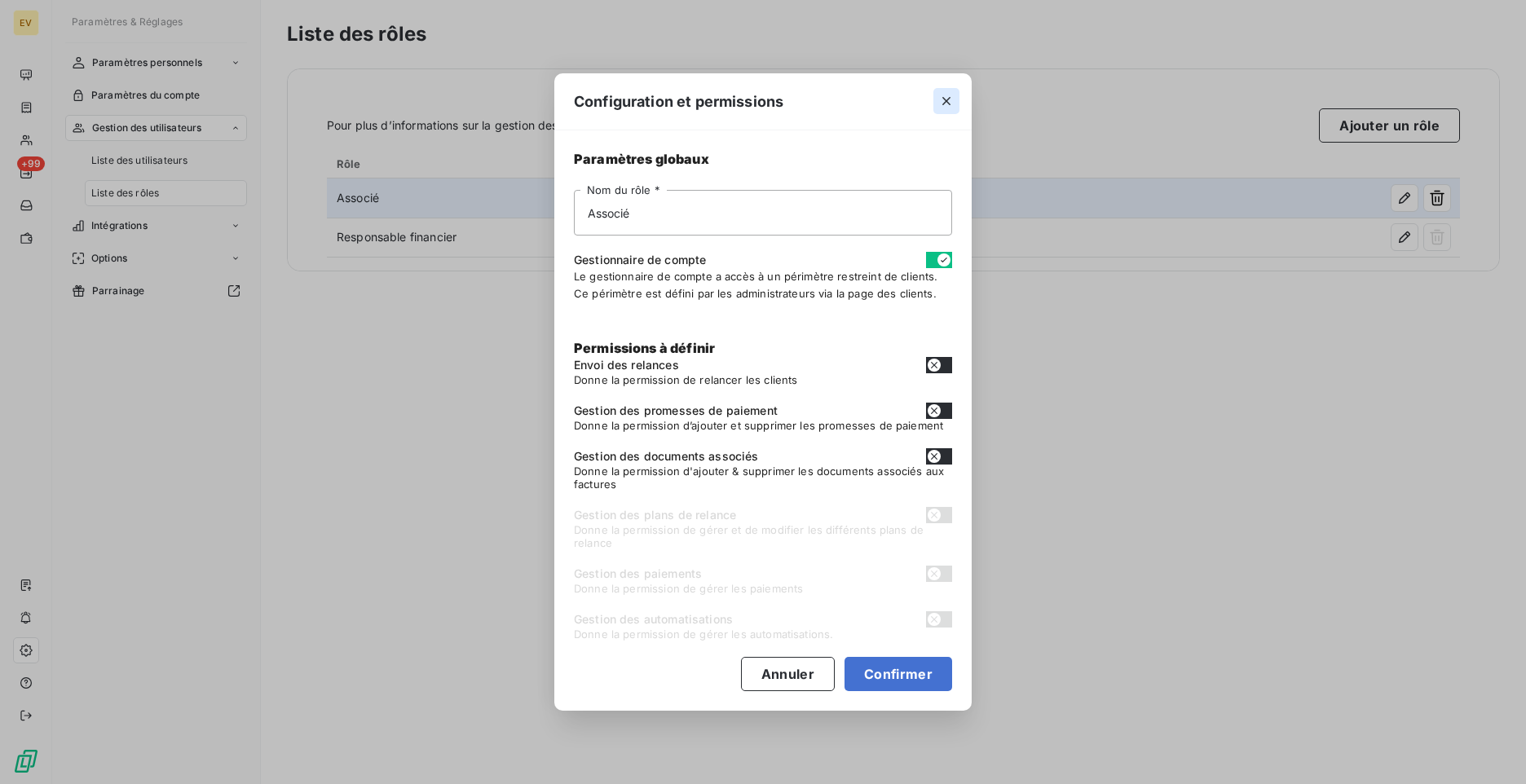
click at [953, 105] on icon "button" at bounding box center [946, 101] width 17 height 17
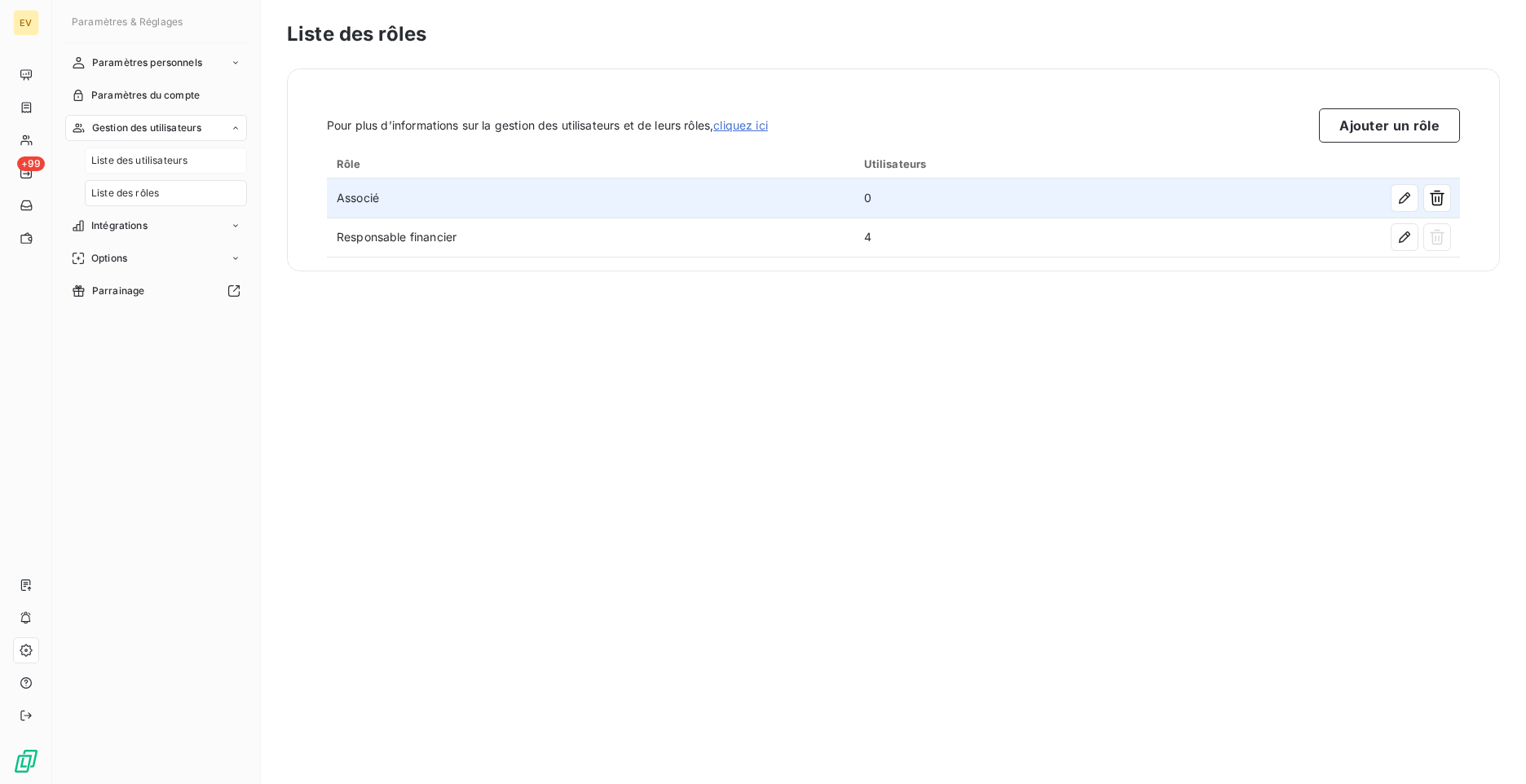
click at [145, 162] on span "Liste des utilisateurs" at bounding box center [138, 161] width 96 height 15
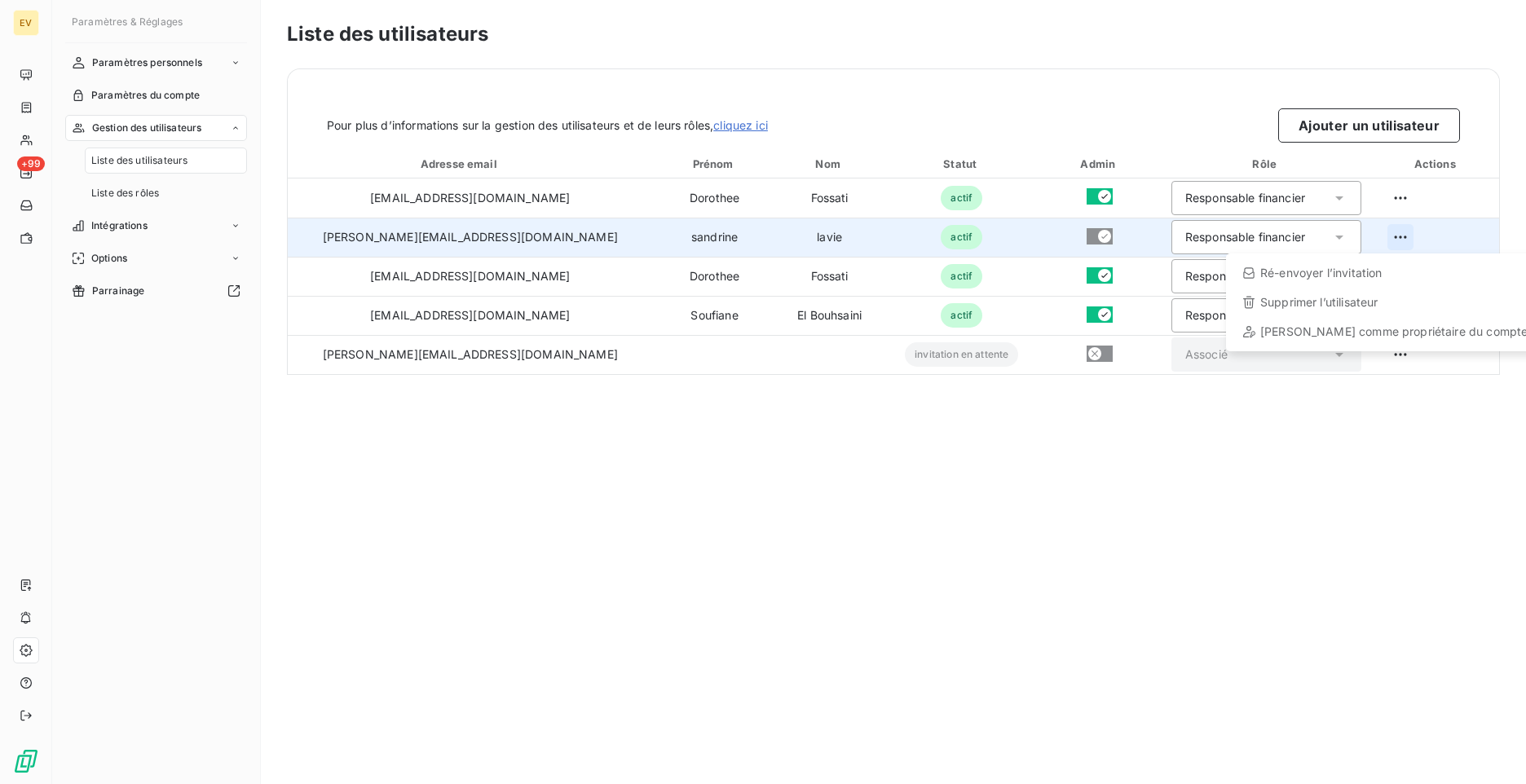
click at [1391, 240] on html "EV +99 Paramètres & Réglages Paramètres personnels Paramètres du compte Gestion…" at bounding box center [763, 392] width 1526 height 784
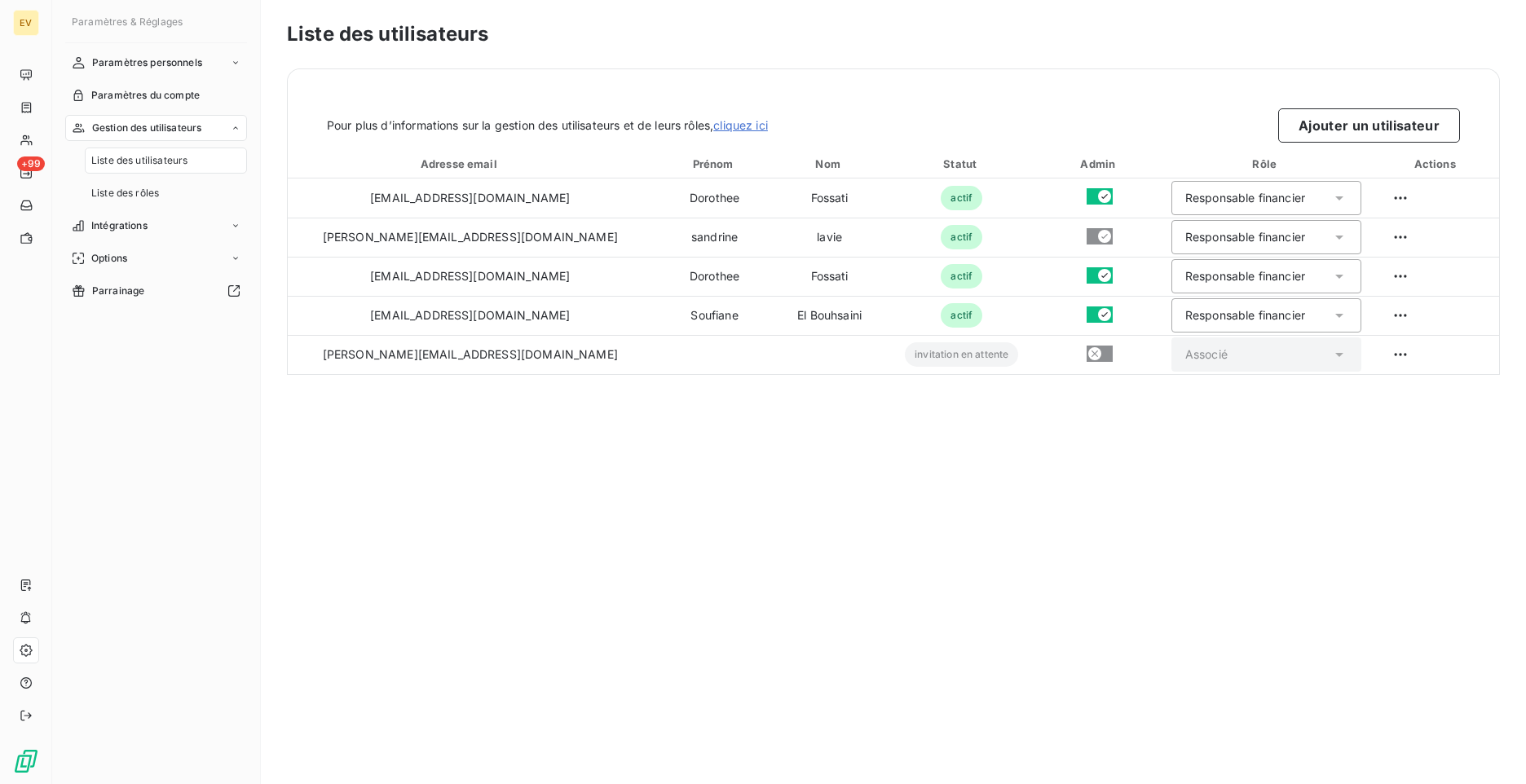
click at [1391, 234] on html "EV +99 Paramètres & Réglages Paramètres personnels Paramètres du compte Gestion…" at bounding box center [763, 392] width 1526 height 784
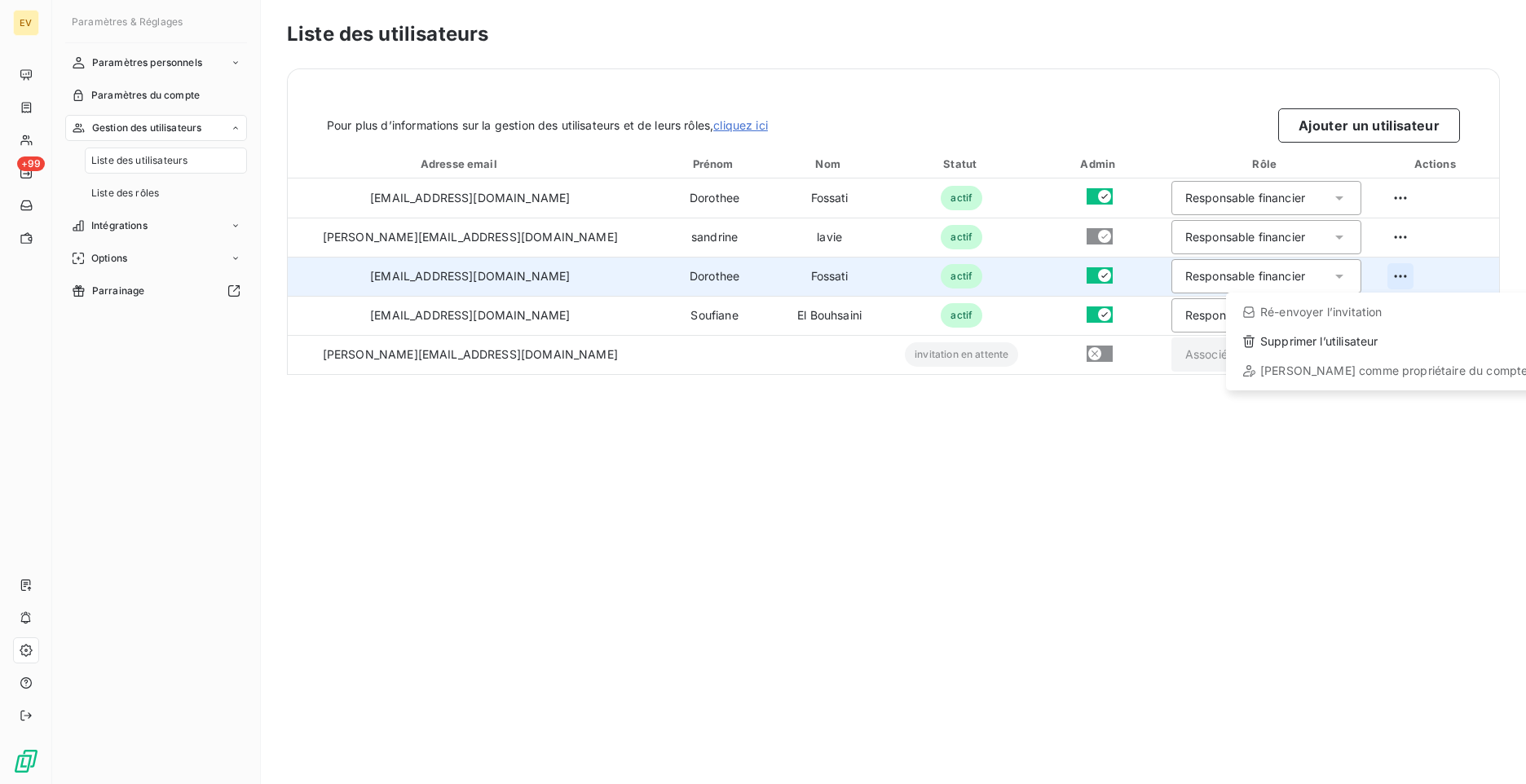
click at [1388, 277] on html "EV +99 Paramètres & Réglages Paramètres personnels Paramètres du compte Gestion…" at bounding box center [763, 392] width 1526 height 784
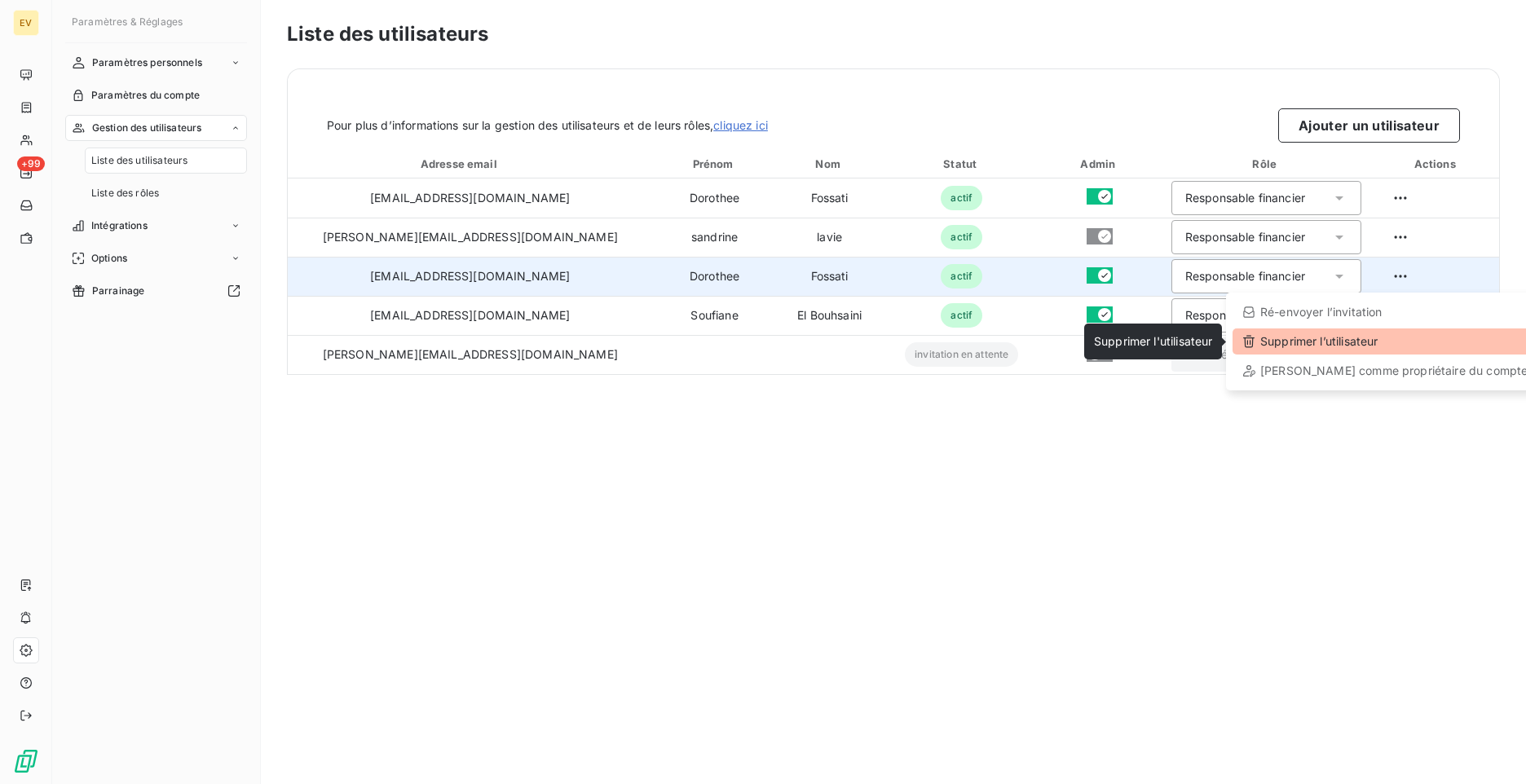
click at [1354, 345] on div "Supprimer l’utilisateur" at bounding box center [1385, 341] width 305 height 26
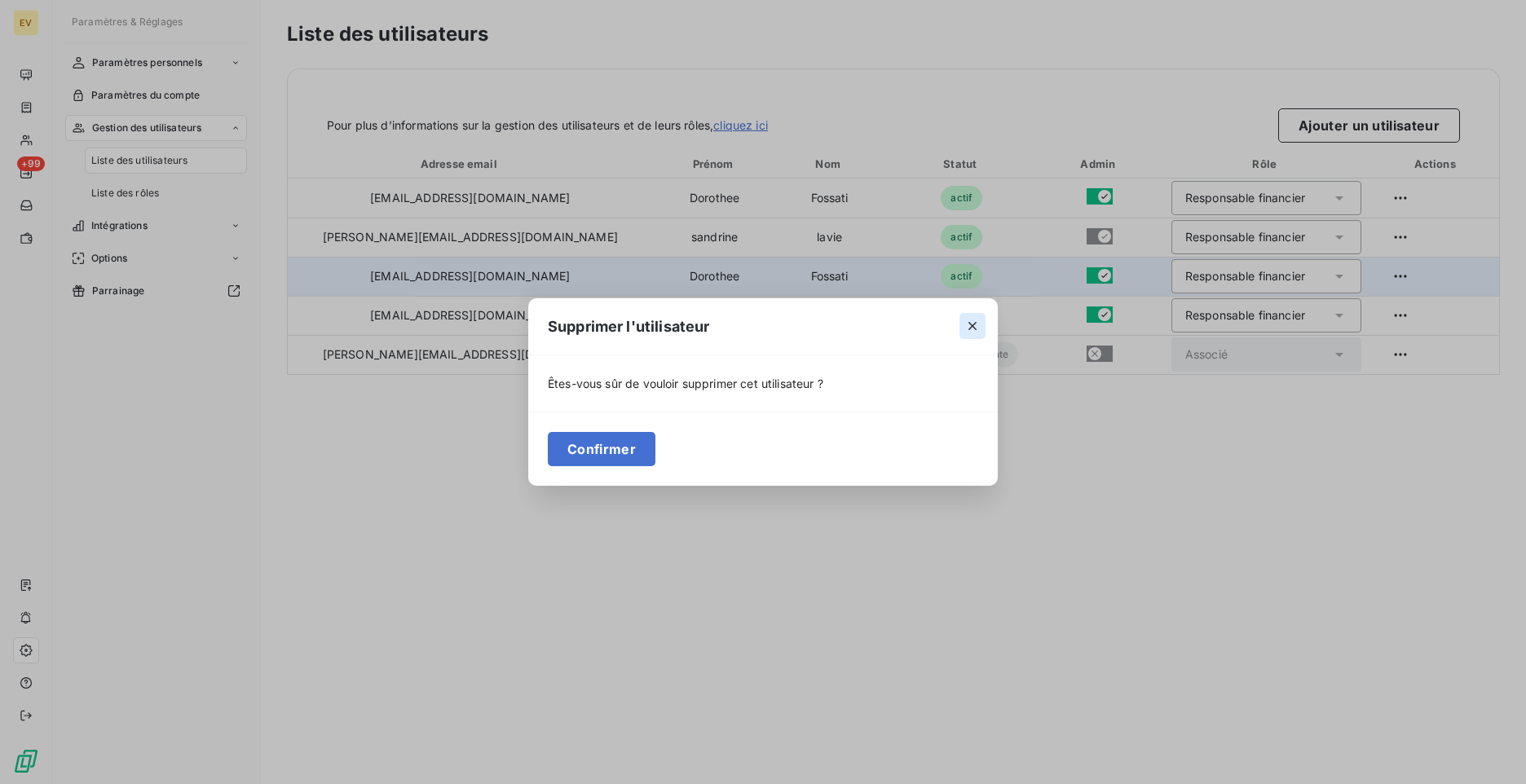
click at [970, 320] on icon "button" at bounding box center [972, 326] width 17 height 17
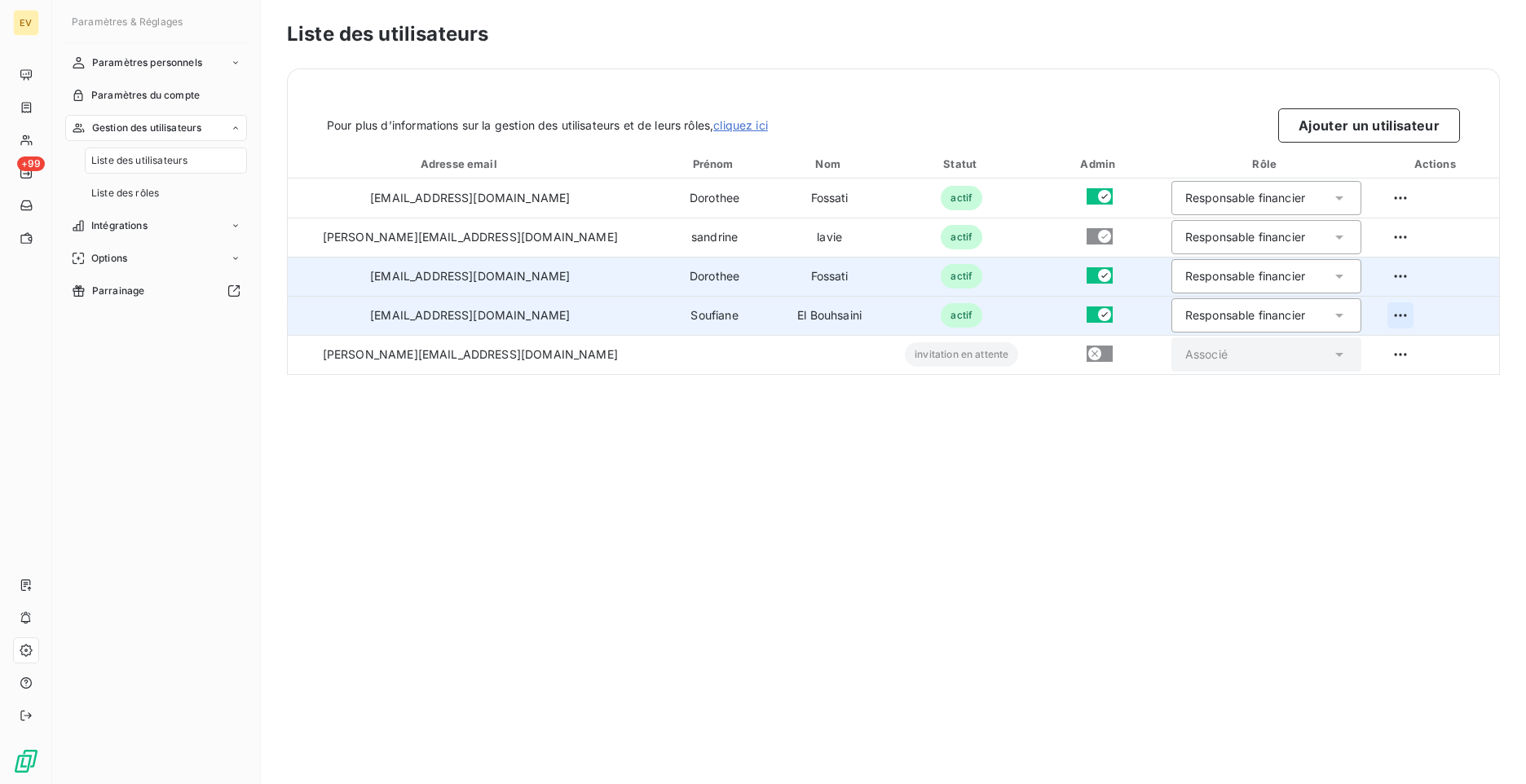
click at [1378, 318] on html "EV +99 Paramètres & Réglages Paramètres personnels Paramètres du compte Gestion…" at bounding box center [763, 392] width 1526 height 784
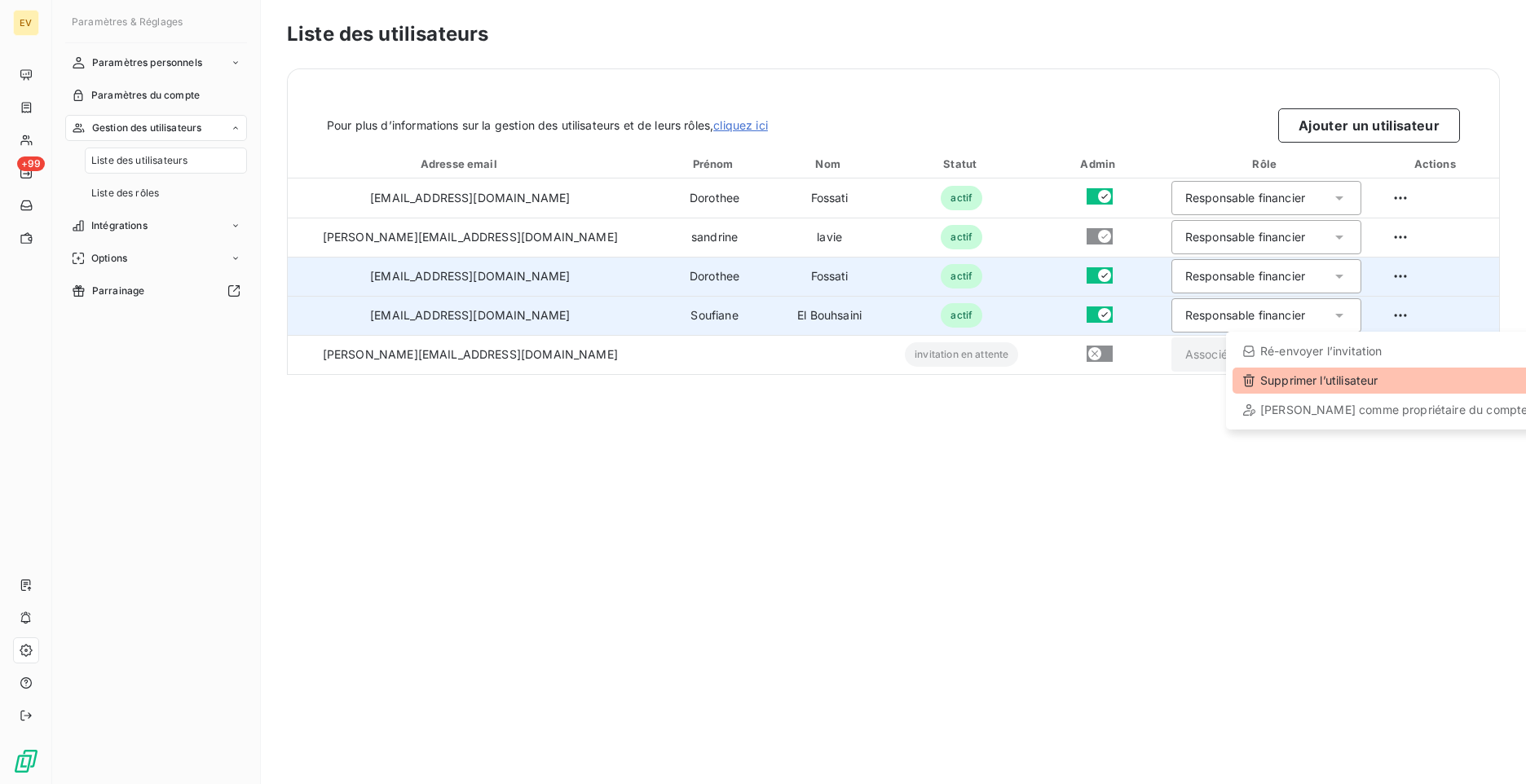
click at [1349, 385] on div "Supprimer l’utilisateur" at bounding box center [1385, 381] width 305 height 26
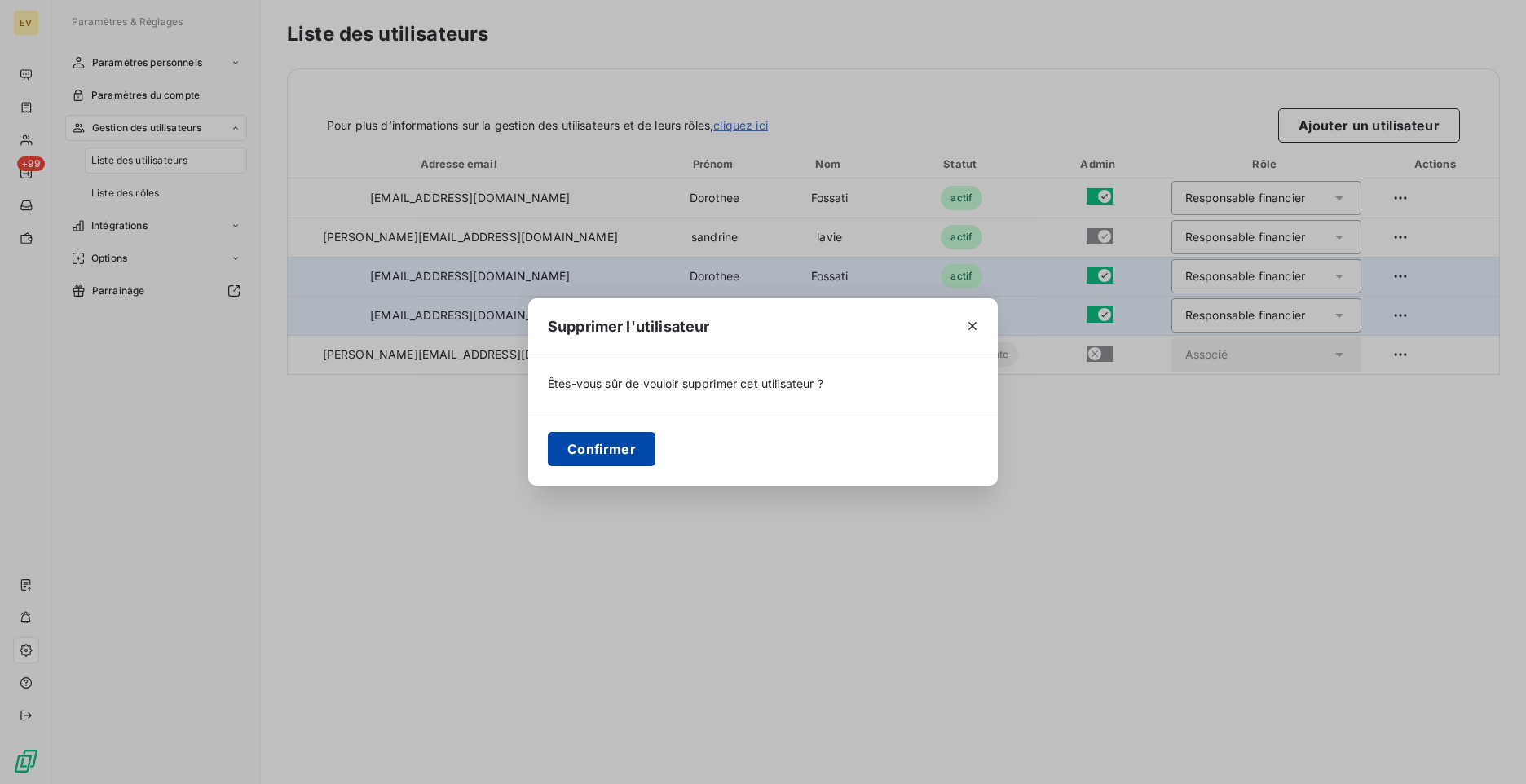
click at [607, 457] on button "Confirmer" at bounding box center [601, 449] width 108 height 34
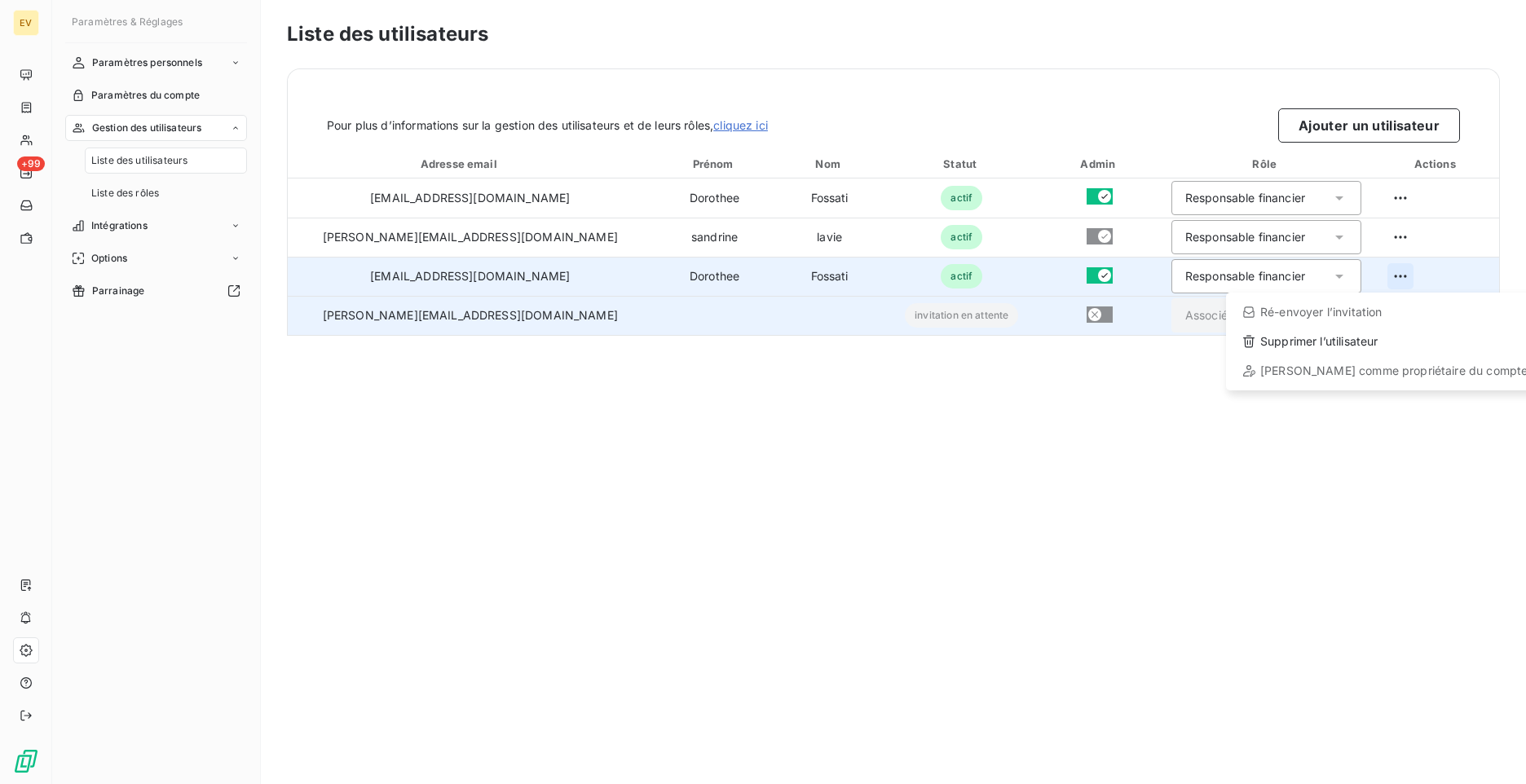
click at [1385, 277] on html "EV +99 Paramètres & Réglages Paramètres personnels Paramètres du compte Gestion…" at bounding box center [763, 392] width 1526 height 784
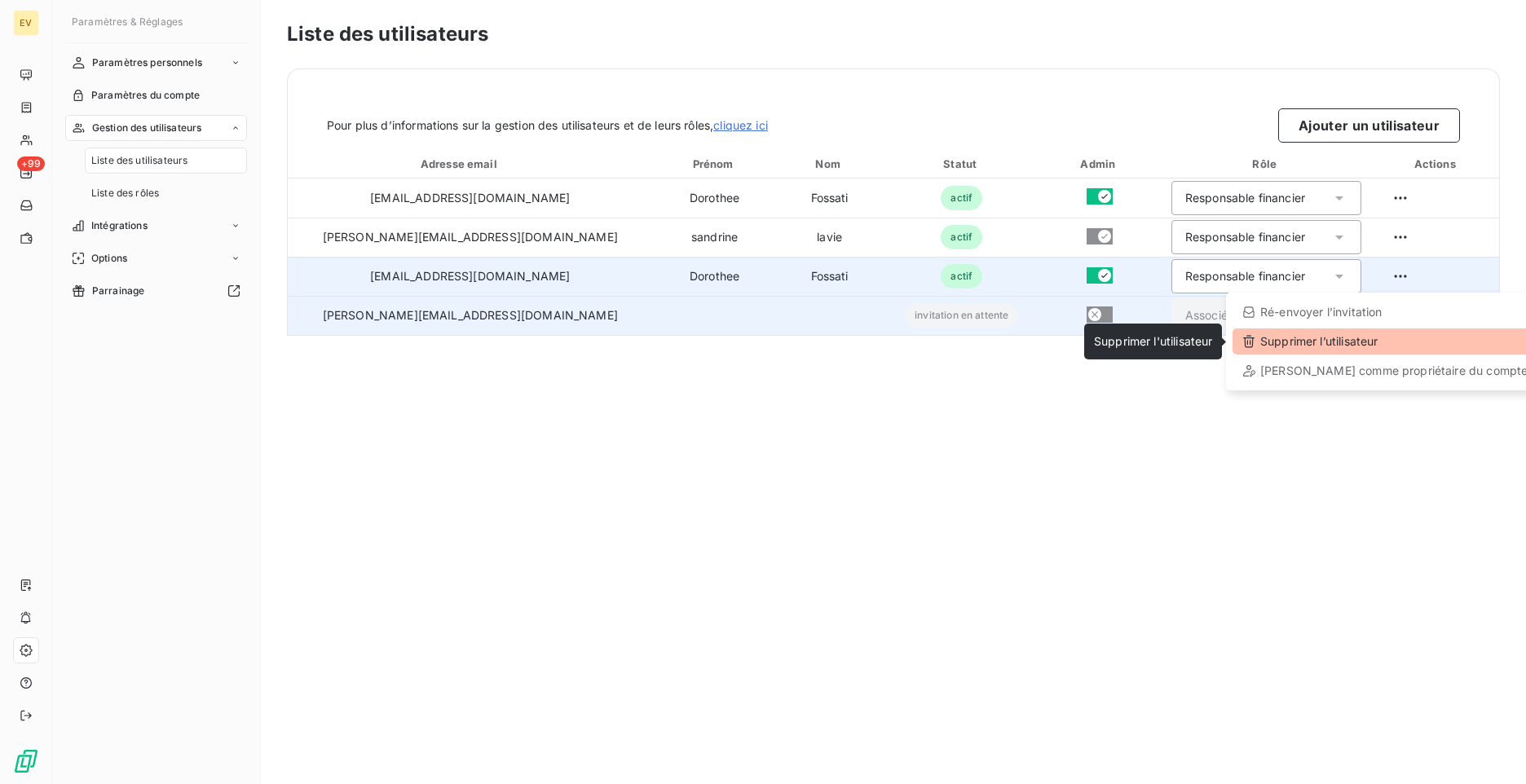
click at [1355, 341] on div "Supprimer l’utilisateur" at bounding box center [1385, 341] width 305 height 26
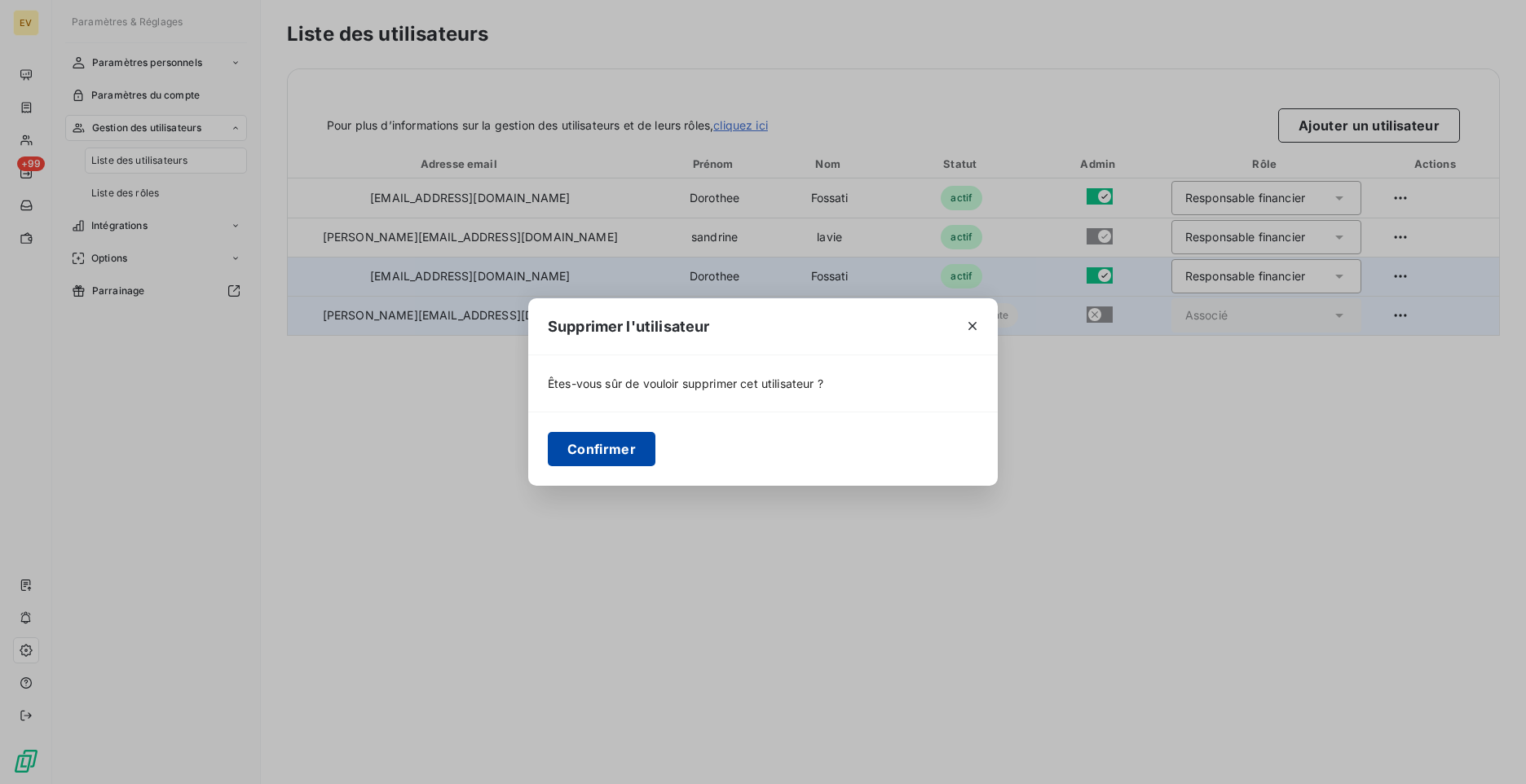
click at [565, 445] on button "Confirmer" at bounding box center [601, 449] width 108 height 34
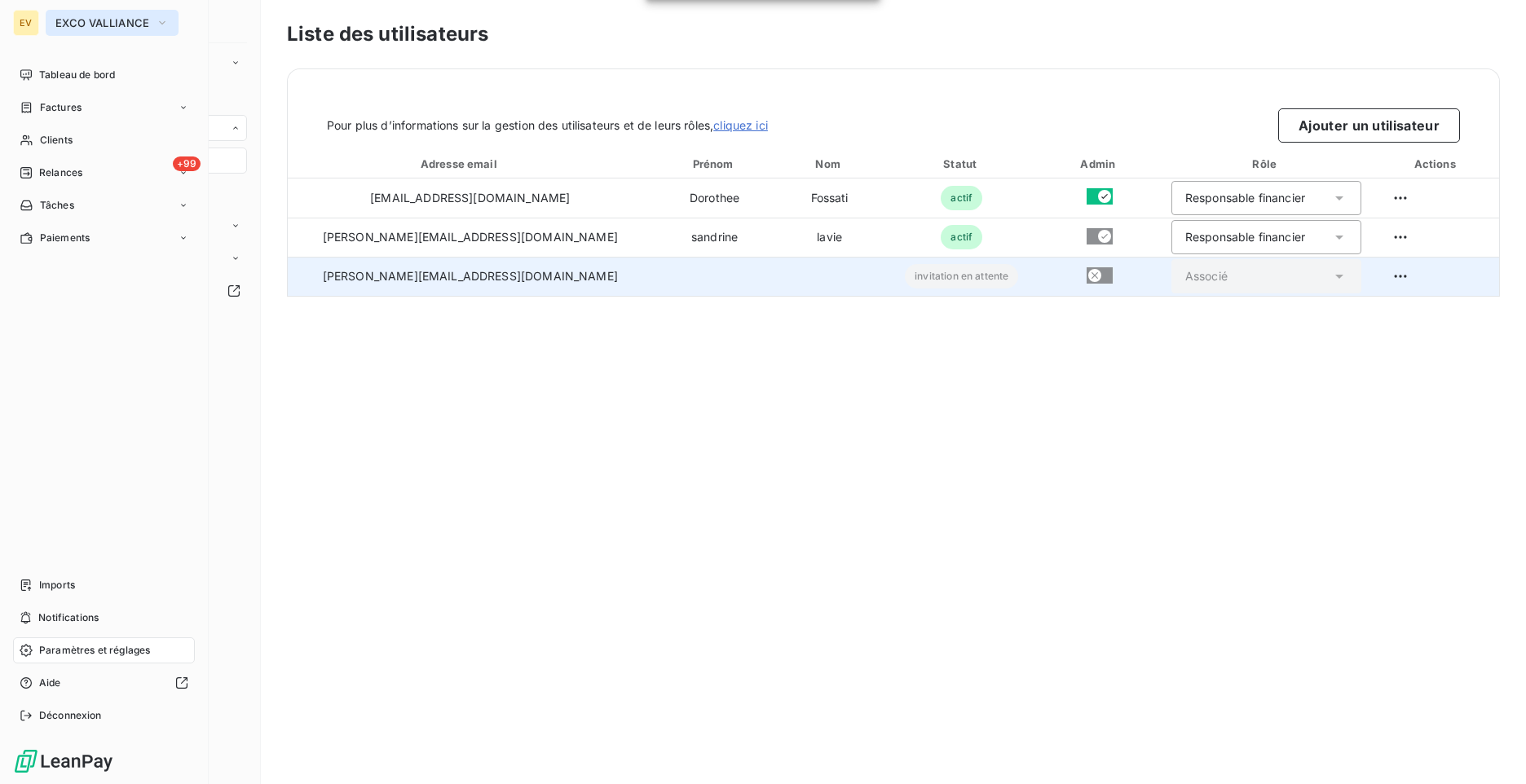
click at [103, 25] on span "EXCO VALLIANCE" at bounding box center [102, 23] width 94 height 13
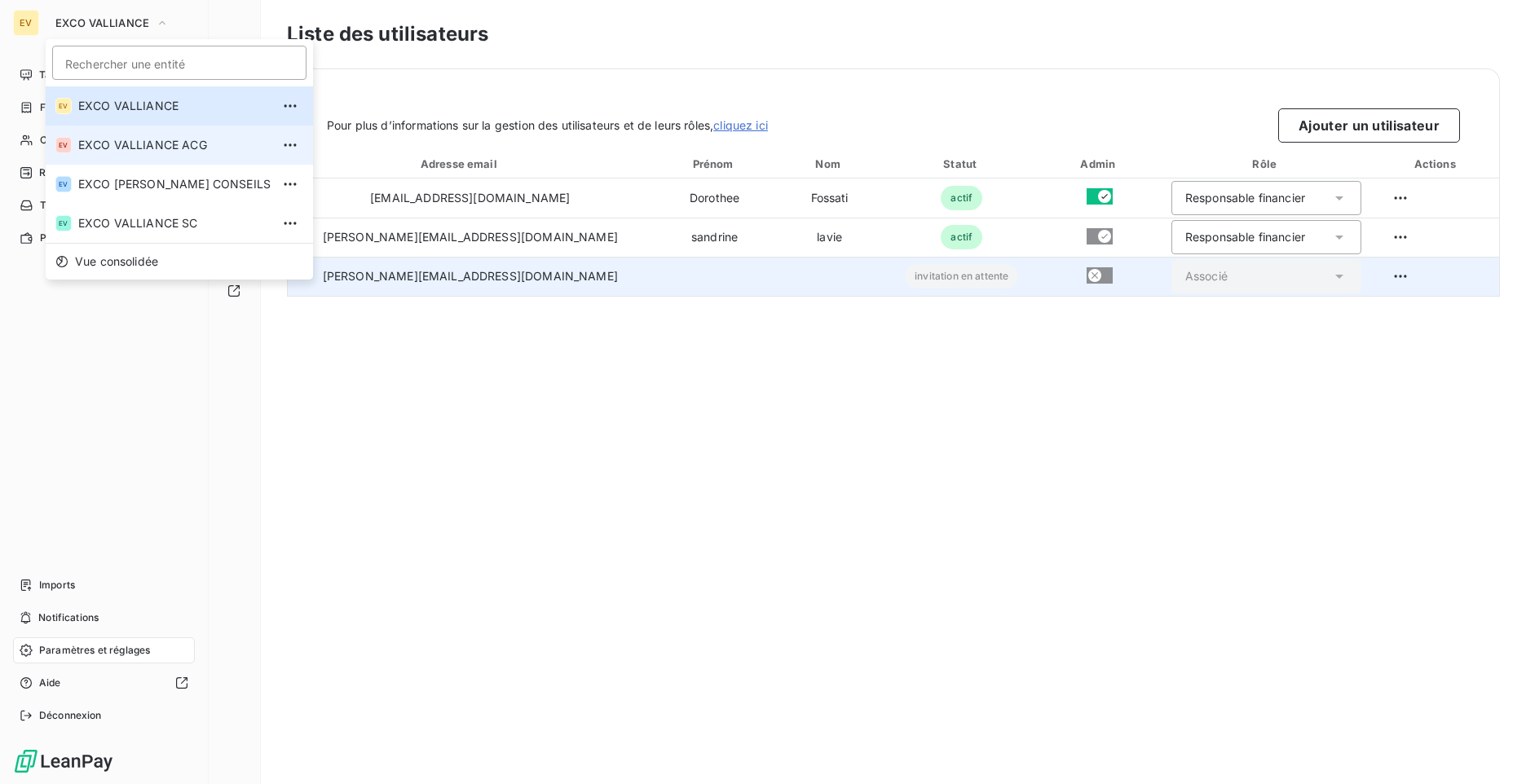
click at [136, 153] on li "EV EXCO VALLIANCE ACG" at bounding box center [179, 145] width 268 height 39
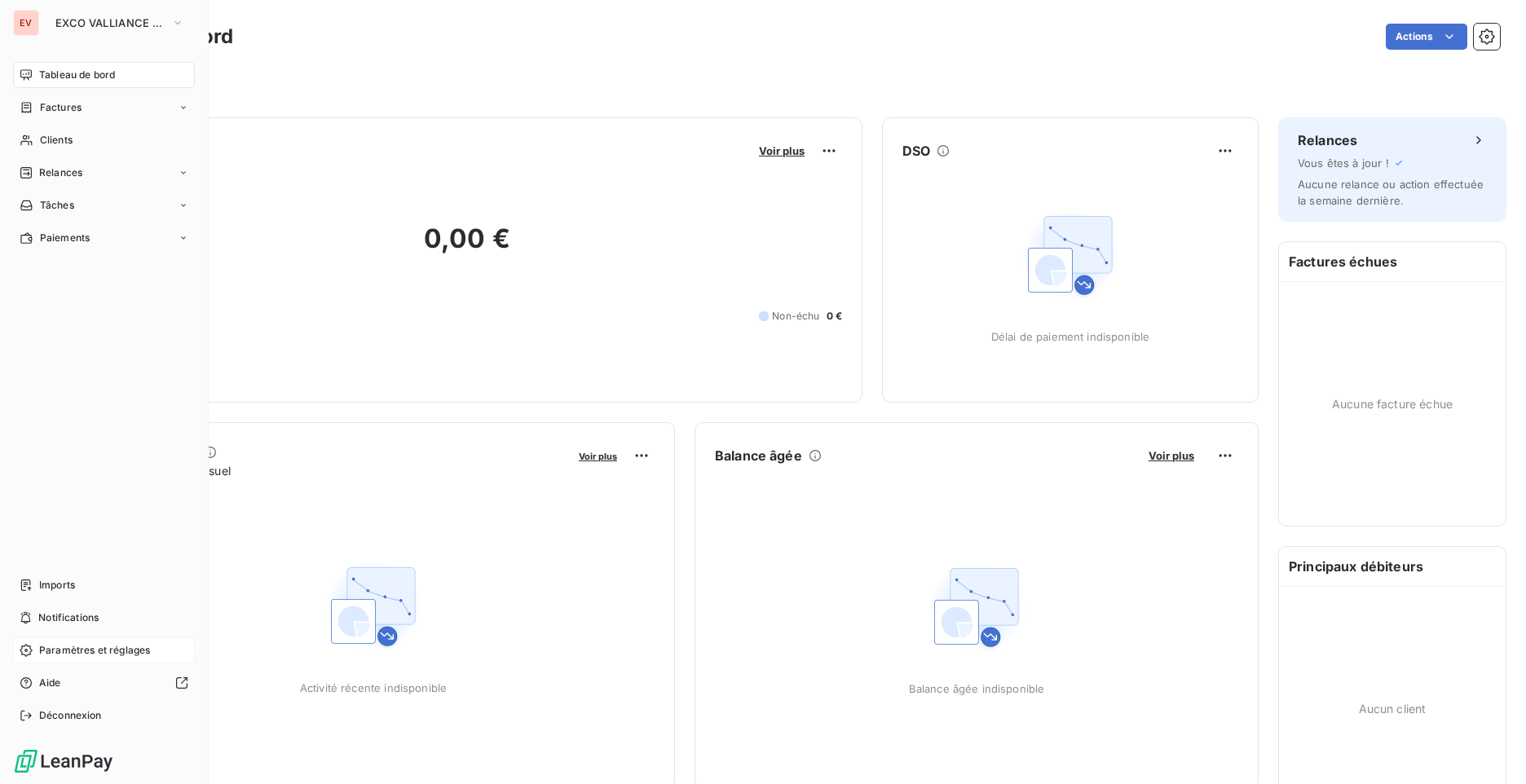
click at [97, 650] on span "Paramètres et réglages" at bounding box center [94, 650] width 111 height 15
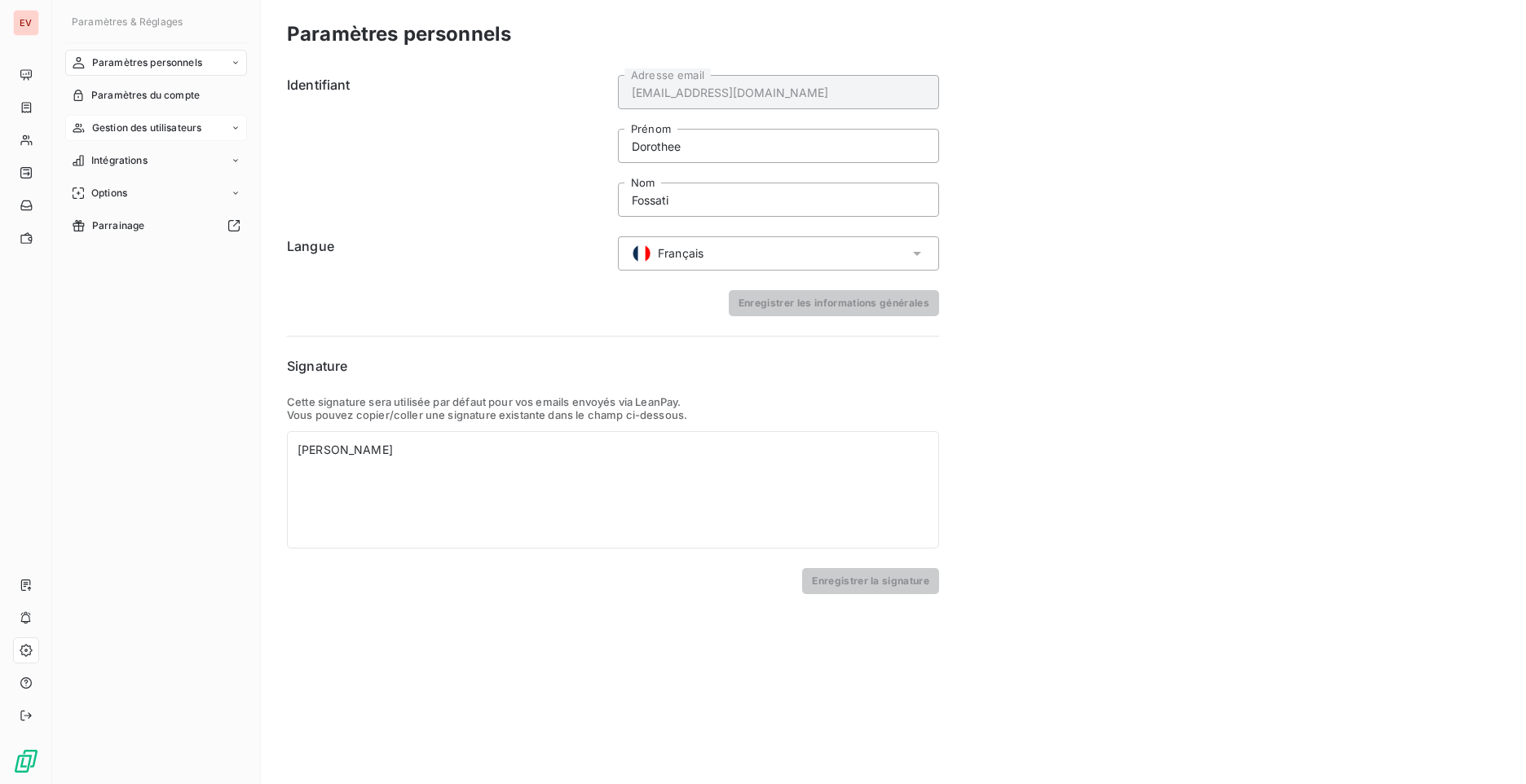
click at [187, 126] on span "Gestion des utilisateurs" at bounding box center [147, 128] width 110 height 15
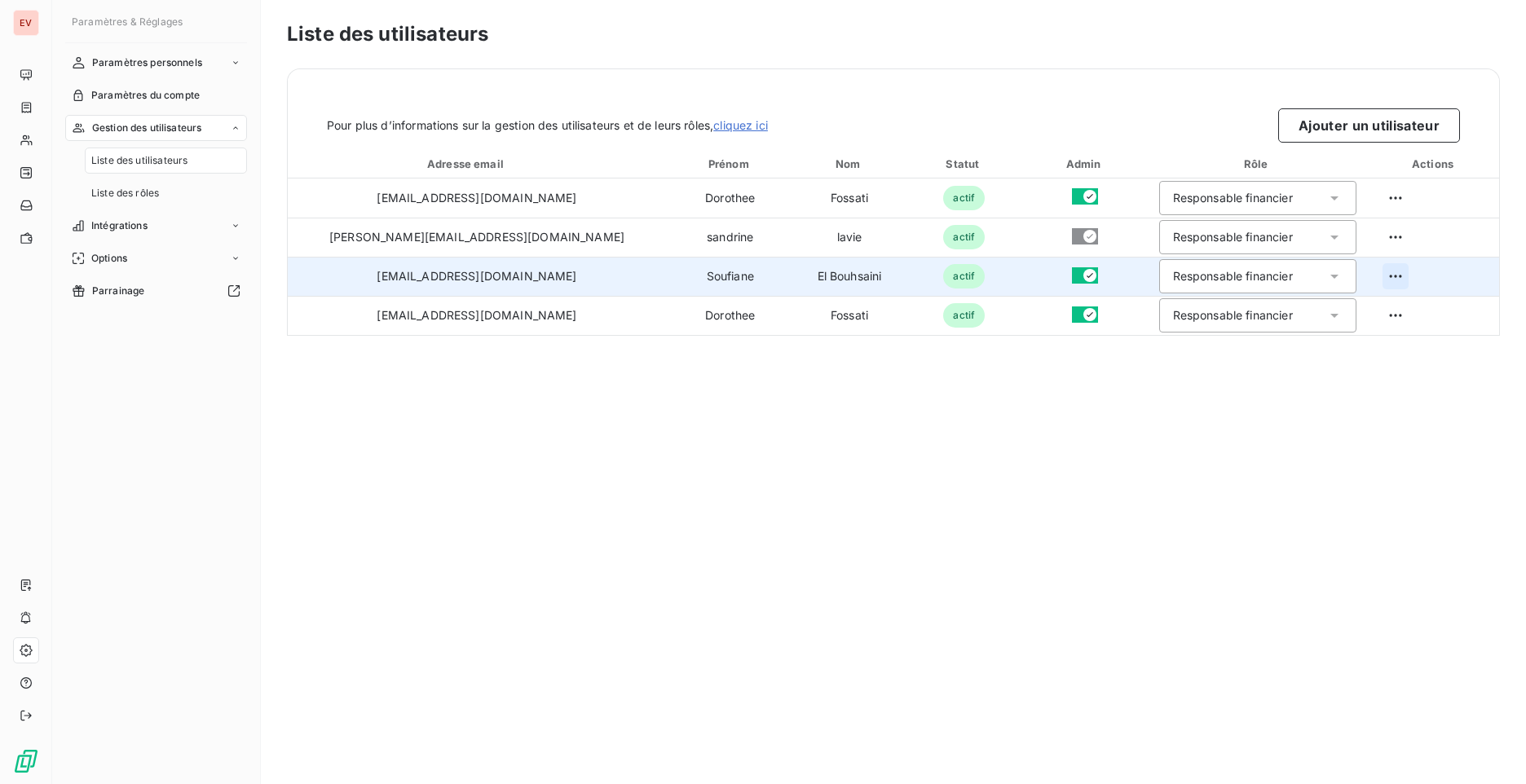
click at [1379, 281] on html "EV Paramètres & Réglages Paramètres personnels Paramètres du compte Gestion des…" at bounding box center [763, 392] width 1526 height 784
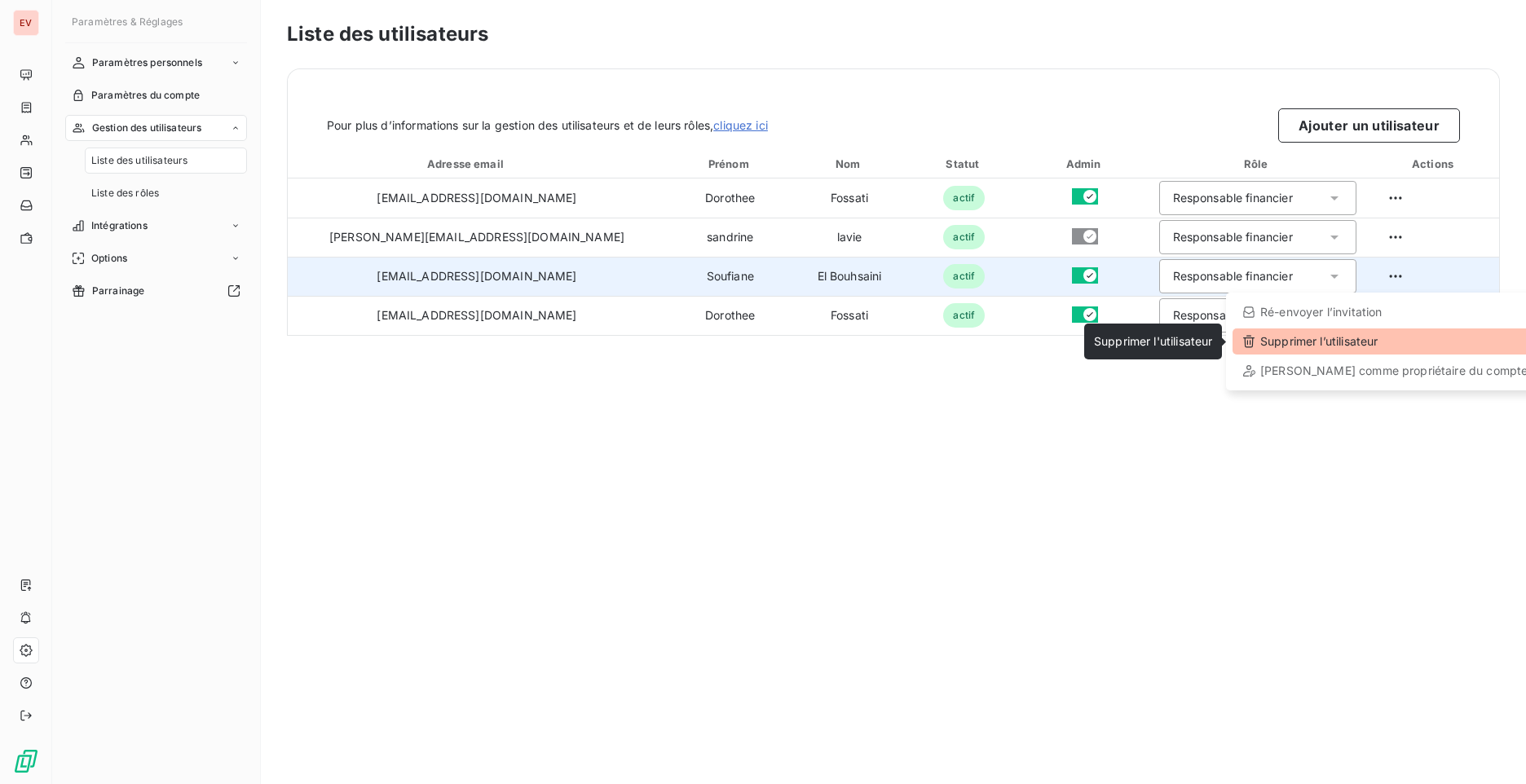
click at [1346, 348] on div "Supprimer l’utilisateur" at bounding box center [1385, 341] width 305 height 26
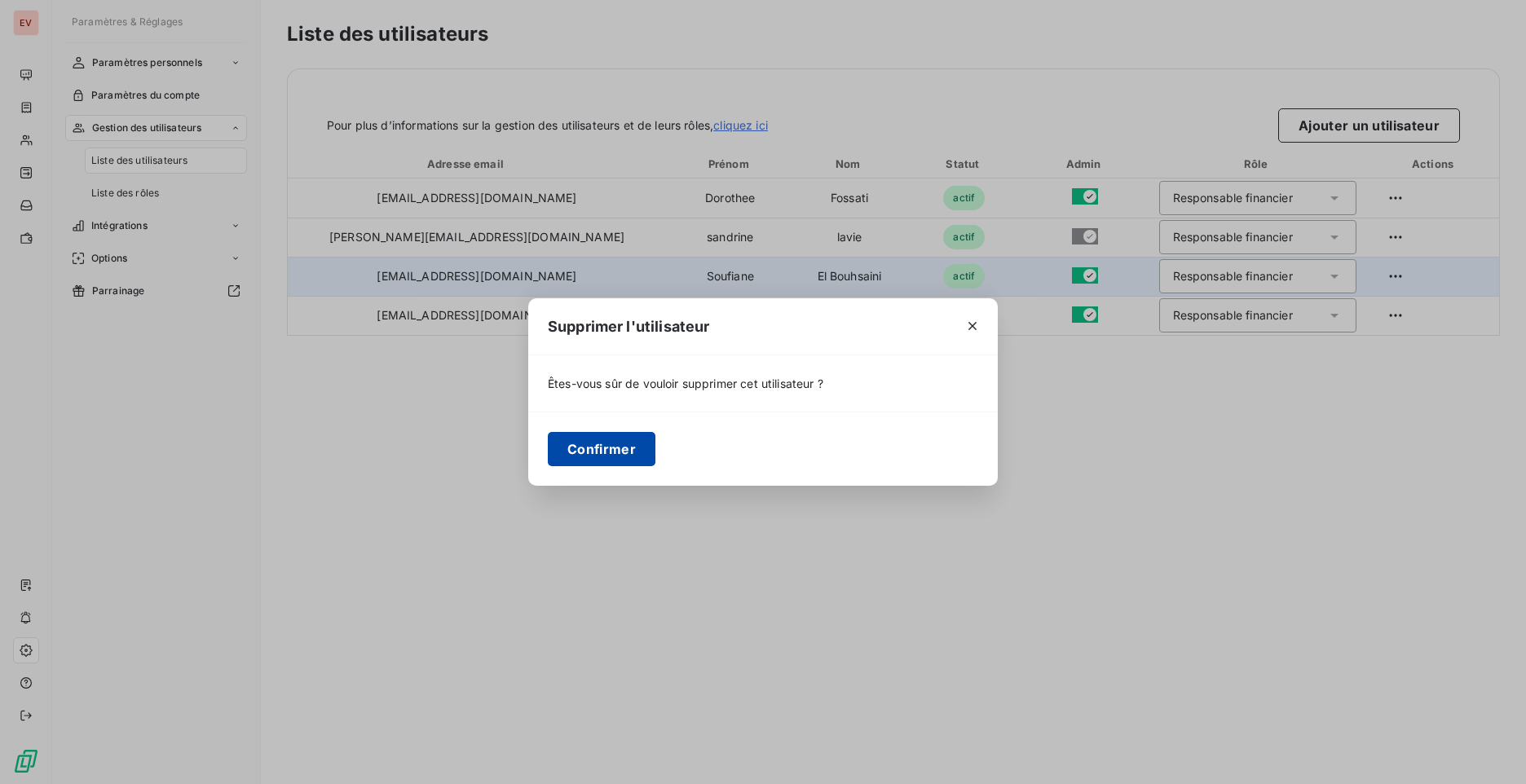
click at [576, 448] on button "Confirmer" at bounding box center [601, 449] width 108 height 34
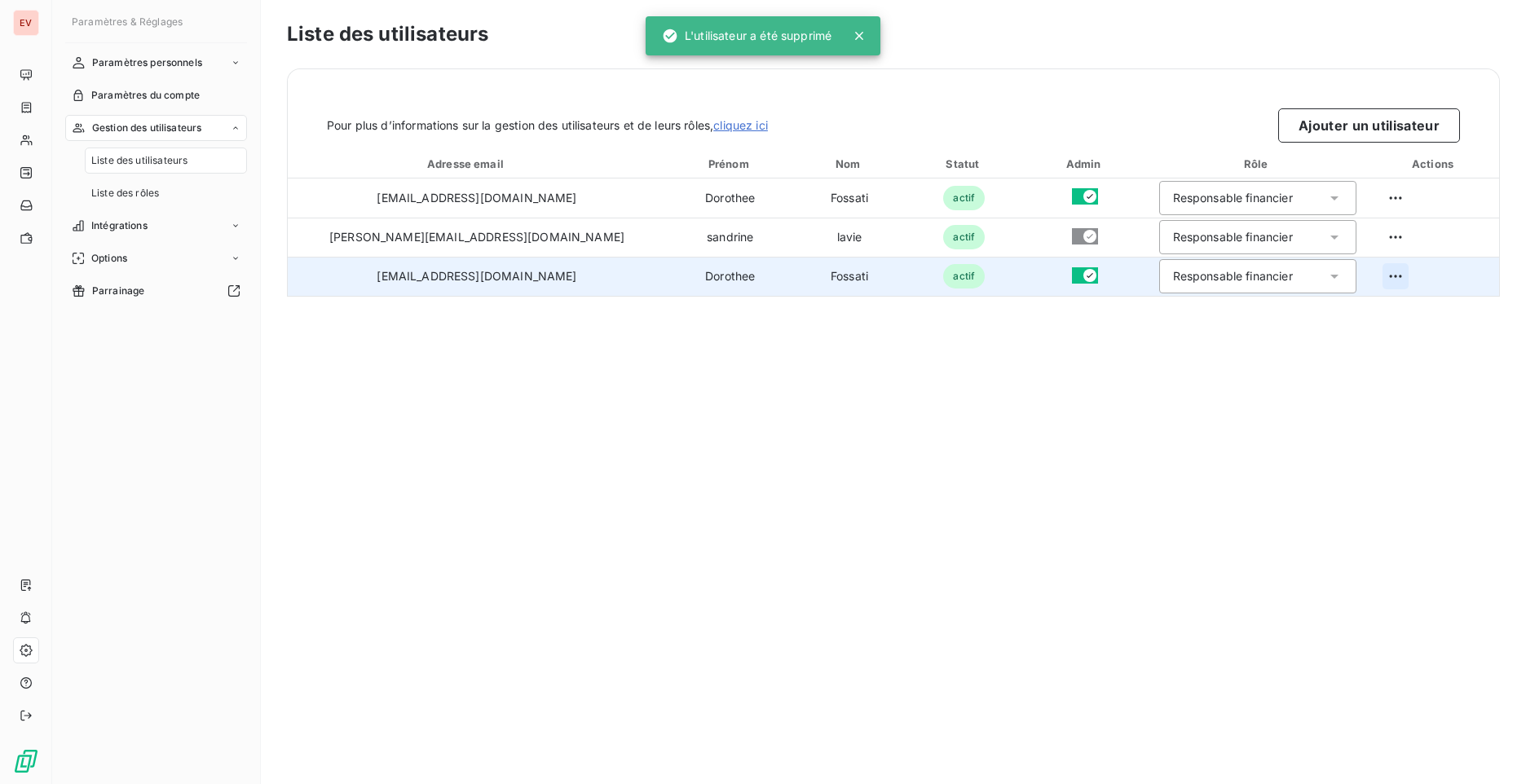
click at [1372, 273] on html "EV Paramètres & Réglages Paramètres personnels Paramètres du compte Gestion des…" at bounding box center [763, 392] width 1526 height 784
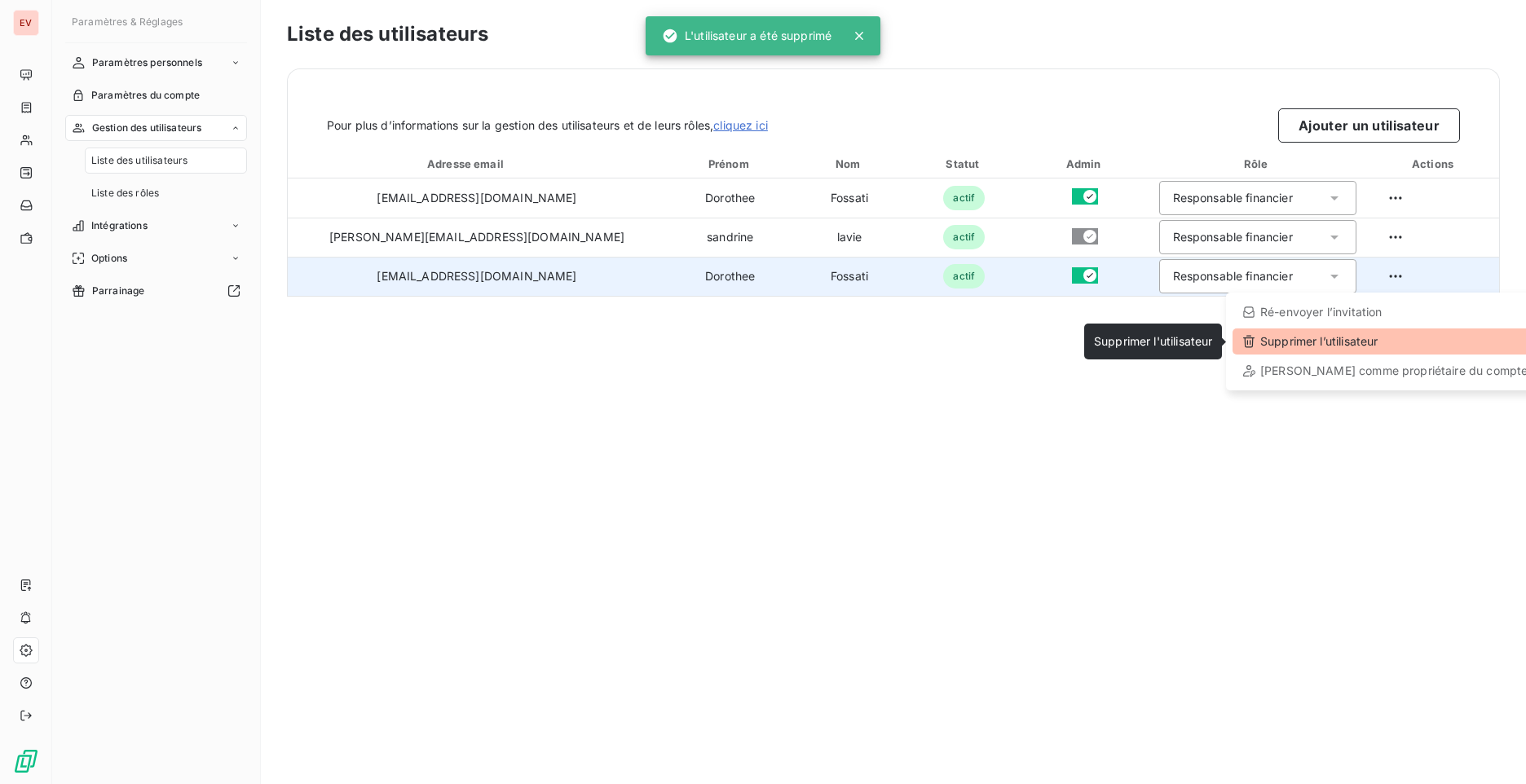
click at [1335, 350] on div "Supprimer l’utilisateur" at bounding box center [1385, 341] width 305 height 26
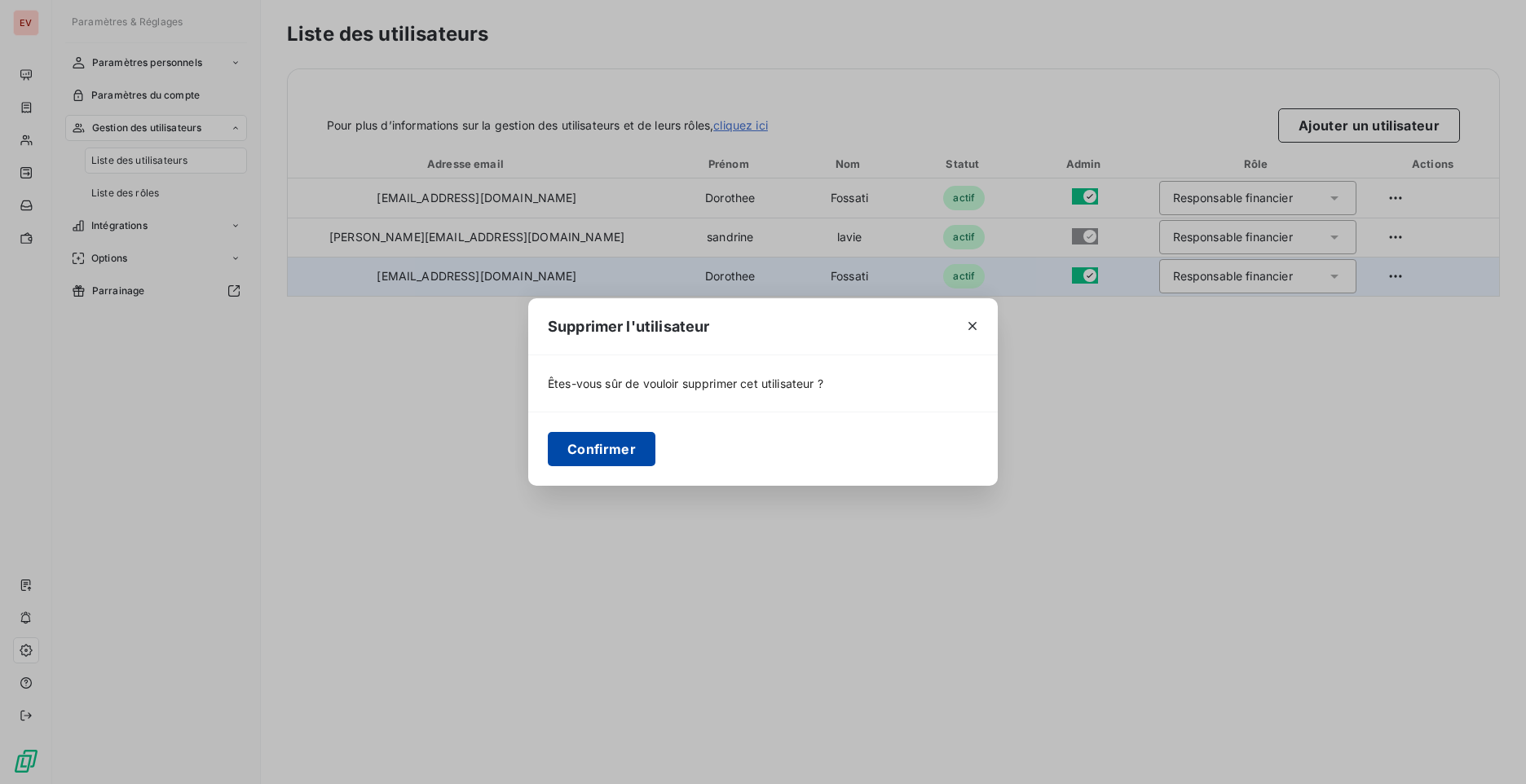
click at [571, 454] on button "Confirmer" at bounding box center [601, 449] width 108 height 34
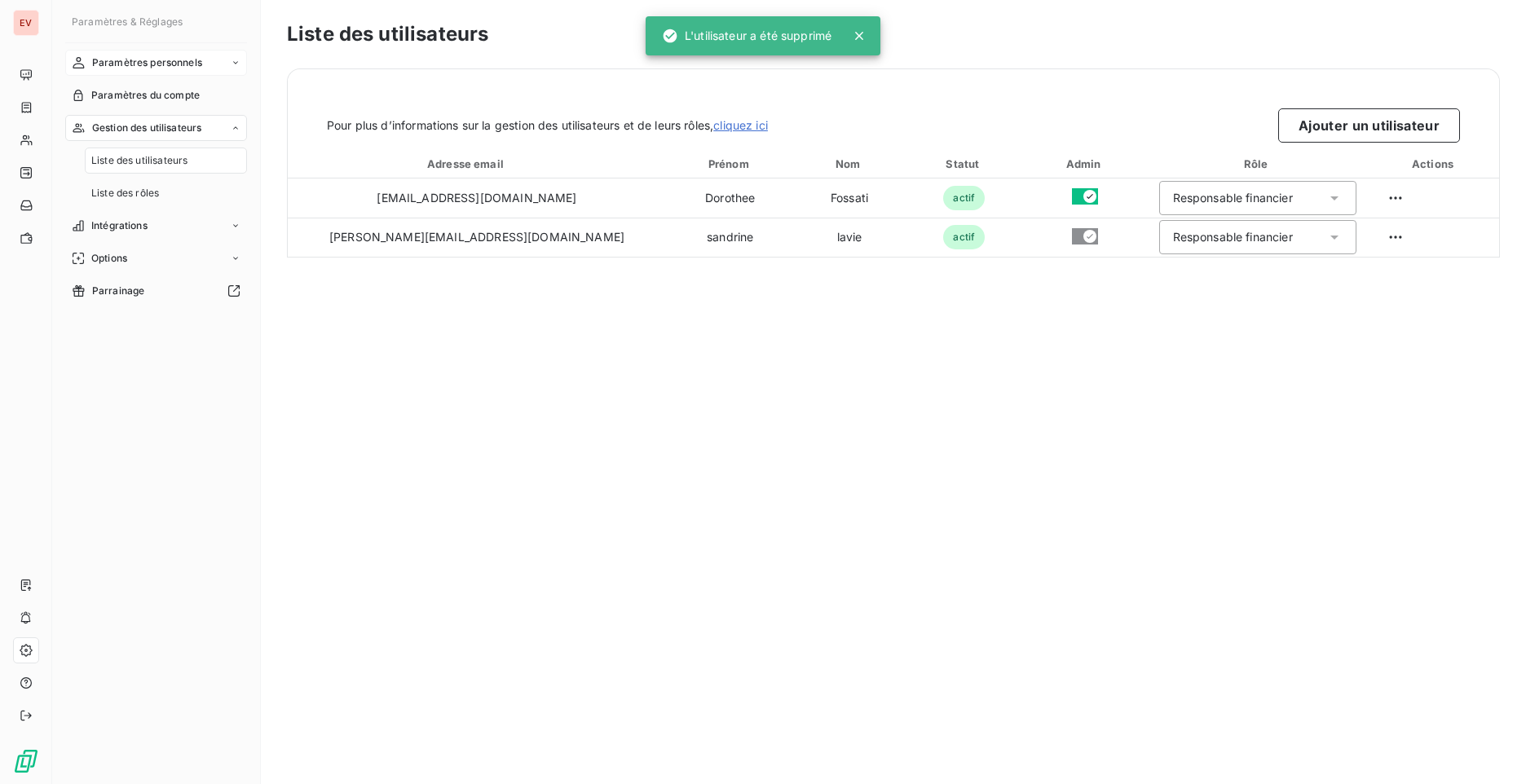
click at [195, 63] on span "Paramètres personnels" at bounding box center [147, 63] width 110 height 15
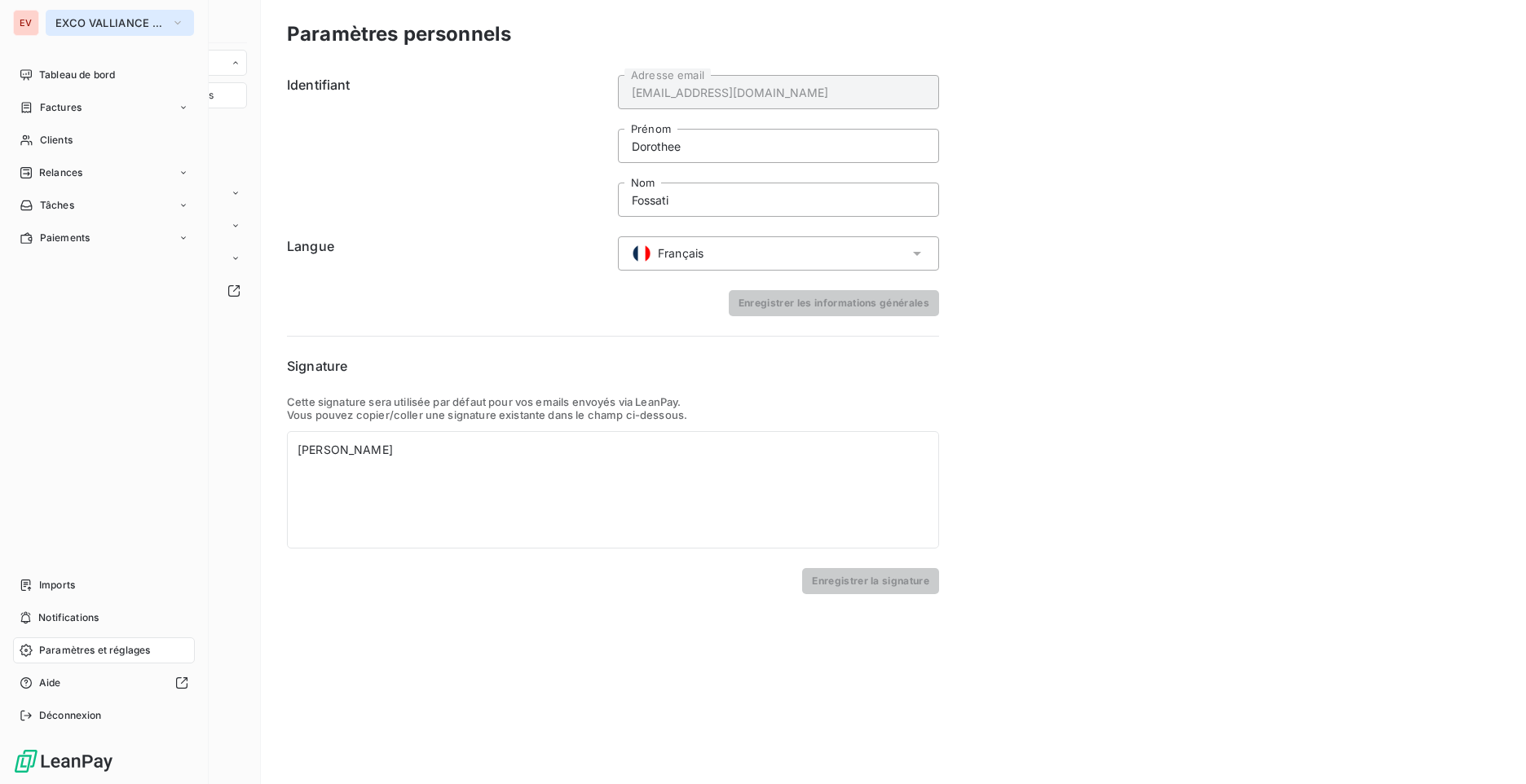
click at [129, 19] on span "EXCO VALLIANCE ACG" at bounding box center [111, 23] width 110 height 13
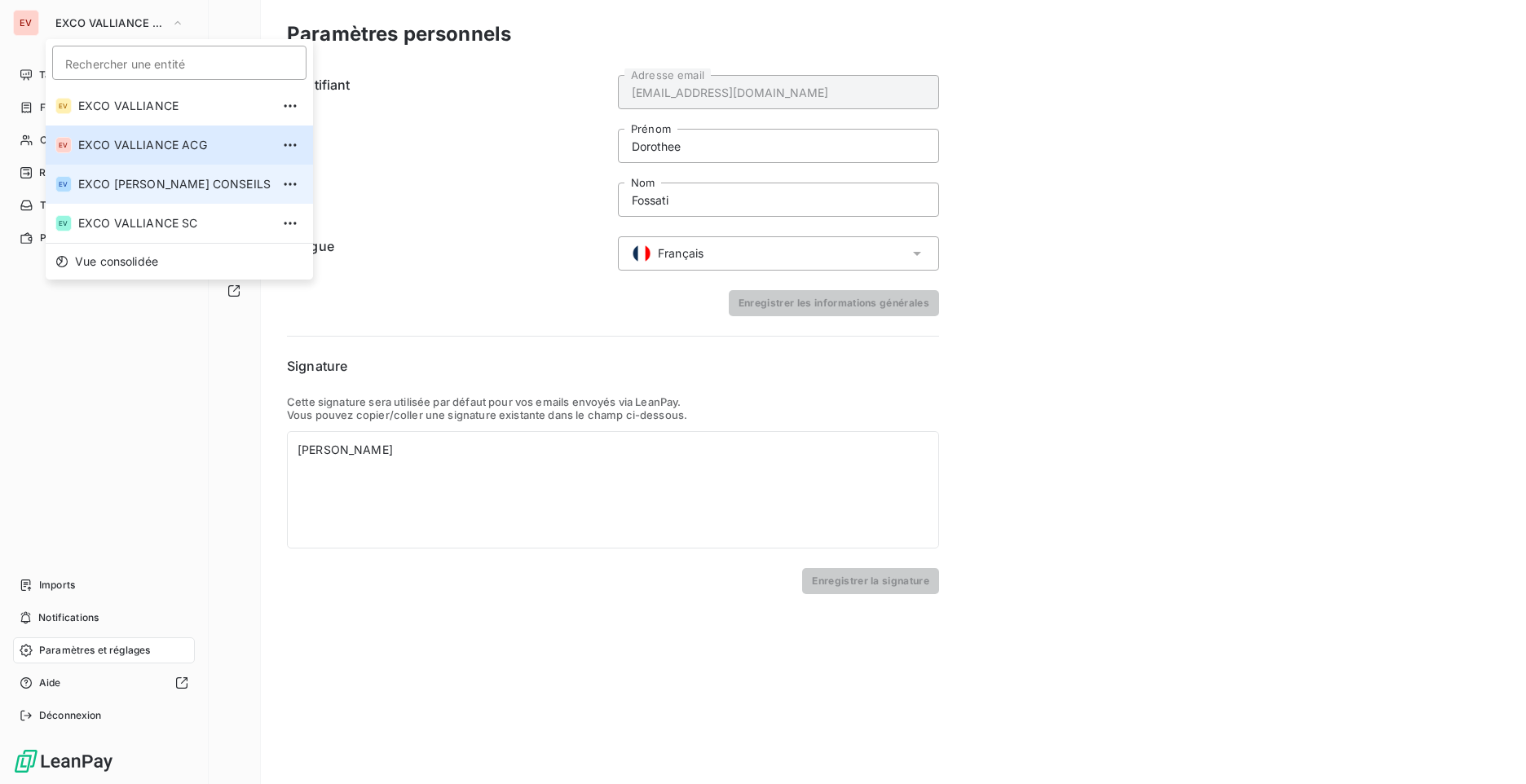
click at [158, 187] on span "EXCO [PERSON_NAME] CONSEILS" at bounding box center [174, 184] width 192 height 17
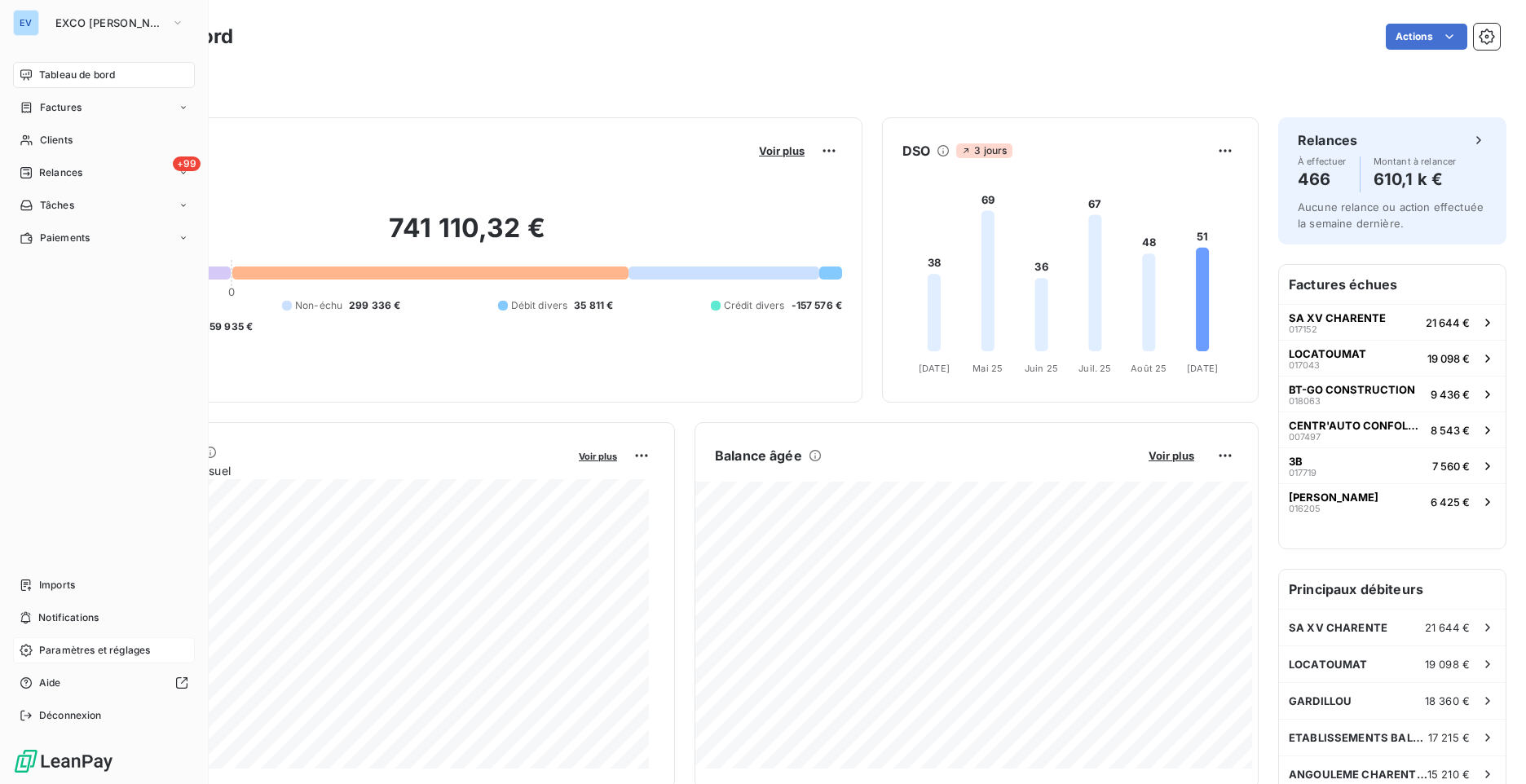
click at [87, 648] on span "Paramètres et réglages" at bounding box center [94, 650] width 111 height 15
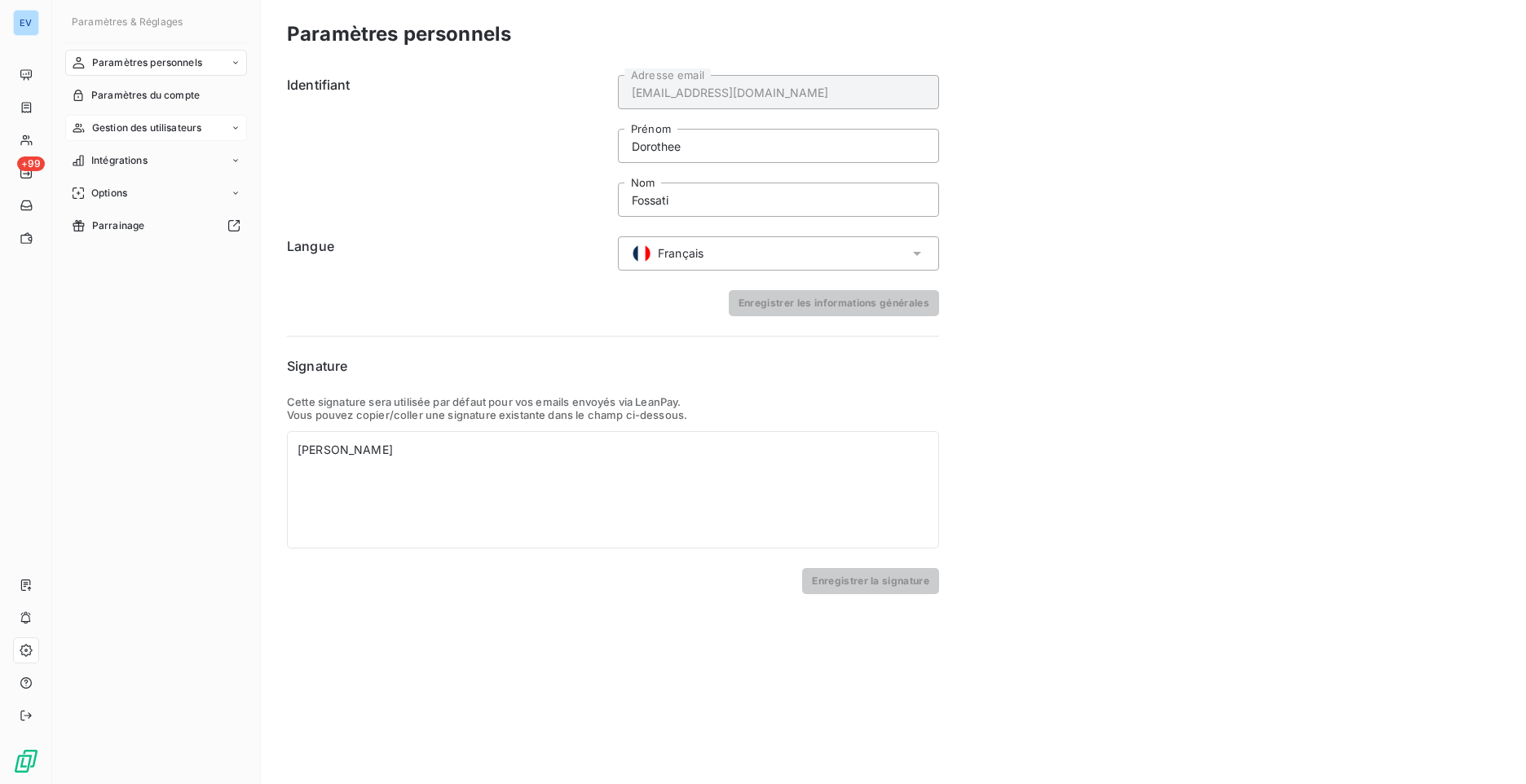
click at [189, 132] on span "Gestion des utilisateurs" at bounding box center [147, 128] width 110 height 15
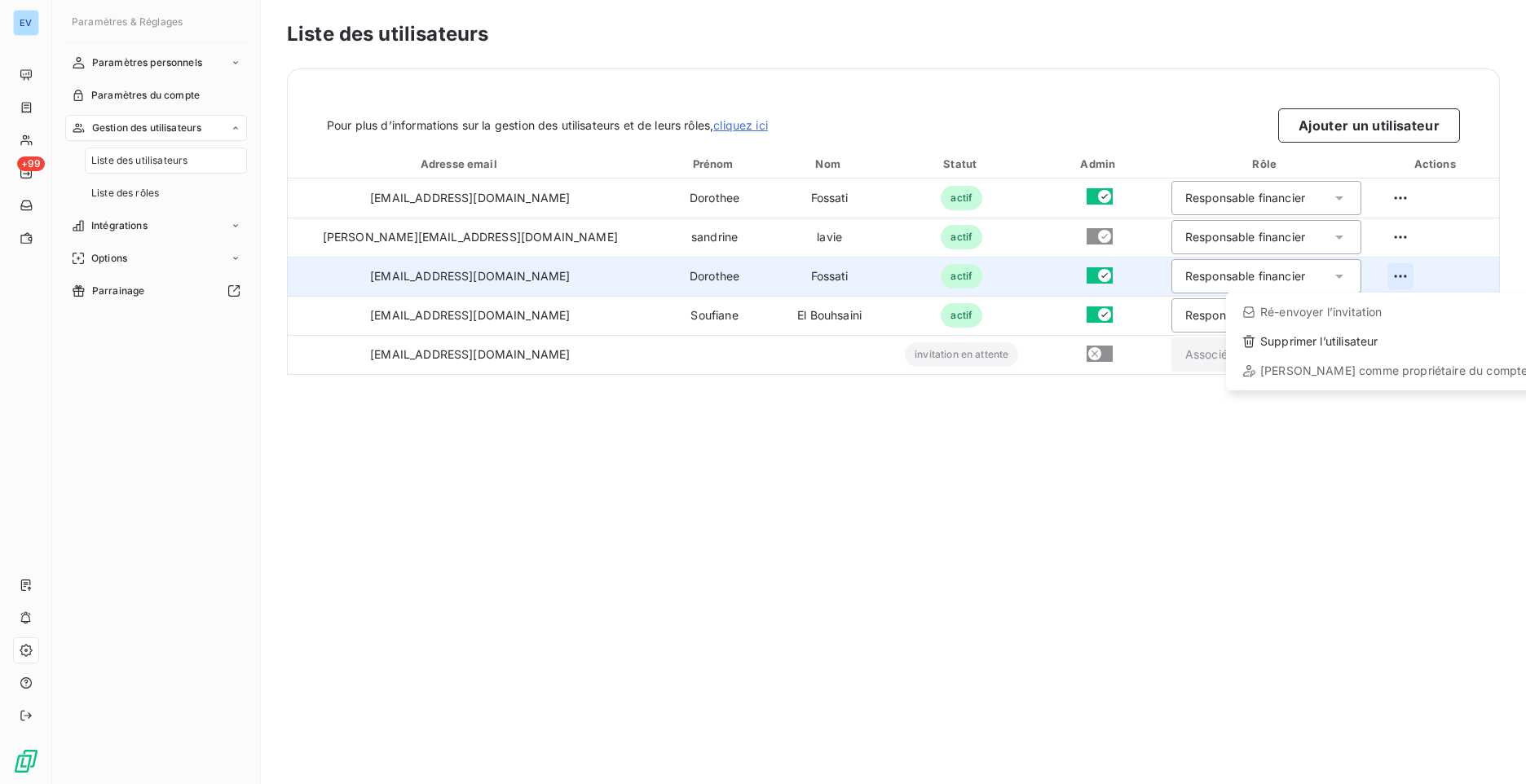
click at [1388, 279] on html "EV +99 Paramètres & Réglages Paramètres personnels Paramètres du compte Gestion…" at bounding box center [763, 392] width 1526 height 784
click at [1369, 338] on div "Supprimer l’utilisateur" at bounding box center [1385, 341] width 305 height 26
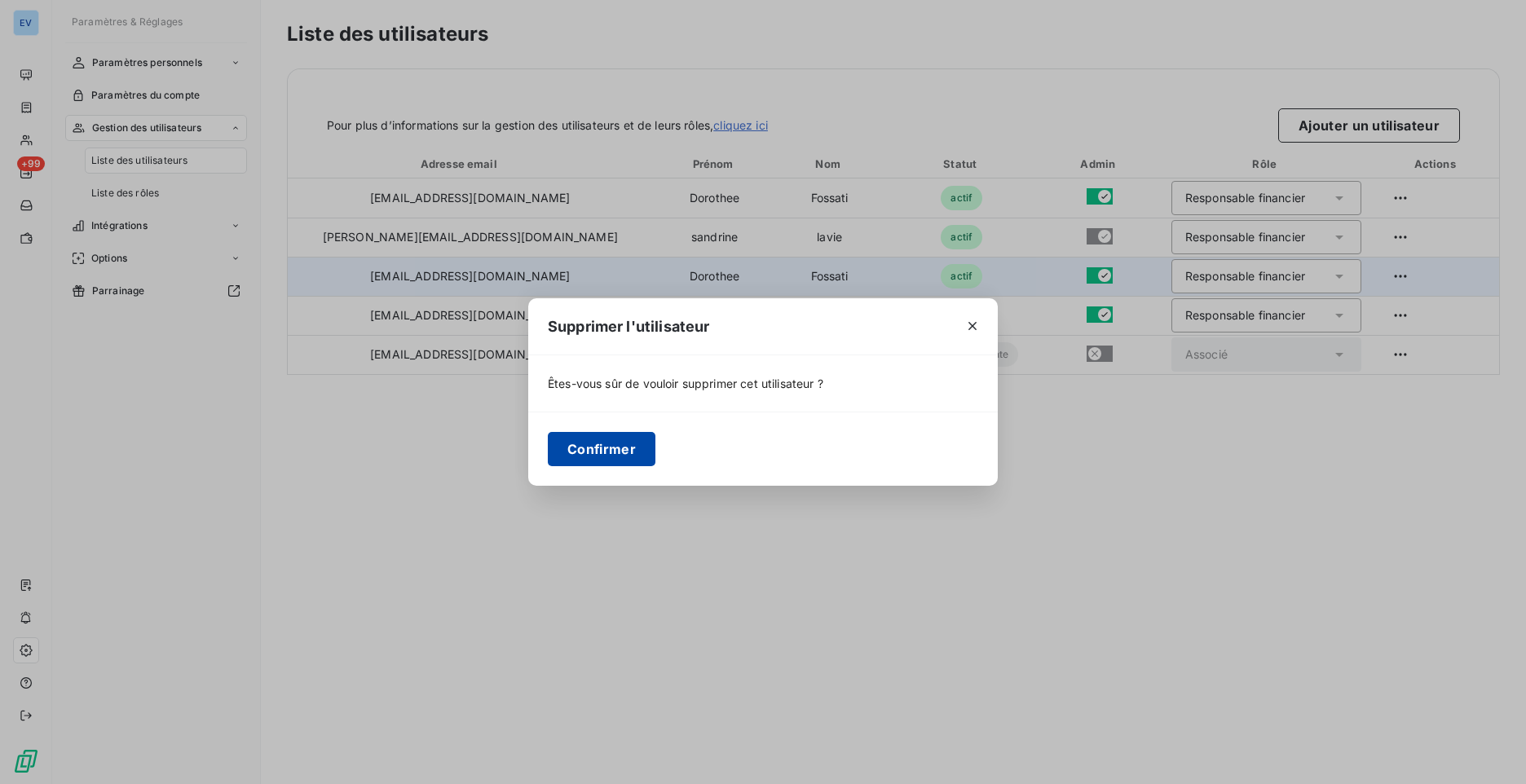
drag, startPoint x: 563, startPoint y: 444, endPoint x: 584, endPoint y: 444, distance: 21.0
click at [564, 444] on button "Confirmer" at bounding box center [601, 449] width 108 height 34
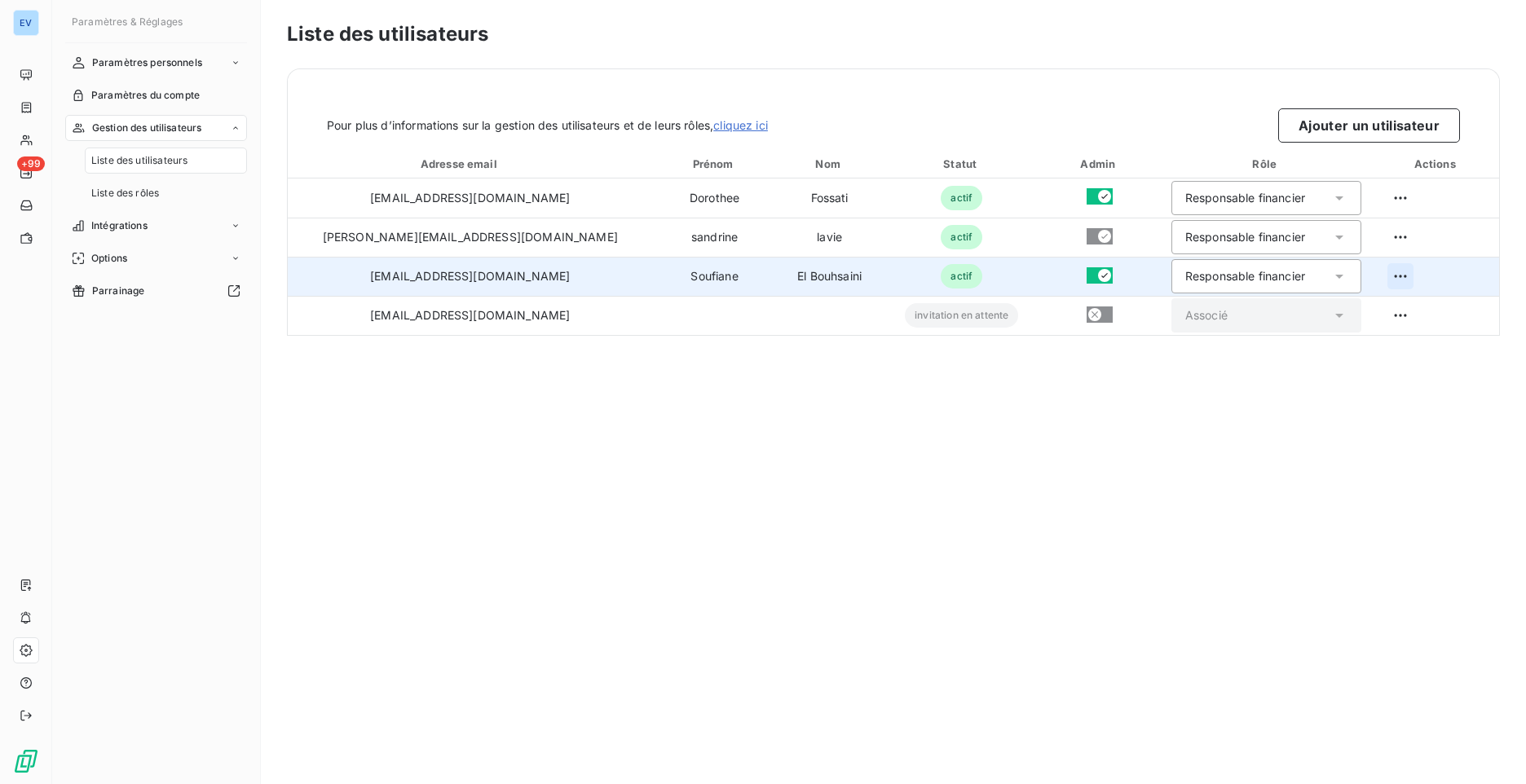
click at [1389, 281] on html "EV +99 Paramètres & Réglages Paramètres personnels Paramètres du compte Gestion…" at bounding box center [763, 392] width 1526 height 784
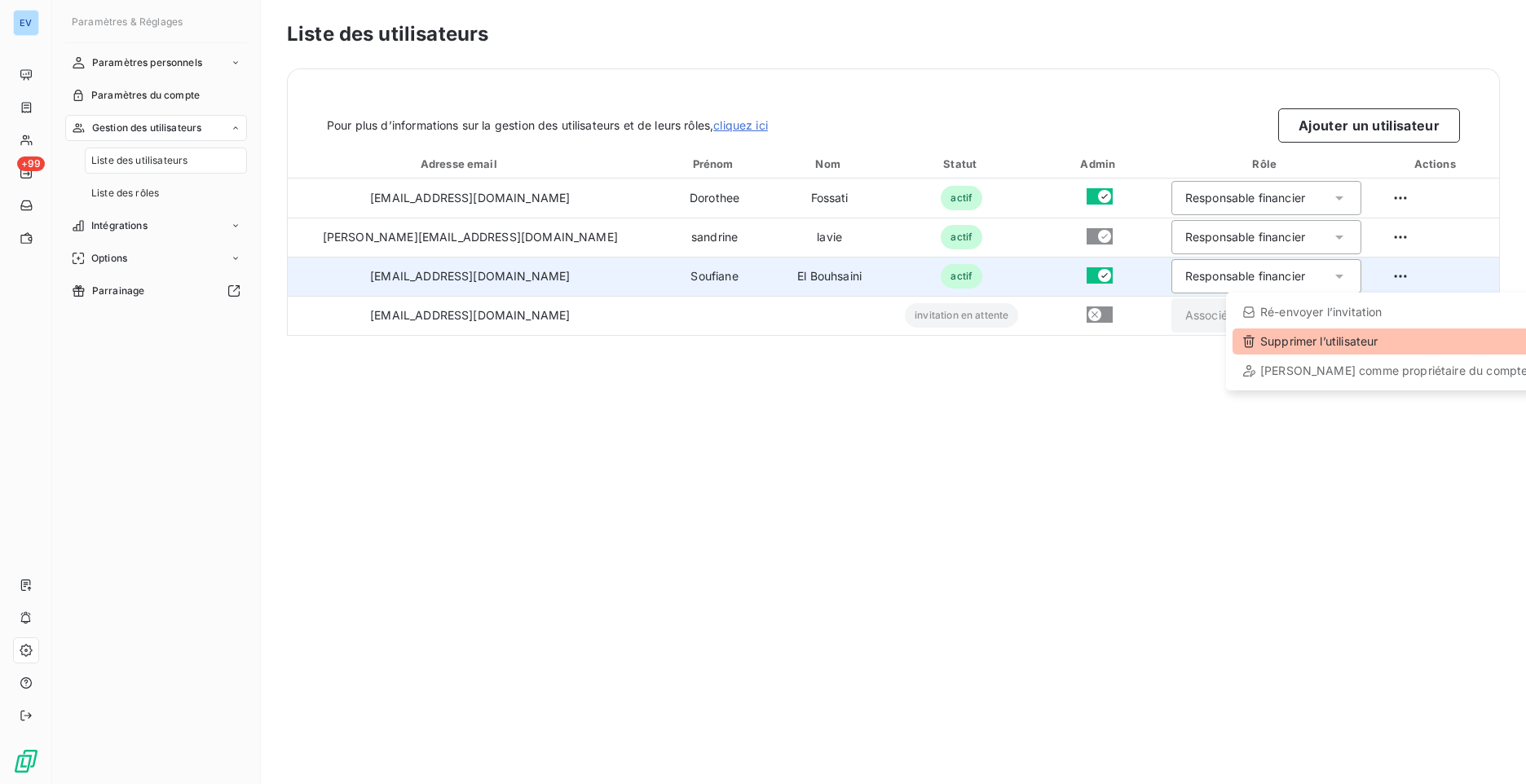
click at [1379, 342] on div "Supprimer l’utilisateur" at bounding box center [1385, 341] width 305 height 26
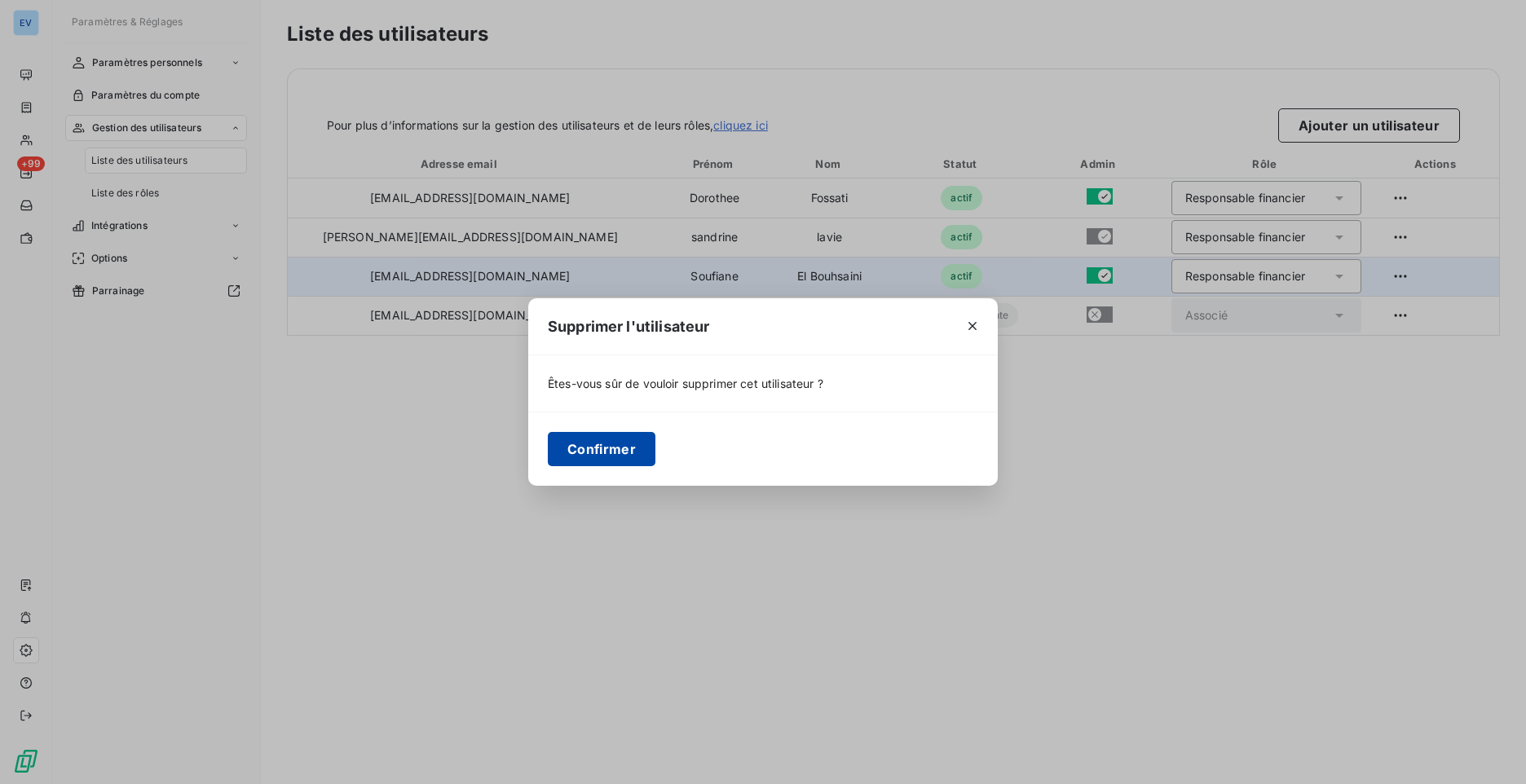
click at [606, 444] on button "Confirmer" at bounding box center [601, 449] width 108 height 34
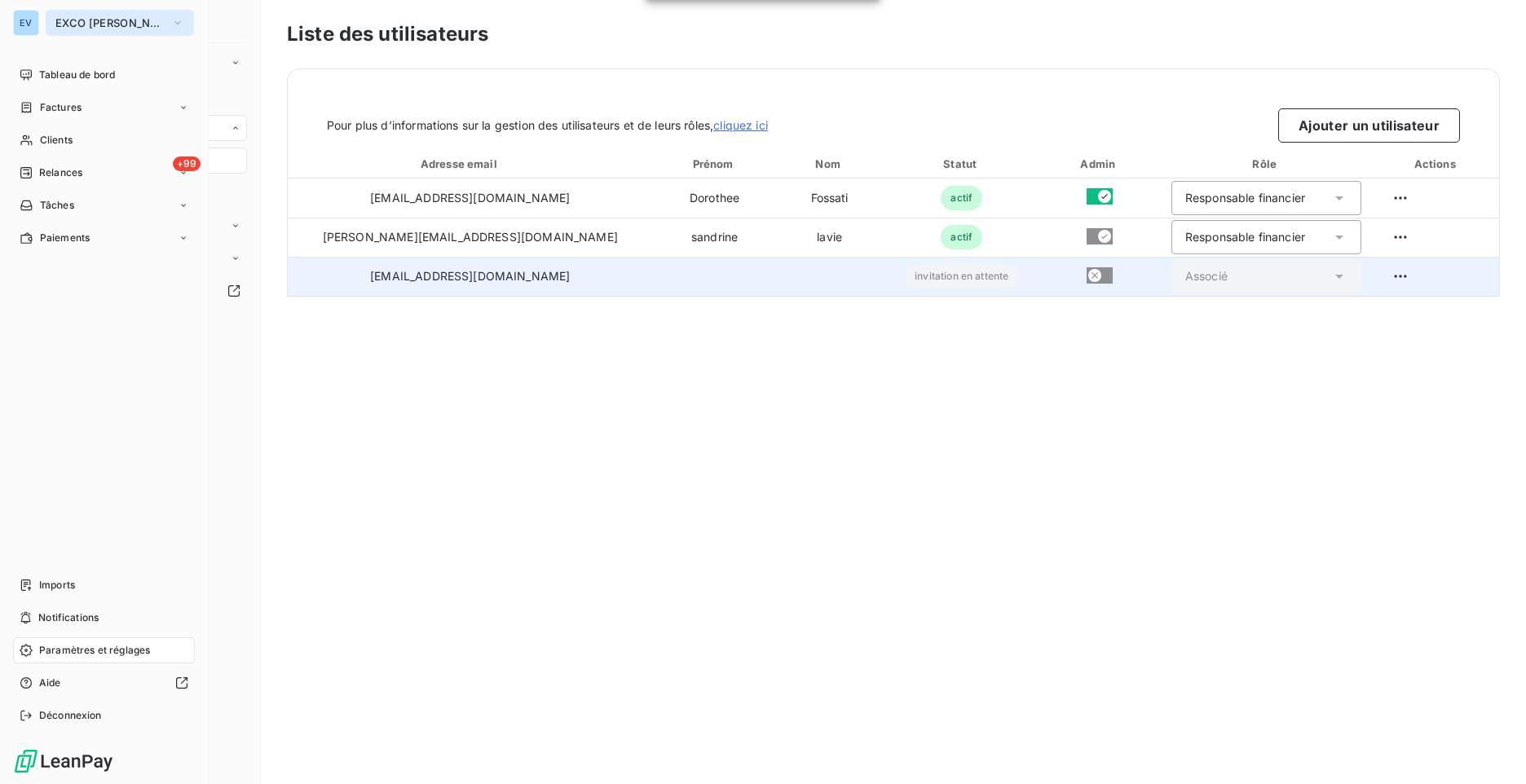
click at [149, 23] on span "EXCO [PERSON_NAME] CONSEILS" at bounding box center [111, 23] width 110 height 13
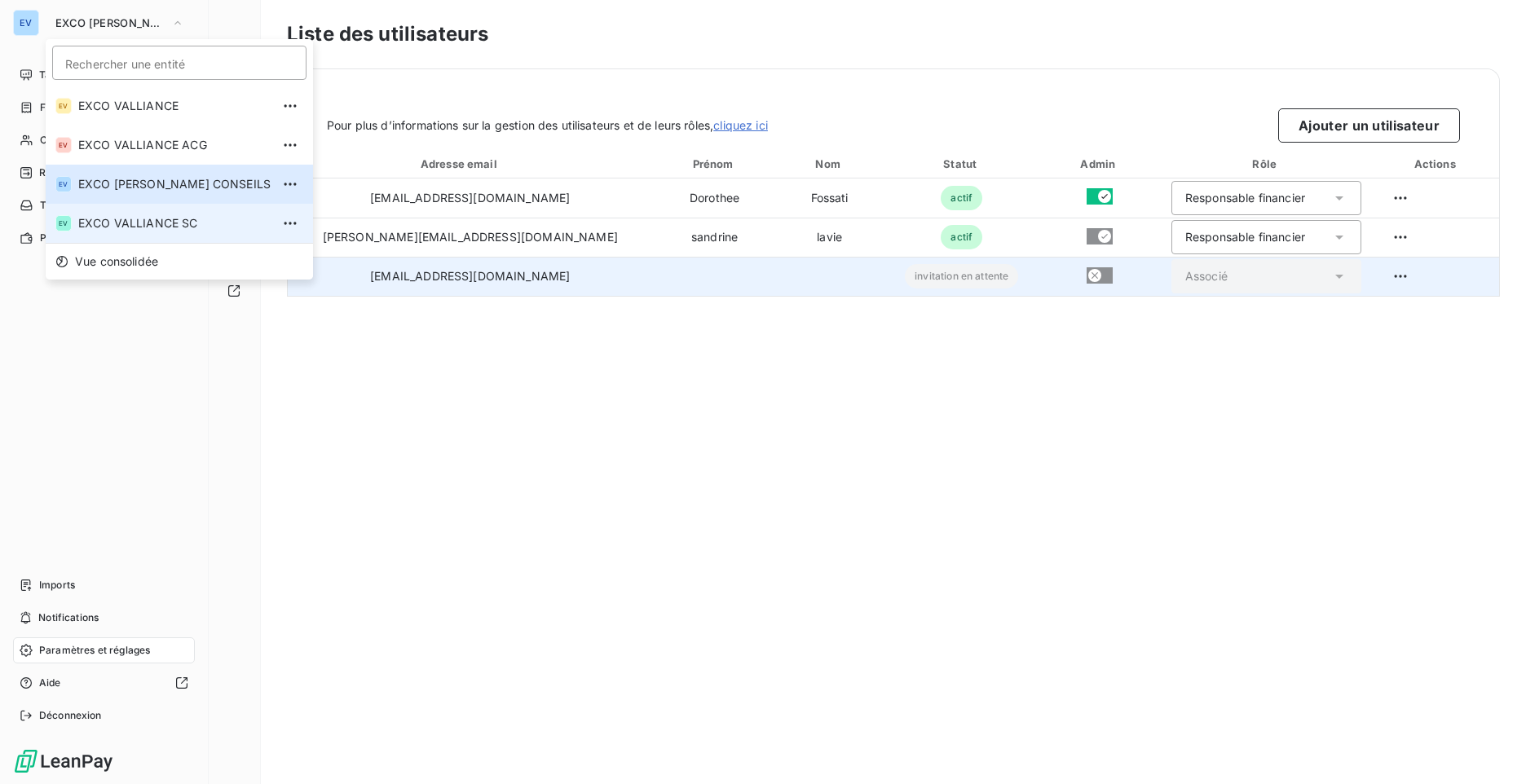
click at [179, 229] on span "EXCO VALLIANCE SC" at bounding box center [174, 224] width 192 height 17
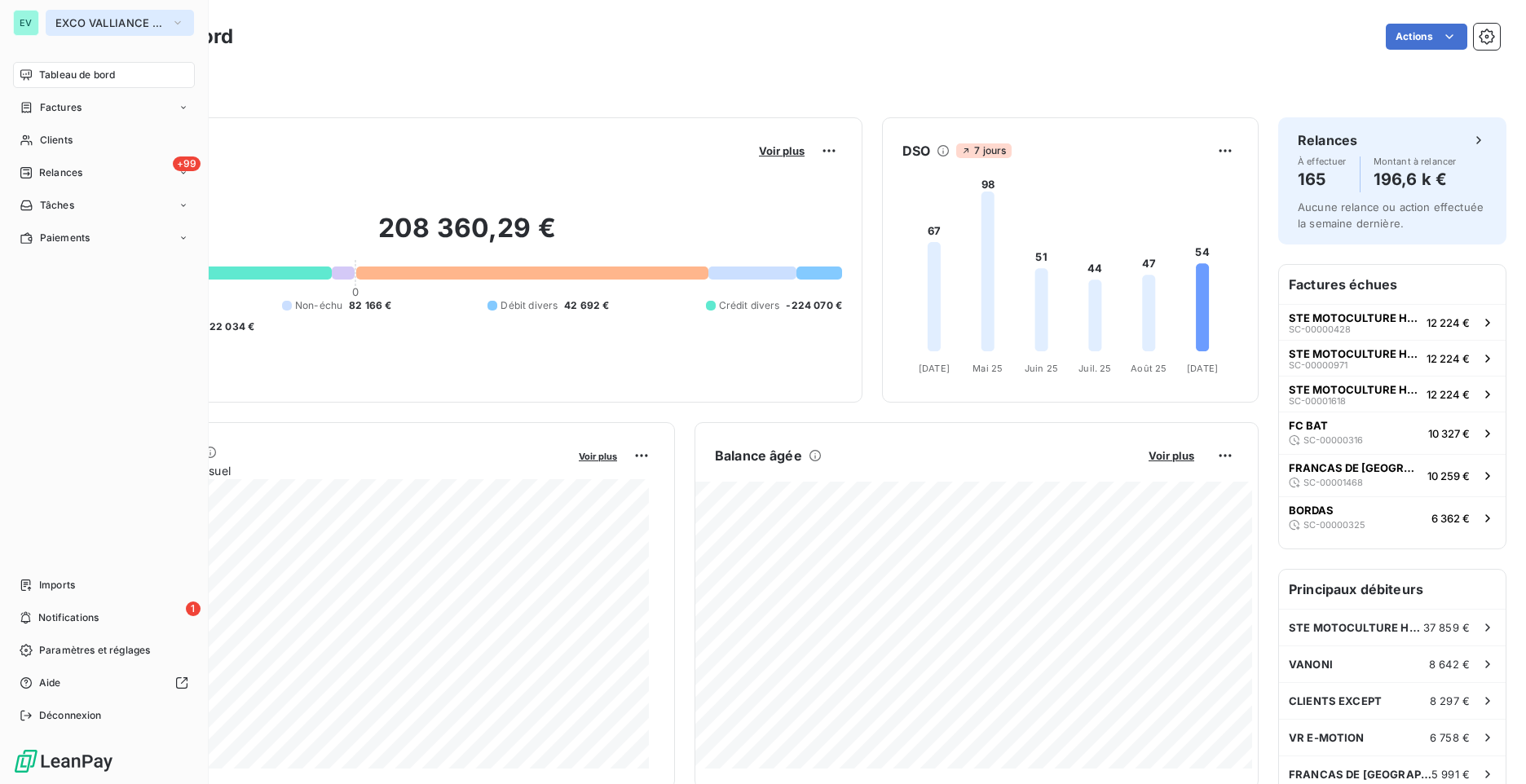
click at [171, 24] on icon "button" at bounding box center [178, 23] width 13 height 17
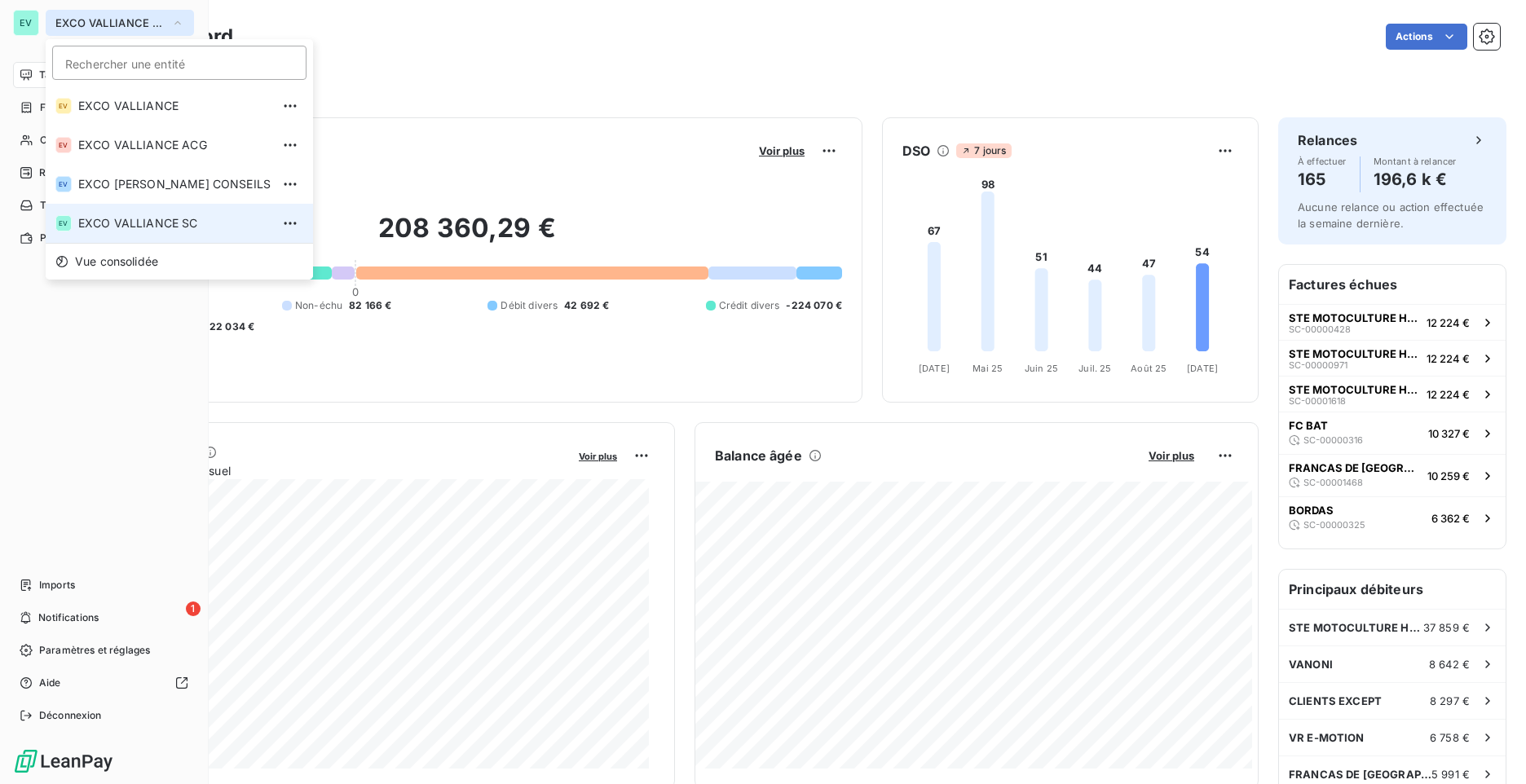
click at [154, 224] on span "EXCO VALLIANCE SC" at bounding box center [174, 224] width 192 height 17
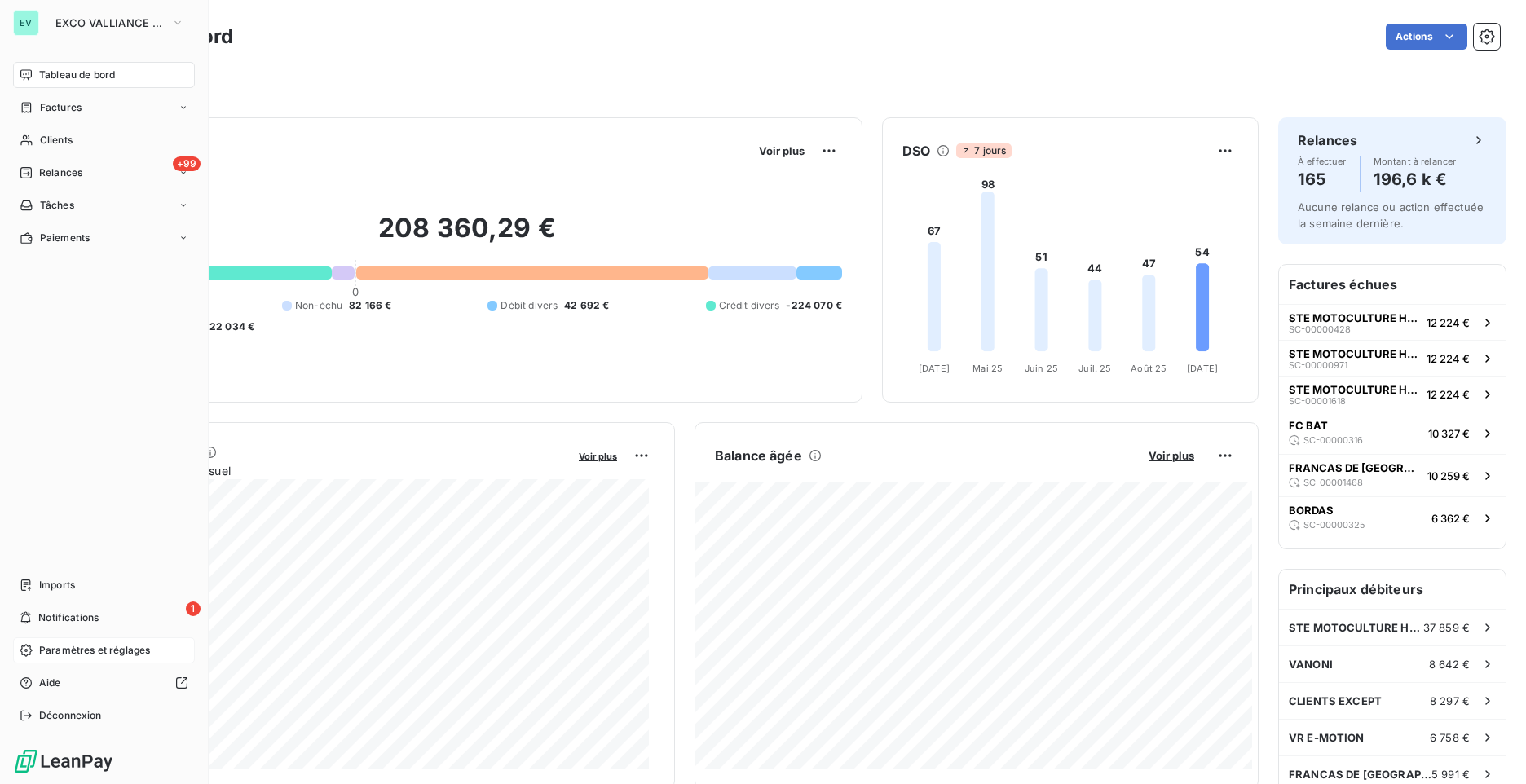
click at [68, 659] on div "Paramètres et réglages" at bounding box center [104, 650] width 182 height 26
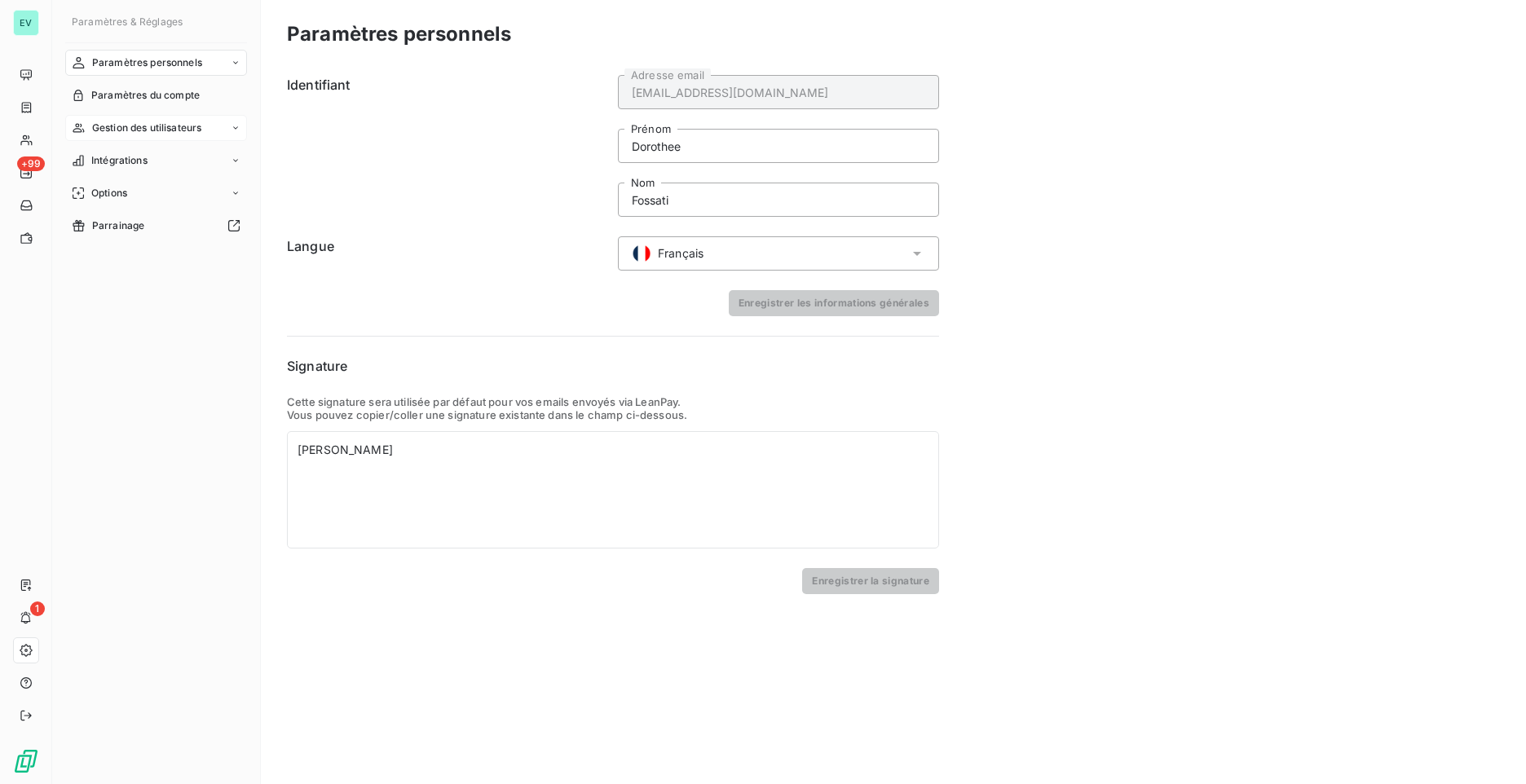
click at [202, 127] on span "Gestion des utilisateurs" at bounding box center [147, 128] width 110 height 15
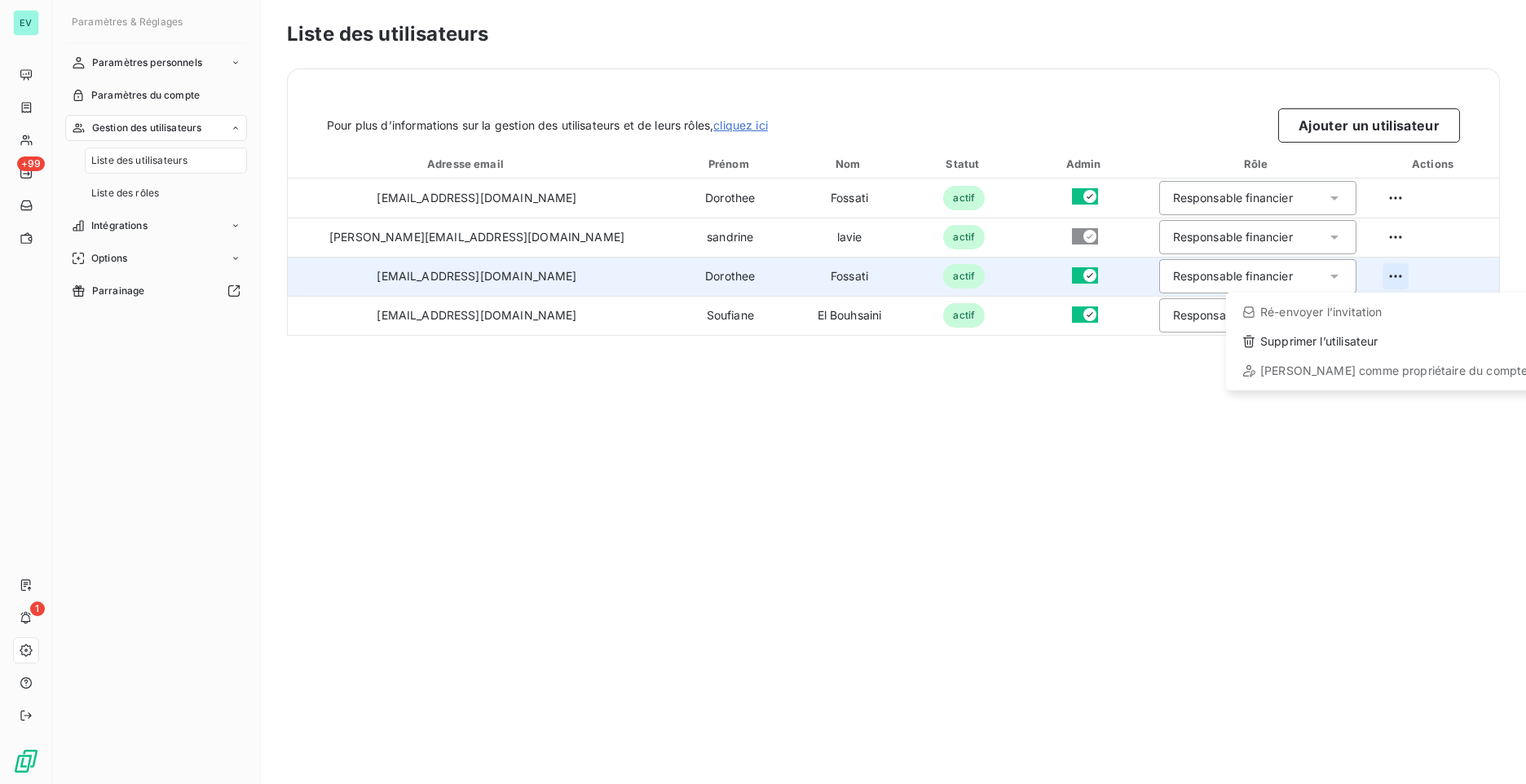
click at [1382, 281] on html "EV +99 1 Paramètres & Réglages Paramètres personnels Paramètres du compte Gesti…" at bounding box center [763, 392] width 1526 height 784
click at [1356, 345] on div "Supprimer l’utilisateur" at bounding box center [1385, 341] width 305 height 26
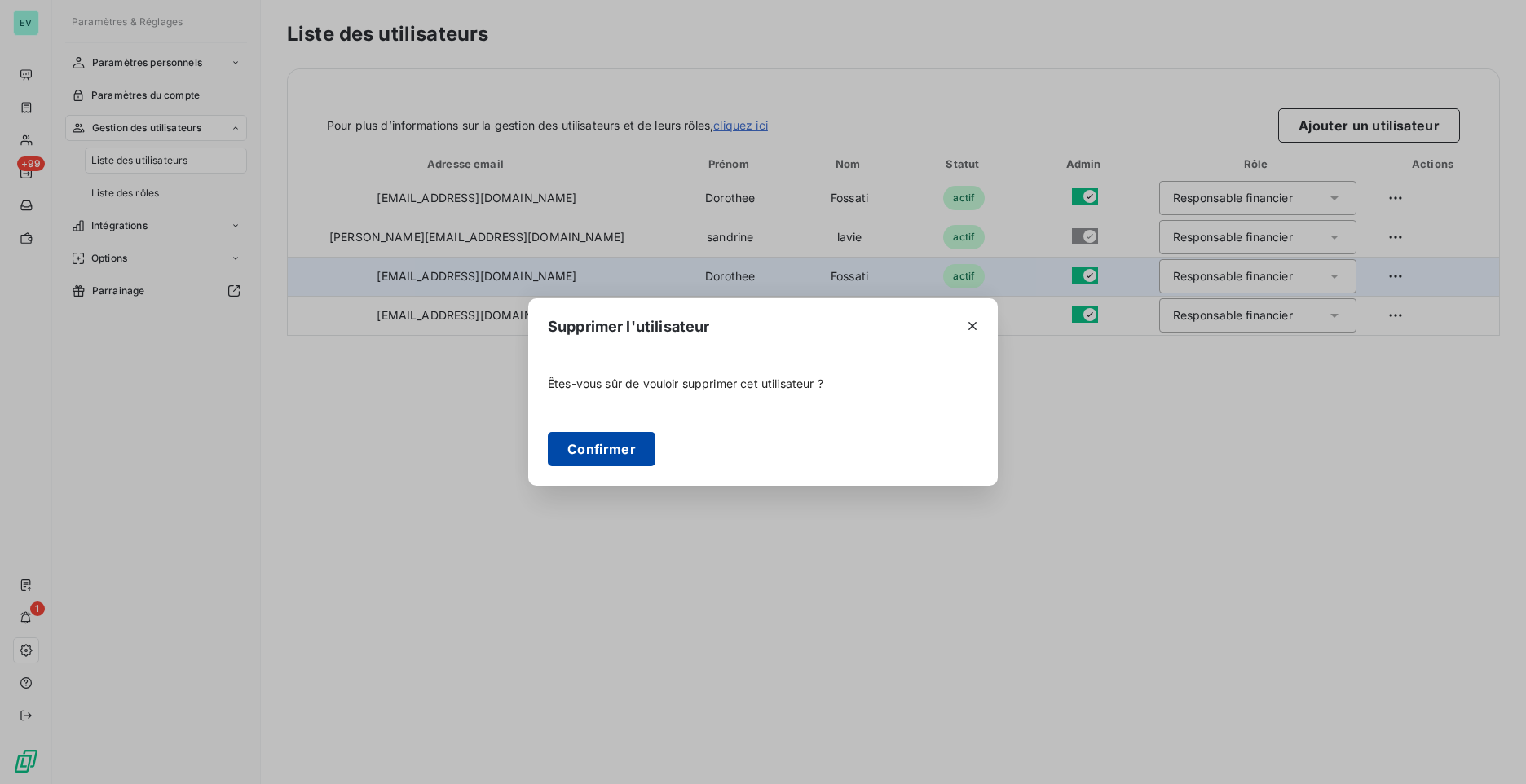
click at [620, 441] on button "Confirmer" at bounding box center [601, 449] width 108 height 34
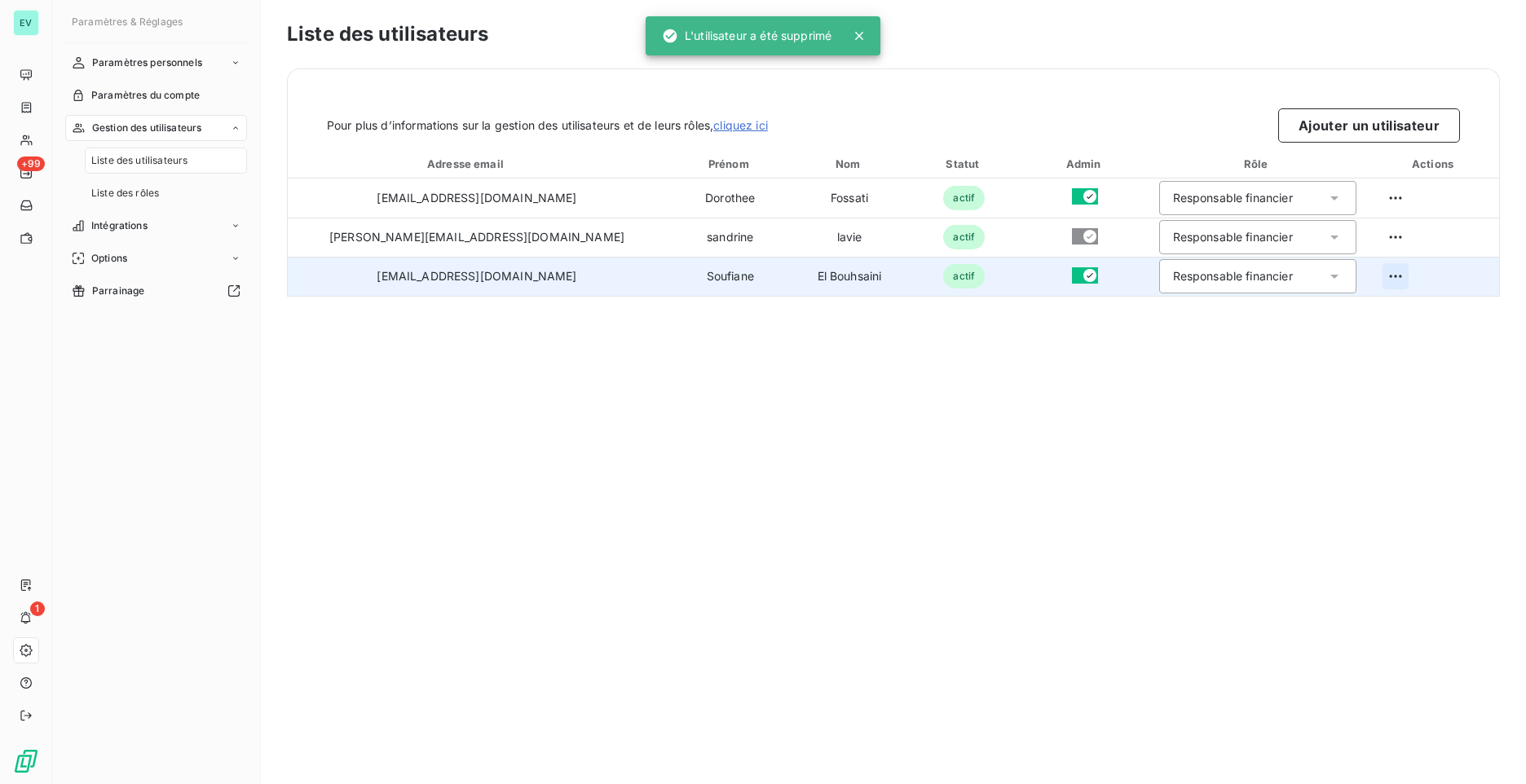
click at [1378, 276] on html "EV +99 1 Paramètres & Réglages Paramètres personnels Paramètres du compte Gesti…" at bounding box center [763, 392] width 1526 height 784
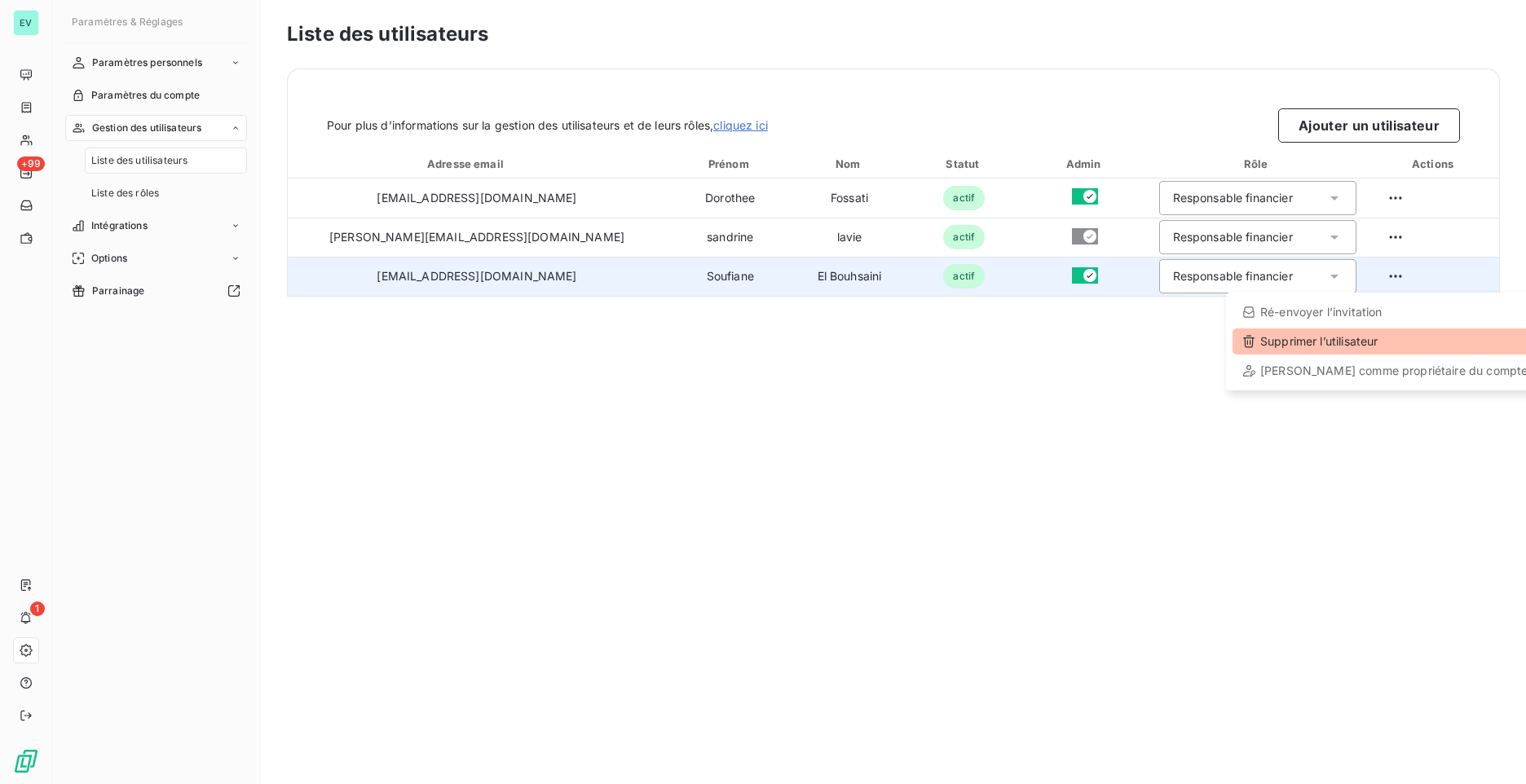
click at [1357, 335] on div "Supprimer l’utilisateur" at bounding box center [1385, 341] width 305 height 26
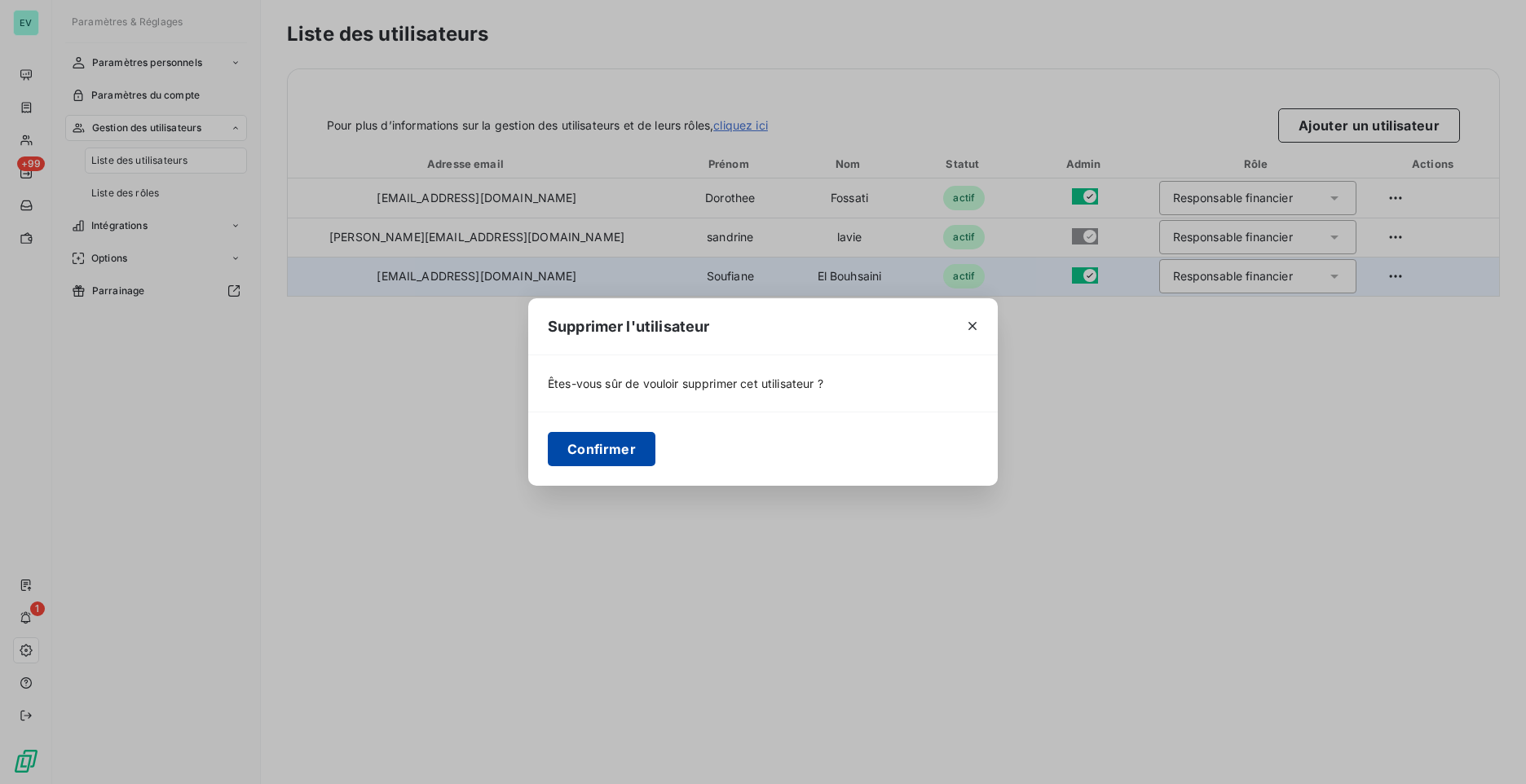
click at [576, 450] on button "Confirmer" at bounding box center [601, 449] width 108 height 34
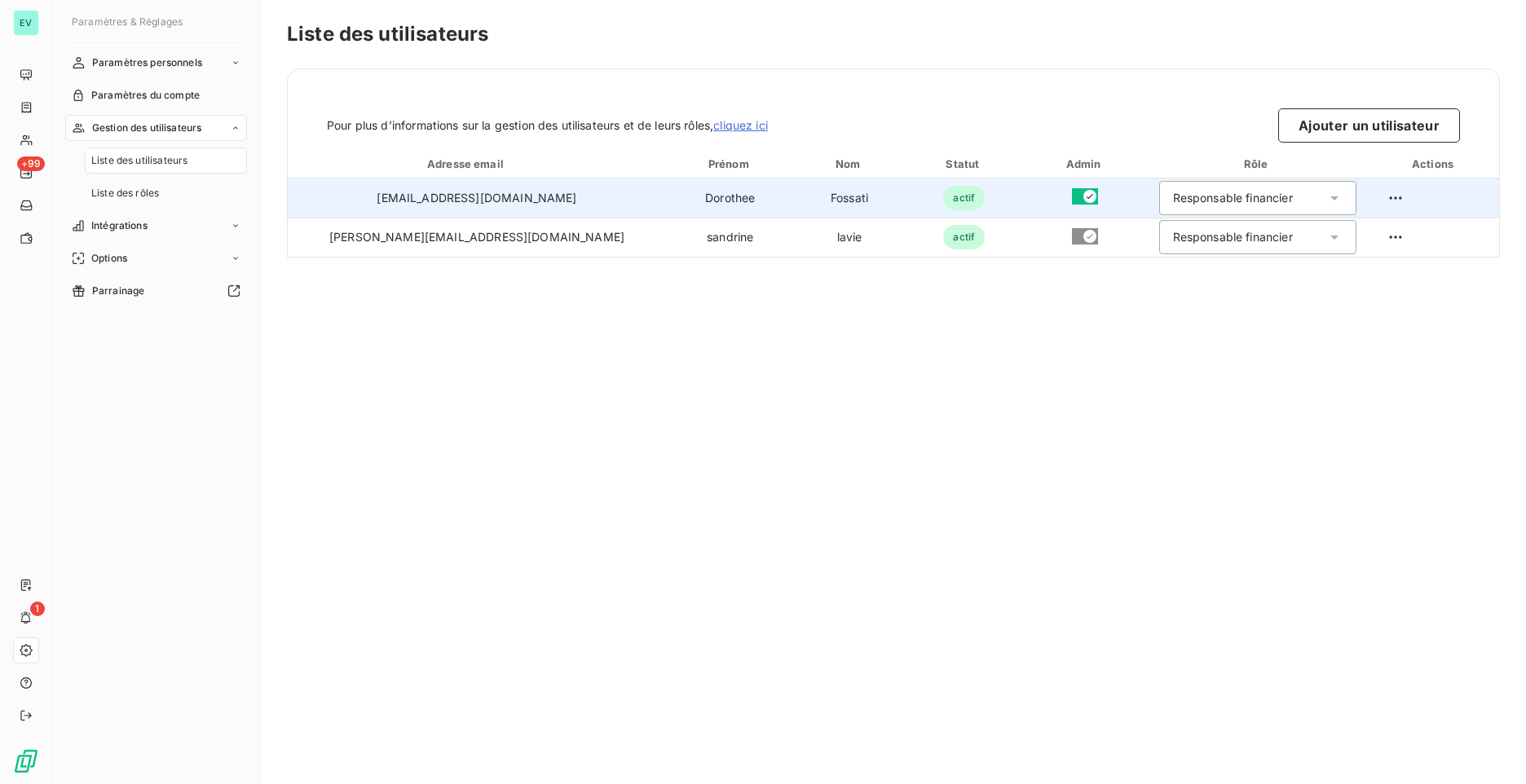
click at [1251, 193] on div "Responsable financier" at bounding box center [1257, 198] width 197 height 34
click at [1371, 201] on html "EV +99 1 Paramètres & Réglages Paramètres personnels Paramètres du compte Gesti…" at bounding box center [763, 392] width 1526 height 784
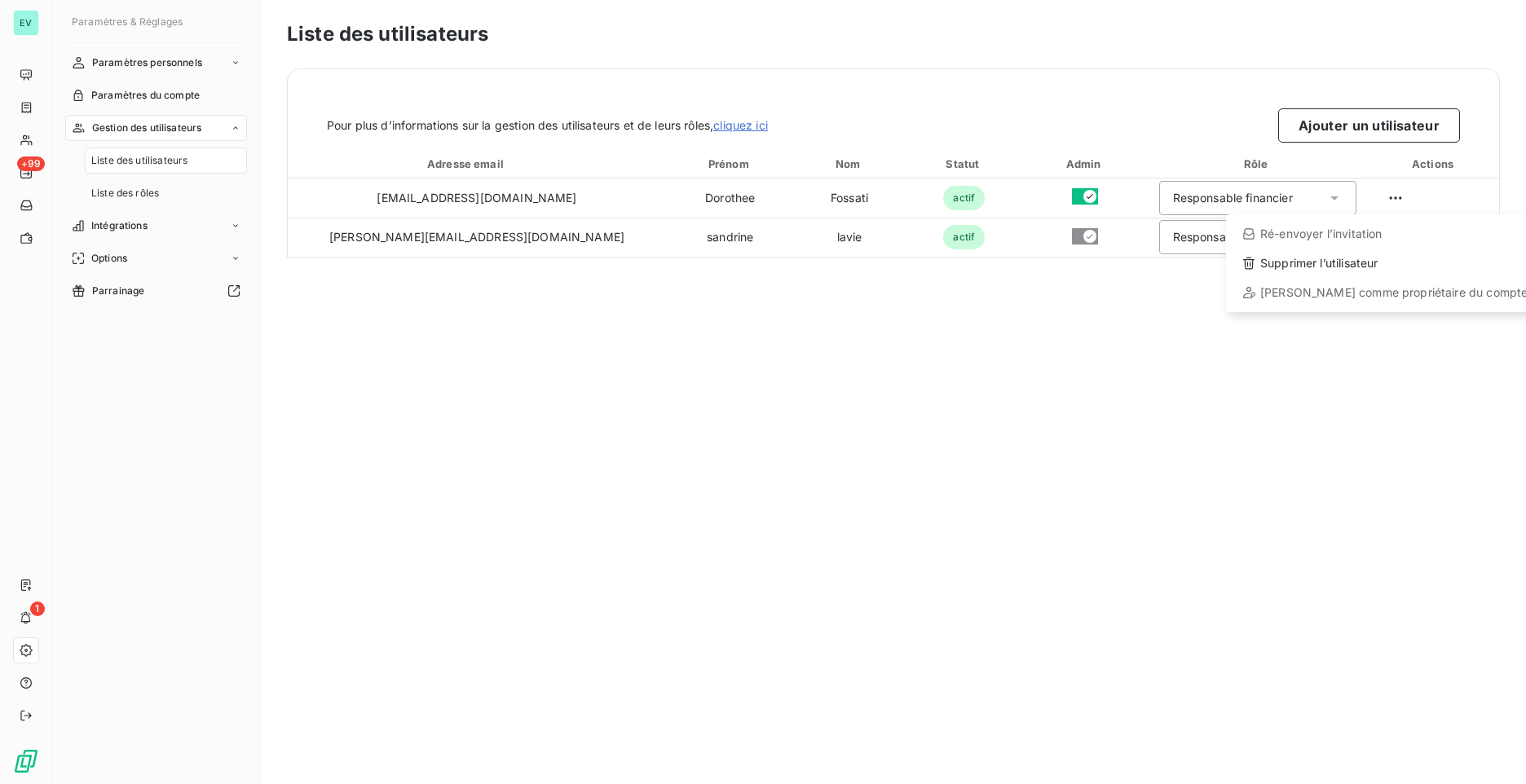
click at [887, 203] on html "EV +99 1 Paramètres & Réglages Paramètres personnels Paramètres du compte Gesti…" at bounding box center [763, 392] width 1526 height 784
click at [195, 167] on div "Liste des utilisateurs" at bounding box center [165, 161] width 163 height 26
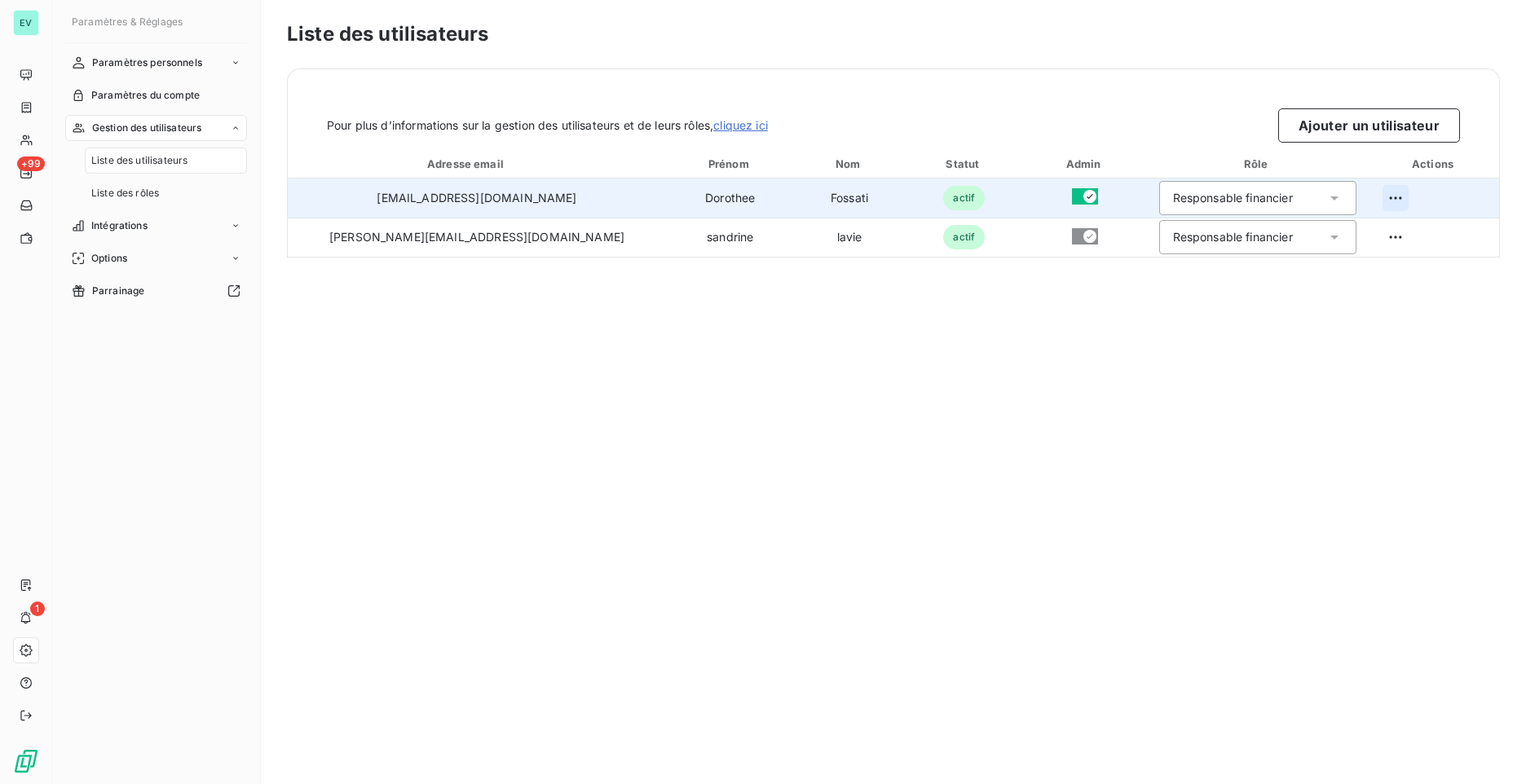
click at [1381, 196] on html "EV +99 1 Paramètres & Réglages Paramètres personnels Paramètres du compte Gesti…" at bounding box center [763, 392] width 1526 height 784
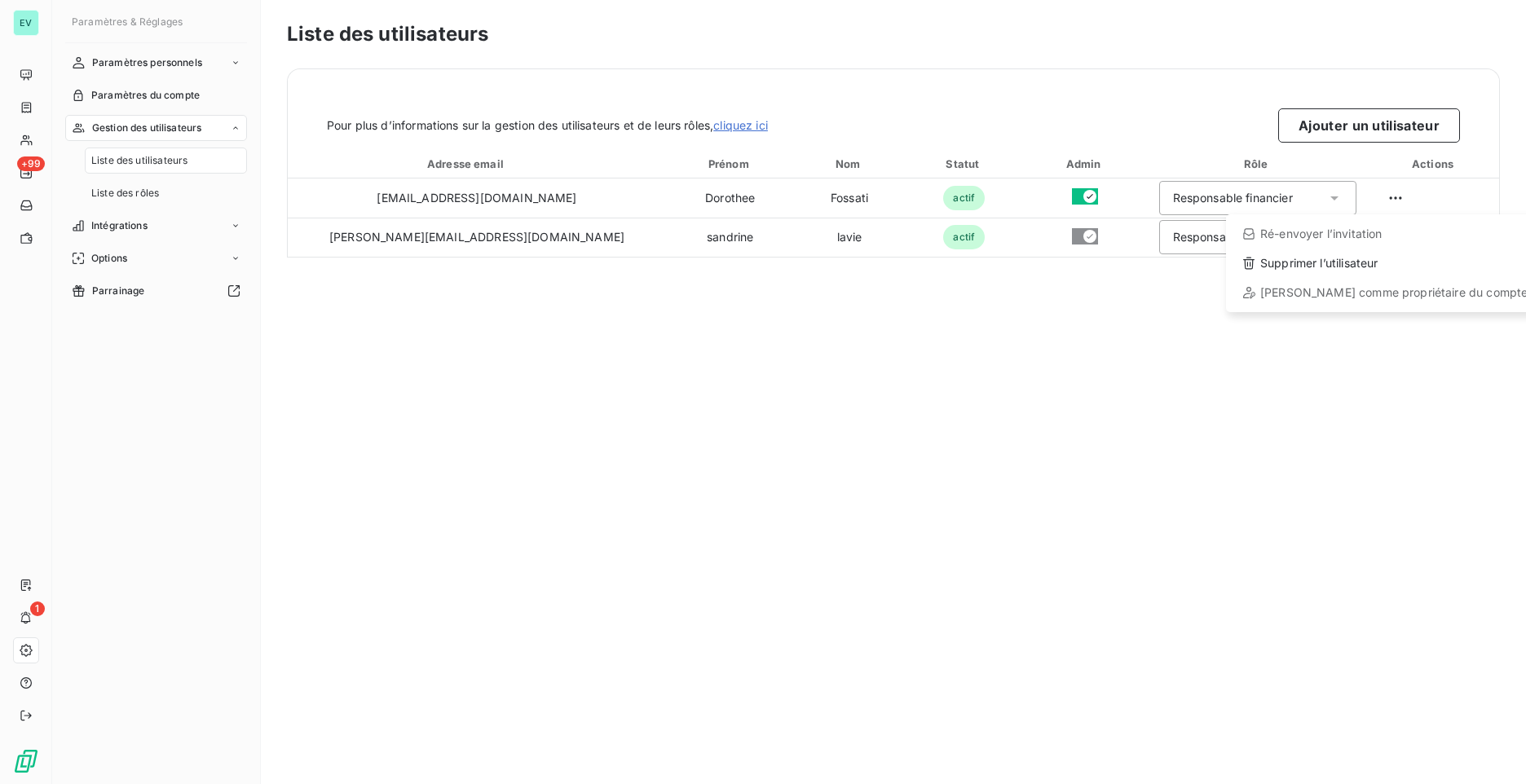
click at [952, 390] on html "EV +99 1 Paramètres & Réglages Paramètres personnels Paramètres du compte Gesti…" at bounding box center [763, 392] width 1526 height 784
click at [743, 124] on link "cliquez ici" at bounding box center [740, 124] width 55 height 14
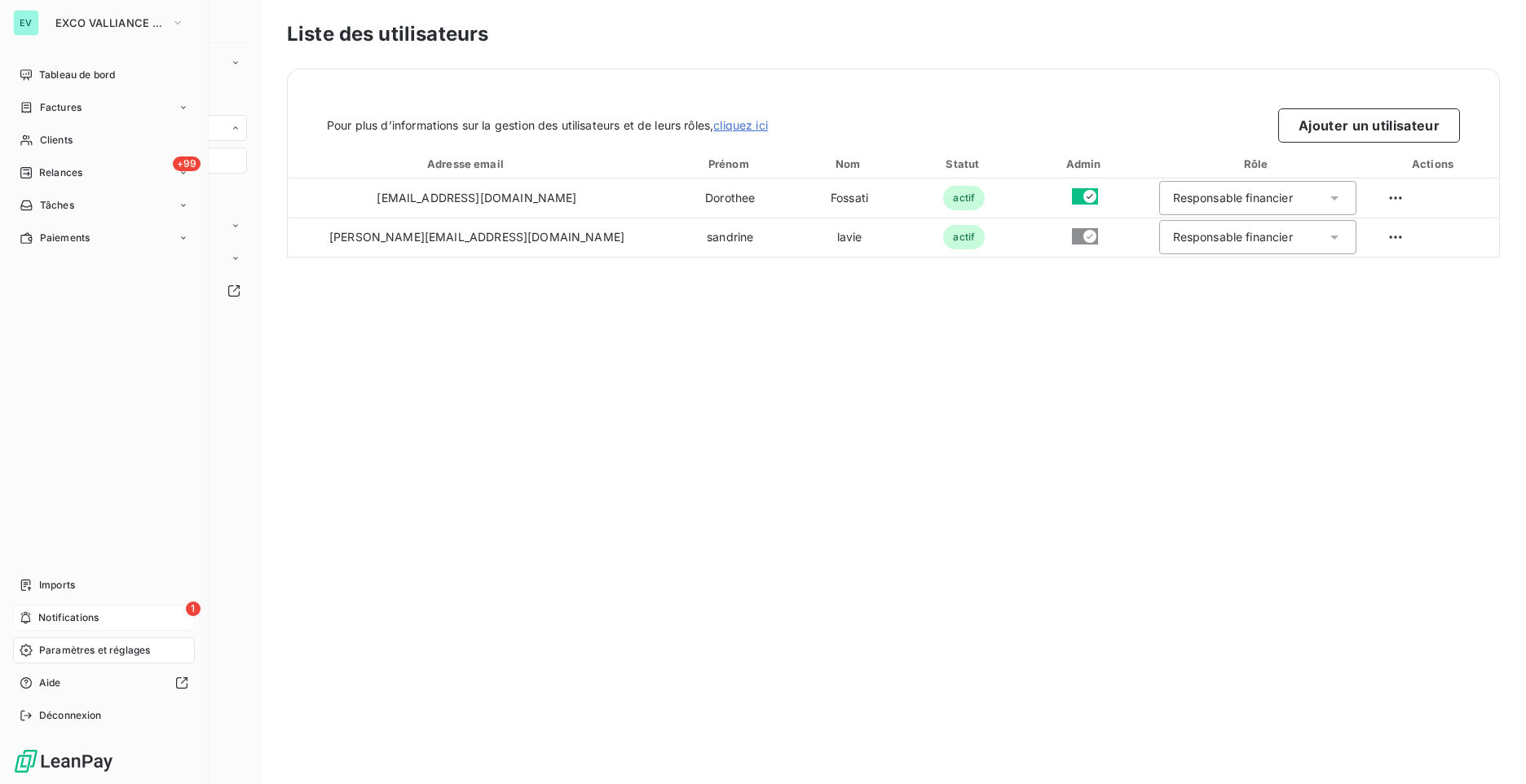
click at [33, 614] on div "1 Notifications" at bounding box center [104, 618] width 182 height 26
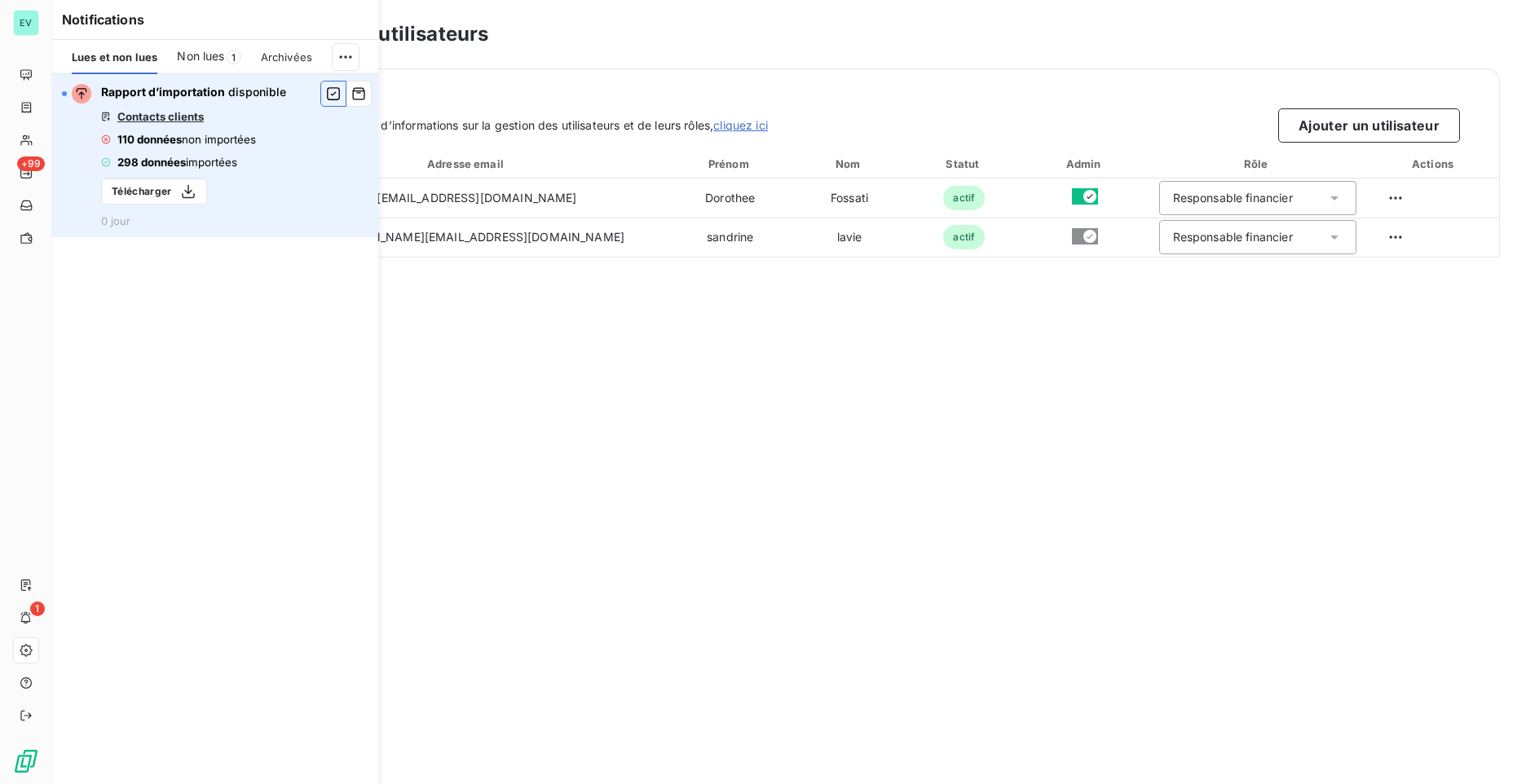
click at [332, 93] on icon "button" at bounding box center [334, 94] width 15 height 17
click at [593, 407] on div "Liste des utilisateurs Pour plus d’informations sur la gestion des utilisateurs…" at bounding box center [893, 392] width 1265 height 784
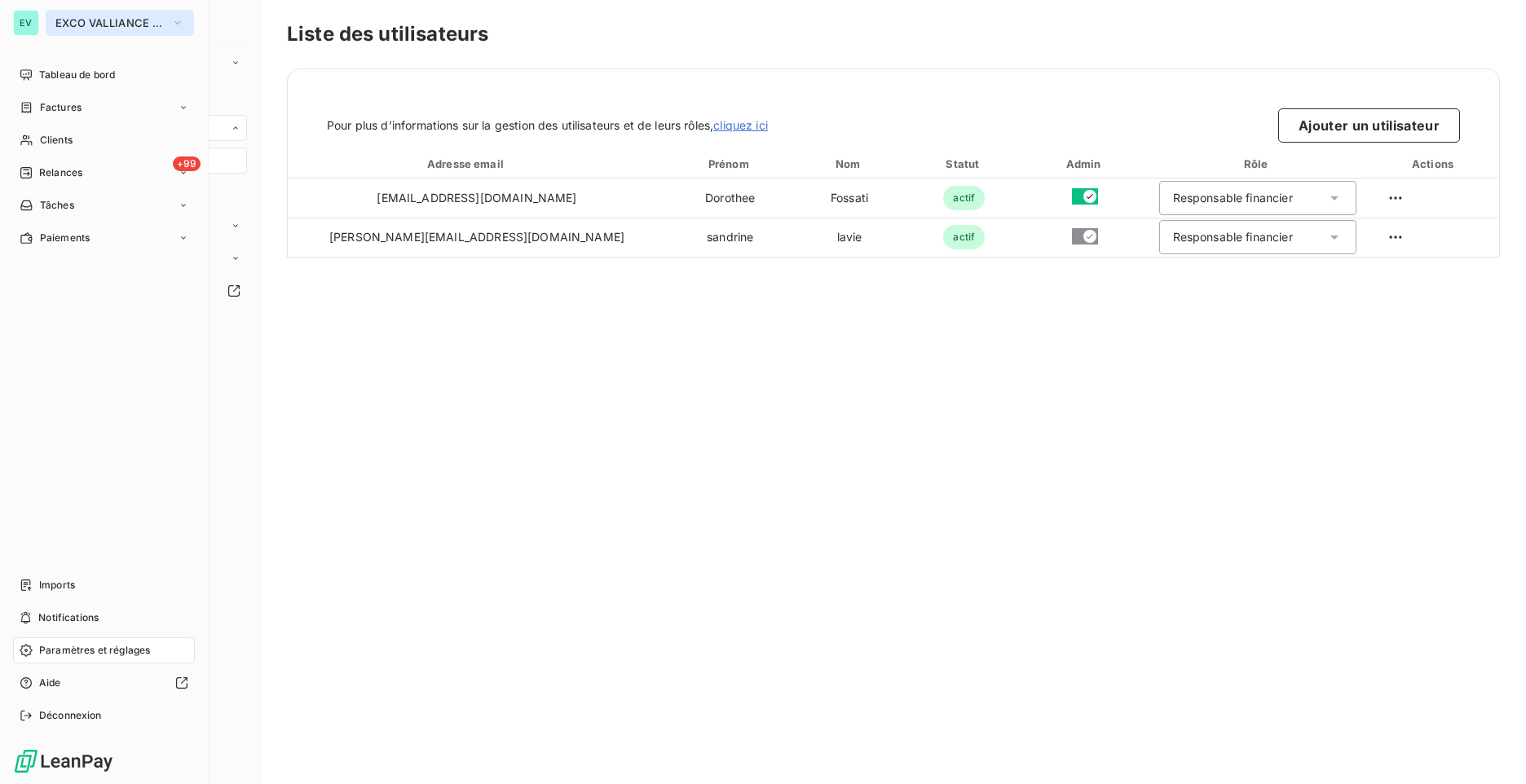
click at [149, 20] on span "EXCO VALLIANCE SC" at bounding box center [111, 23] width 110 height 13
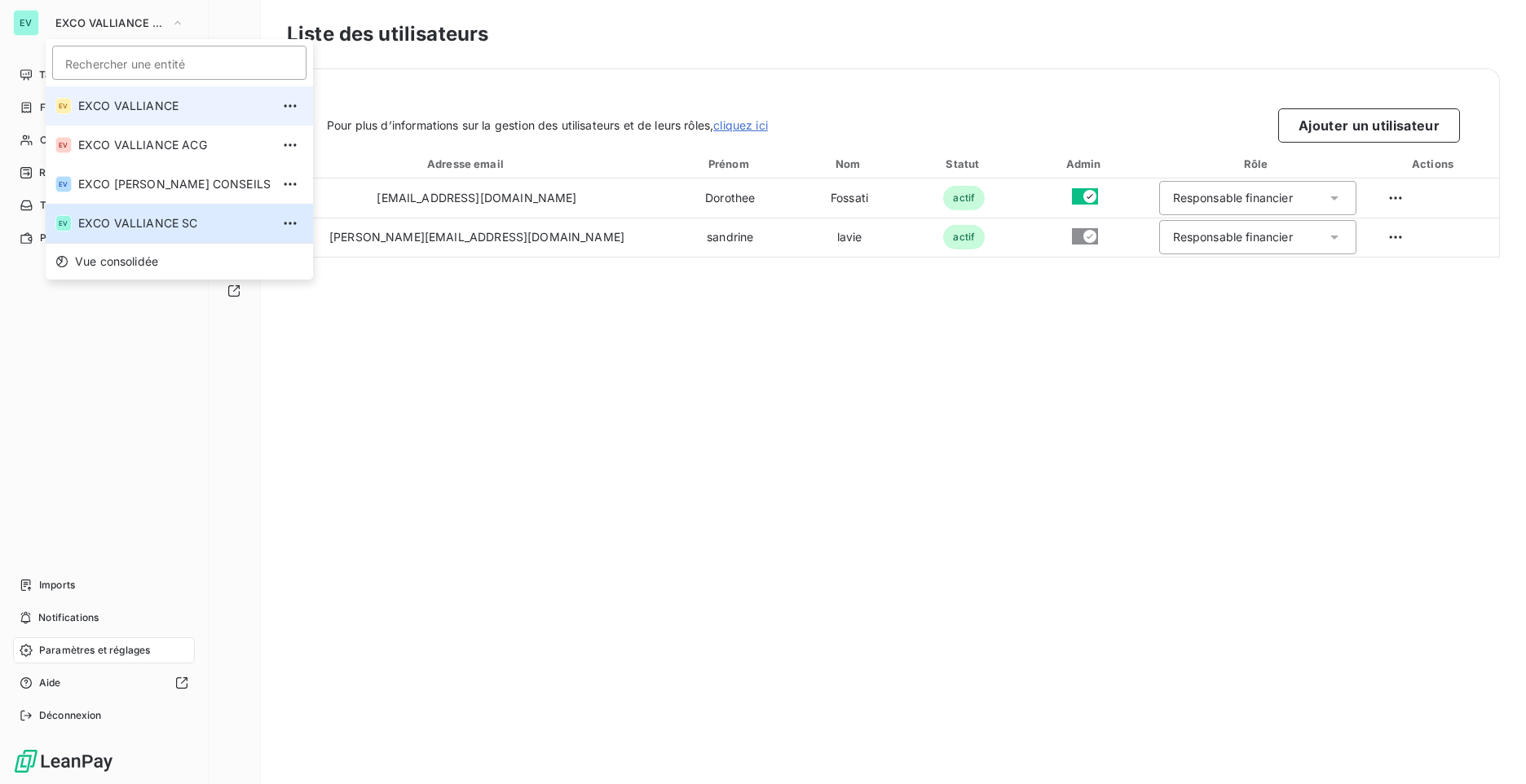
click at [149, 102] on span "EXCO VALLIANCE" at bounding box center [174, 106] width 192 height 17
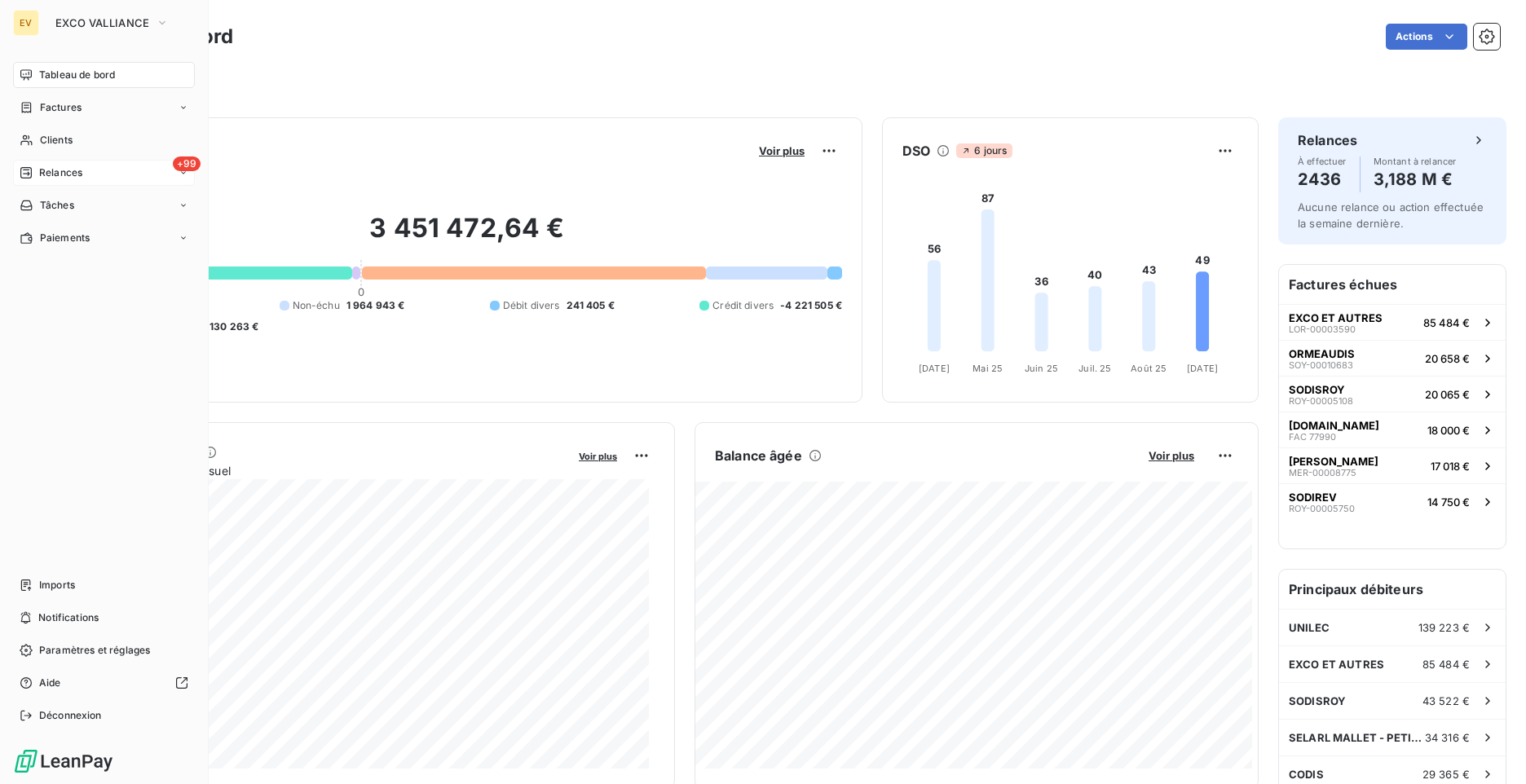
click at [70, 178] on span "Relances" at bounding box center [60, 173] width 43 height 15
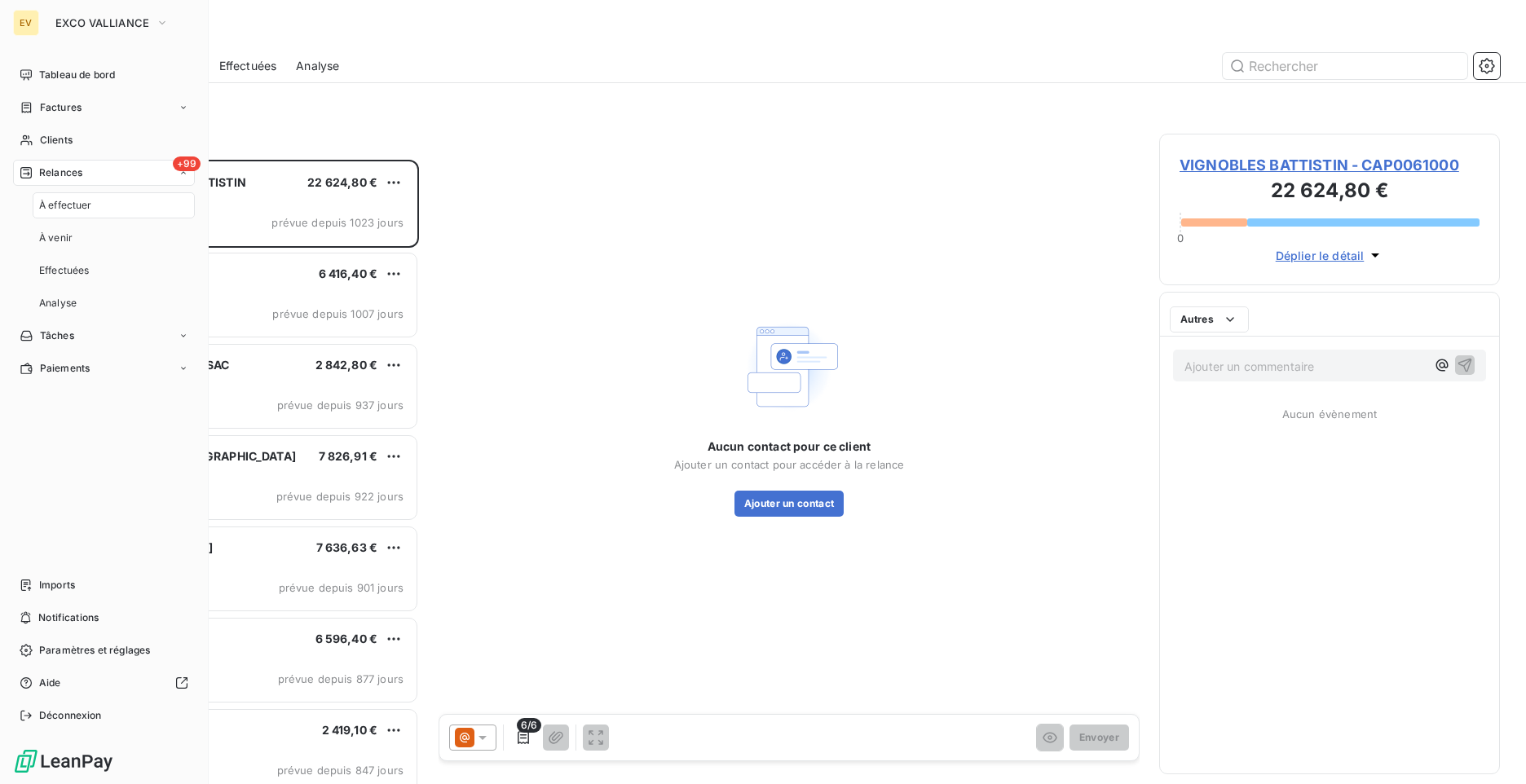
scroll to position [612, 328]
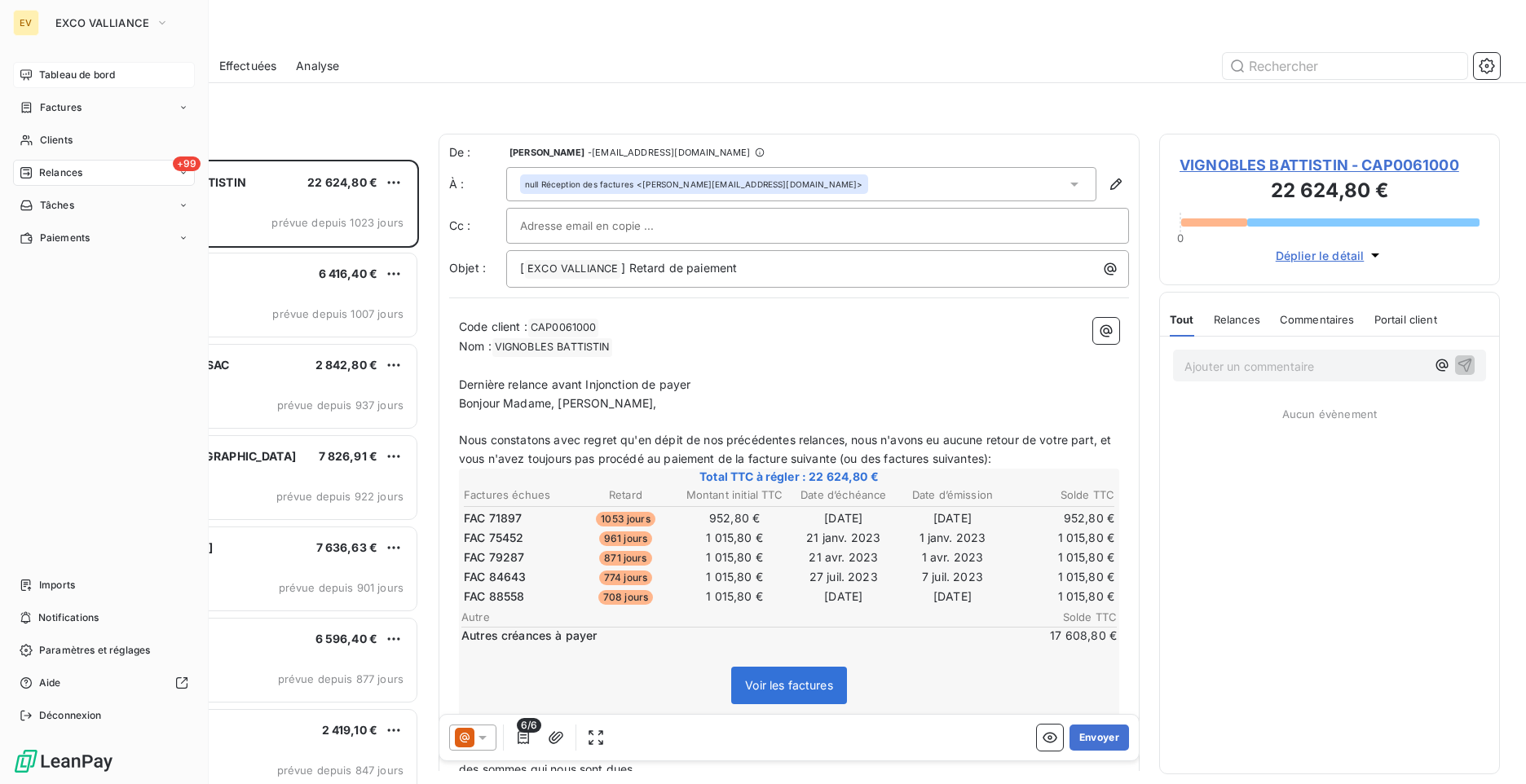
click at [95, 83] on div "Tableau de bord" at bounding box center [104, 75] width 182 height 26
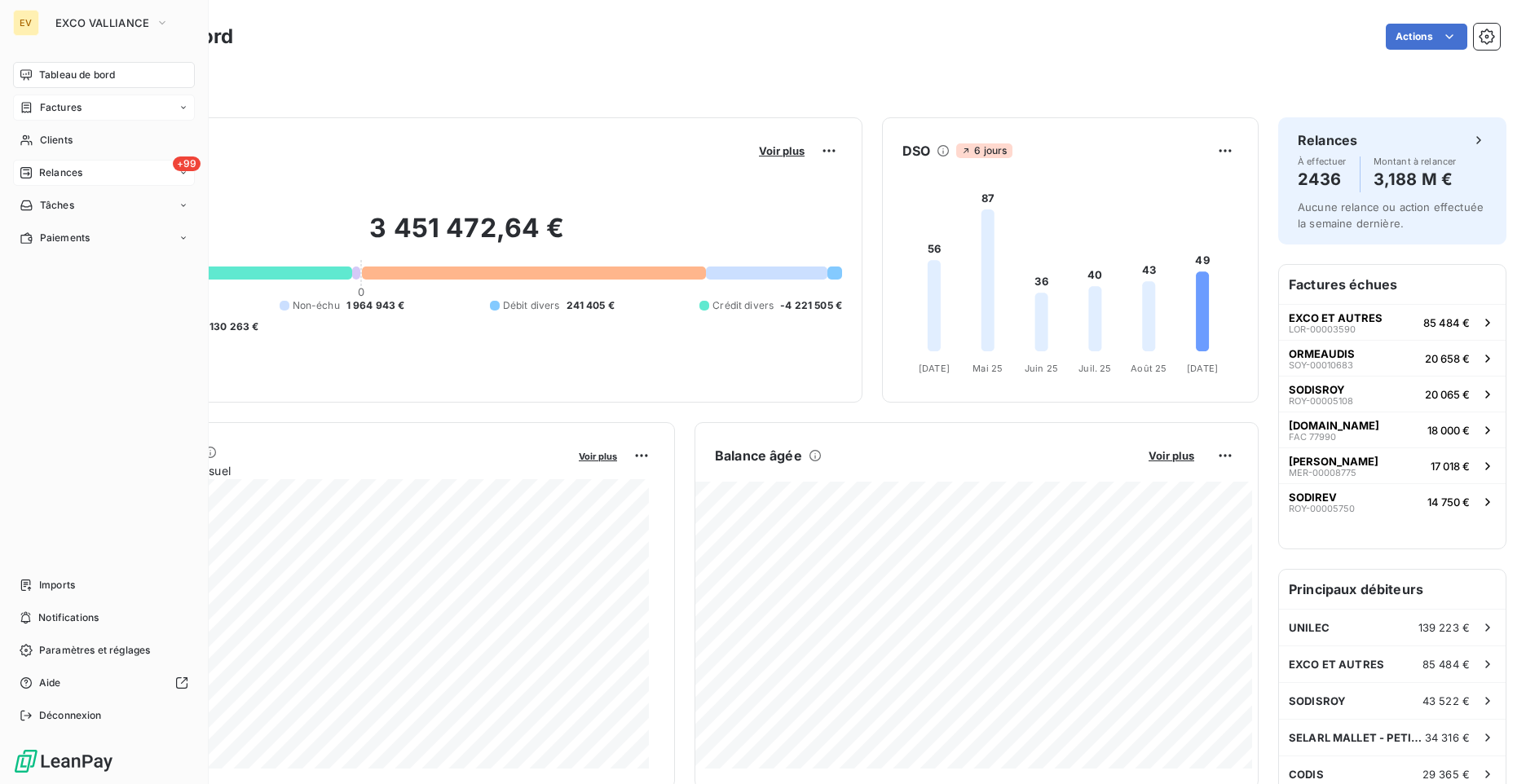
click at [89, 106] on div "Factures" at bounding box center [104, 108] width 182 height 26
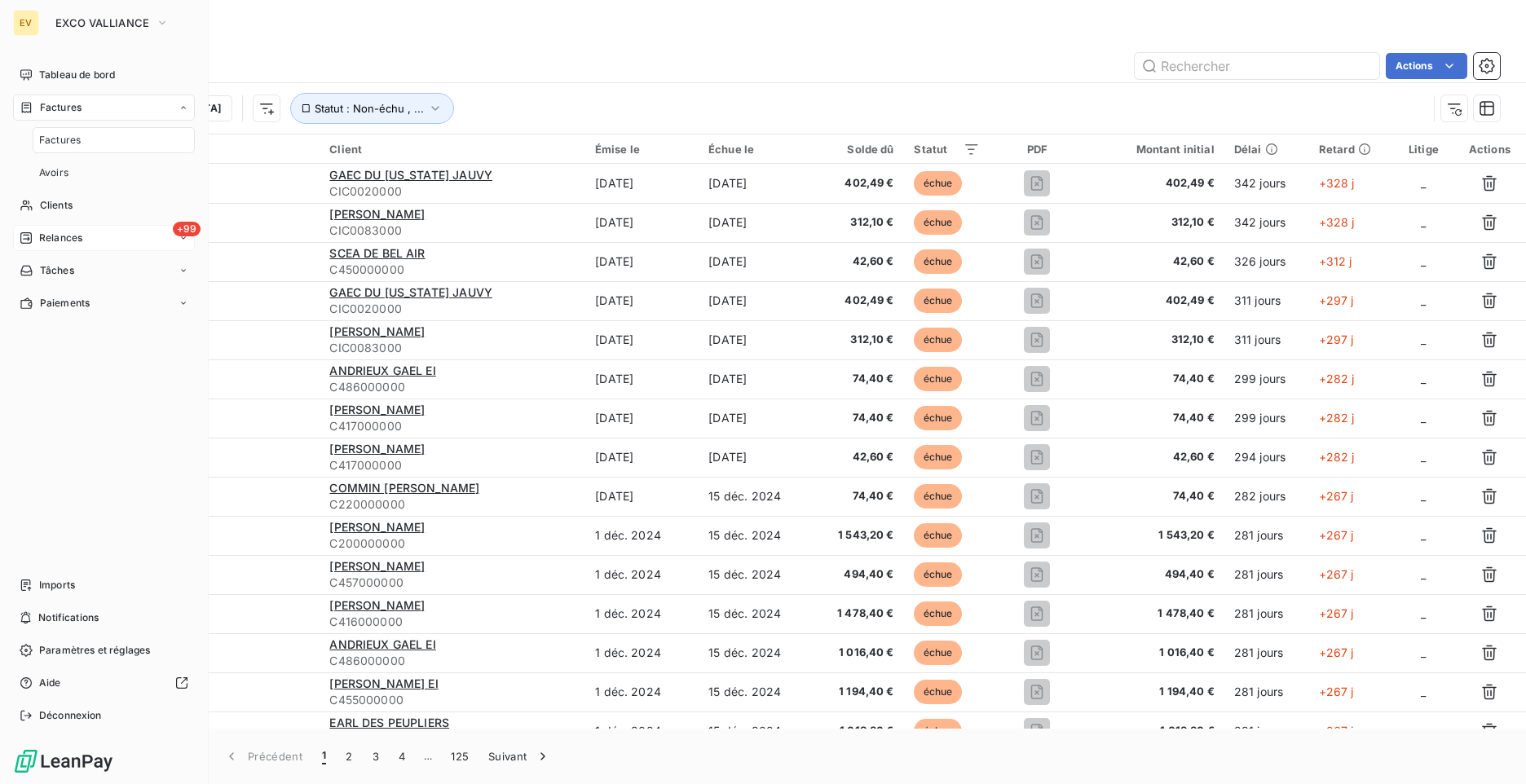
click at [52, 239] on span "Relances" at bounding box center [60, 238] width 43 height 15
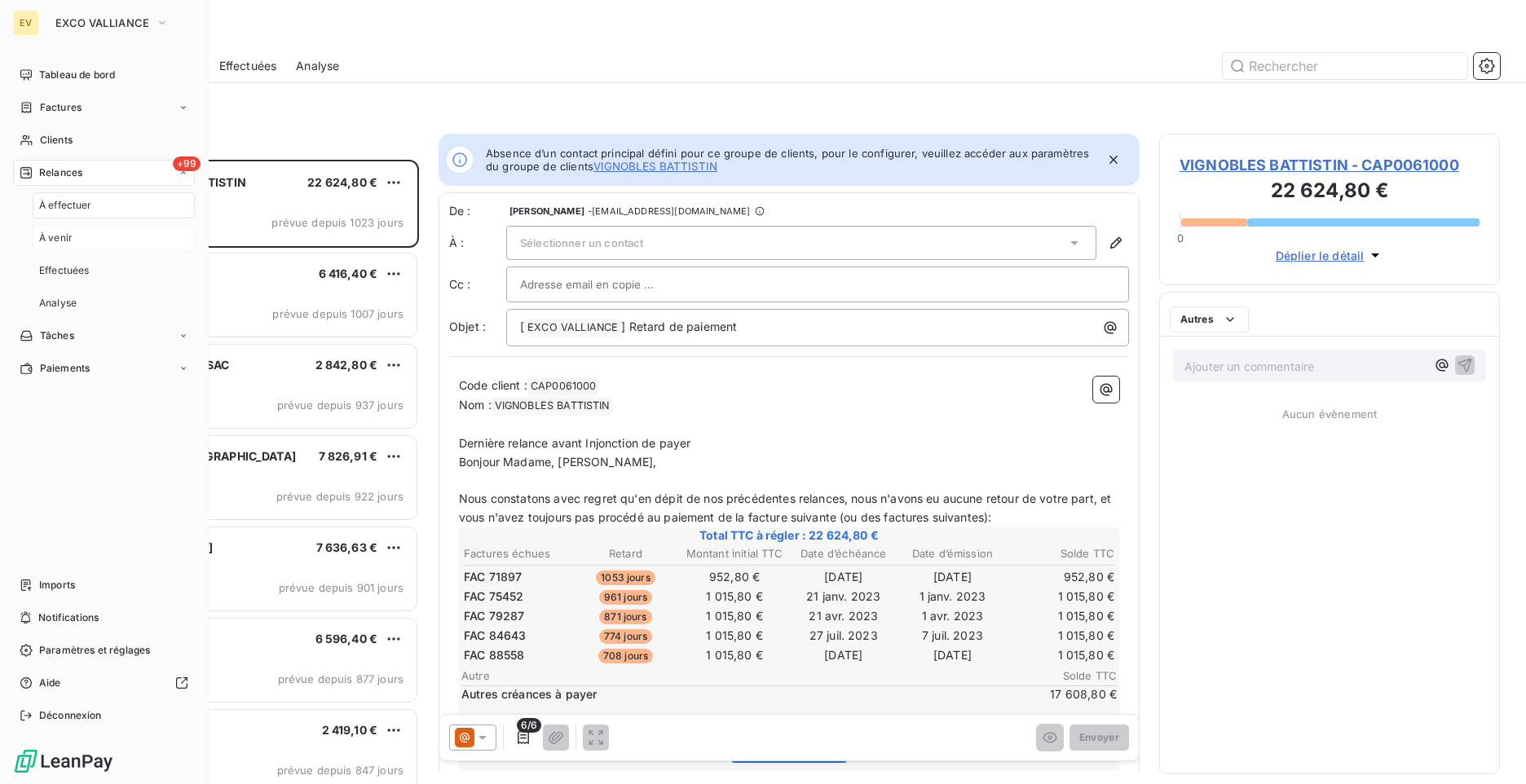
scroll to position [612, 328]
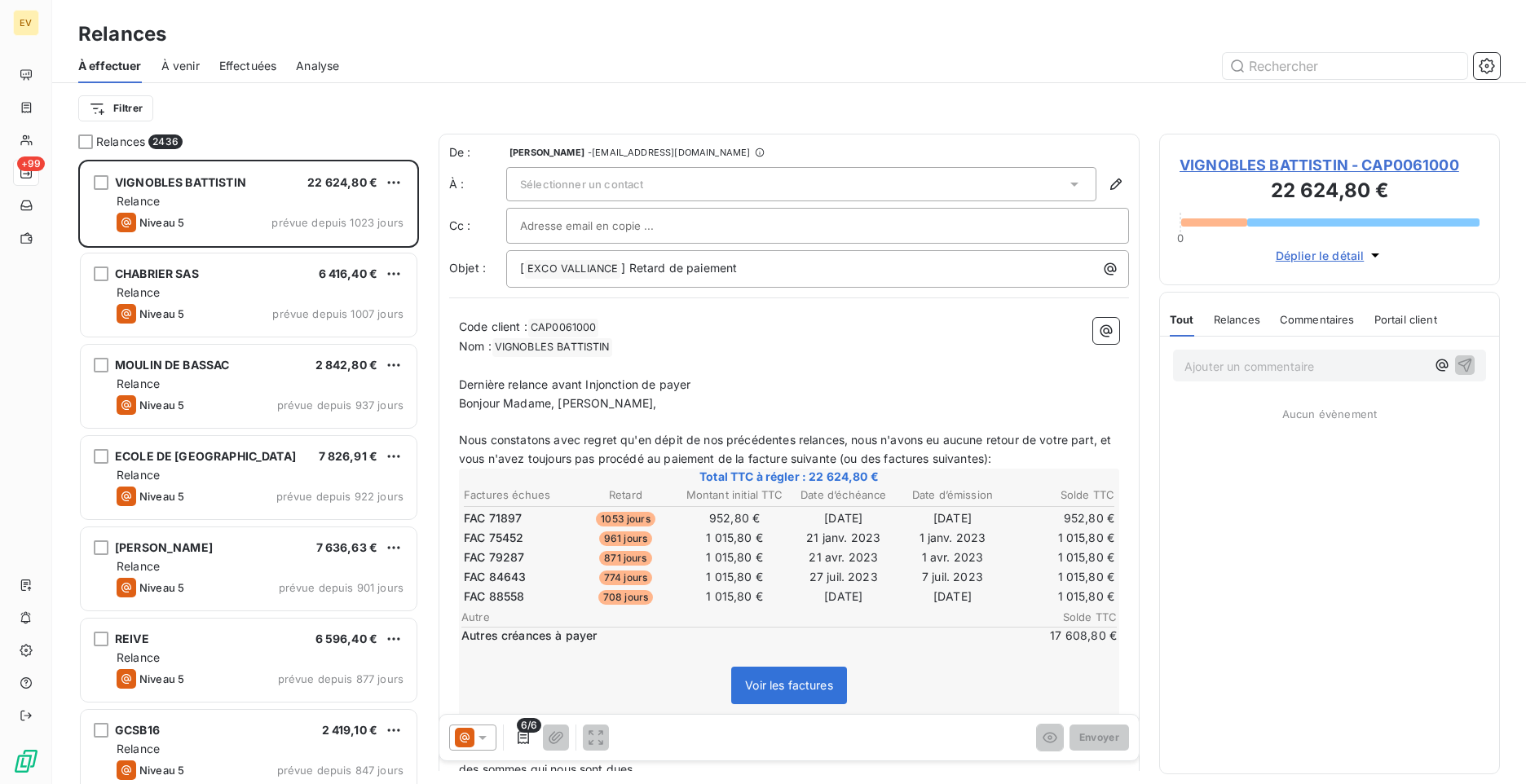
click at [1066, 13] on div "Relances À effectuer À venir Effectuées Analyse Filtrer" at bounding box center [789, 67] width 1474 height 134
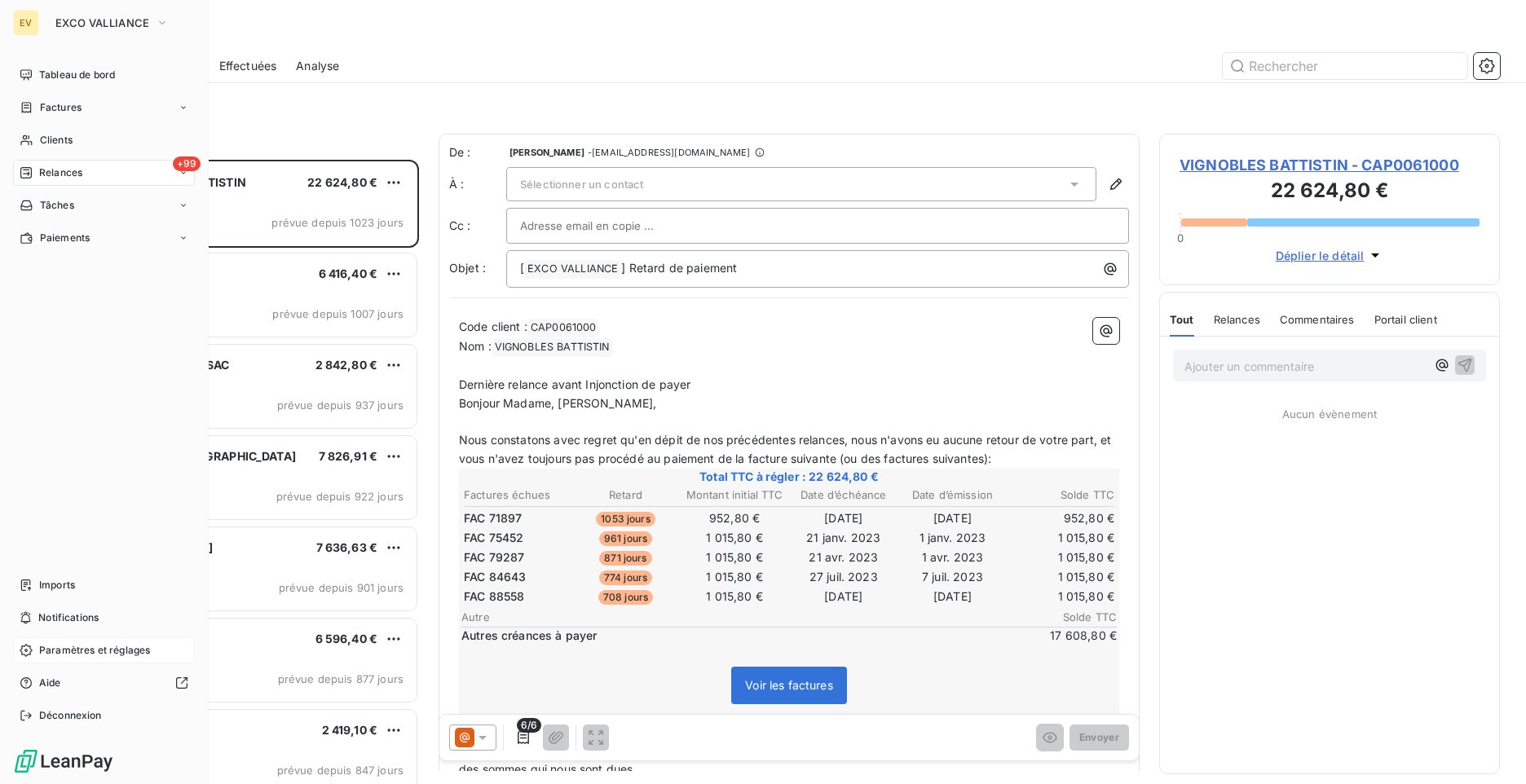
click at [71, 640] on div "Paramètres et réglages" at bounding box center [104, 650] width 182 height 26
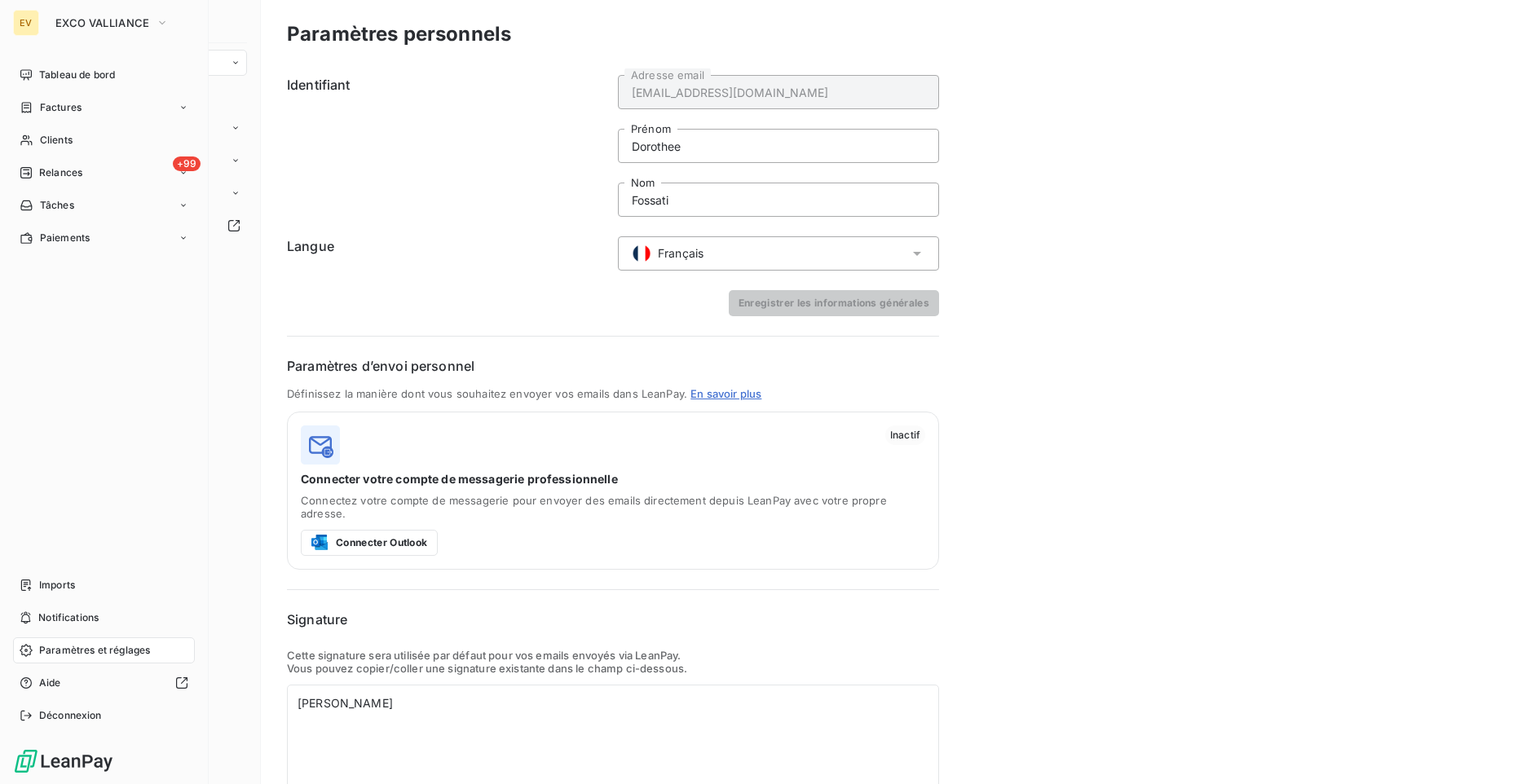
click at [61, 650] on span "Paramètres et réglages" at bounding box center [94, 650] width 111 height 15
click at [90, 74] on span "Tableau de bord" at bounding box center [77, 75] width 76 height 15
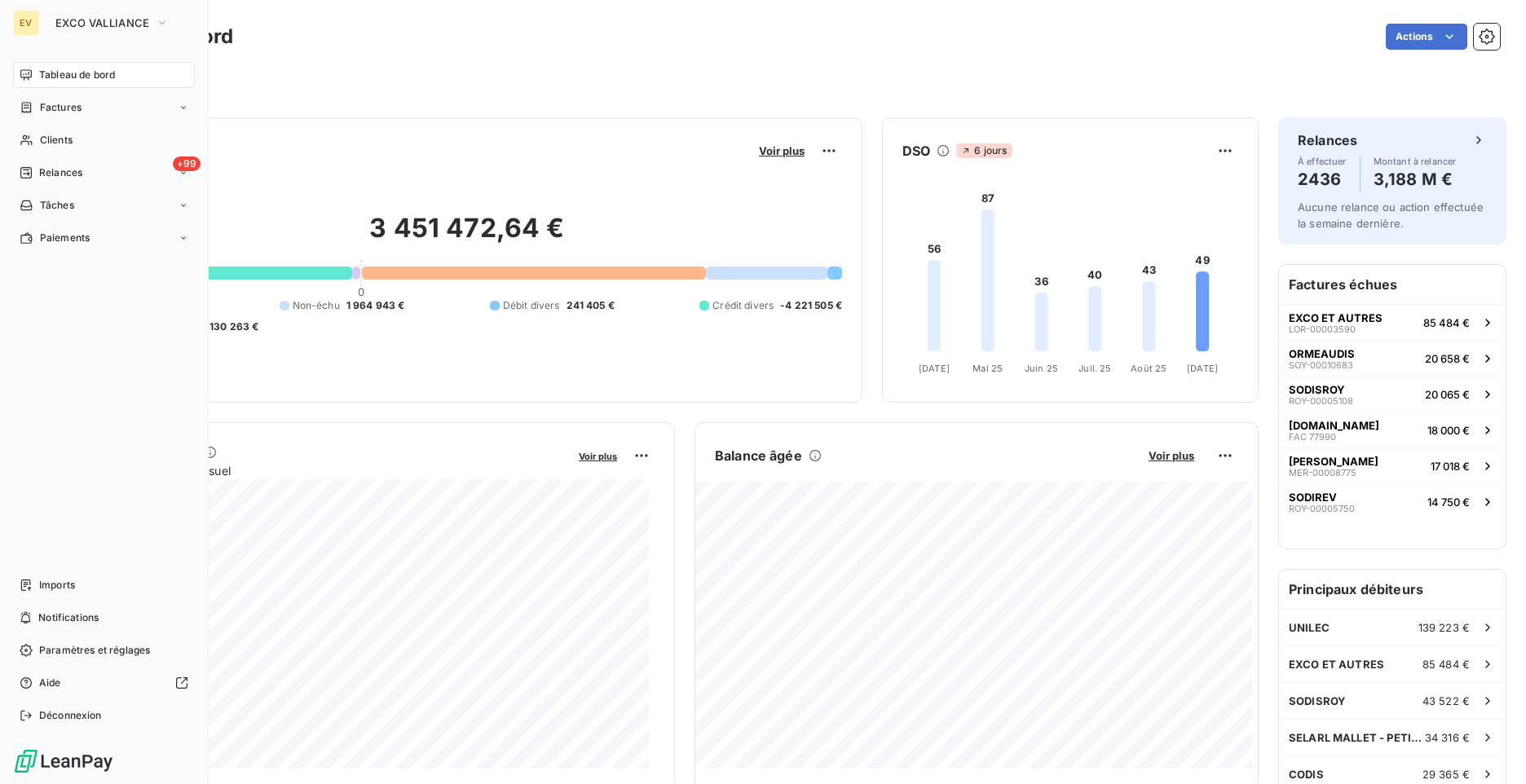
click at [176, 82] on div "Tableau de bord" at bounding box center [104, 75] width 182 height 26
click at [49, 75] on span "Tableau de bord" at bounding box center [77, 75] width 76 height 15
click at [72, 652] on span "Paramètres et réglages" at bounding box center [94, 650] width 111 height 15
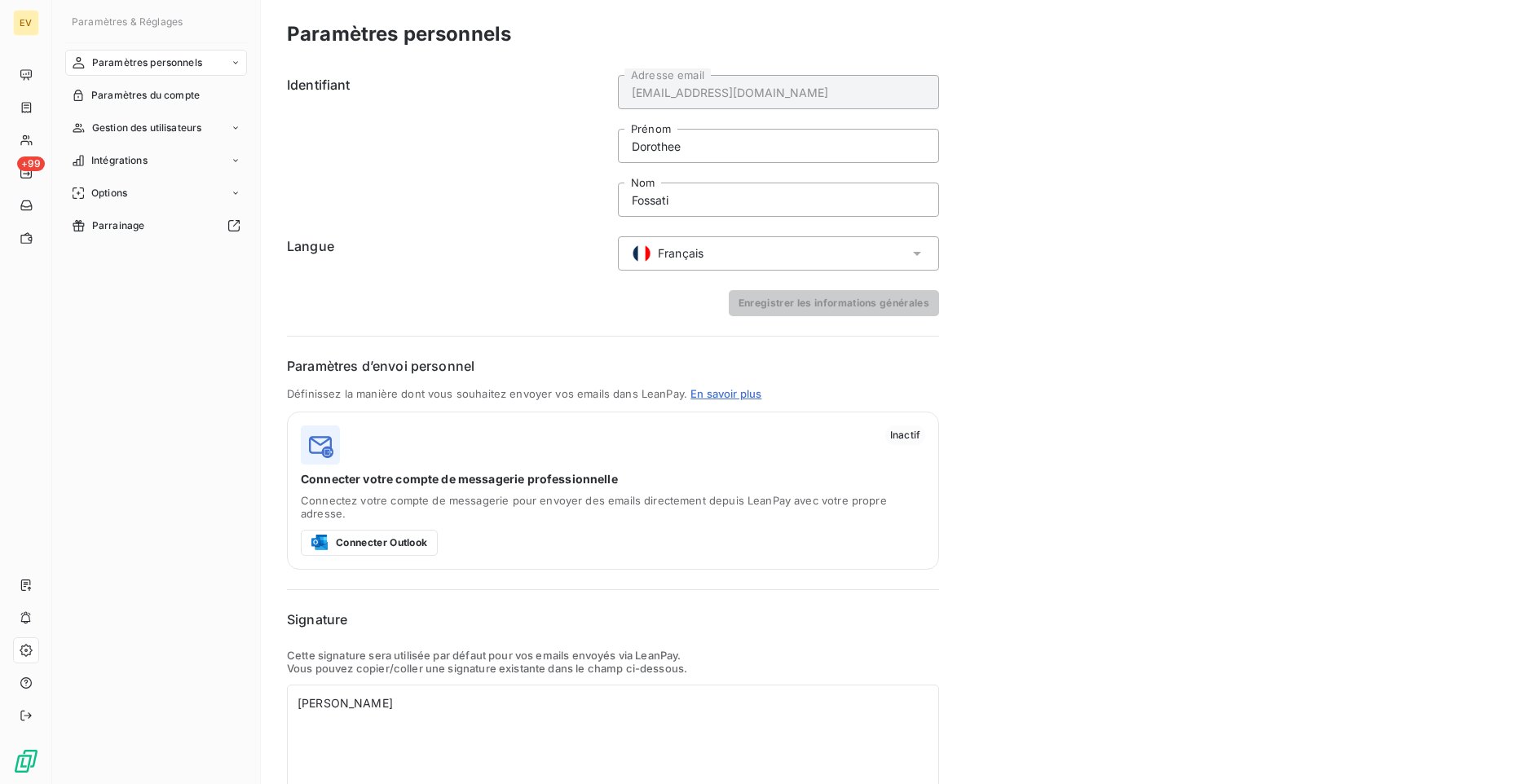
scroll to position [70, 0]
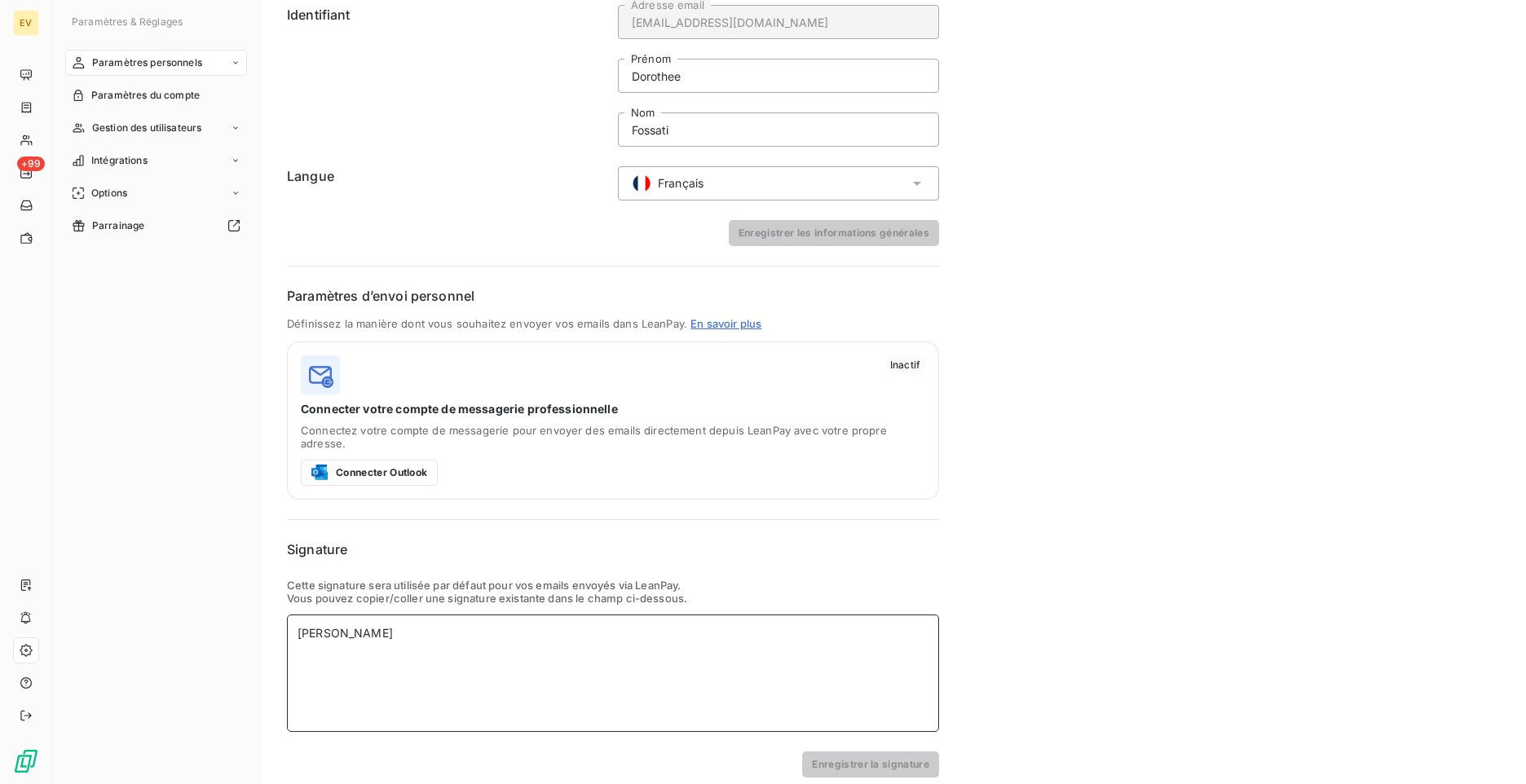
drag, startPoint x: 402, startPoint y: 631, endPoint x: 266, endPoint y: 621, distance: 136.4
click at [266, 621] on div "Paramètres personnels Identifiant [EMAIL_ADDRESS][DOMAIN_NAME] Adresse email [P…" at bounding box center [893, 363] width 1265 height 867
click at [328, 614] on div at bounding box center [613, 673] width 652 height 117
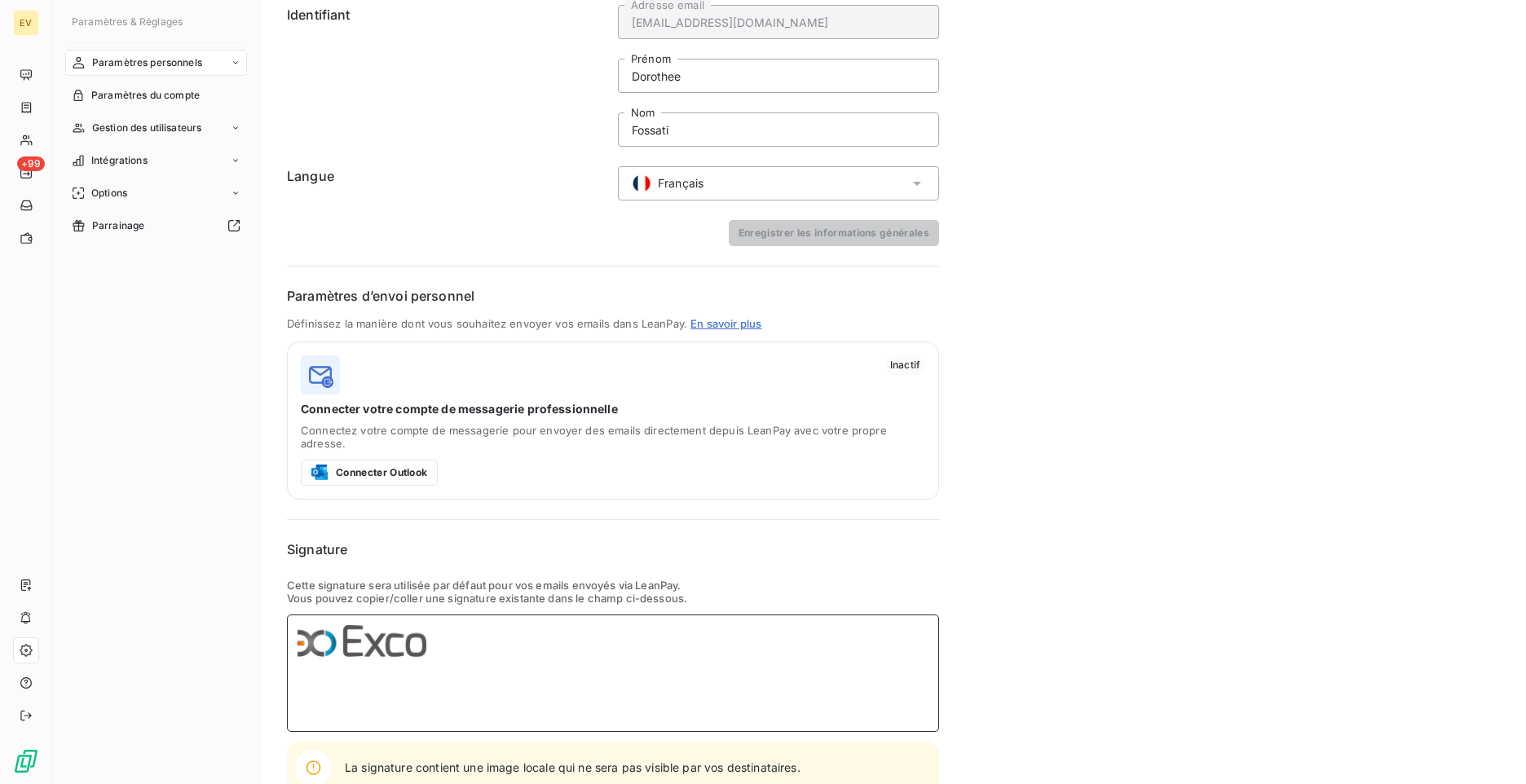
click at [311, 664] on div at bounding box center [612, 668] width 631 height 22
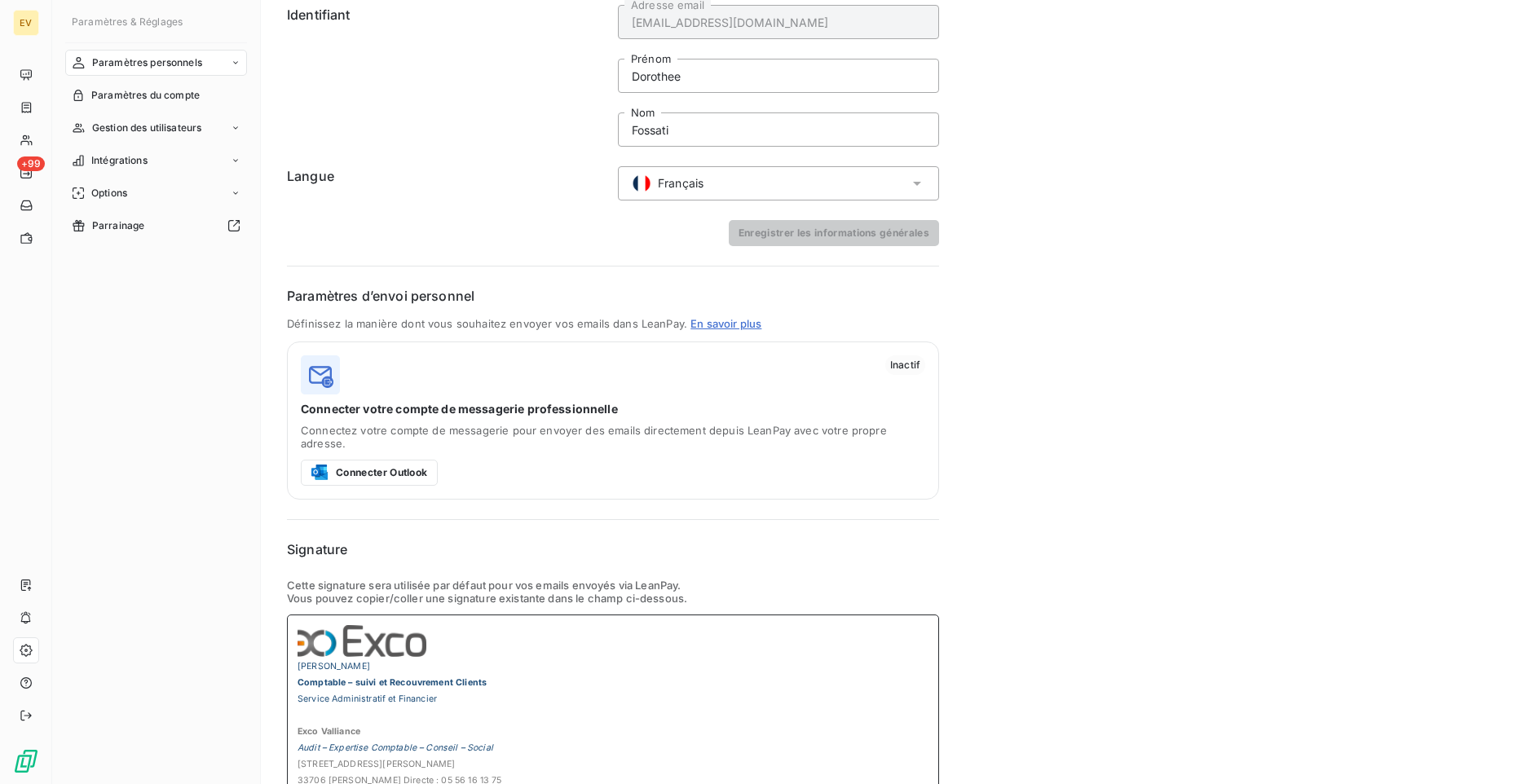
scroll to position [198, 0]
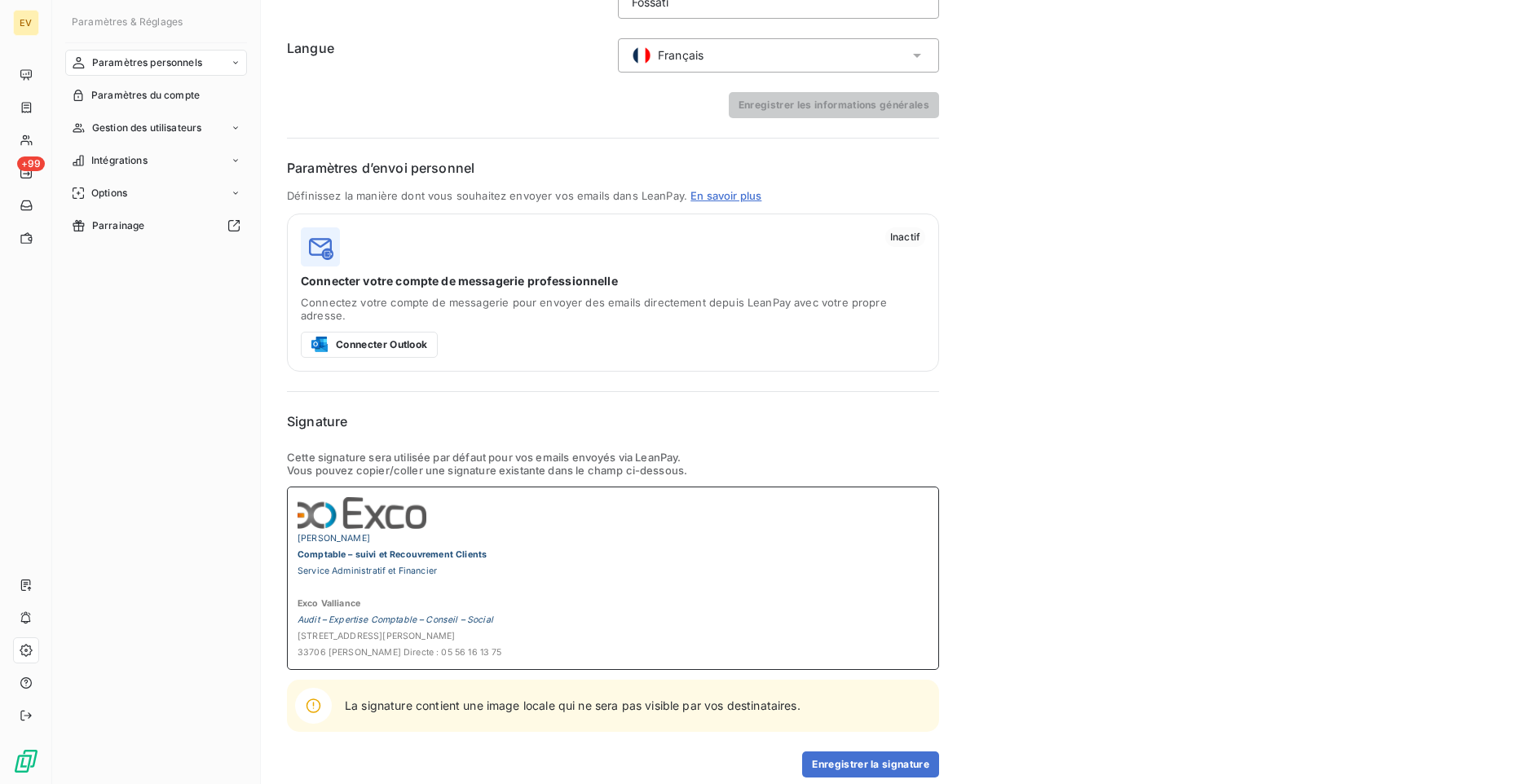
drag, startPoint x: 511, startPoint y: 631, endPoint x: 269, endPoint y: 522, distance: 265.4
click at [268, 523] on div "Paramètres personnels Identifiant [EMAIL_ADDRESS][DOMAIN_NAME] Adresse email [P…" at bounding box center [893, 299] width 1265 height 995
drag, startPoint x: 355, startPoint y: 524, endPoint x: 441, endPoint y: 538, distance: 87.1
click at [441, 549] on span "Comptable – suivi et Recouvrement Clients" at bounding box center [391, 554] width 189 height 10
click at [381, 529] on p "[PERSON_NAME]" at bounding box center [612, 537] width 631 height 17
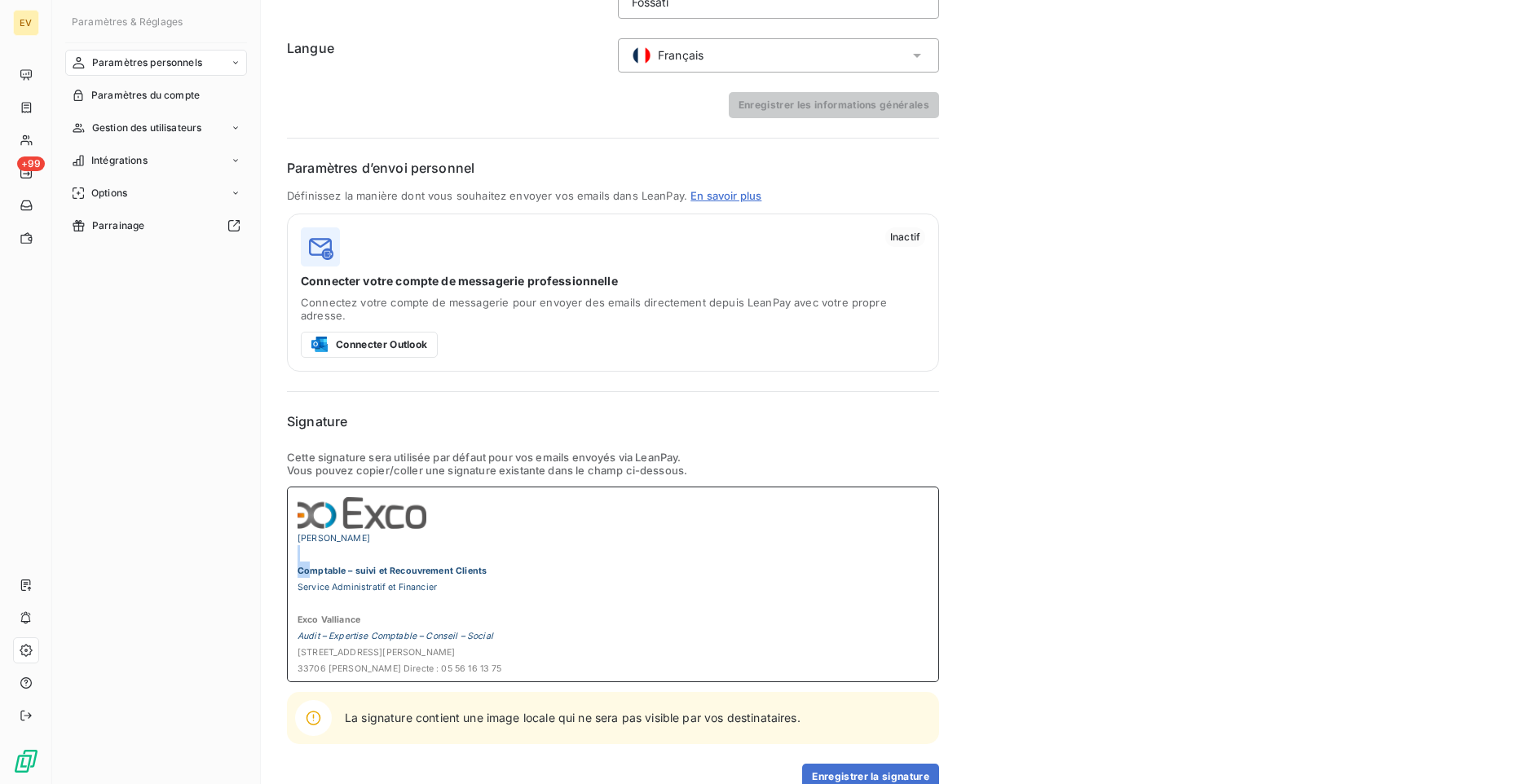
drag, startPoint x: 309, startPoint y: 541, endPoint x: 312, endPoint y: 553, distance: 12.4
click at [312, 553] on div "[PERSON_NAME] Comptable – suivi et Recouvrement Clients Service Administratif e…" at bounding box center [612, 602] width 631 height 147
click at [296, 558] on div "[PERSON_NAME] Comptable – suivi et Recouvrement Clients Service Administratif e…" at bounding box center [613, 584] width 652 height 195
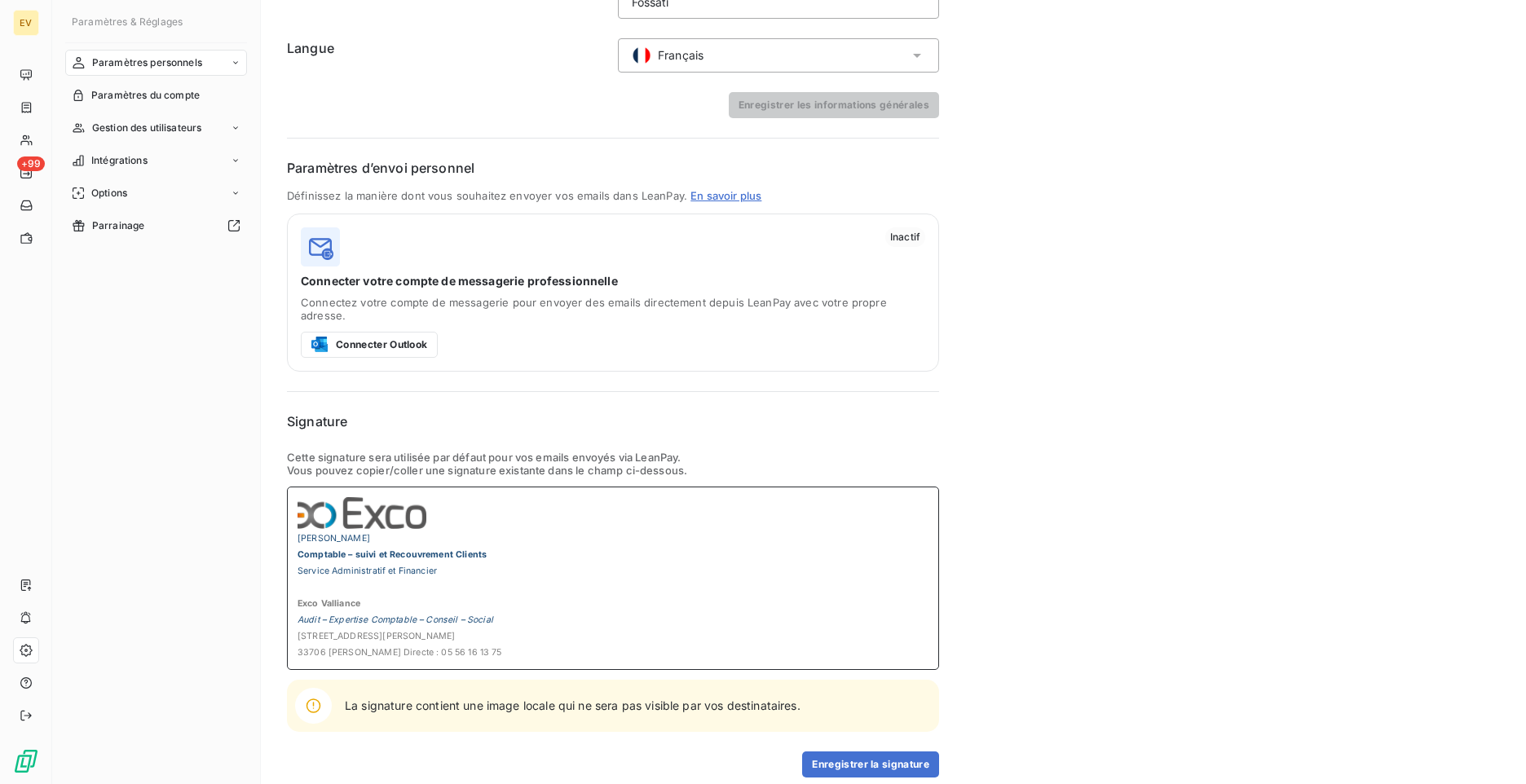
click at [295, 588] on div "[PERSON_NAME] Comptable – suivi et Recouvrement Clients Service Administratif e…" at bounding box center [613, 578] width 652 height 183
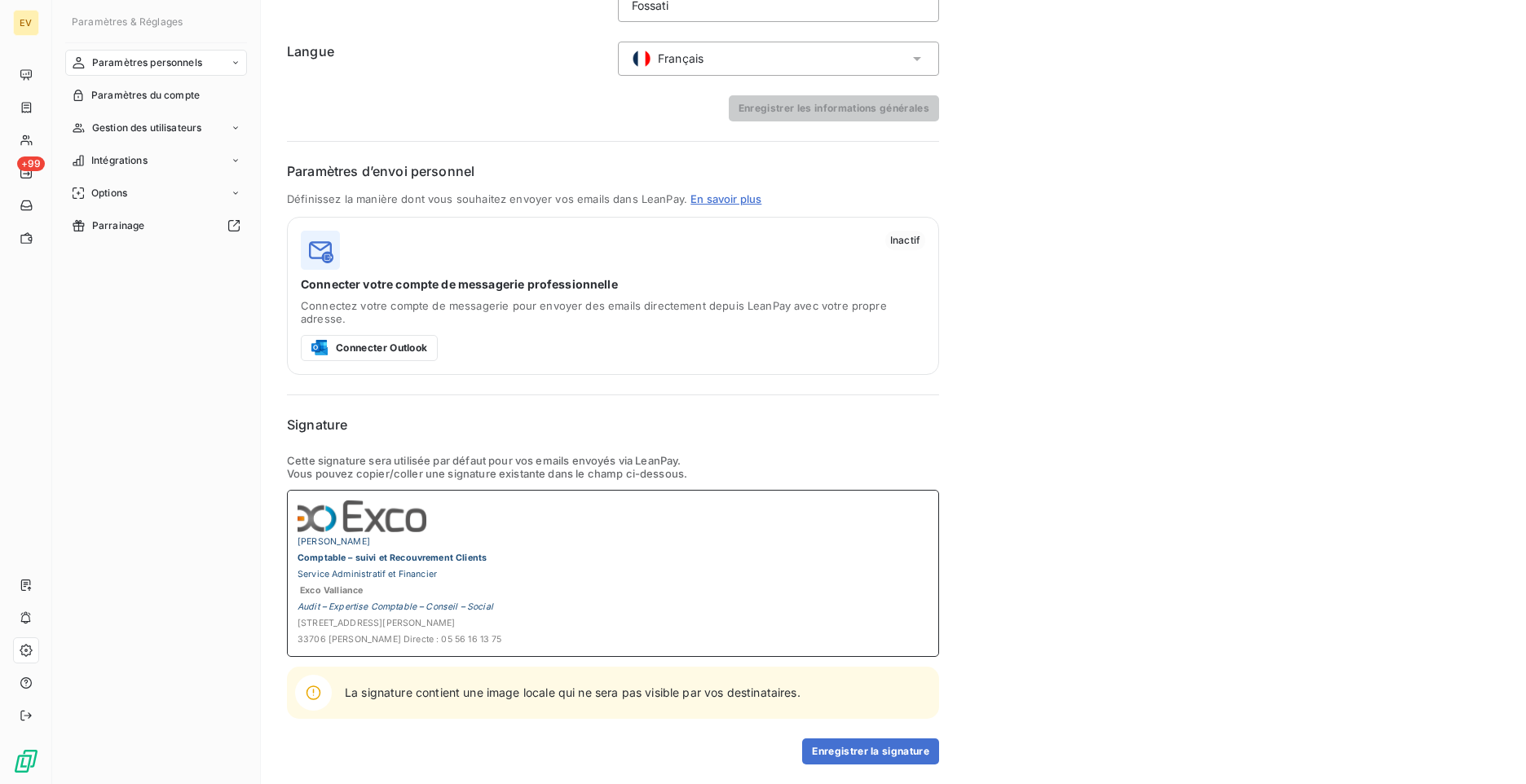
scroll to position [182, 0]
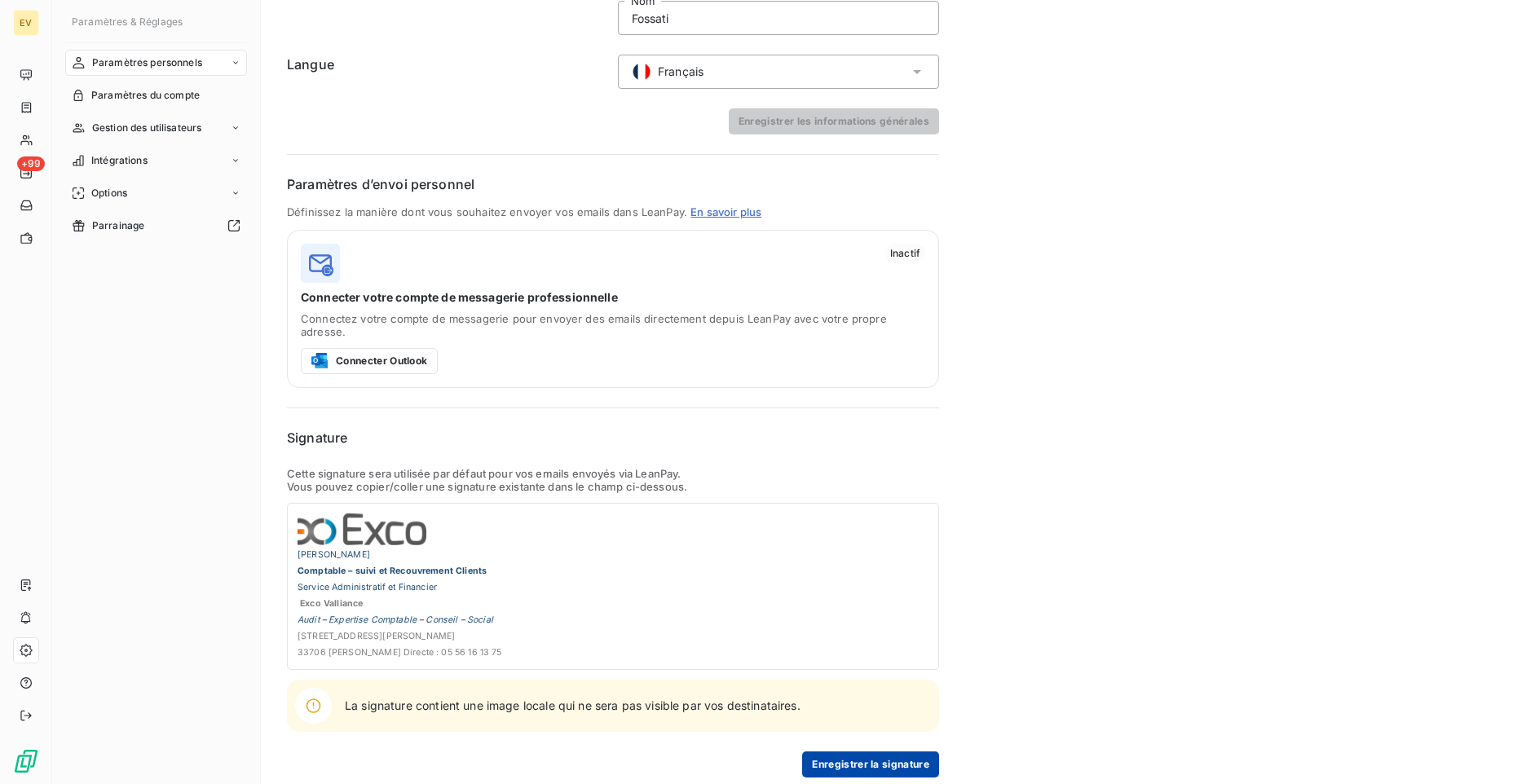
click at [853, 760] on button "Enregistrer la signature" at bounding box center [870, 764] width 137 height 26
click at [189, 89] on span "Paramètres du compte" at bounding box center [145, 96] width 109 height 15
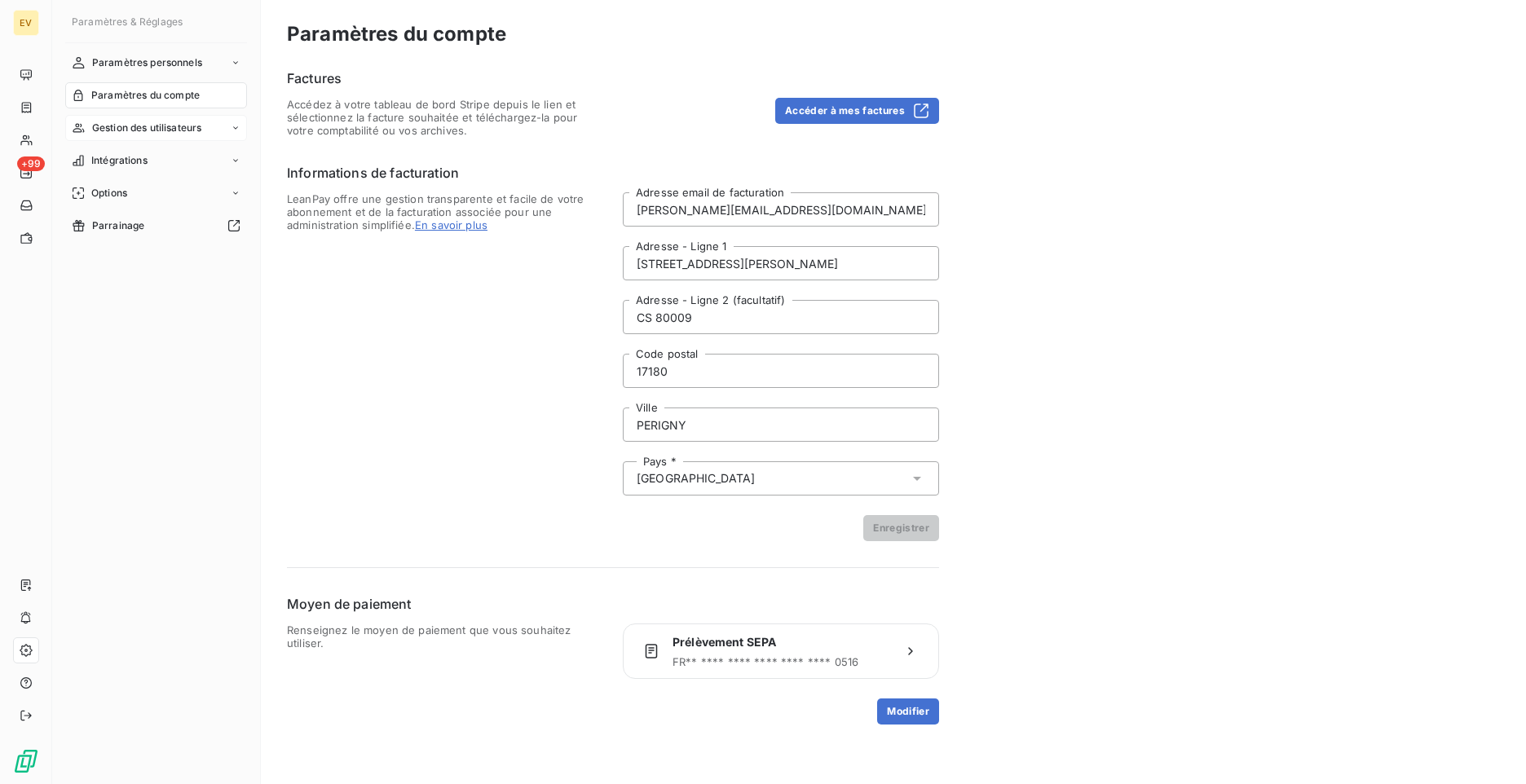
click at [182, 123] on span "Gestion des utilisateurs" at bounding box center [147, 128] width 110 height 15
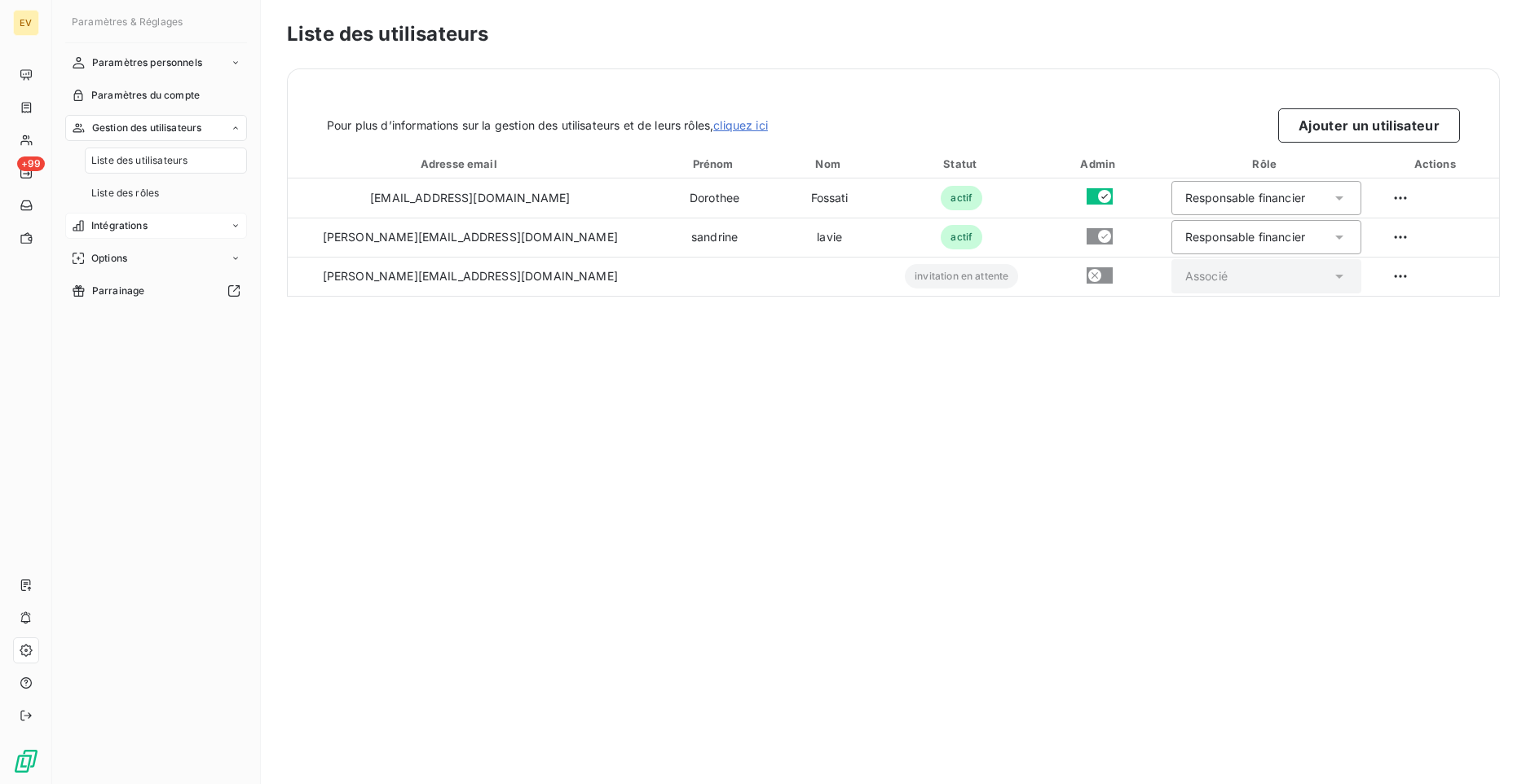
click at [145, 216] on div "Intégrations" at bounding box center [156, 226] width 182 height 26
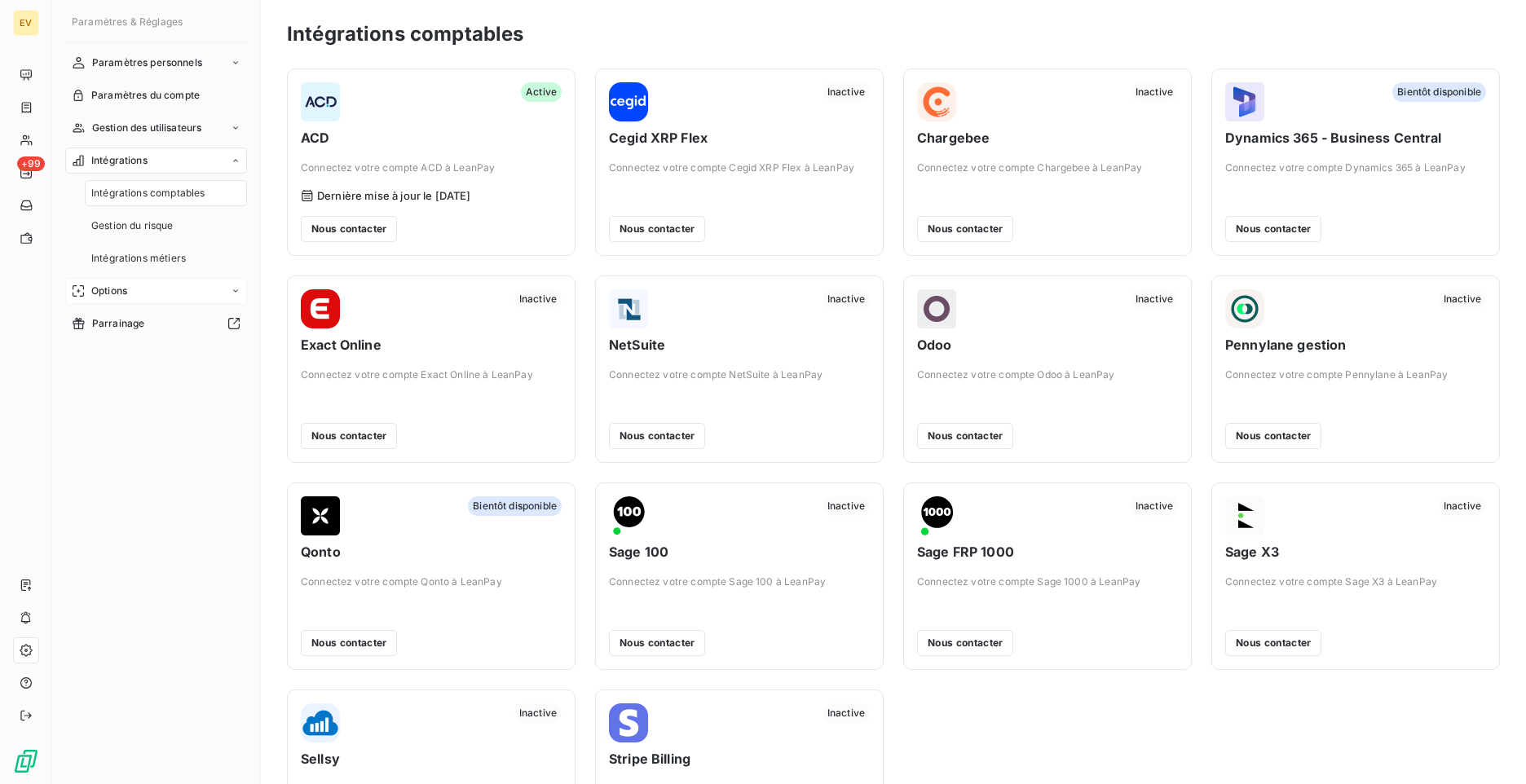
click at [134, 294] on div "Options" at bounding box center [156, 291] width 182 height 26
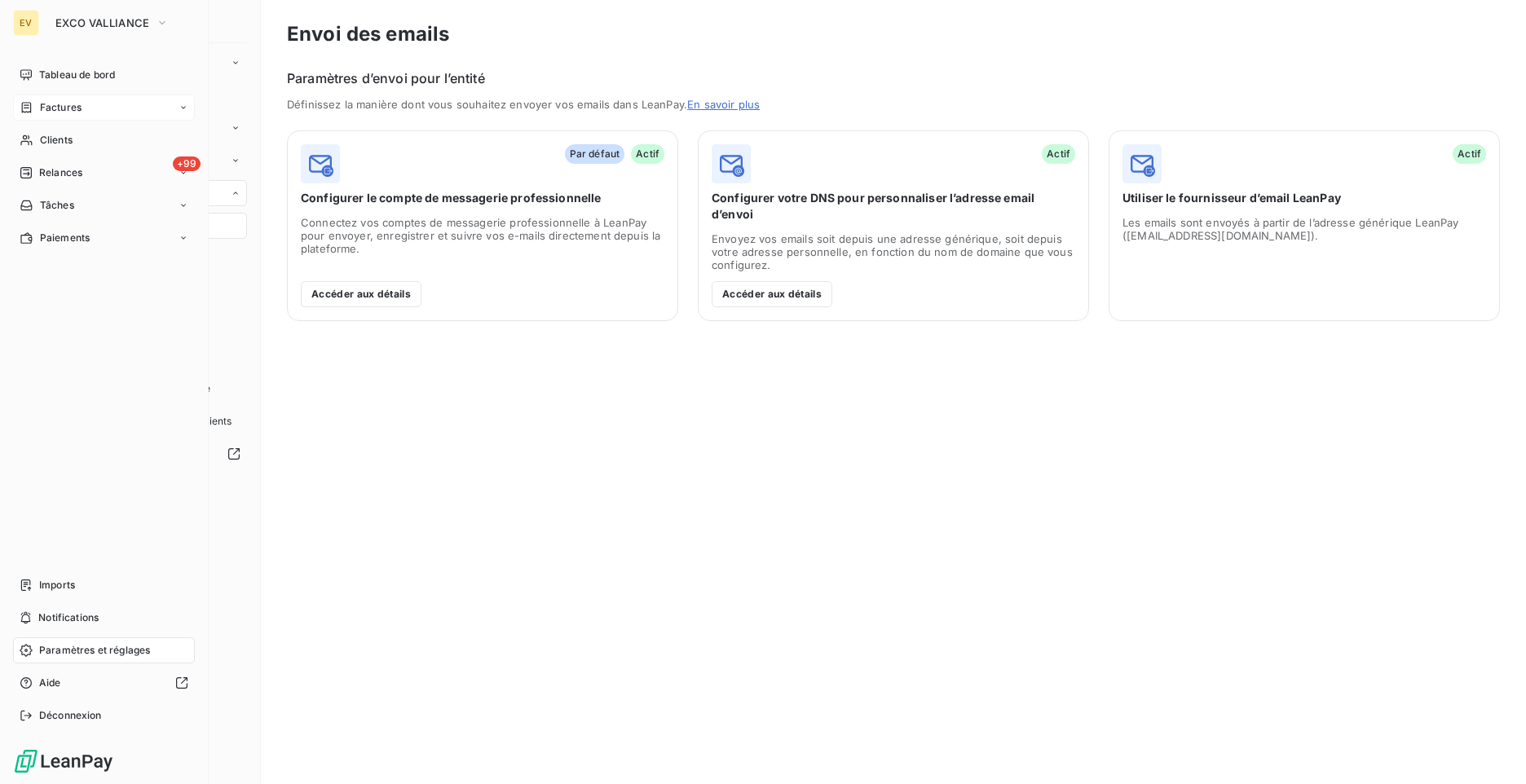
click at [40, 110] on span "Factures" at bounding box center [60, 108] width 42 height 15
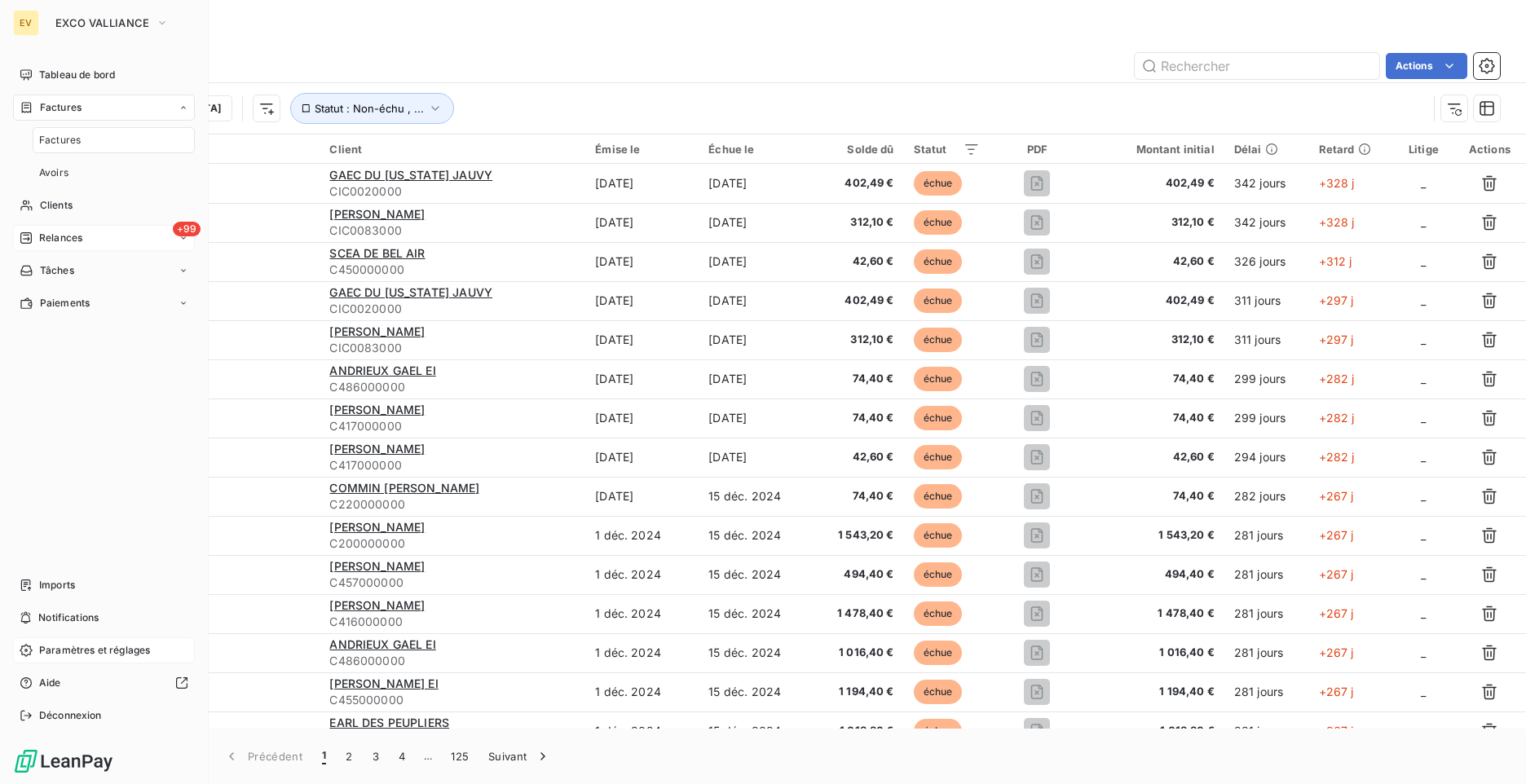
click at [70, 235] on span "Relances" at bounding box center [60, 238] width 43 height 15
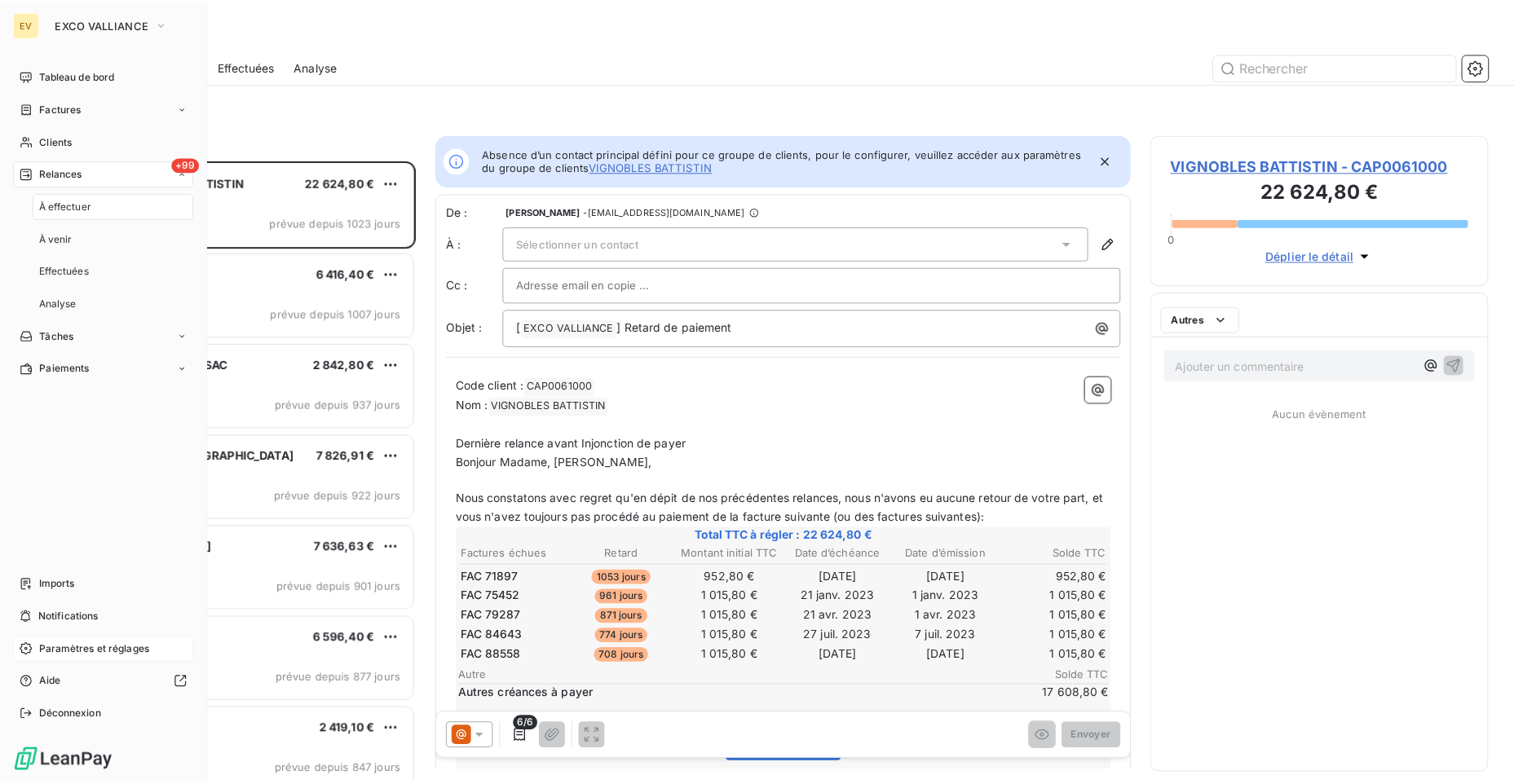
scroll to position [612, 328]
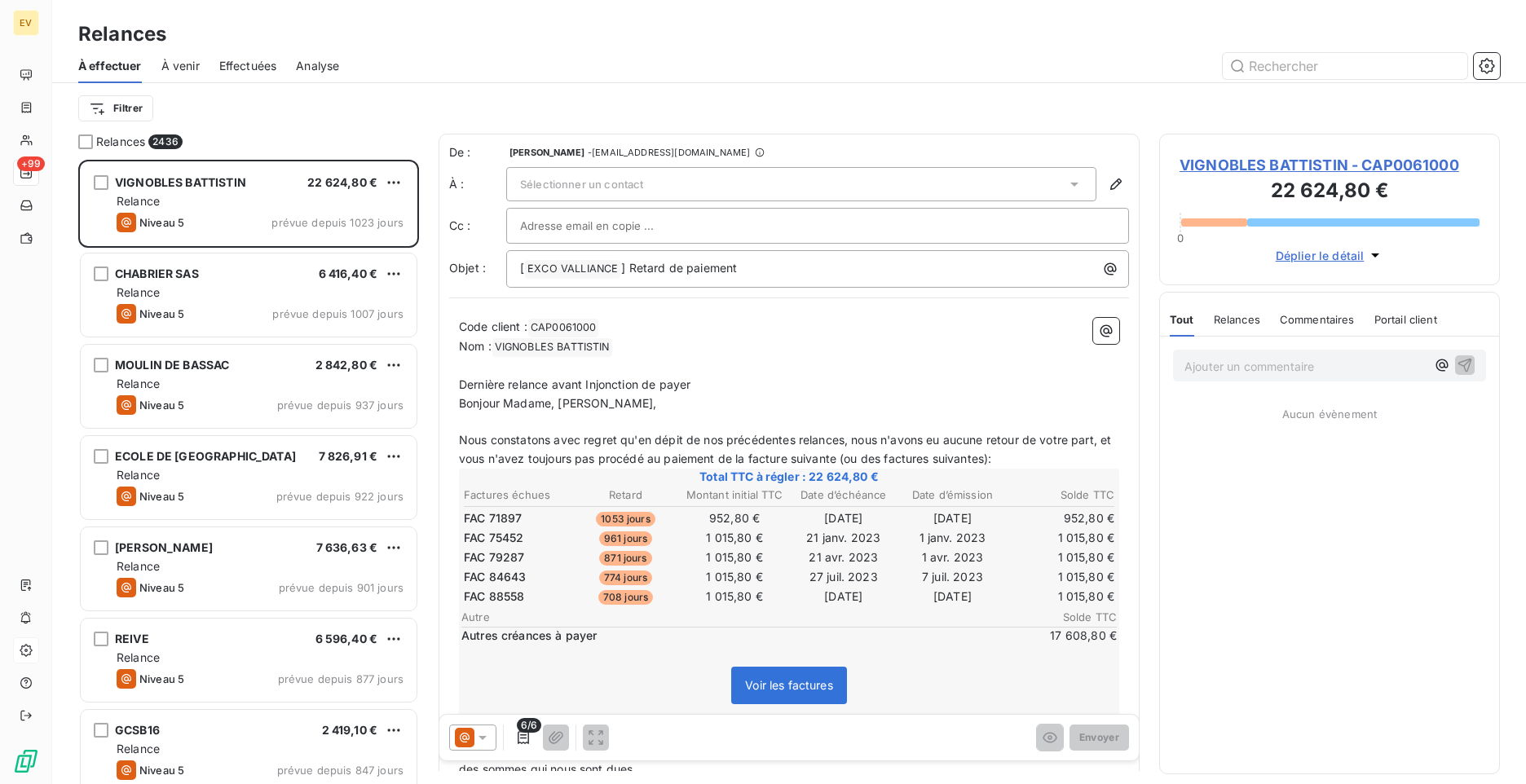
click at [496, 111] on div "Filtrer" at bounding box center [788, 108] width 1421 height 31
click at [1482, 59] on icon "button" at bounding box center [1487, 66] width 17 height 17
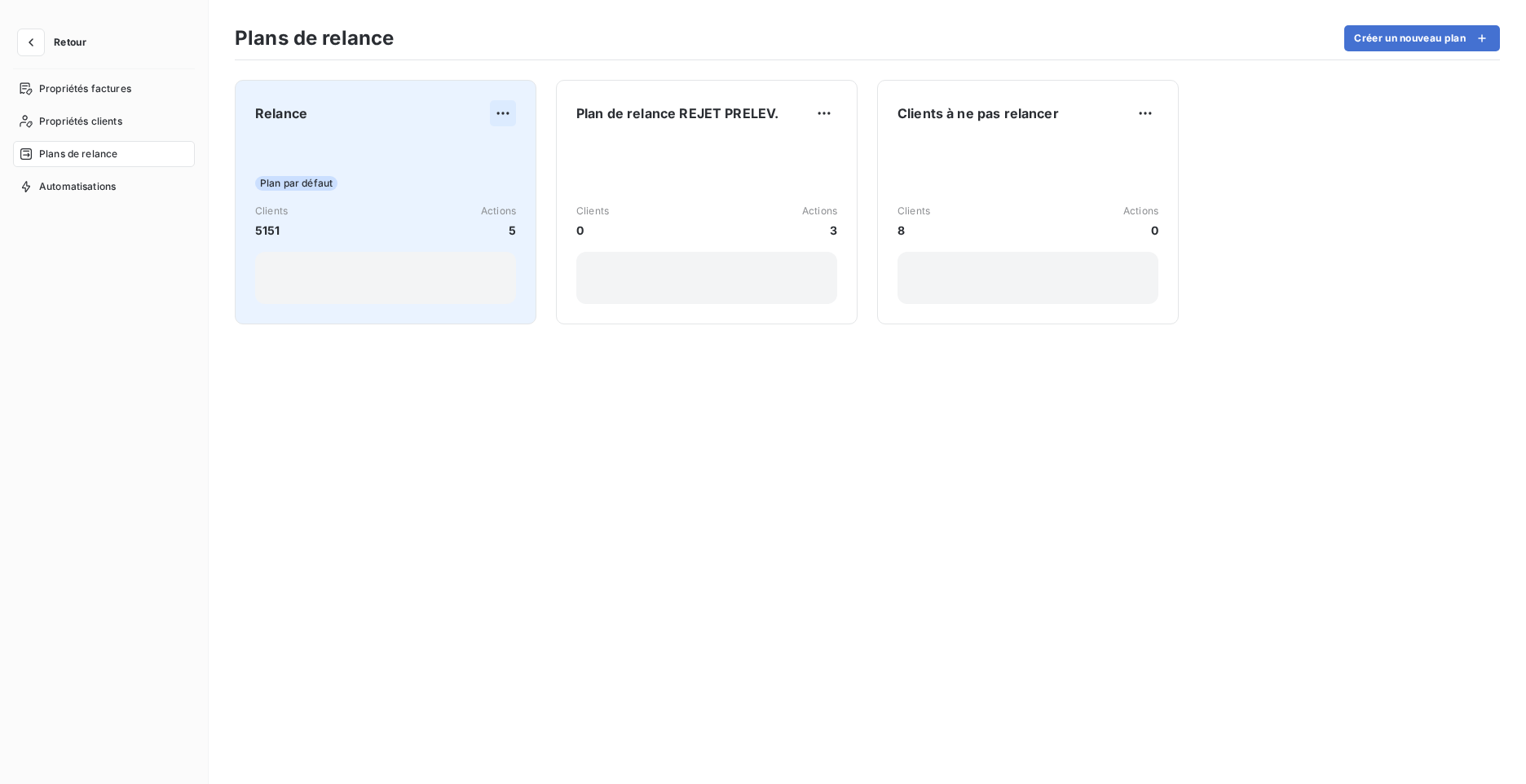
click at [506, 112] on html "Retour Propriétés factures Propriétés clients Plans de relance Automatisations …" at bounding box center [763, 392] width 1526 height 784
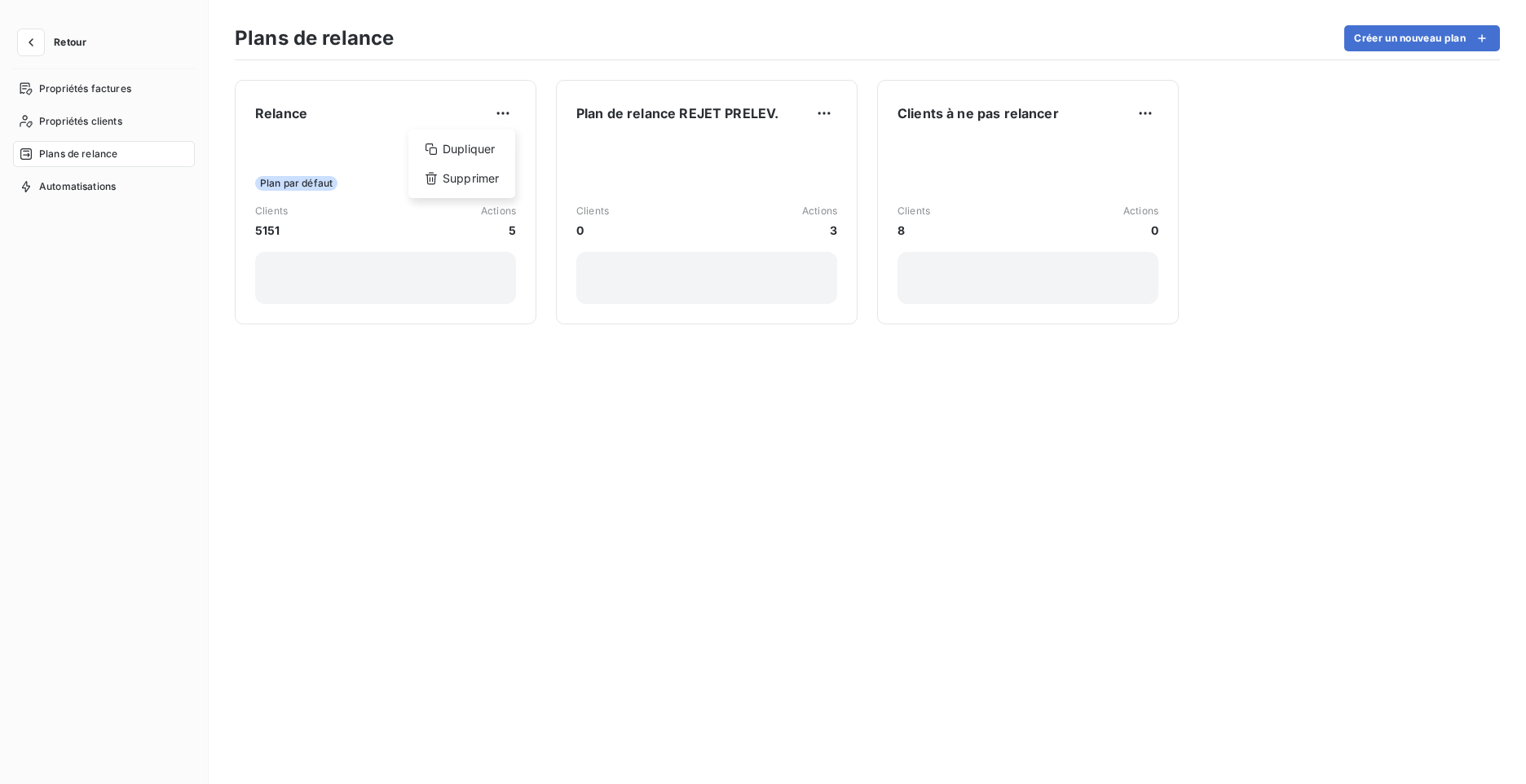
click at [306, 129] on html "Retour Propriétés factures Propriétés clients Plans de relance Automatisations …" at bounding box center [763, 392] width 1526 height 784
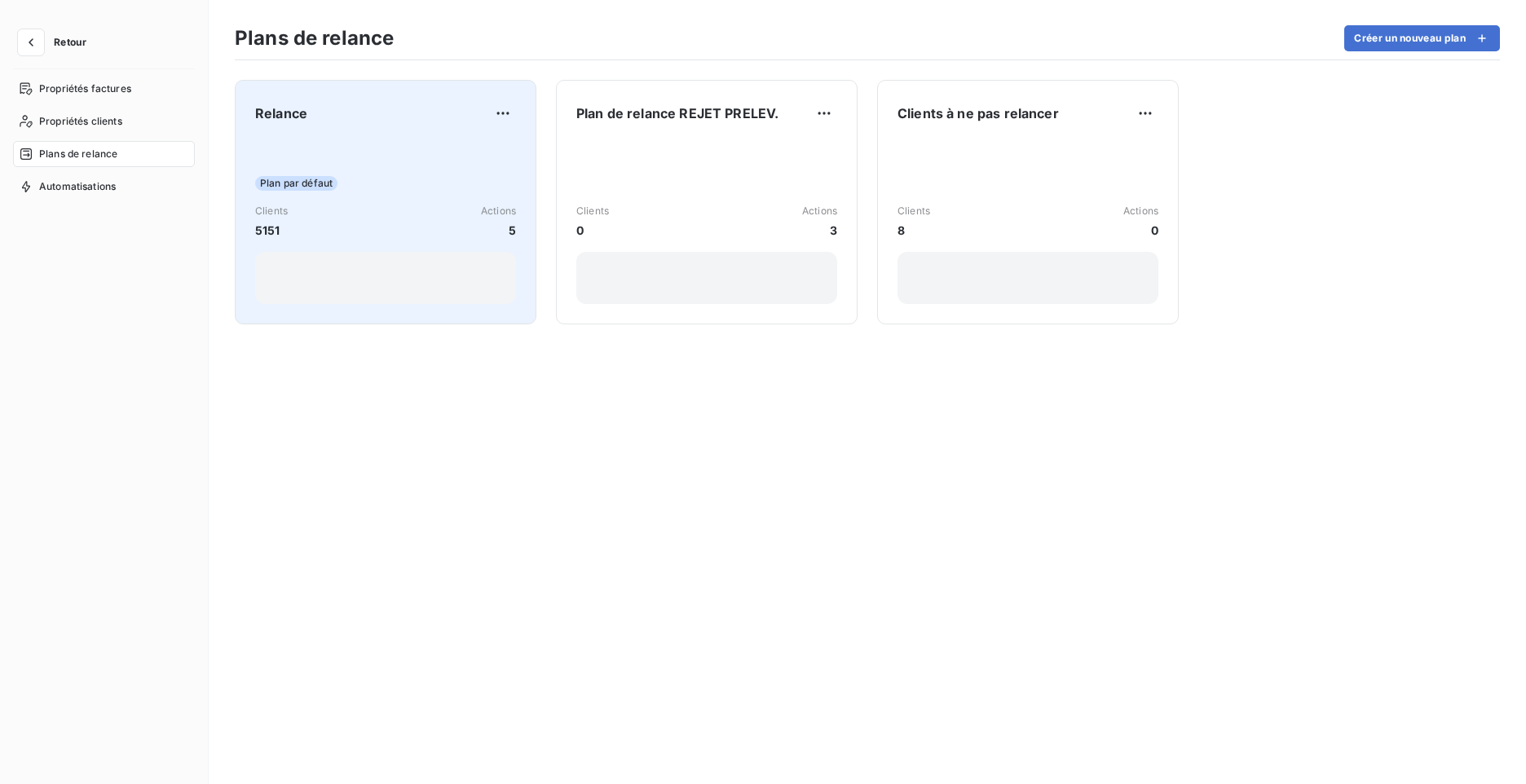
click at [306, 128] on div "Relance Plan par défaut Clients 5151 Actions 5" at bounding box center [385, 202] width 261 height 203
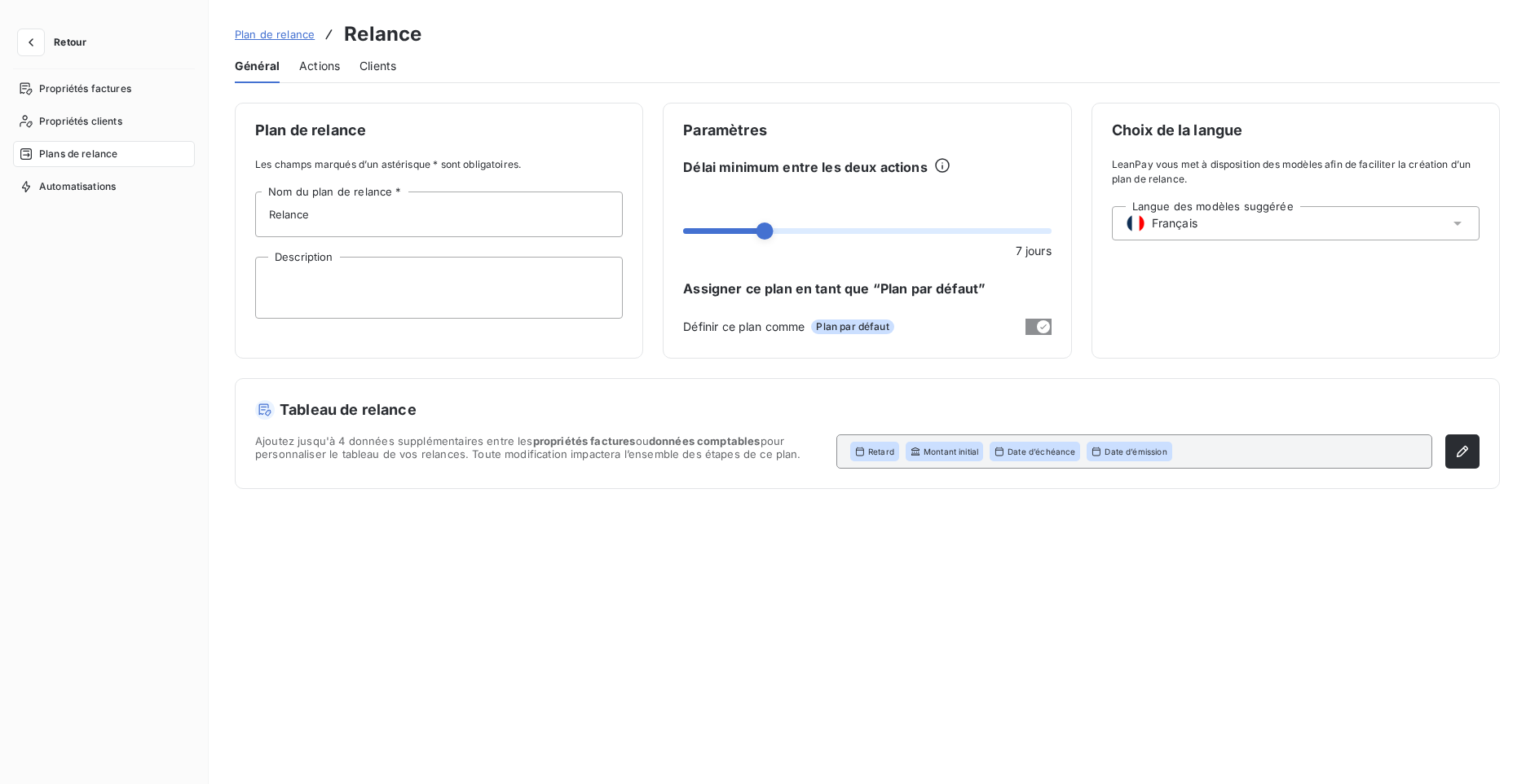
click at [326, 70] on span "Actions" at bounding box center [320, 66] width 41 height 17
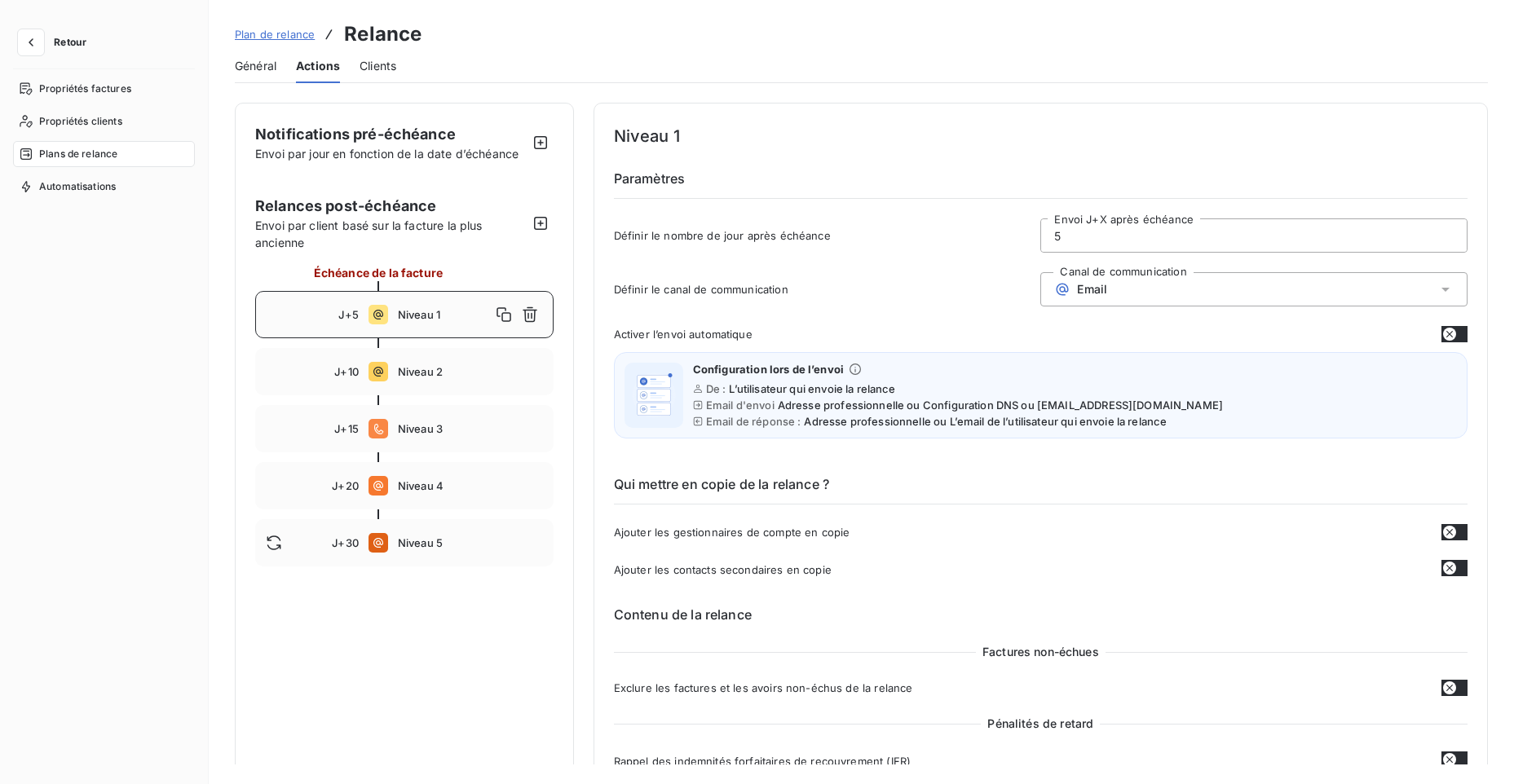
click at [385, 61] on span "Clients" at bounding box center [377, 66] width 36 height 17
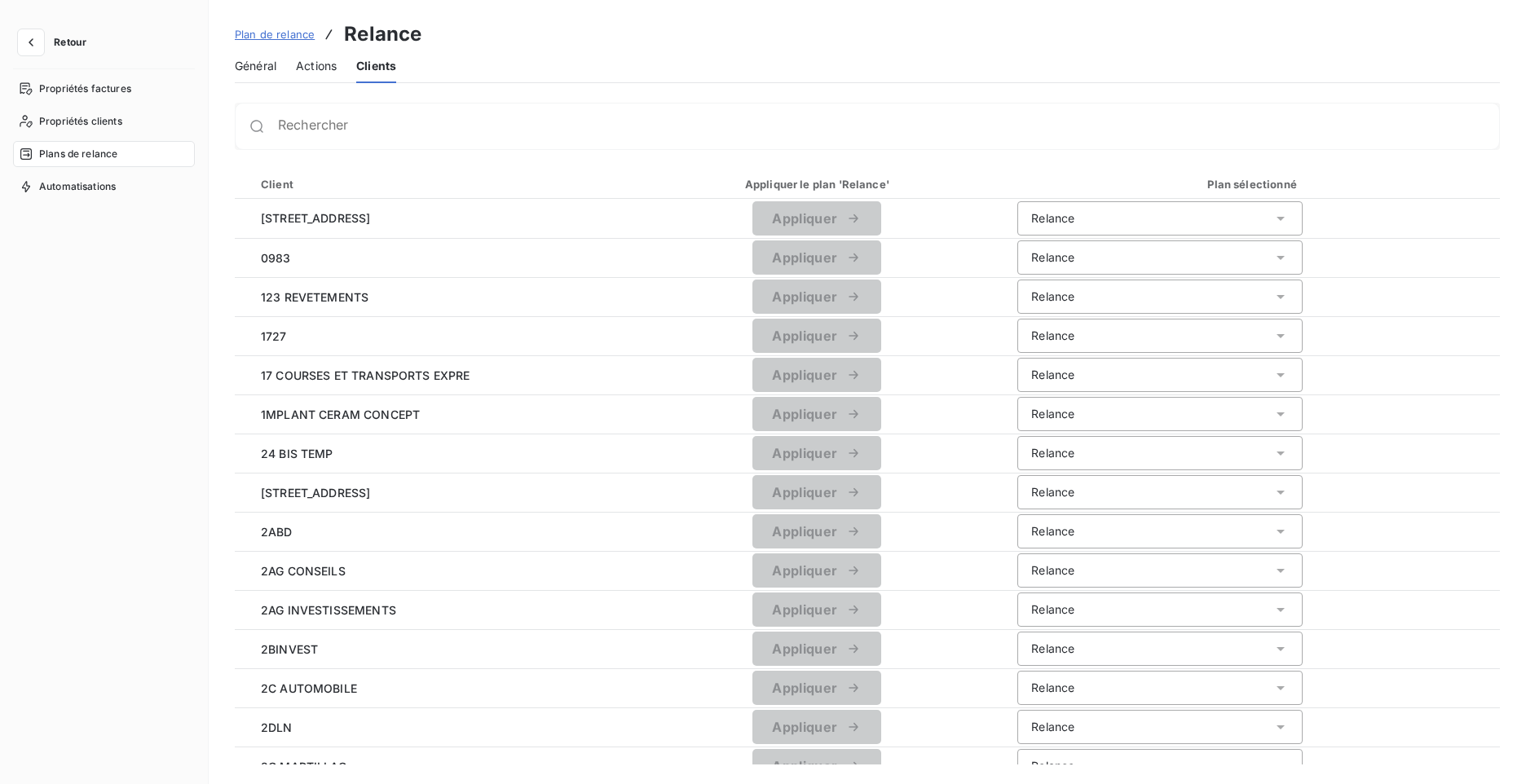
click at [323, 63] on span "Actions" at bounding box center [316, 66] width 41 height 17
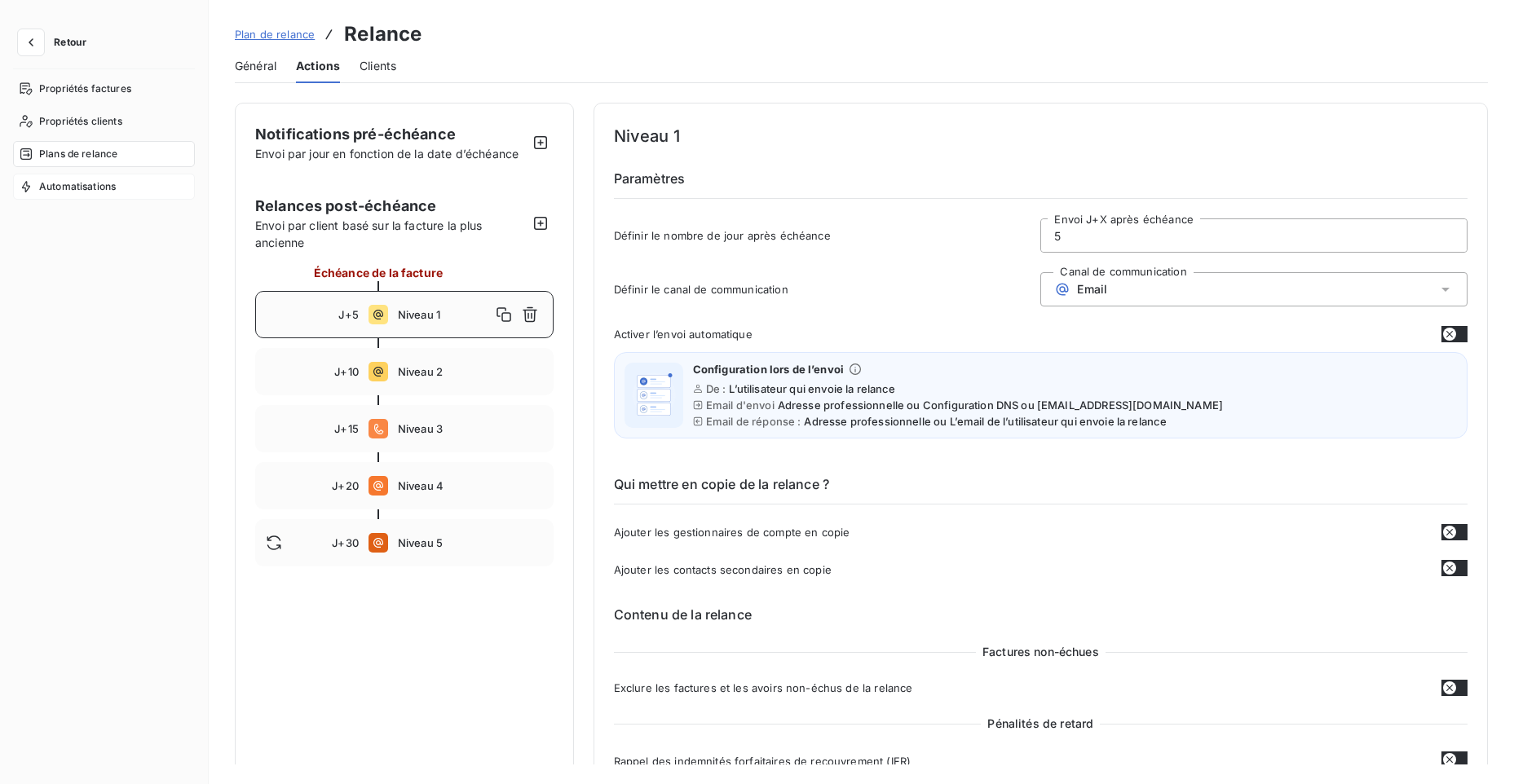
click at [59, 187] on span "Automatisations" at bounding box center [77, 187] width 76 height 15
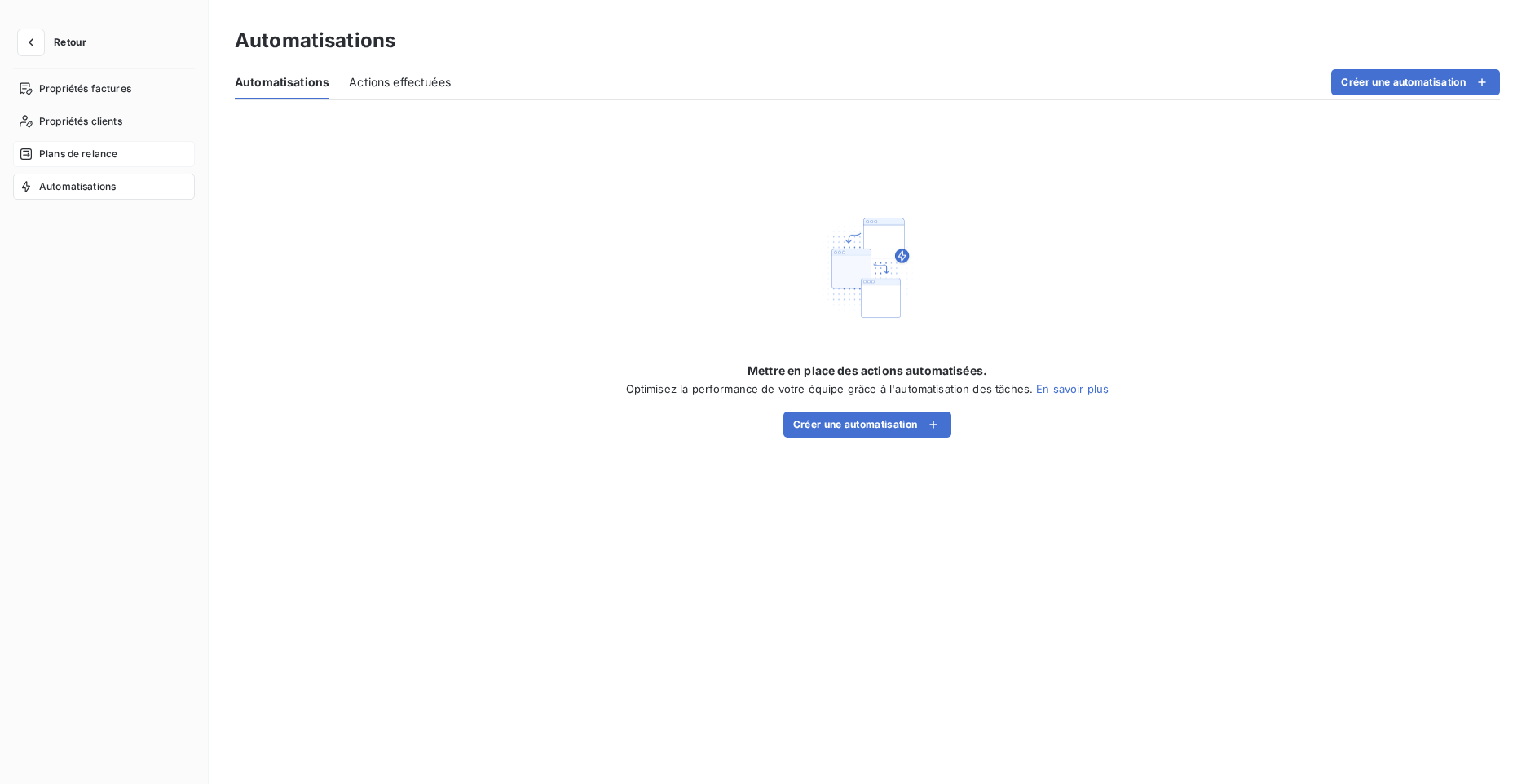
click at [62, 153] on span "Plans de relance" at bounding box center [78, 154] width 78 height 15
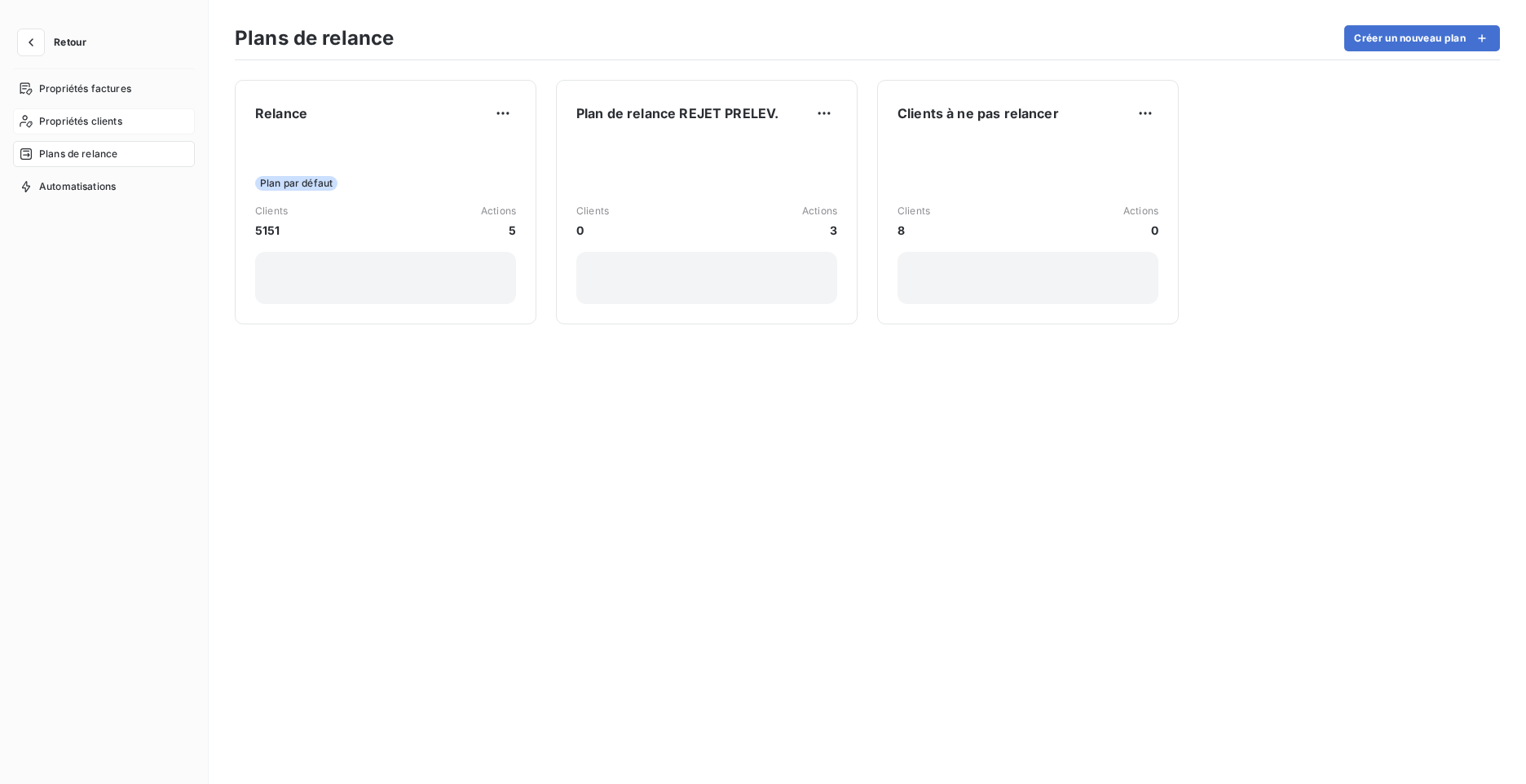
click at [86, 127] on span "Propriétés clients" at bounding box center [80, 122] width 83 height 15
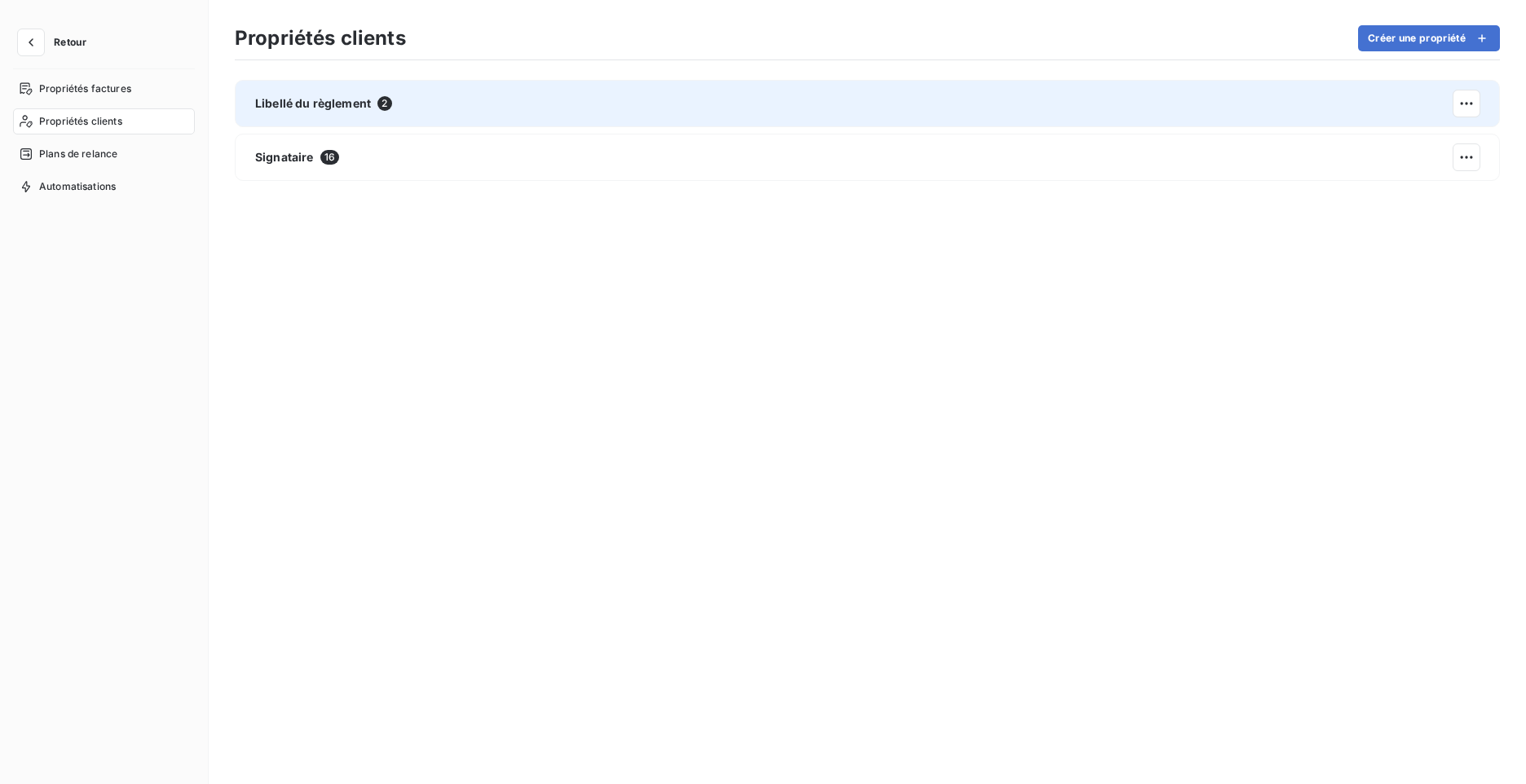
click at [348, 102] on span "Libellé du règlement" at bounding box center [312, 104] width 116 height 17
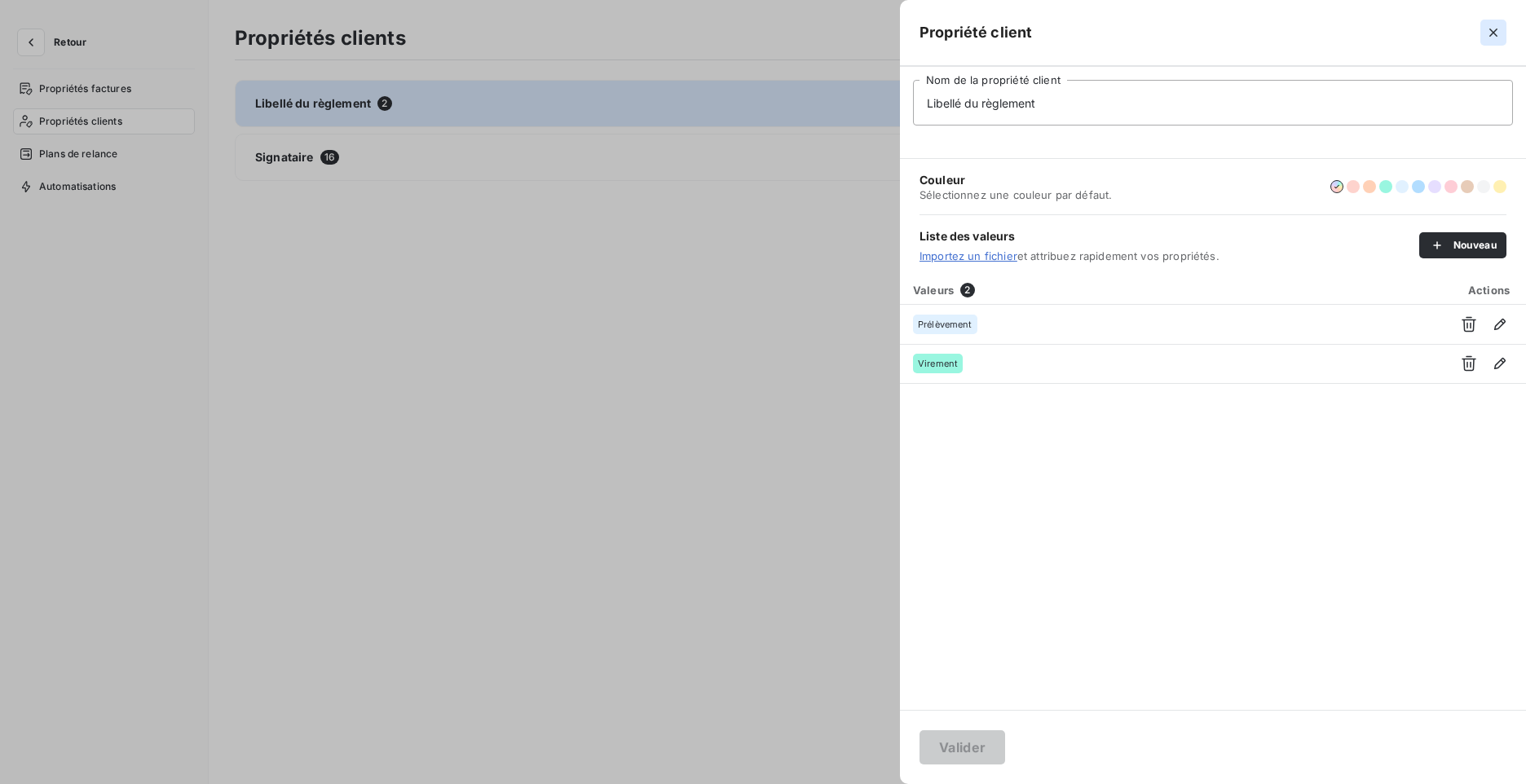
click at [1497, 30] on icon "button" at bounding box center [1493, 33] width 17 height 17
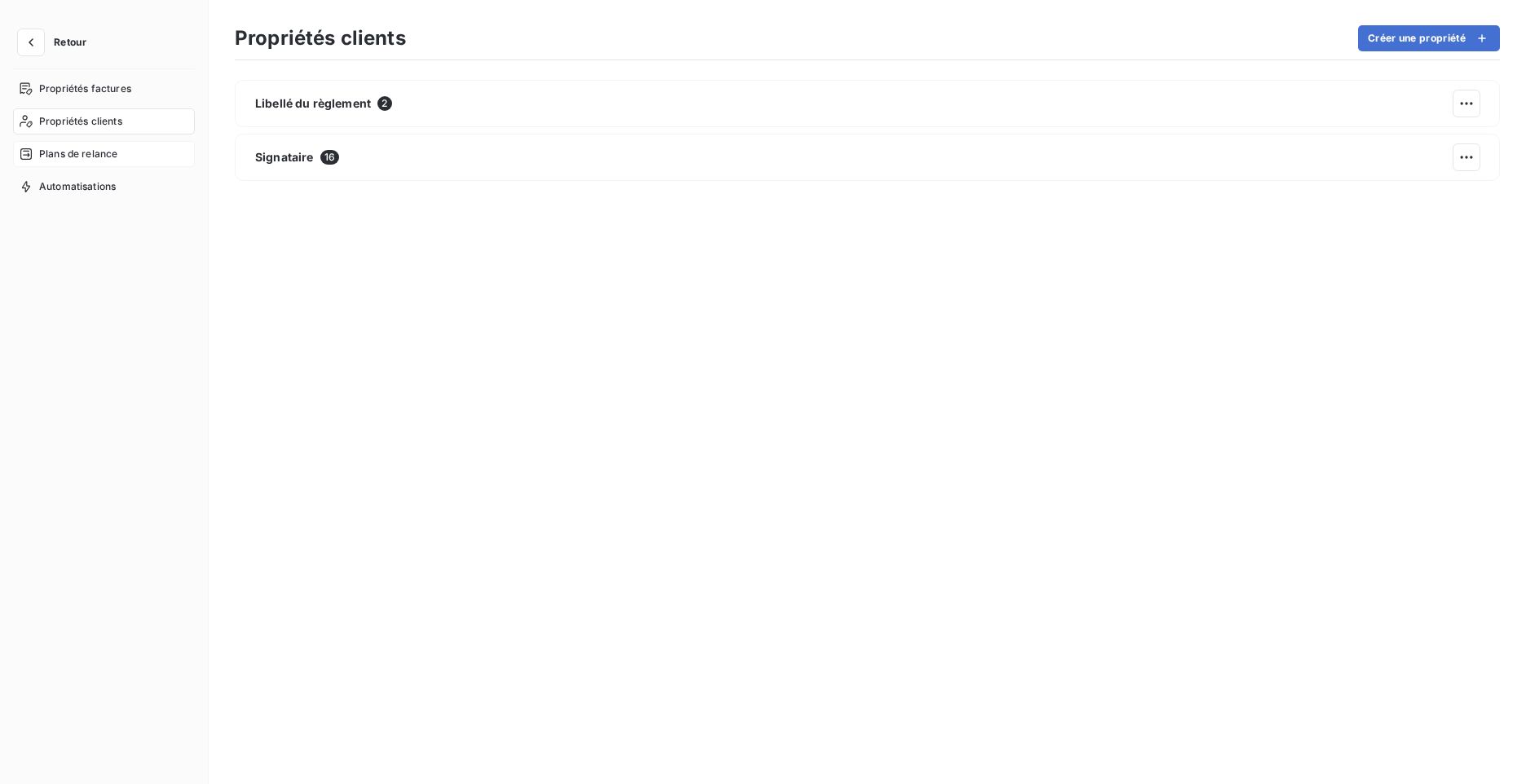
click at [51, 152] on span "Plans de relance" at bounding box center [78, 154] width 78 height 15
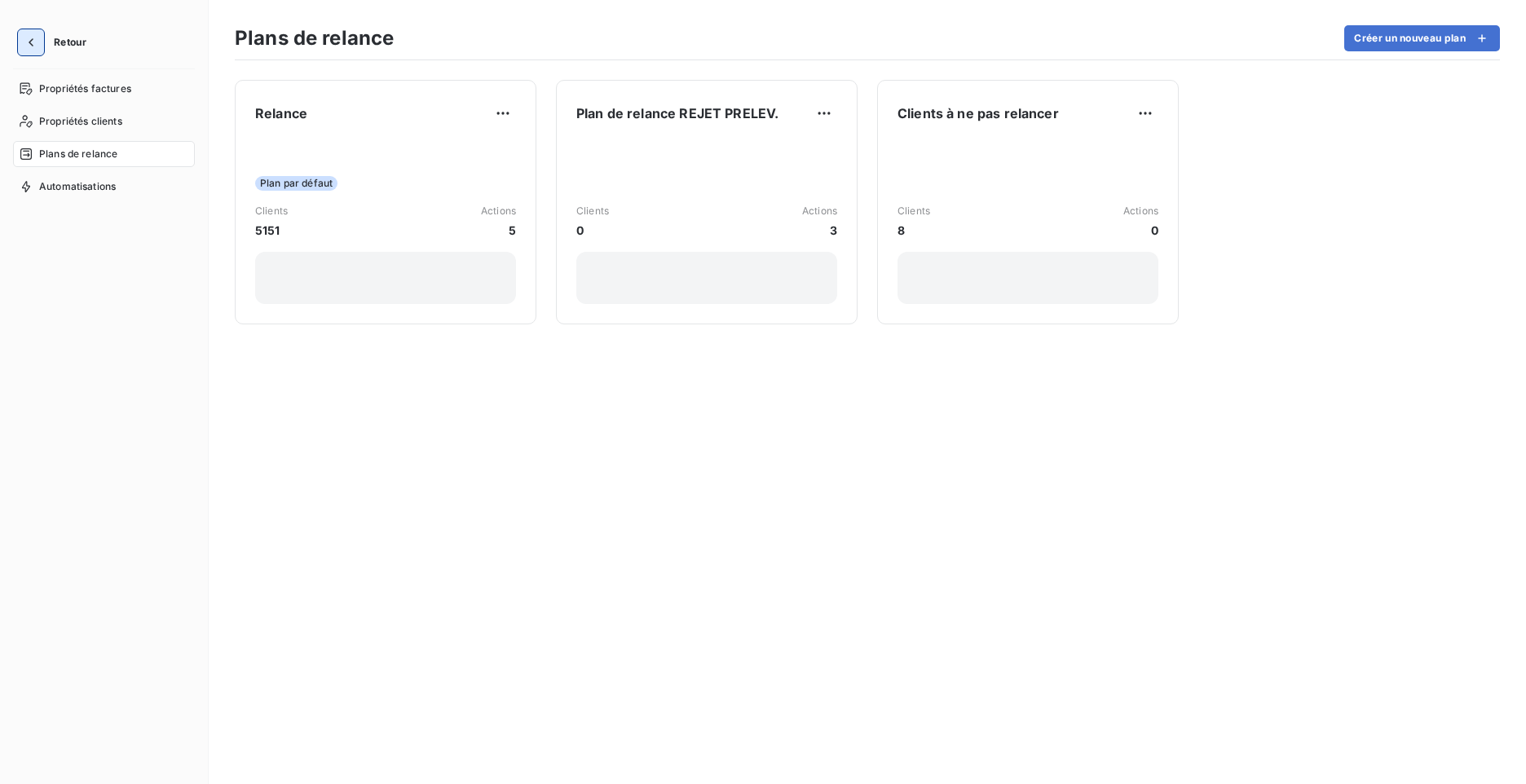
click at [30, 46] on icon "button" at bounding box center [32, 43] width 17 height 17
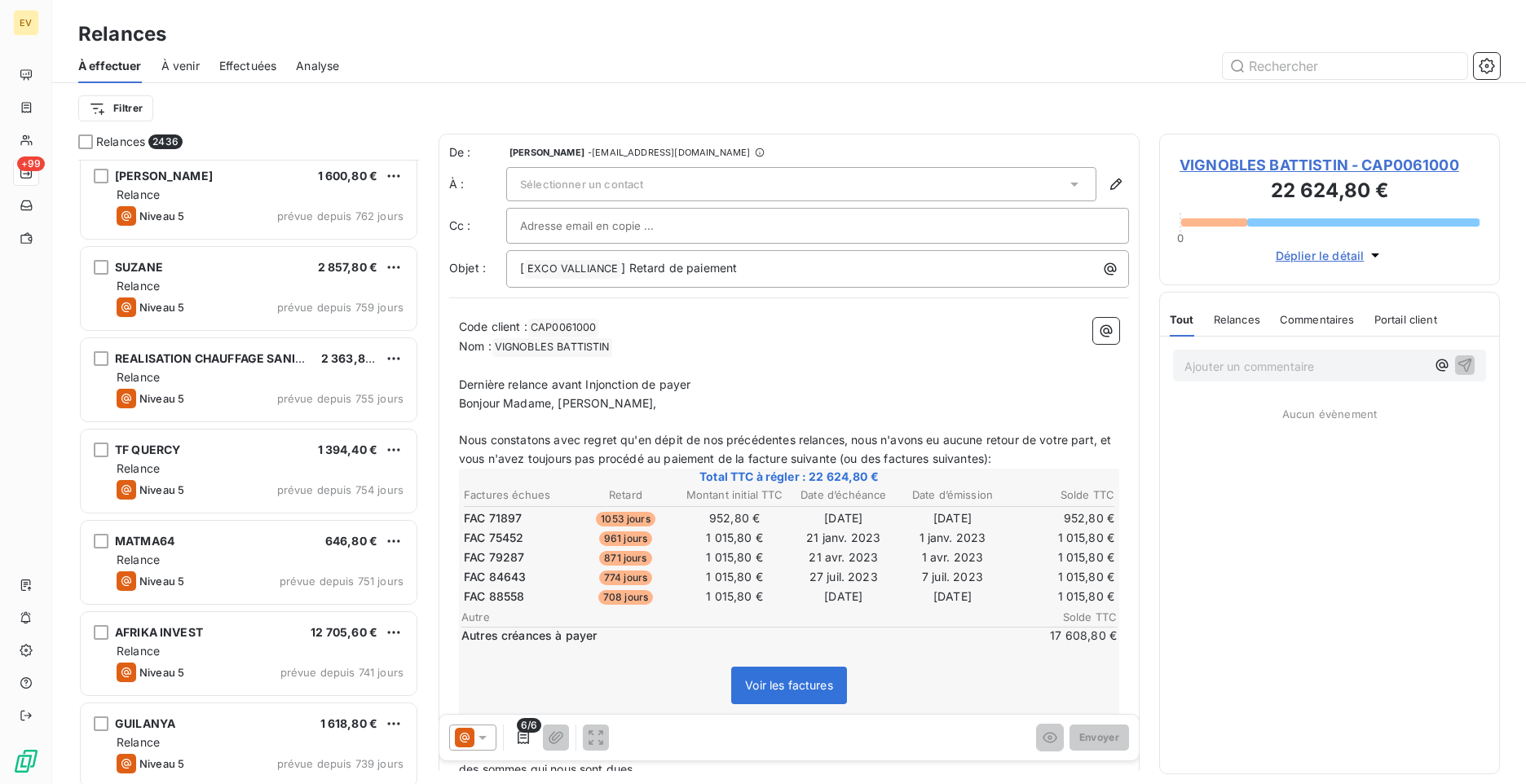
scroll to position [1793, 0]
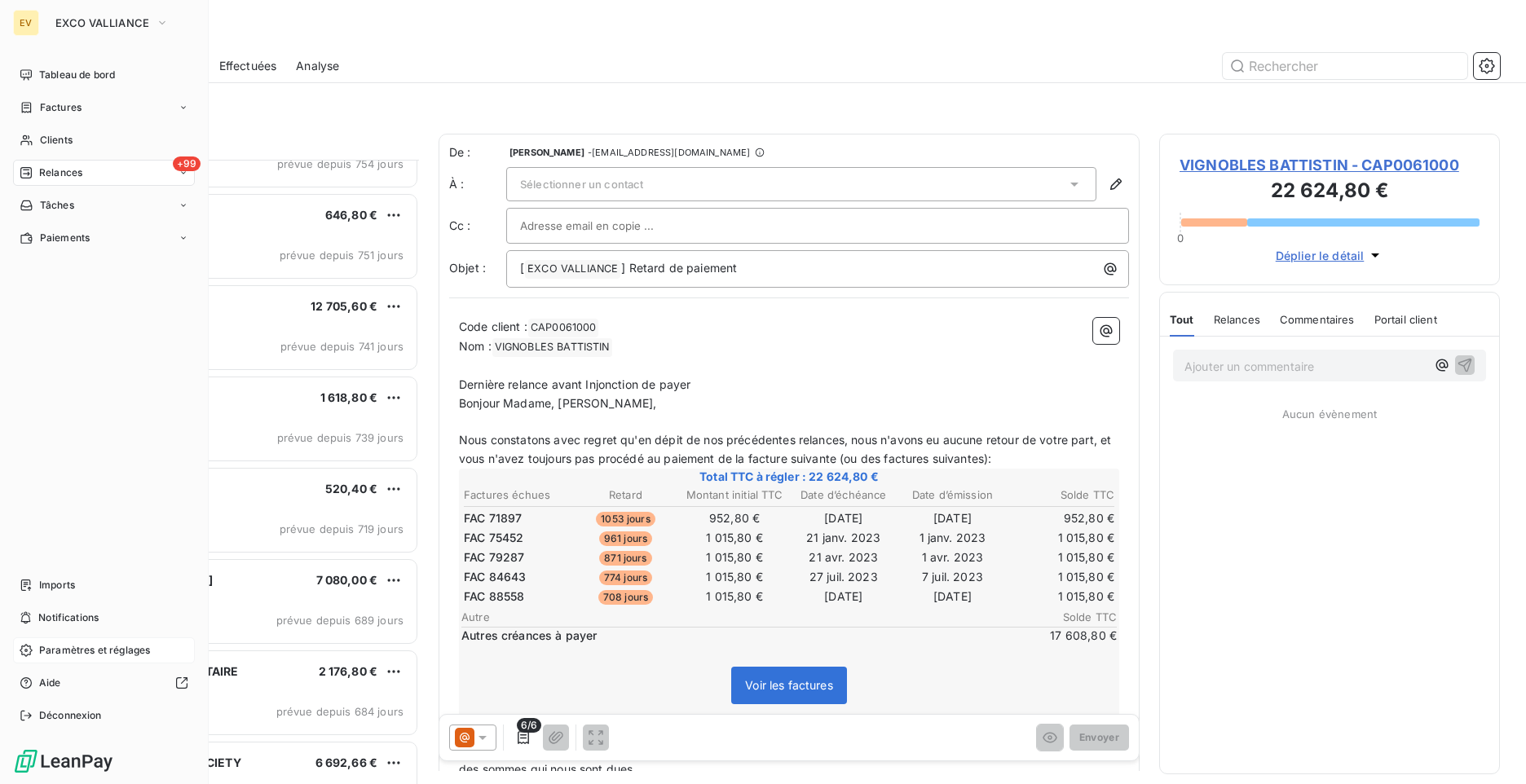
click at [23, 646] on icon at bounding box center [26, 650] width 13 height 13
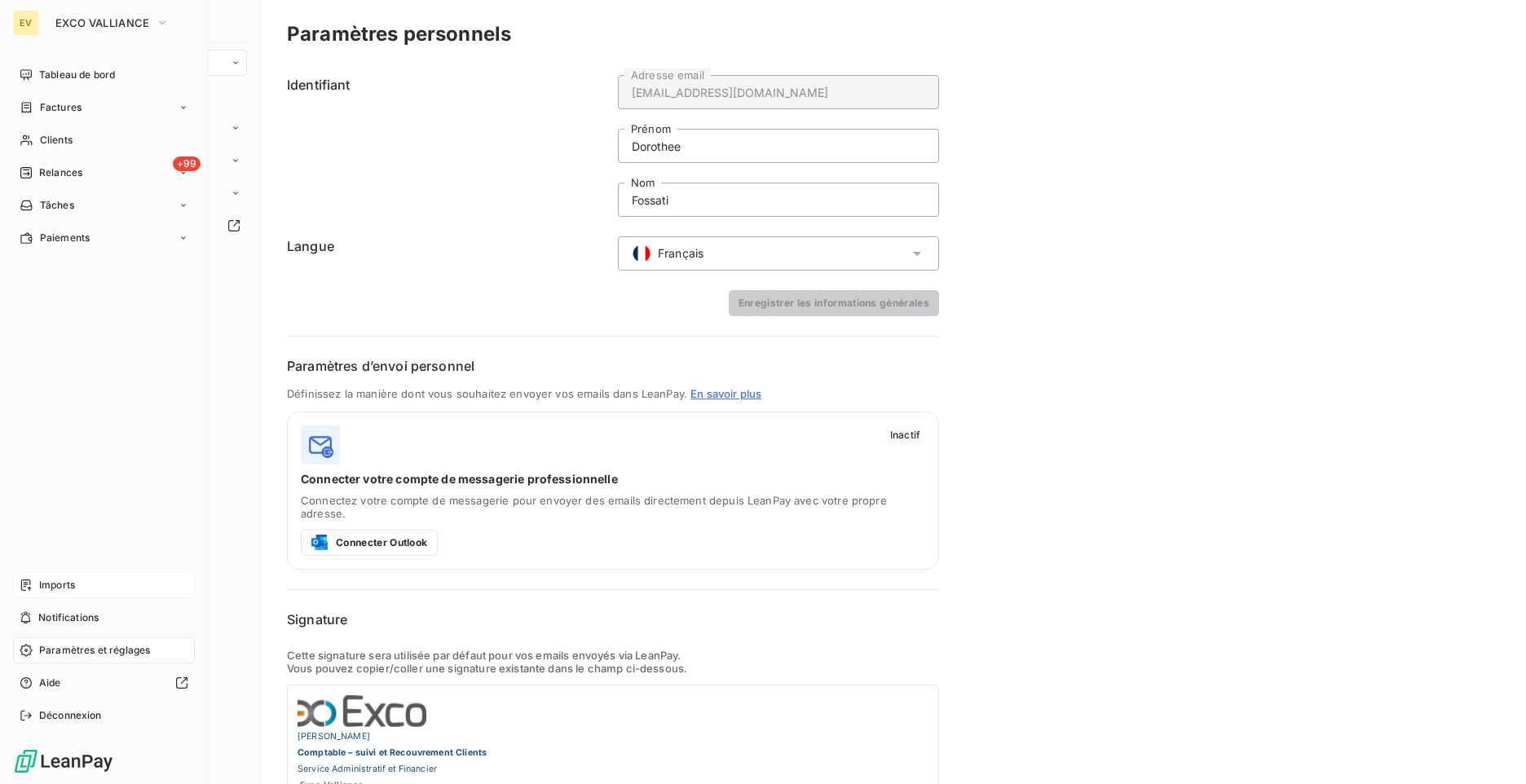
click at [58, 584] on span "Imports" at bounding box center [57, 585] width 36 height 15
